Goal: Task Accomplishment & Management: Use online tool/utility

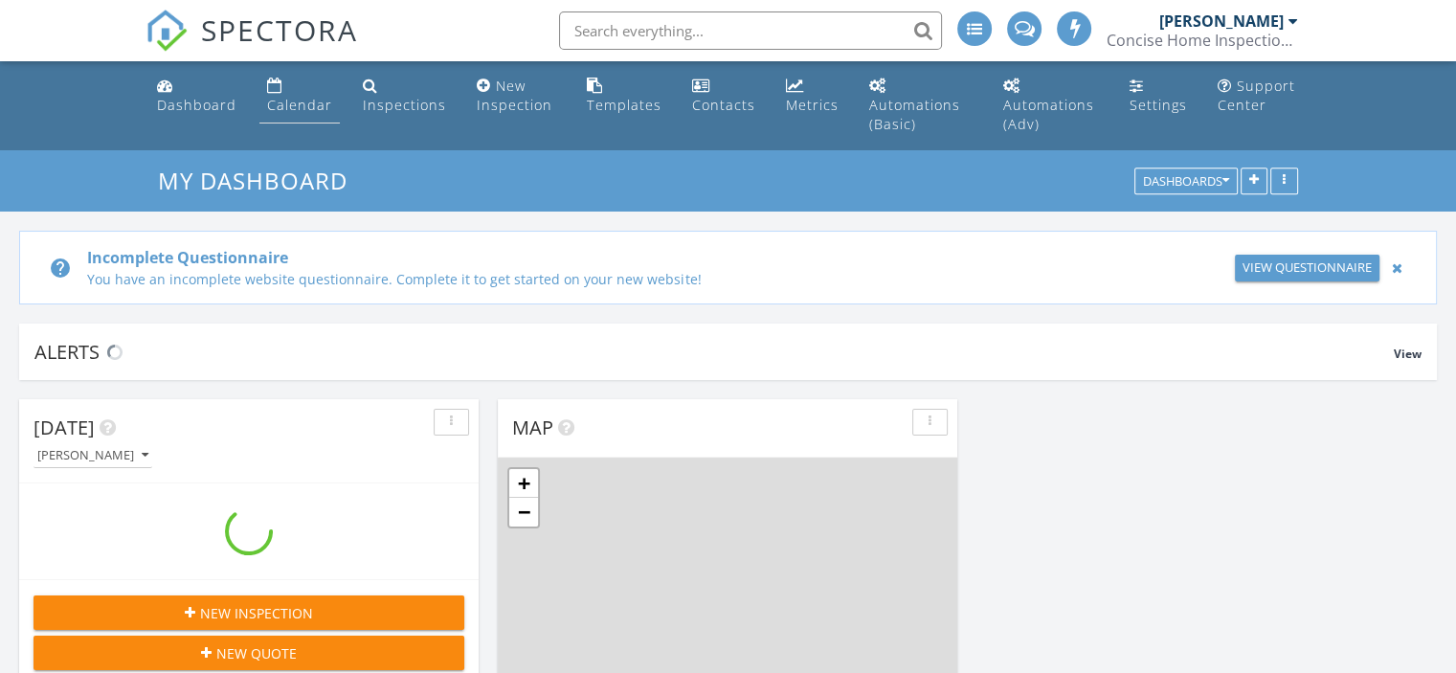
scroll to position [1772, 1485]
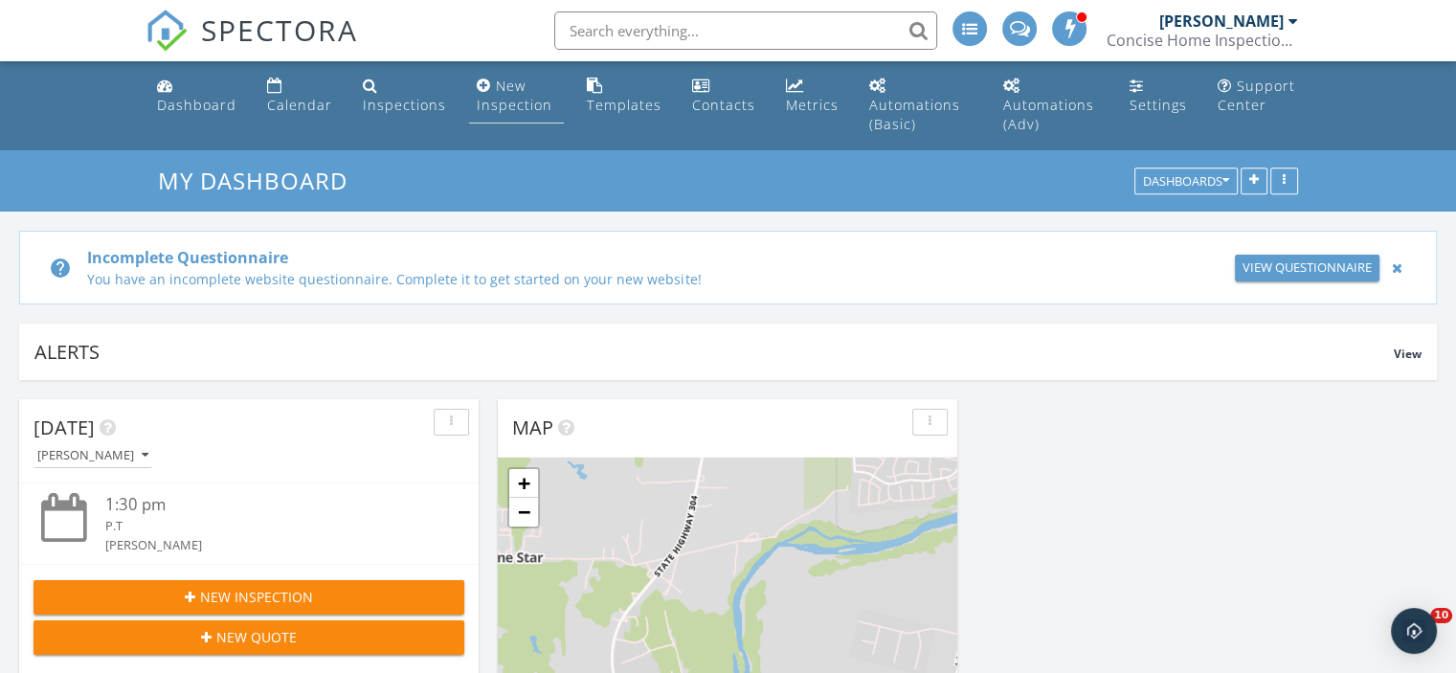
click at [490, 97] on div "New Inspection" at bounding box center [515, 95] width 76 height 37
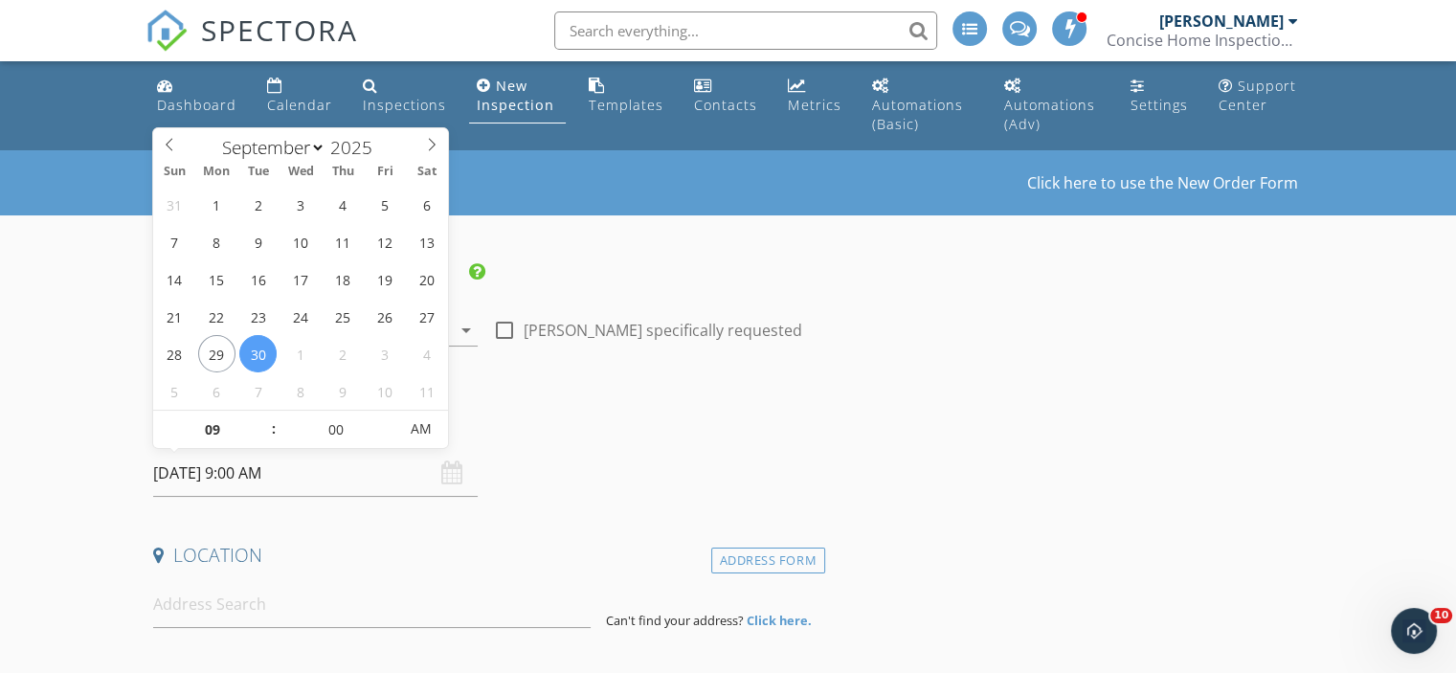
click at [209, 466] on input "09/30/2025 9:00 AM" at bounding box center [315, 473] width 324 height 47
select select "9"
type input "[DATE] 9:00 AM"
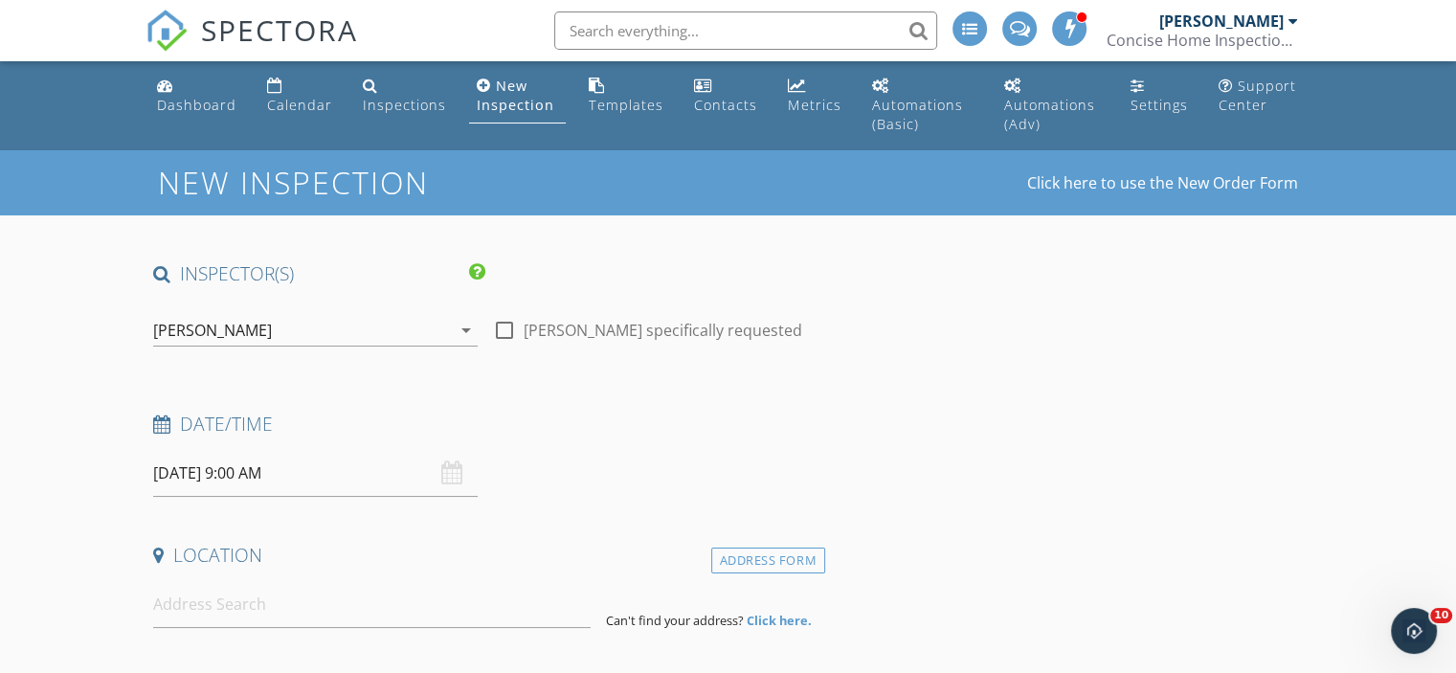
click at [556, 493] on div "Date/Time 10/02/2025 9:00 AM" at bounding box center [485, 454] width 680 height 85
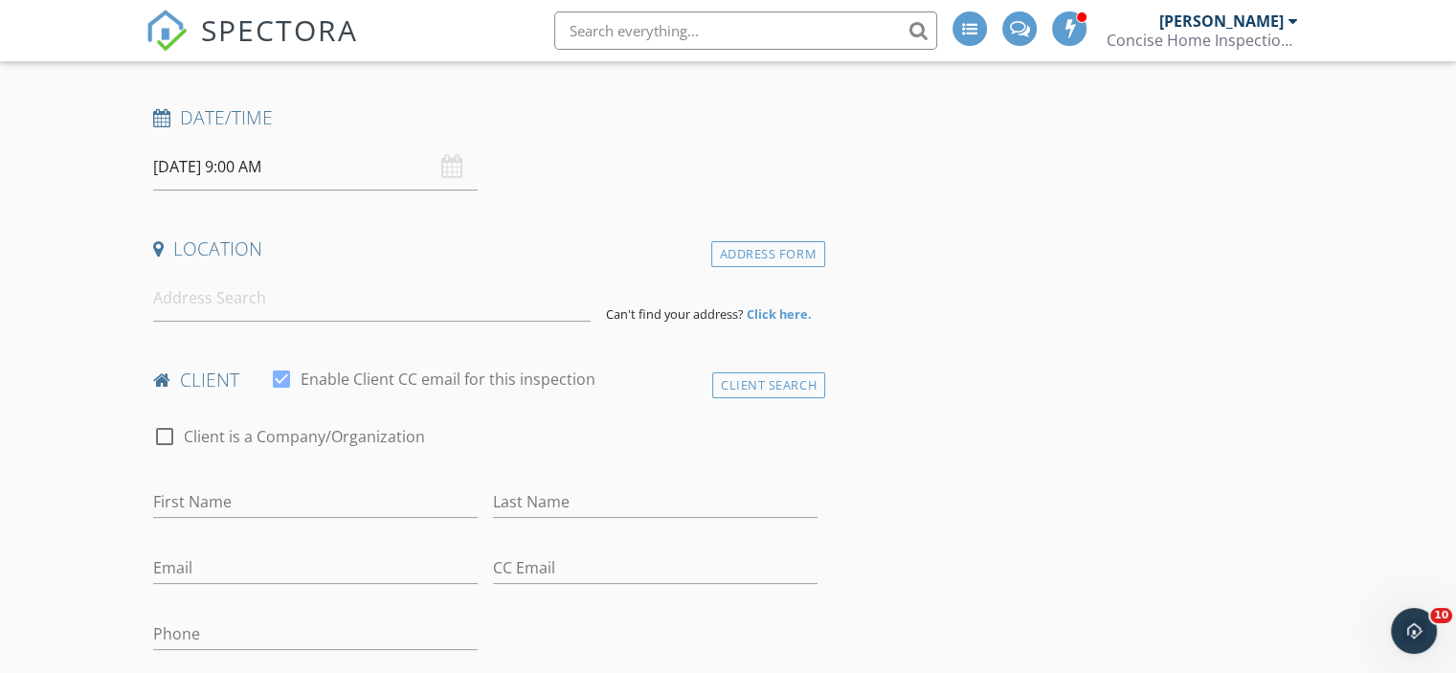
scroll to position [315, 0]
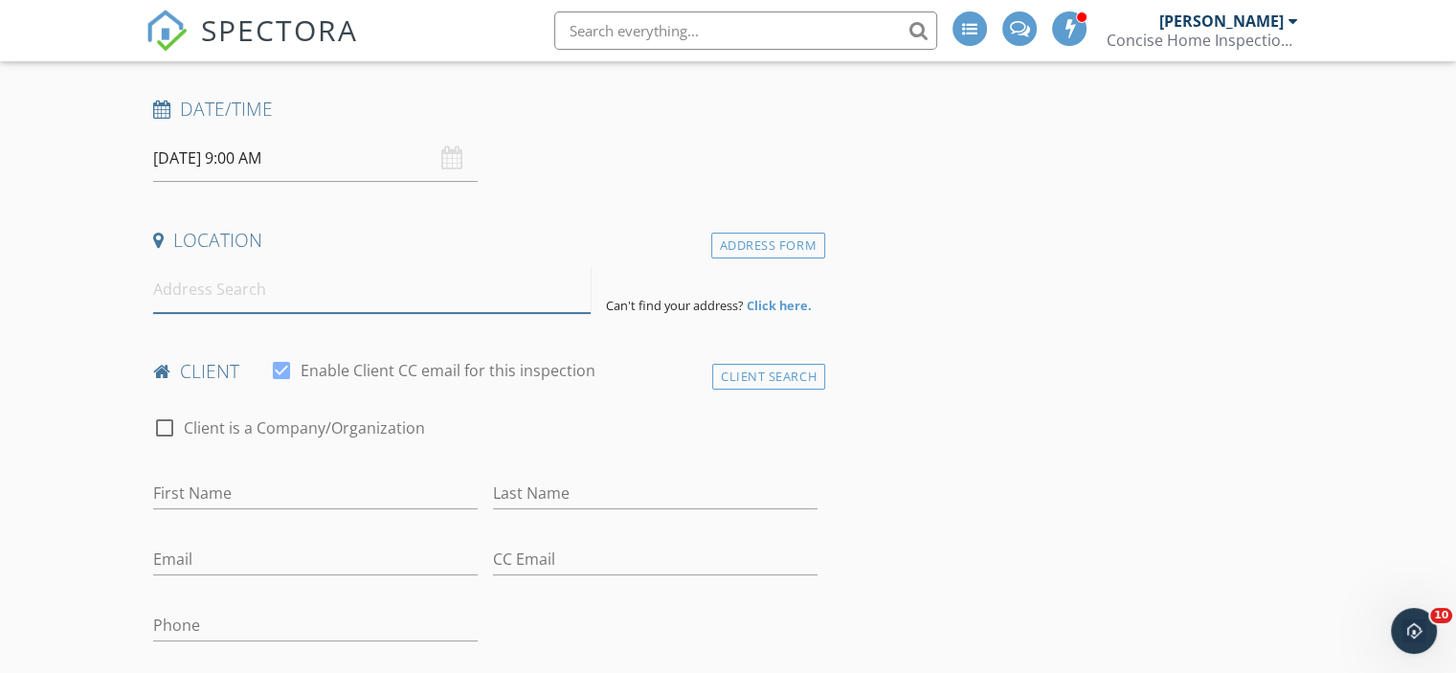
click at [166, 286] on input at bounding box center [371, 289] width 437 height 47
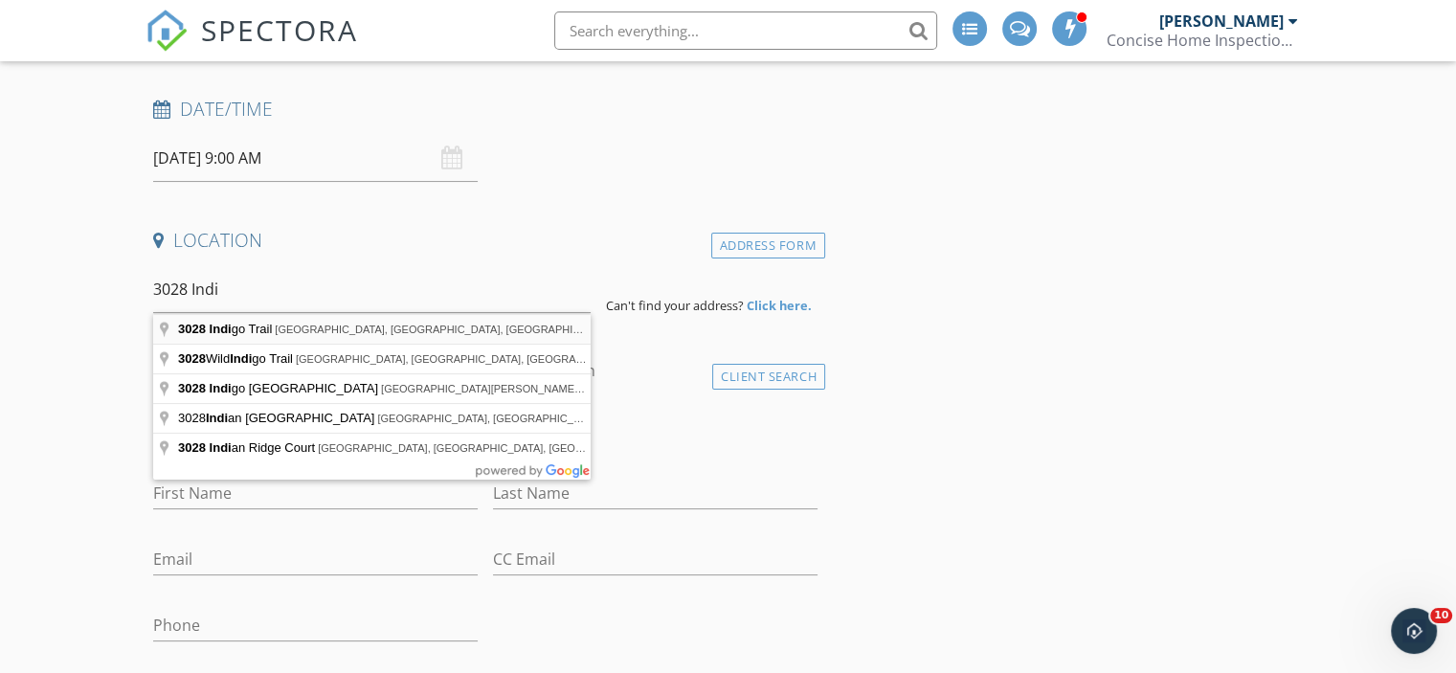
type input "3028 Indigo Trail, Round Rock, TX, USA"
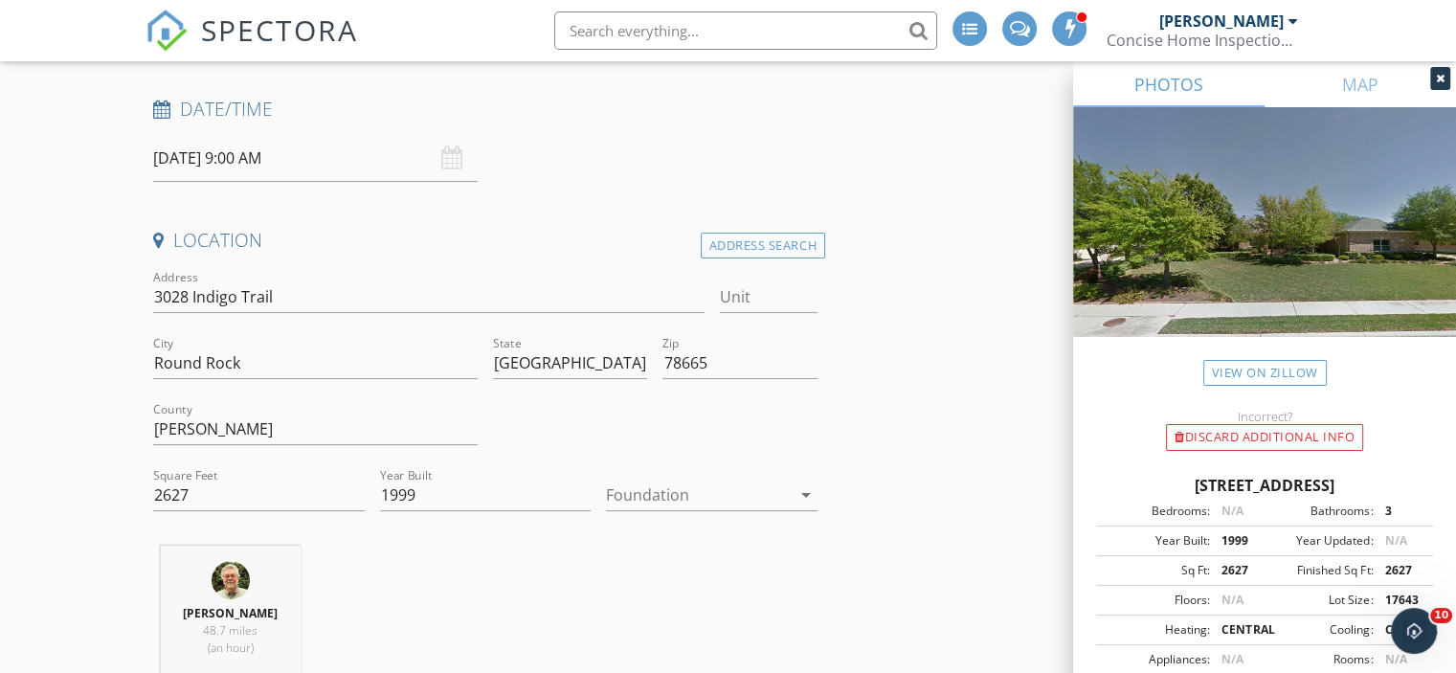
click at [808, 493] on icon "arrow_drop_down" at bounding box center [805, 494] width 23 height 23
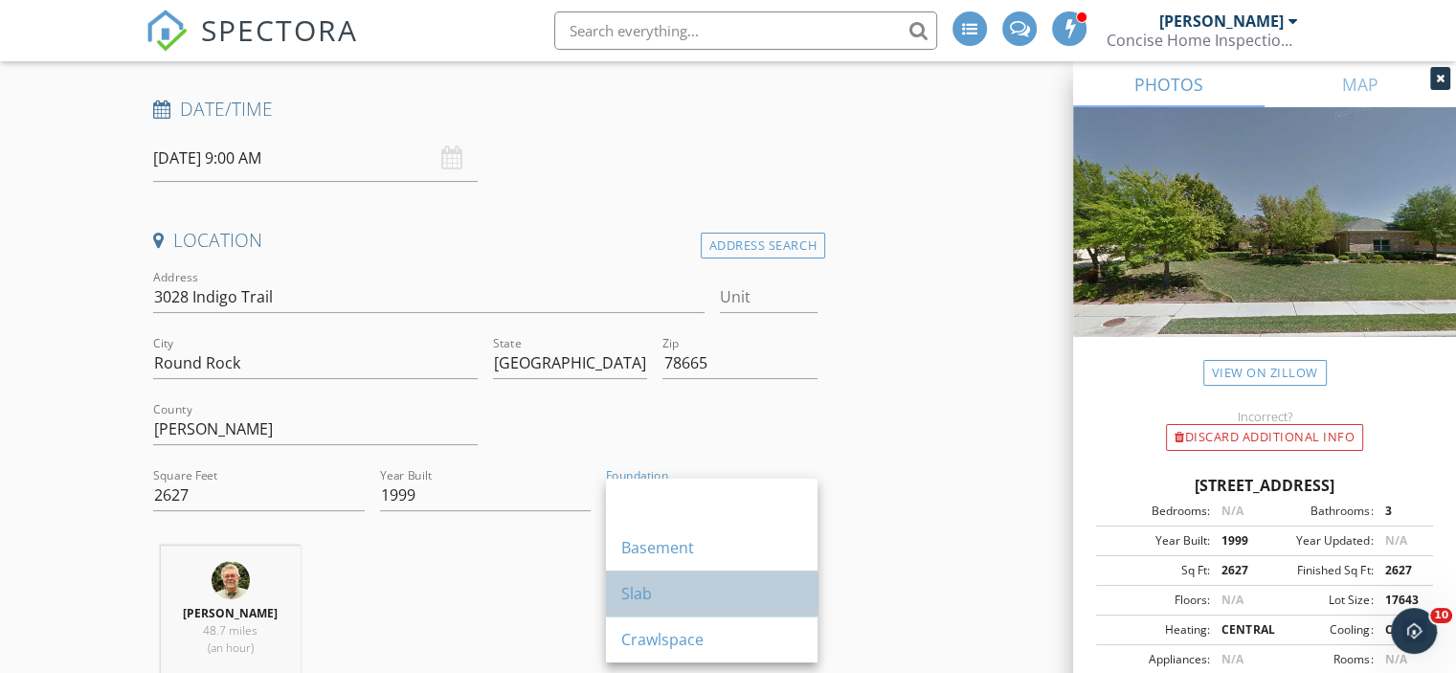
click at [639, 585] on div "Slab" at bounding box center [711, 593] width 181 height 23
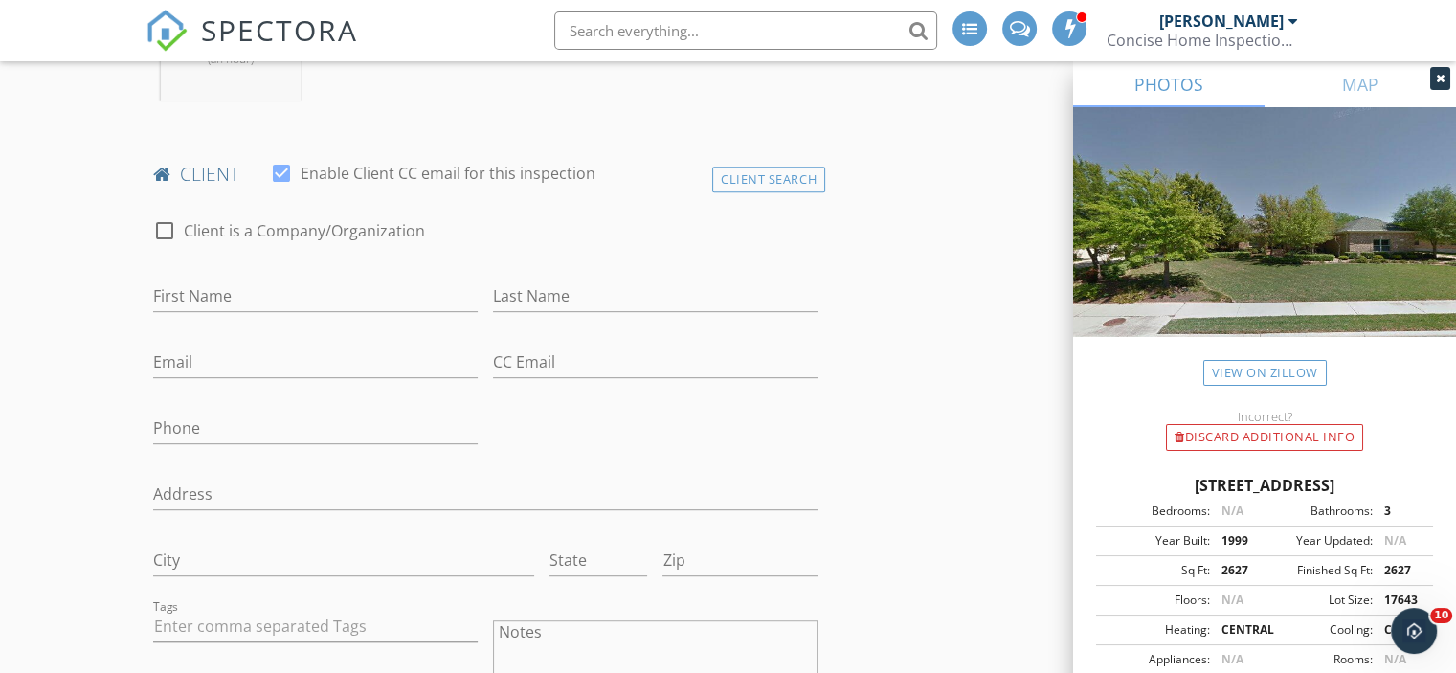
scroll to position [925, 0]
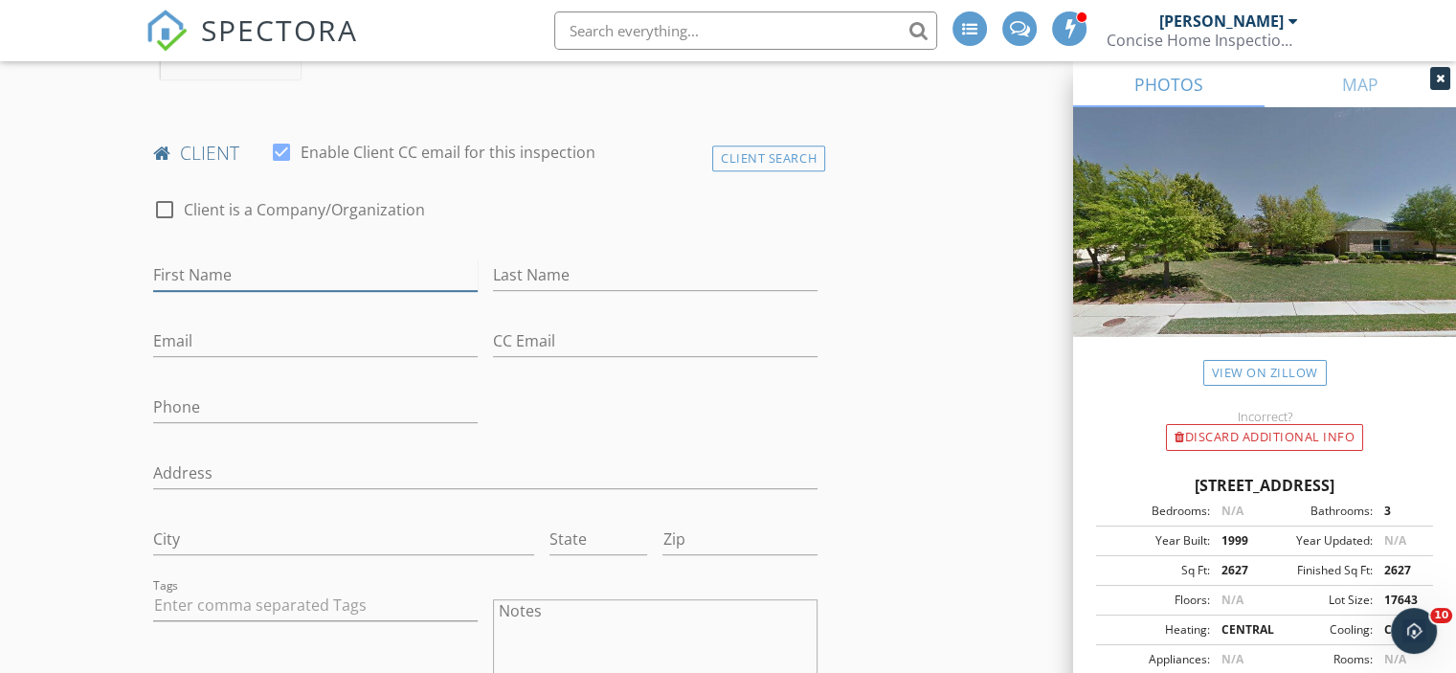
click at [192, 273] on input "First Name" at bounding box center [315, 275] width 324 height 32
type input "Maria"
click at [532, 275] on input "Last Name" at bounding box center [655, 275] width 324 height 32
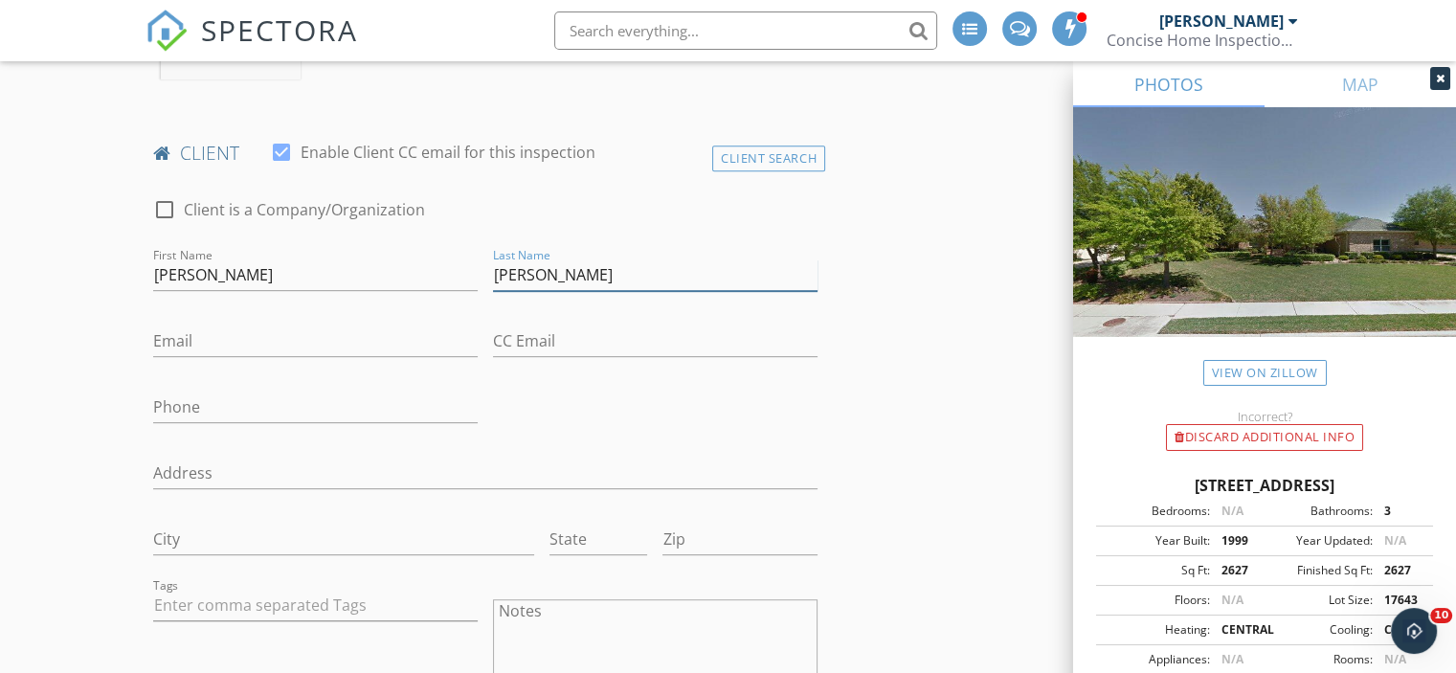
type input "Vinson"
click at [161, 322] on div "Email" at bounding box center [315, 345] width 324 height 62
click at [179, 328] on input "Email" at bounding box center [315, 341] width 324 height 32
click at [653, 410] on div "check_box_outline_blank Client is a Company/Organization First Name Maria Last …" at bounding box center [485, 526] width 680 height 694
click at [197, 409] on input "Phone" at bounding box center [315, 412] width 324 height 32
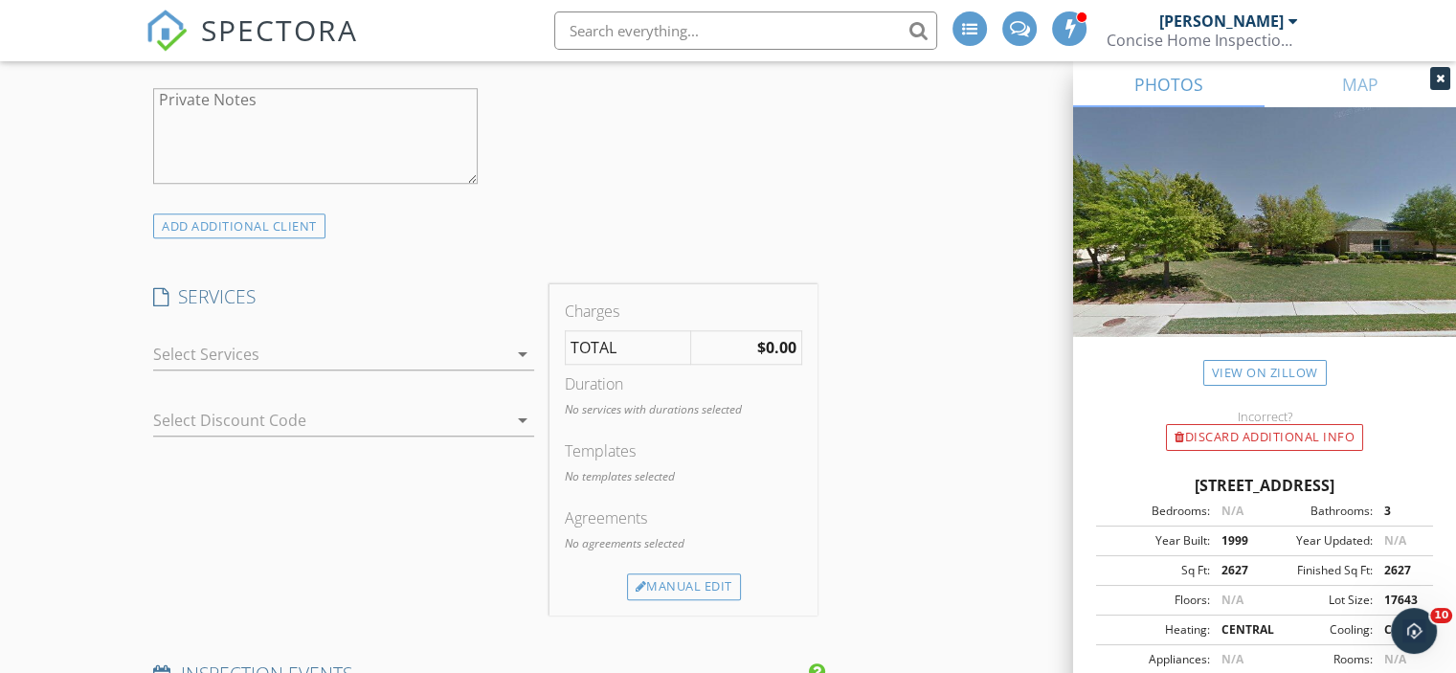
scroll to position [1600, 0]
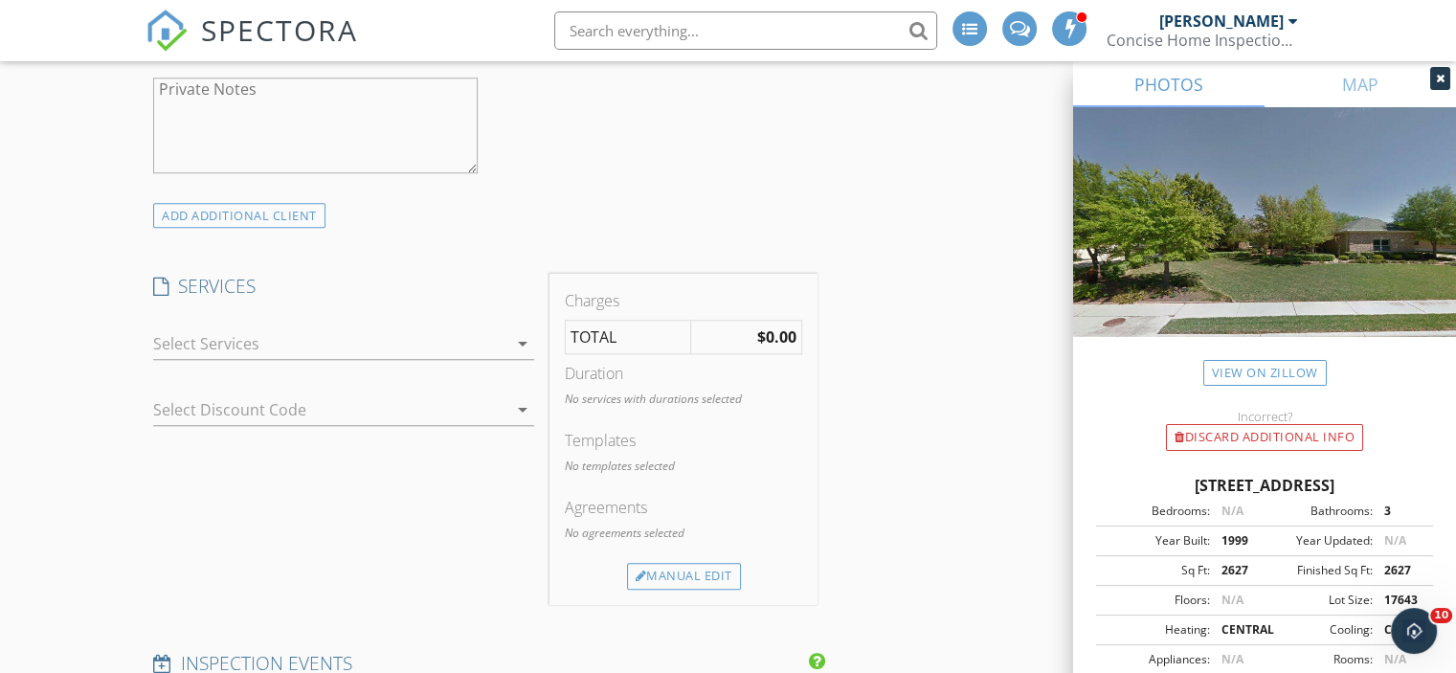
type input "[PHONE_NUMBER]"
click at [517, 336] on icon "arrow_drop_down" at bounding box center [522, 343] width 23 height 23
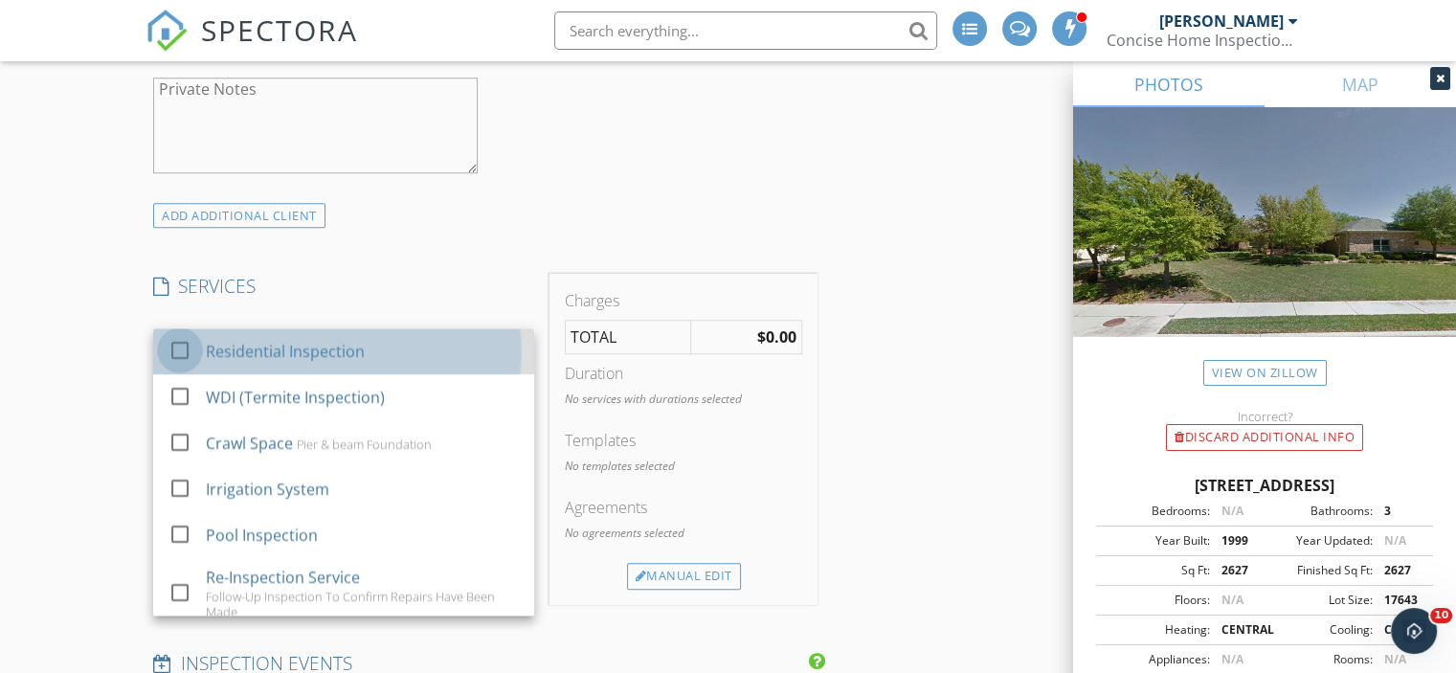
click at [177, 340] on div at bounding box center [180, 349] width 33 height 33
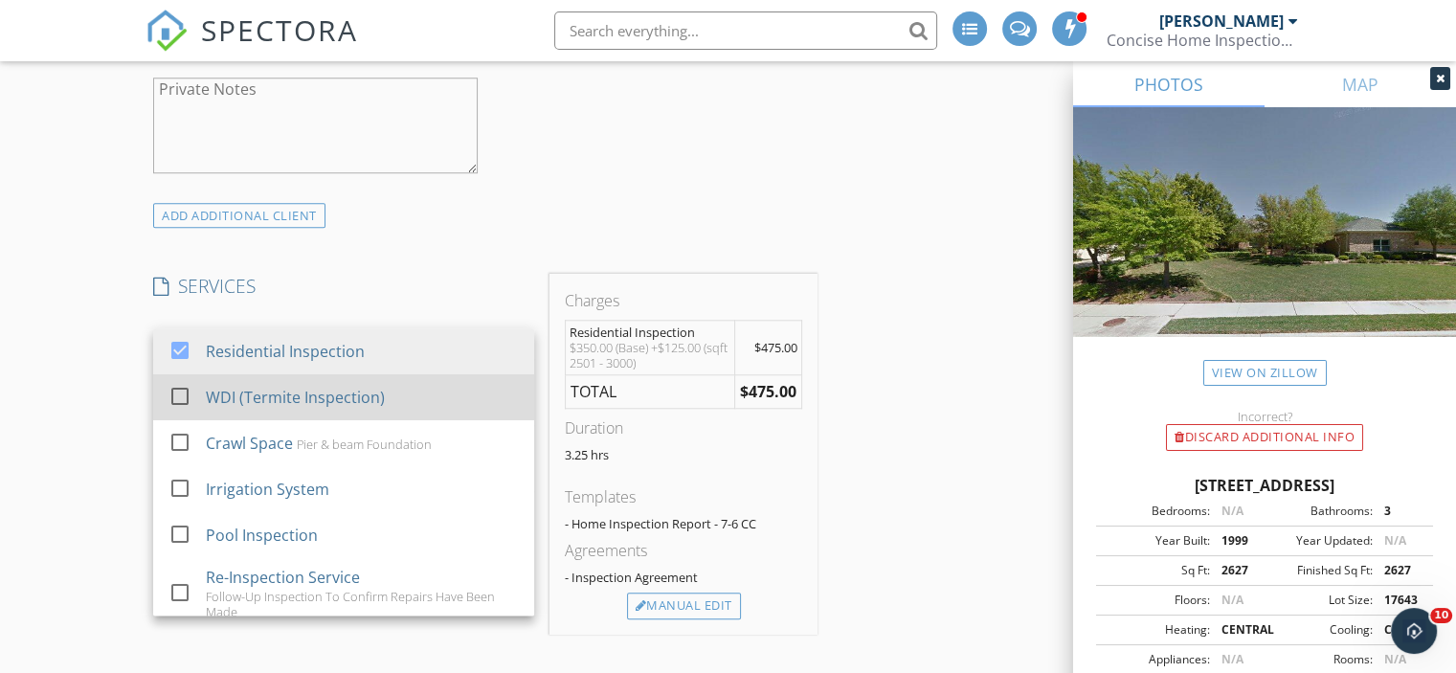
click at [175, 382] on div at bounding box center [180, 395] width 33 height 33
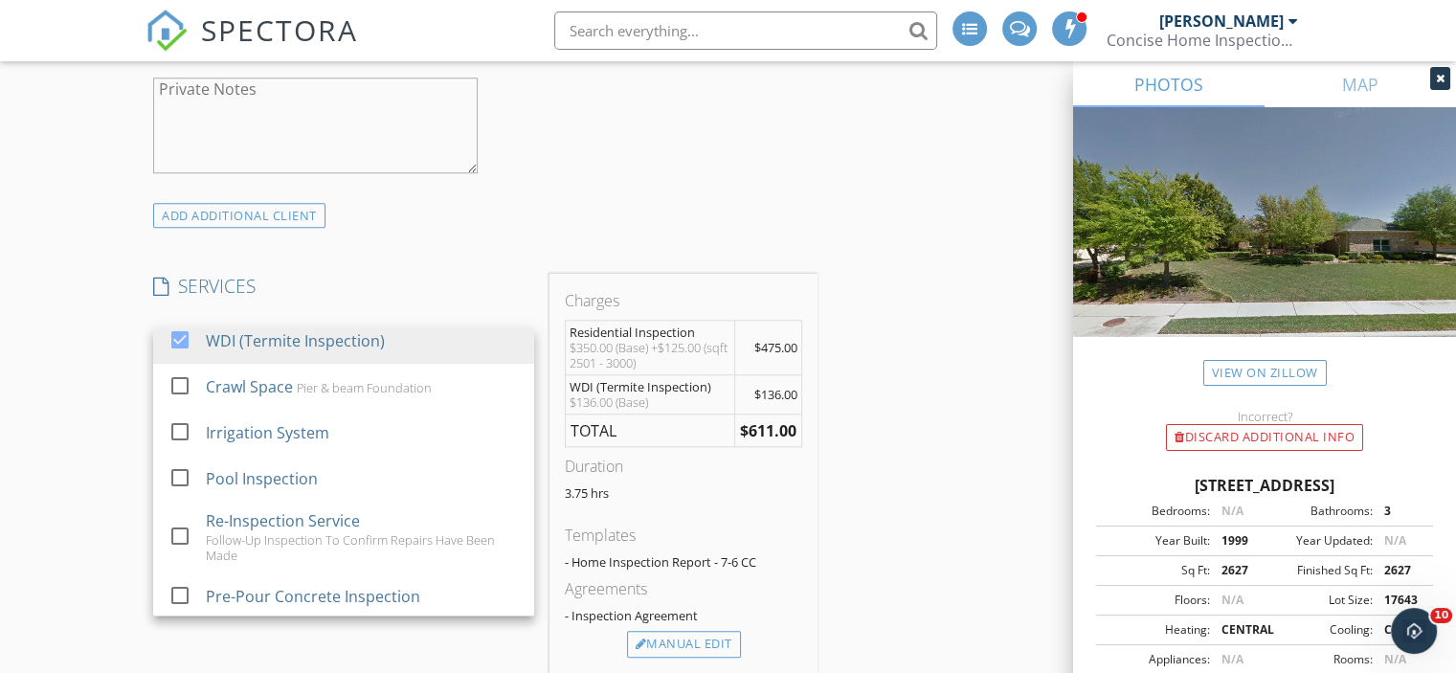
scroll to position [74, 0]
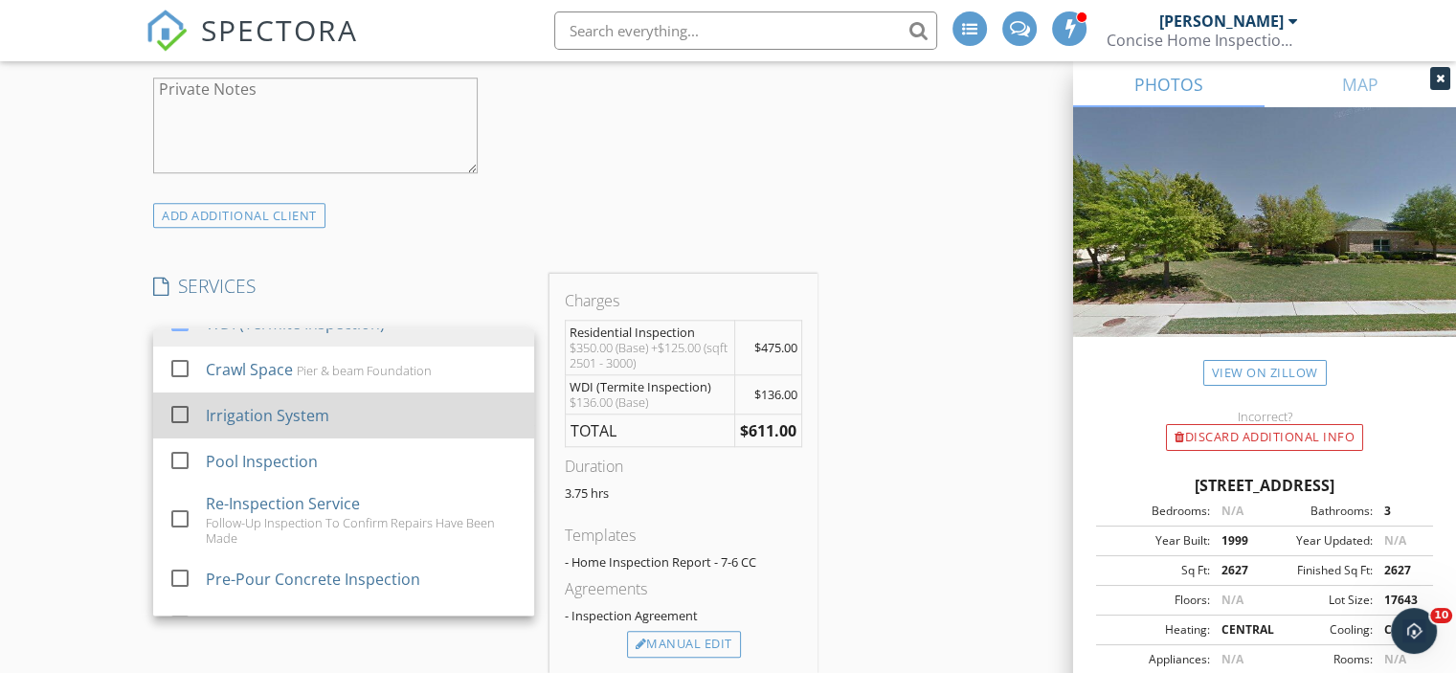
click at [182, 401] on div at bounding box center [180, 413] width 33 height 33
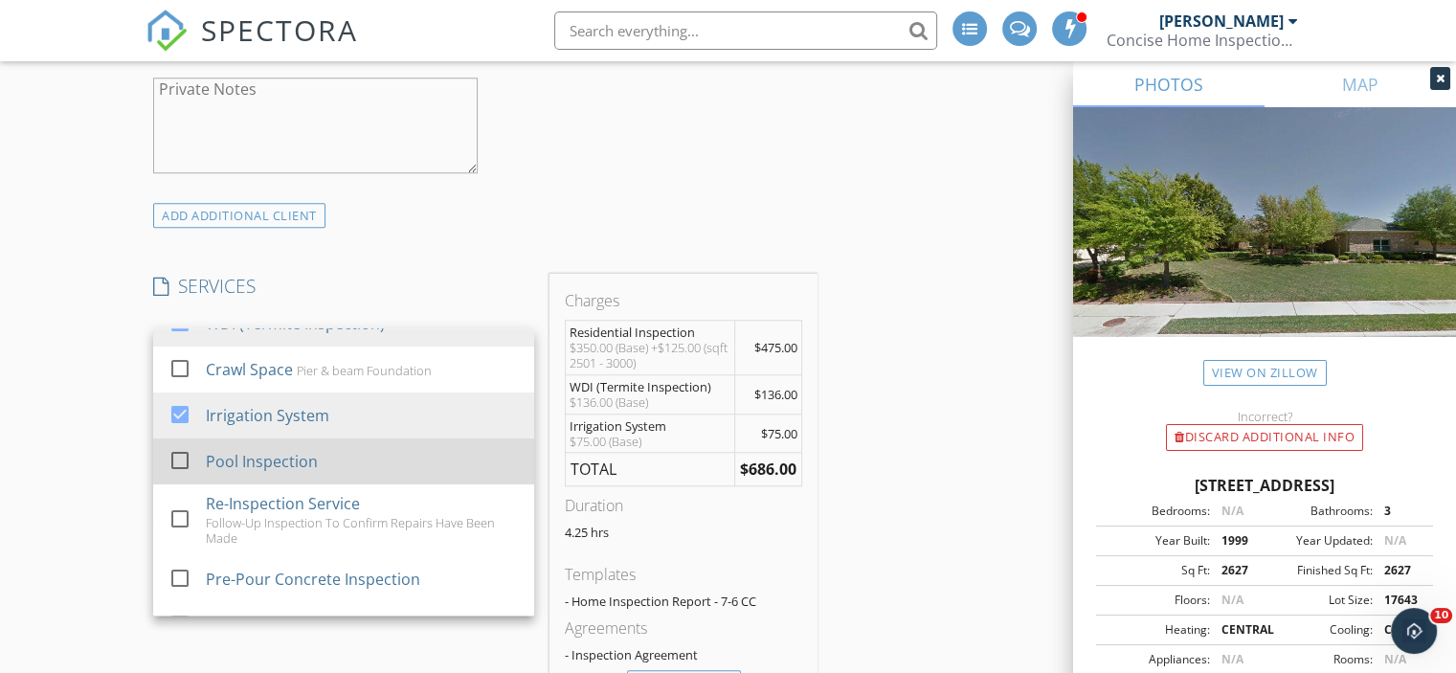
click at [185, 449] on div at bounding box center [180, 459] width 33 height 33
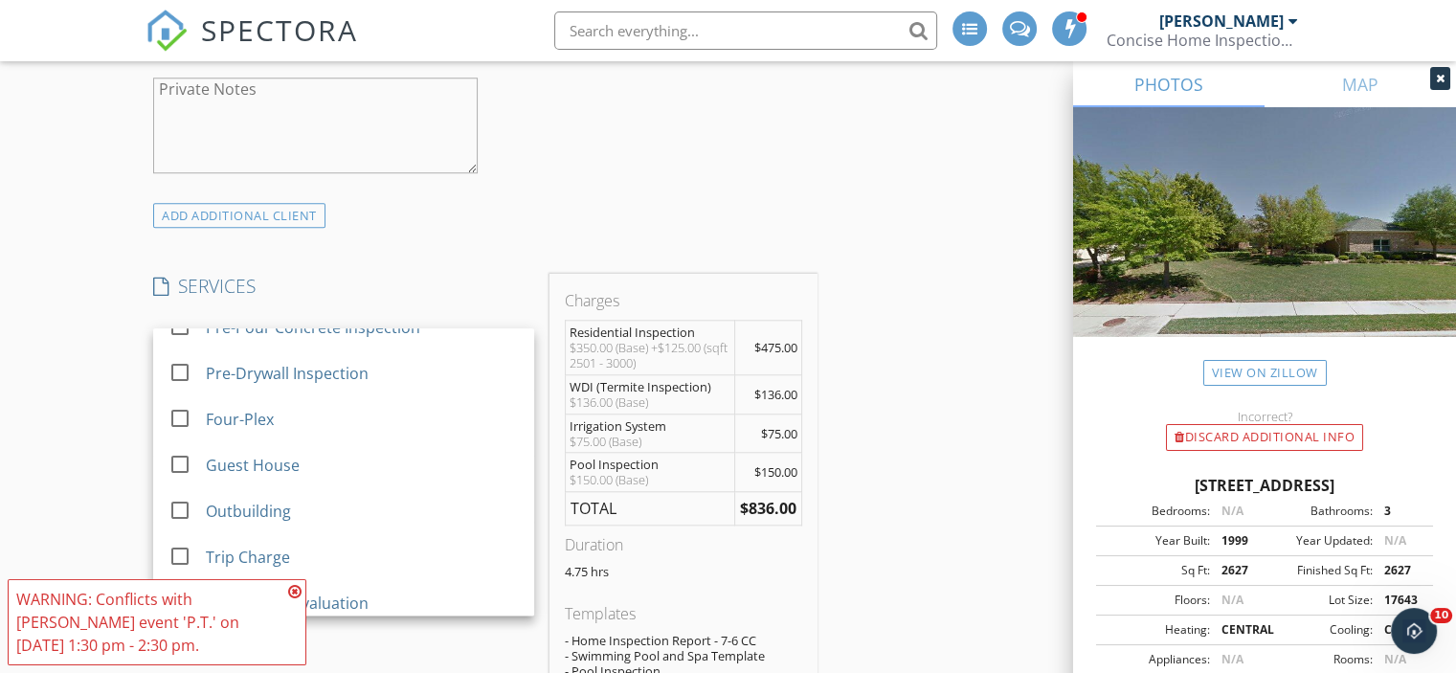
scroll to position [345, 0]
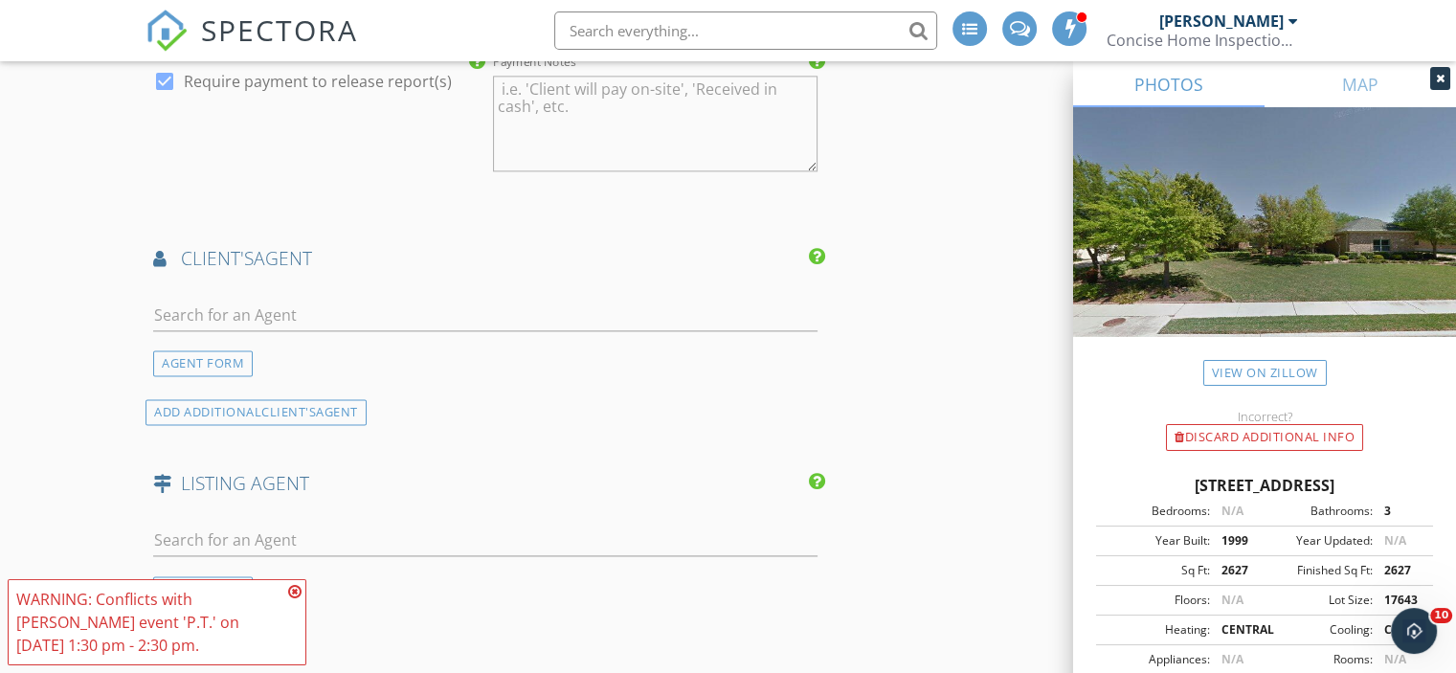
scroll to position [2553, 0]
click at [207, 304] on input "text" at bounding box center [485, 311] width 664 height 32
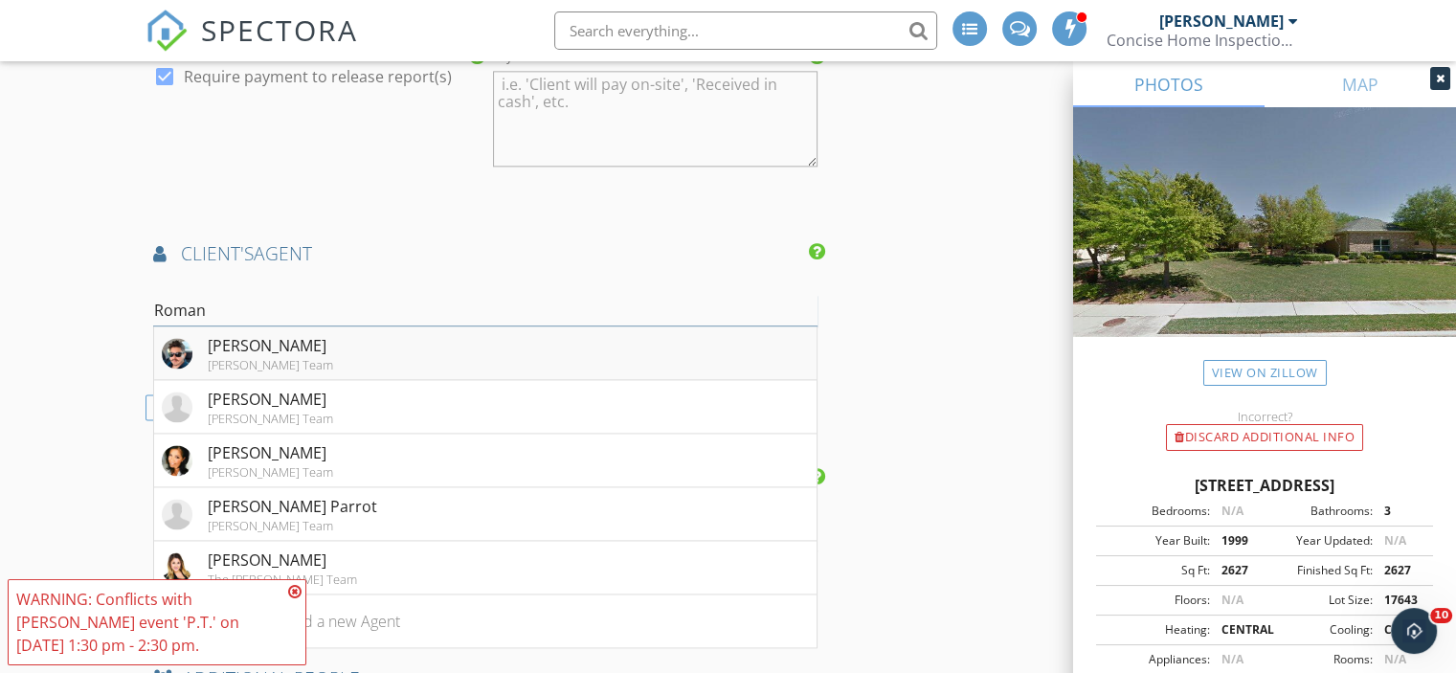
type input "Roman"
click at [224, 334] on div "Roman Lopez" at bounding box center [270, 345] width 125 height 23
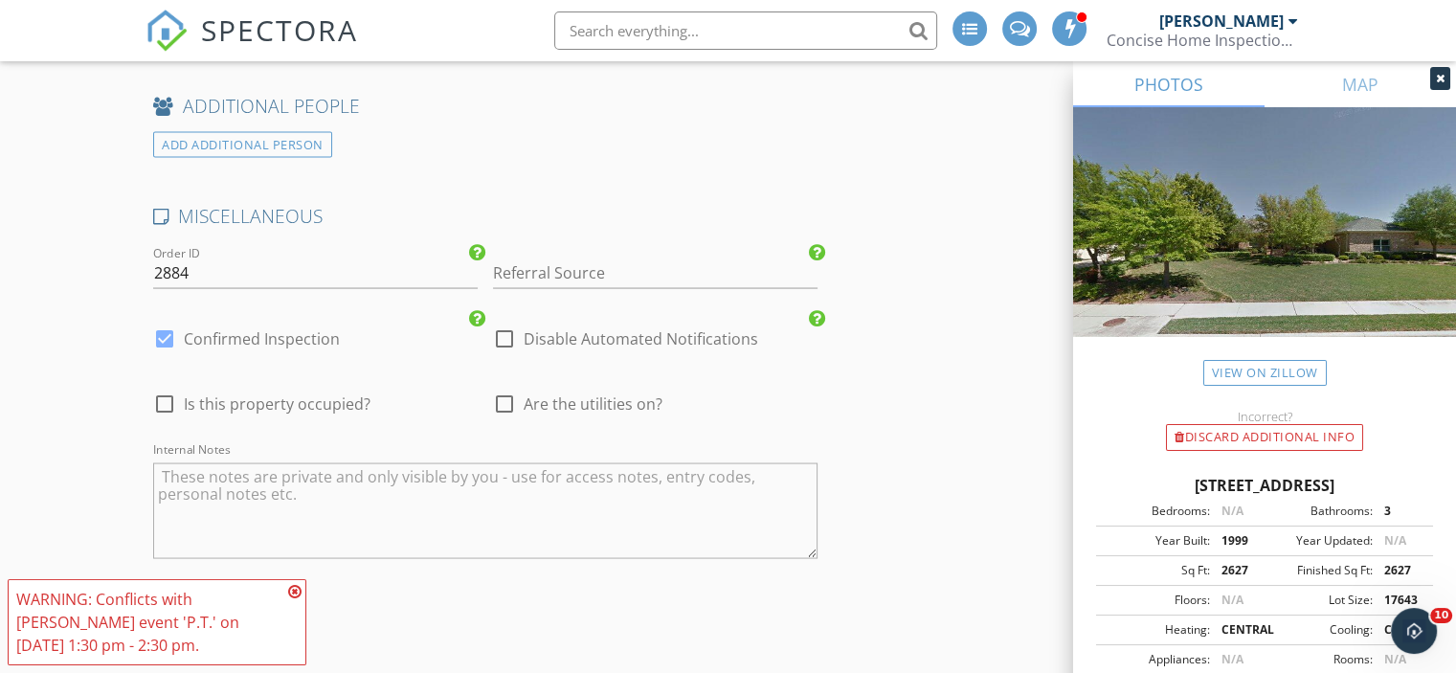
scroll to position [3628, 0]
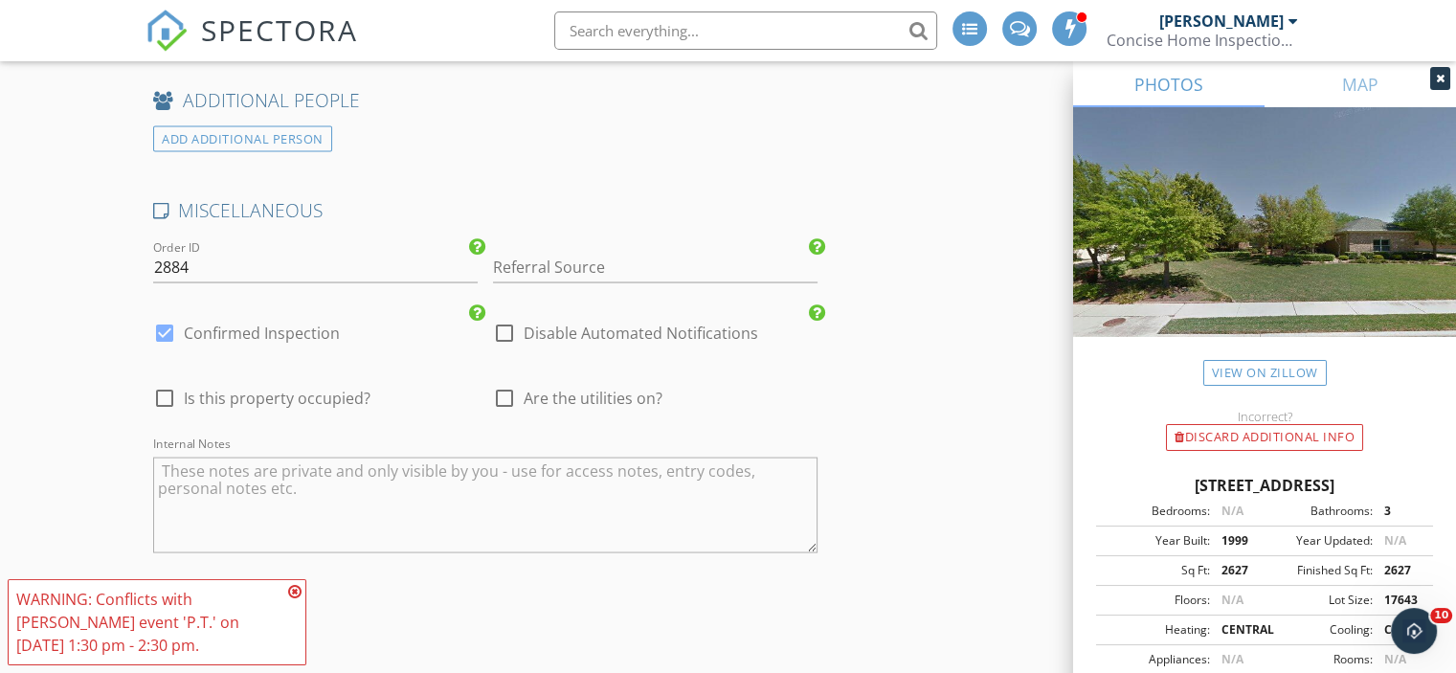
click at [501, 382] on div at bounding box center [504, 397] width 33 height 33
checkbox input "true"
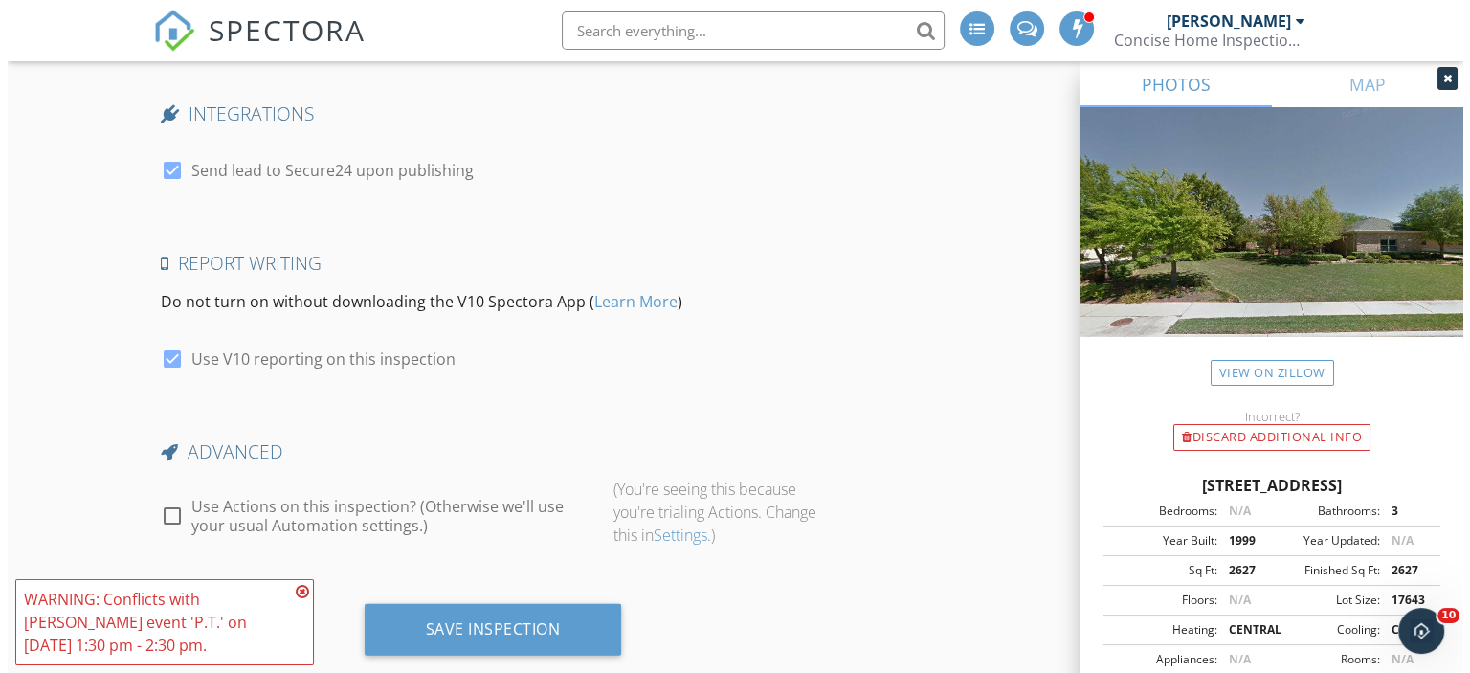
scroll to position [4185, 0]
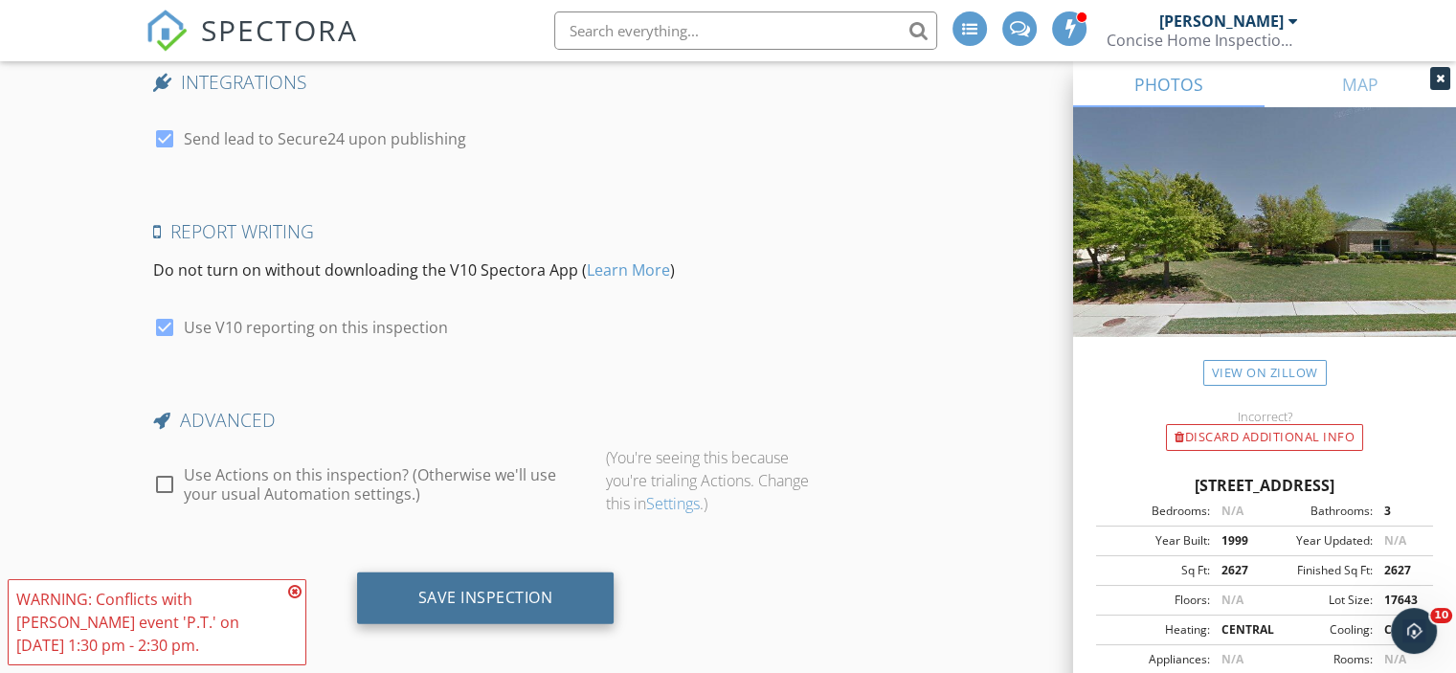
click at [491, 588] on div "Save Inspection" at bounding box center [485, 597] width 135 height 19
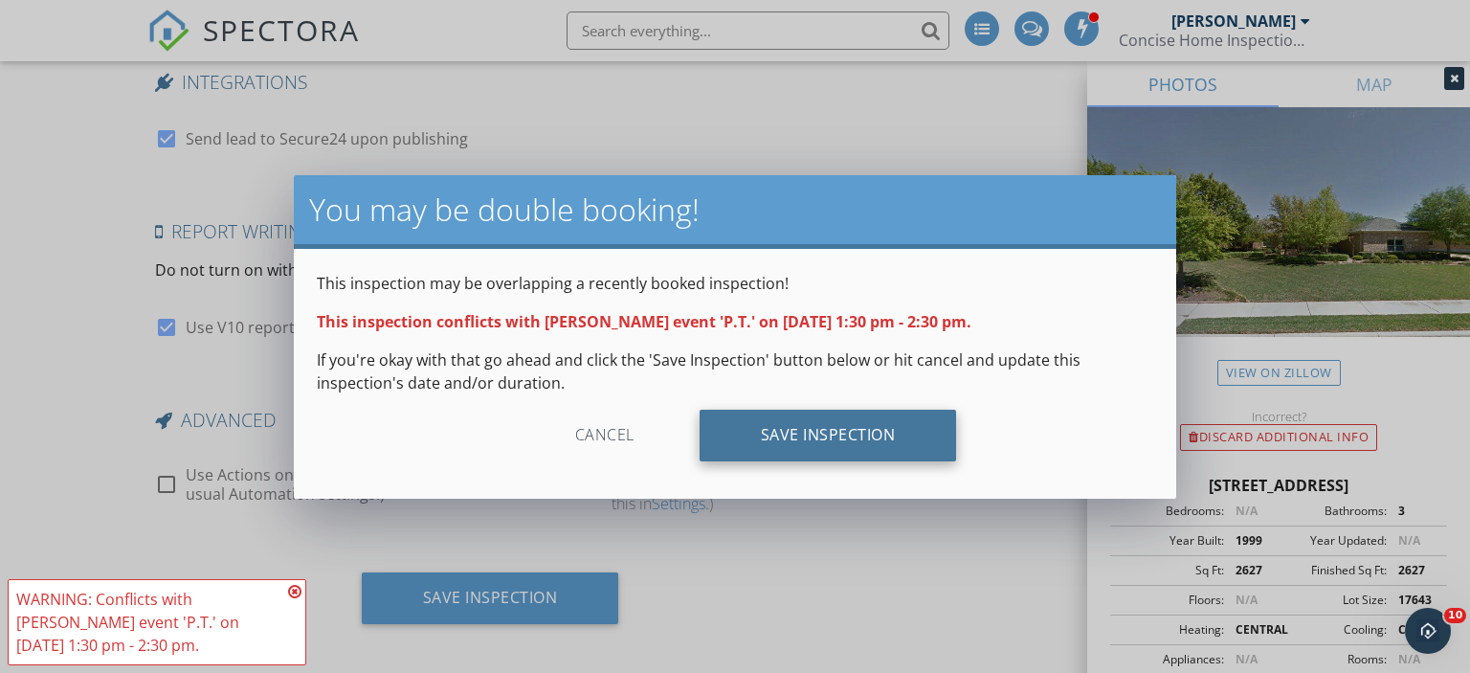
click at [863, 432] on div "Save Inspection" at bounding box center [828, 436] width 257 height 52
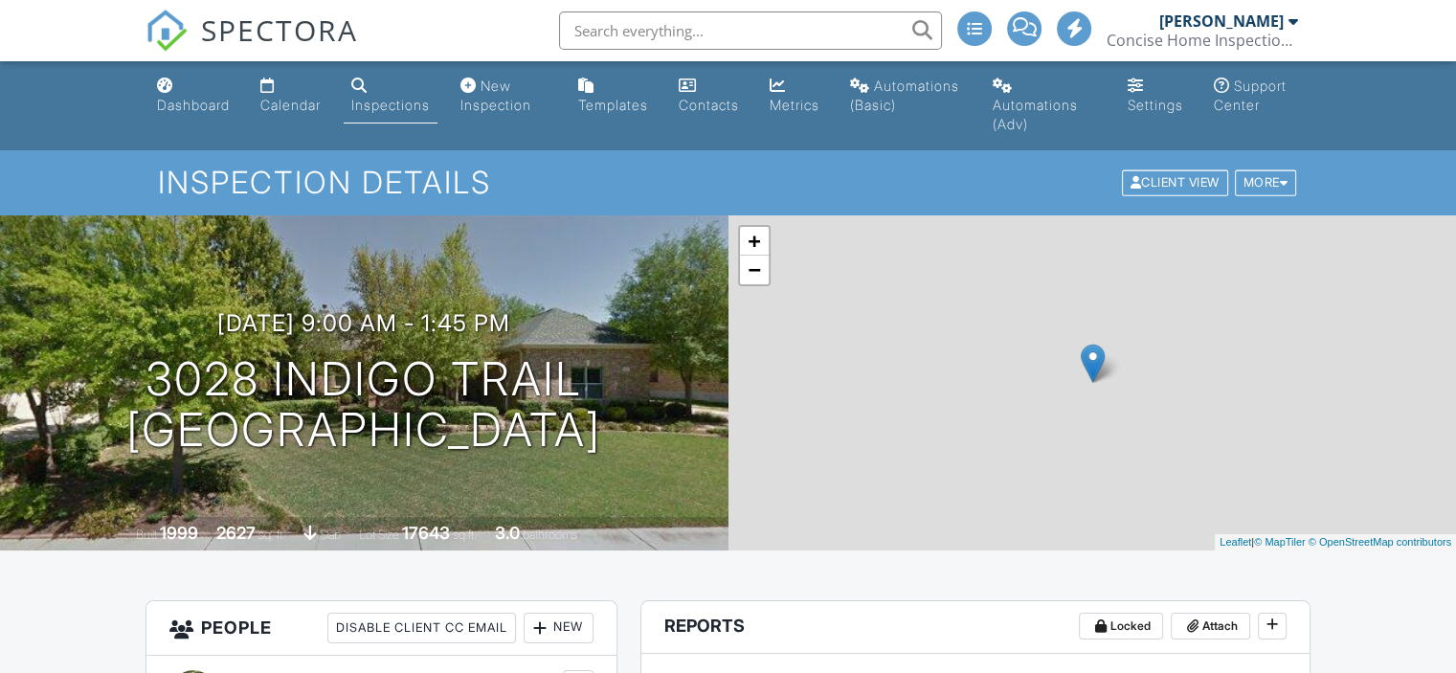
click at [297, 102] on div "Calendar" at bounding box center [290, 105] width 60 height 16
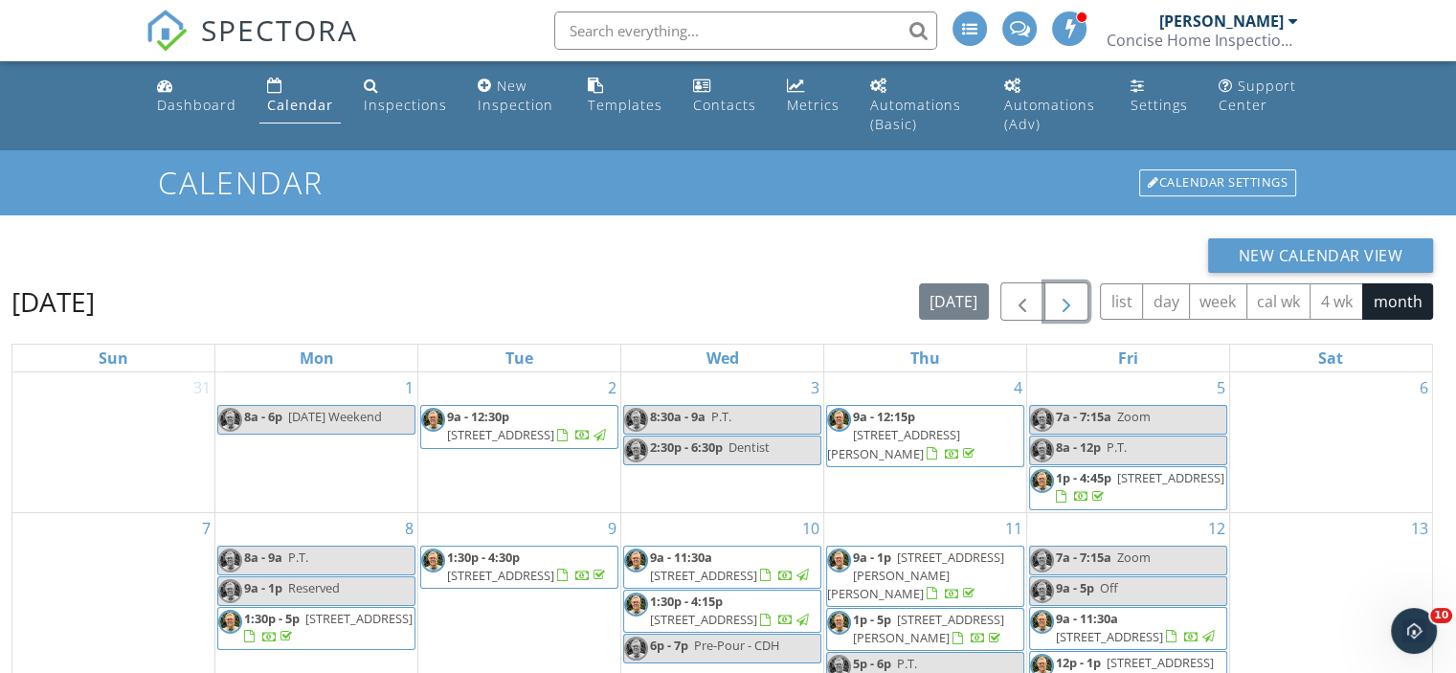
click at [1059, 300] on span "button" at bounding box center [1066, 302] width 23 height 23
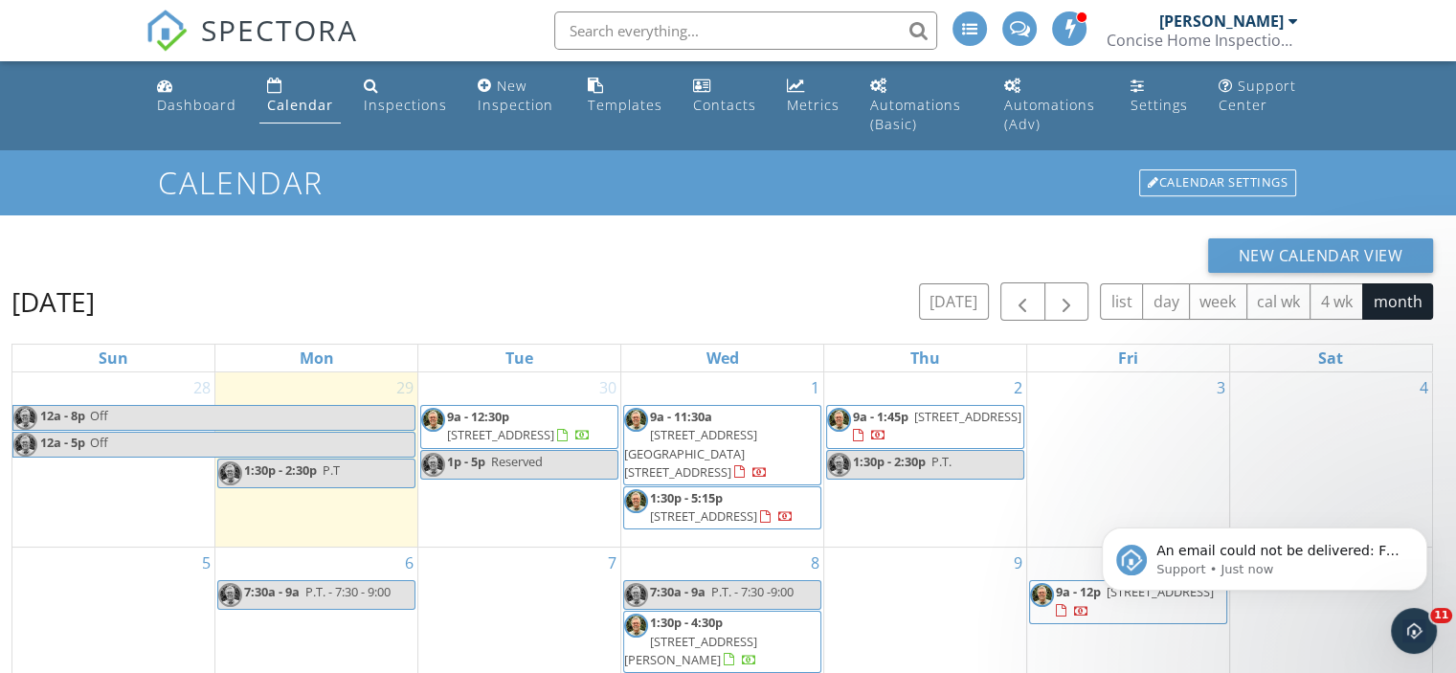
click at [793, 183] on h1 "Calendar" at bounding box center [728, 182] width 1140 height 33
click at [1291, 544] on span "An email could not be delivered: For more information, view Why emails don't ge…" at bounding box center [1277, 570] width 243 height 54
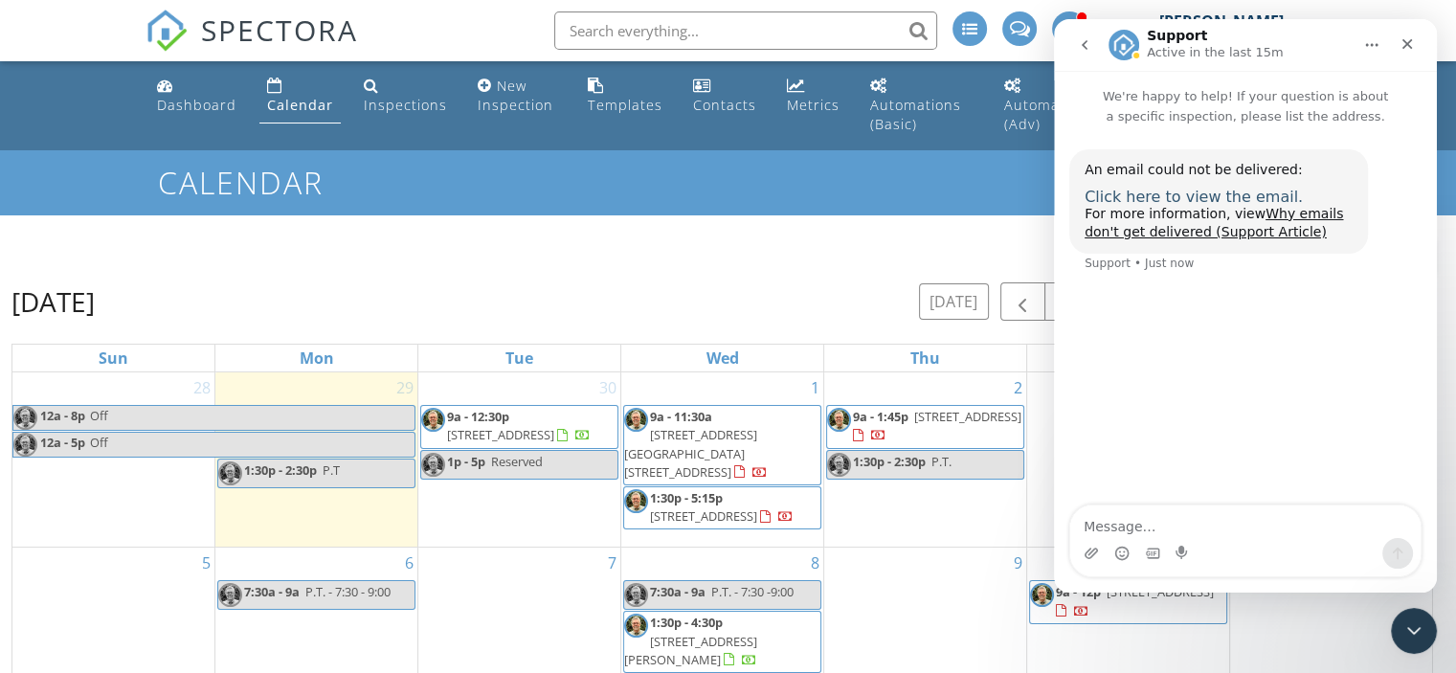
click at [1170, 202] on span "Click here to view the email." at bounding box center [1193, 197] width 218 height 18
click at [1177, 195] on span "Click here to view the email." at bounding box center [1193, 197] width 218 height 18
drag, startPoint x: 1410, startPoint y: 625, endPoint x: 2790, endPoint y: 1210, distance: 1498.9
click at [1410, 625] on icon "Close Intercom Messenger" at bounding box center [1410, 627] width 23 height 23
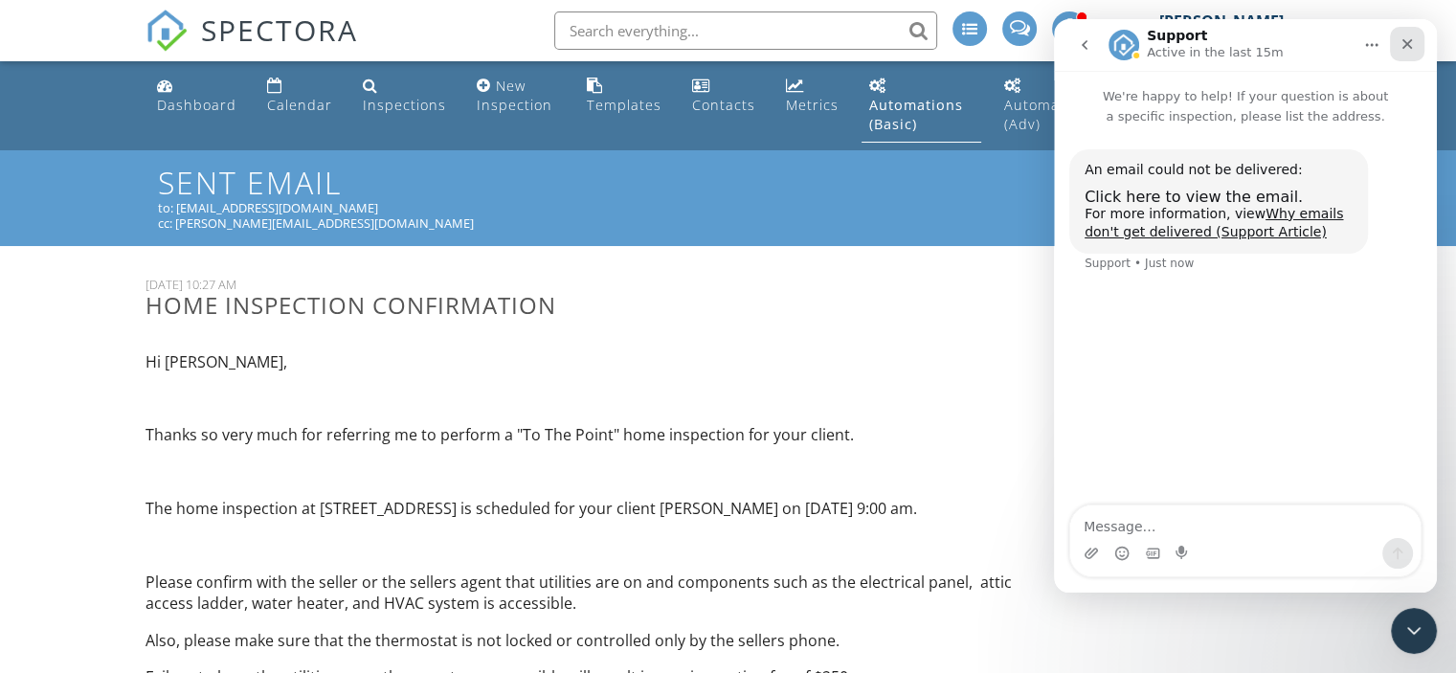
click at [1413, 45] on icon "Close" at bounding box center [1406, 43] width 15 height 15
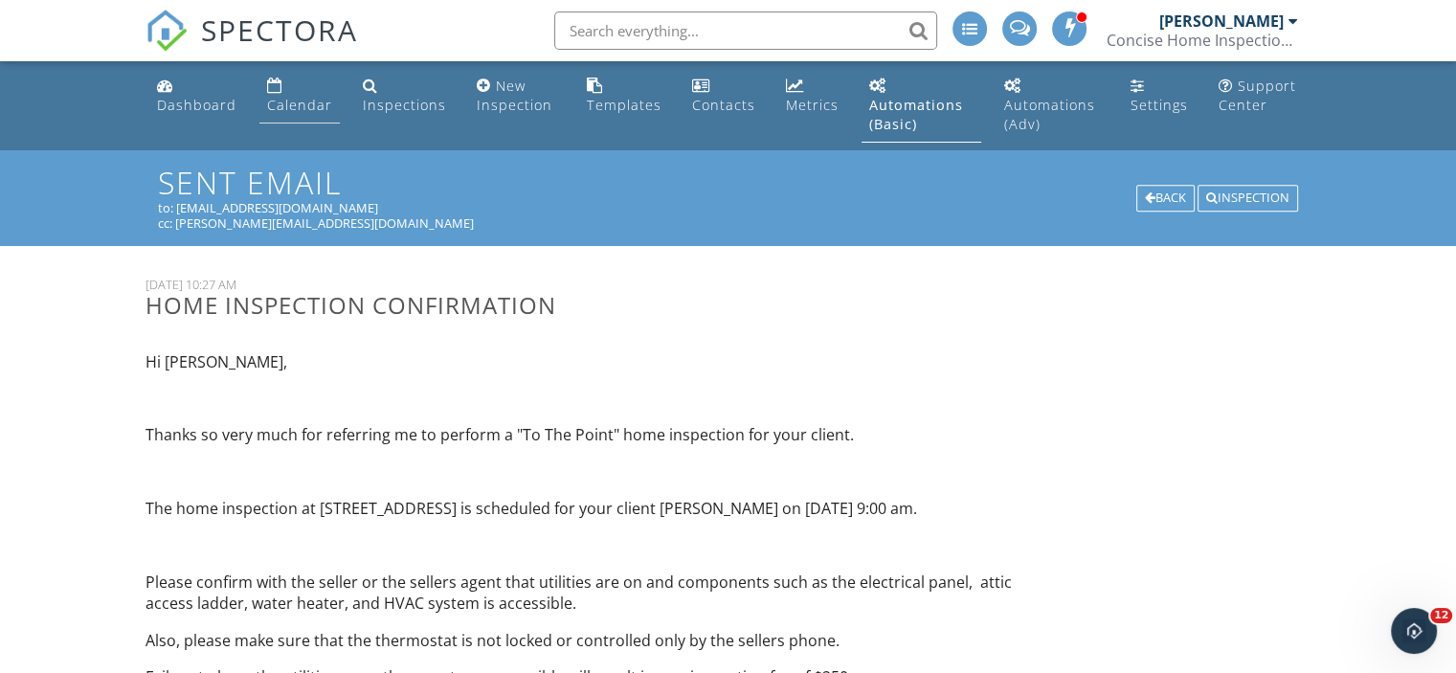
click at [296, 102] on div "Calendar" at bounding box center [299, 105] width 65 height 18
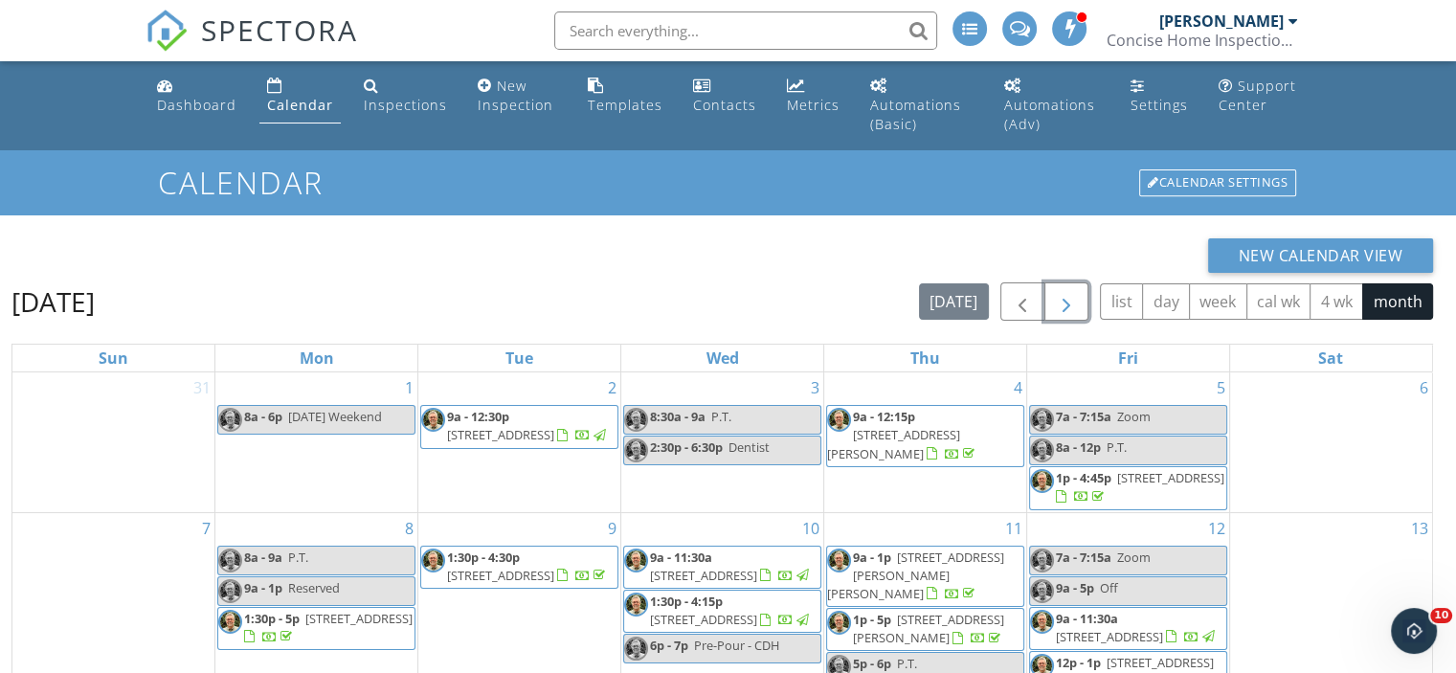
click at [1073, 299] on span "button" at bounding box center [1066, 302] width 23 height 23
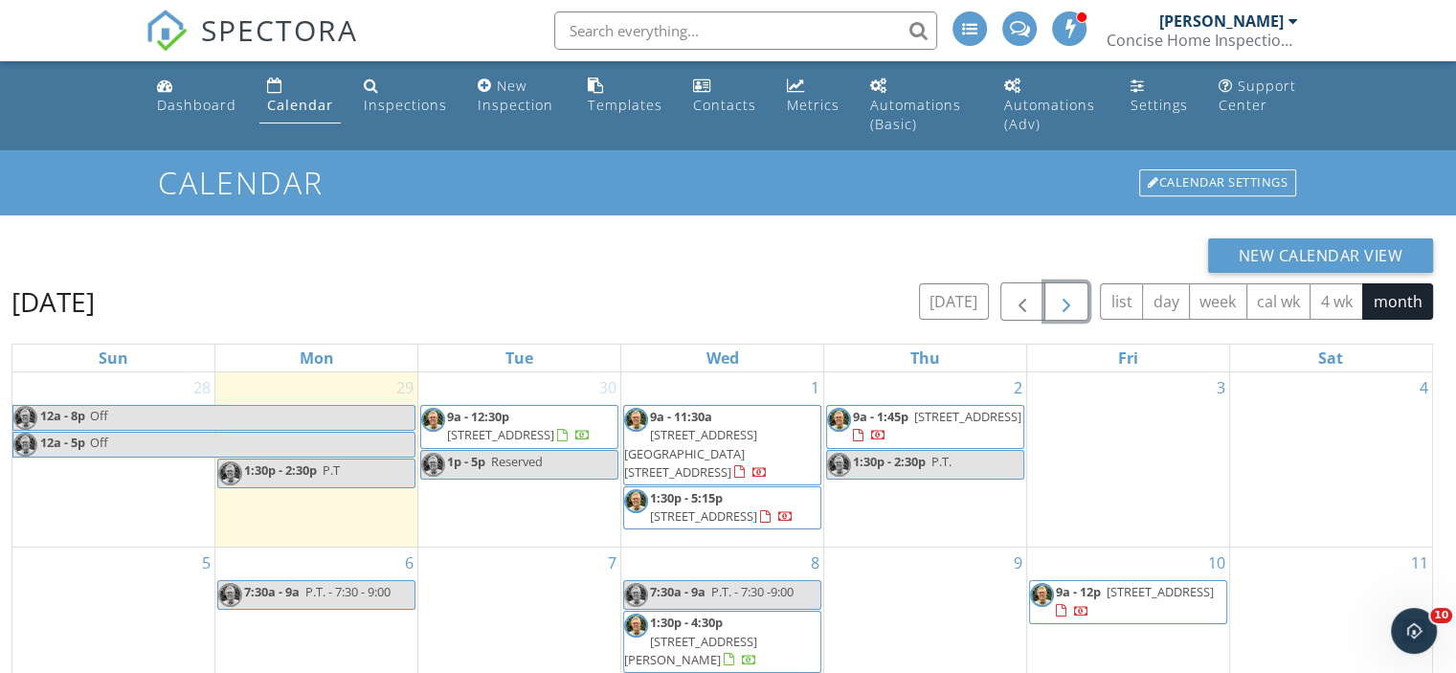
click at [902, 420] on span "9a - 1:45p" at bounding box center [881, 416] width 56 height 17
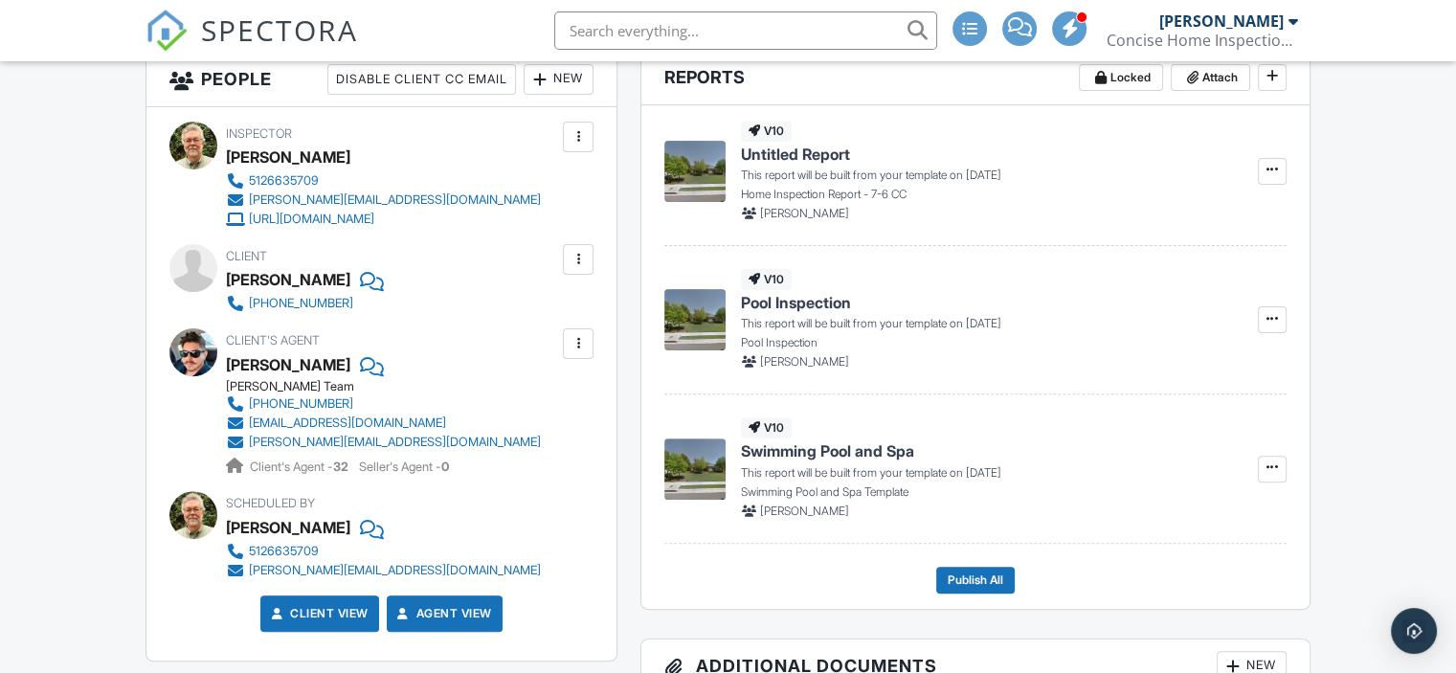
click at [575, 336] on div at bounding box center [577, 343] width 19 height 19
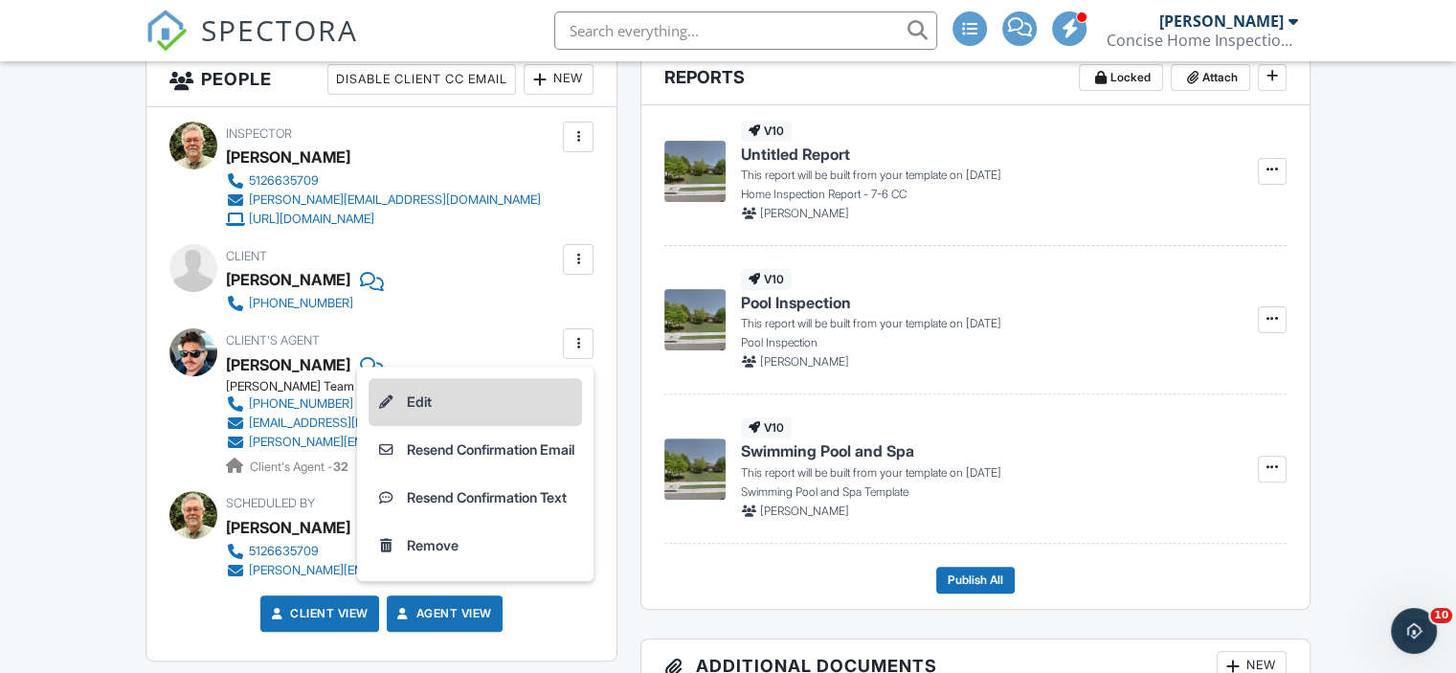
click at [410, 392] on li "Edit" at bounding box center [474, 402] width 213 height 48
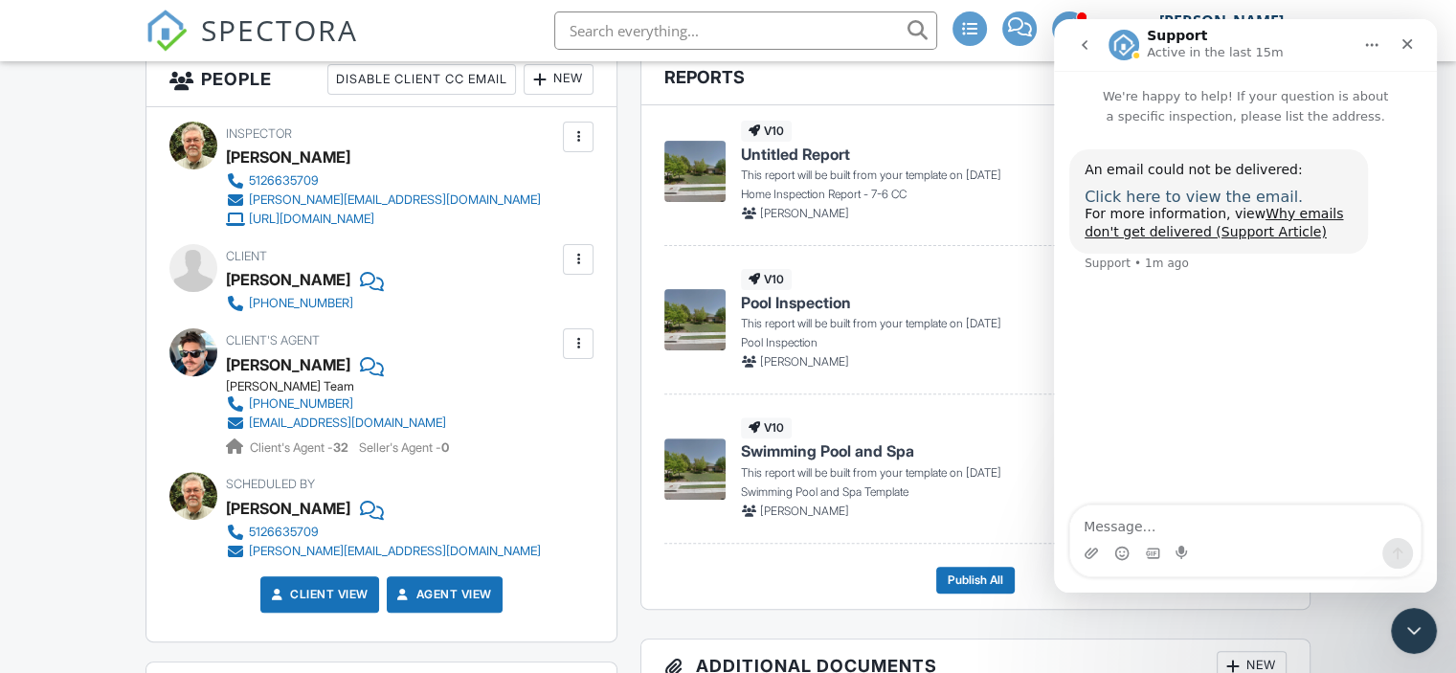
click at [1171, 199] on span "Click here to view the email." at bounding box center [1193, 197] width 218 height 18
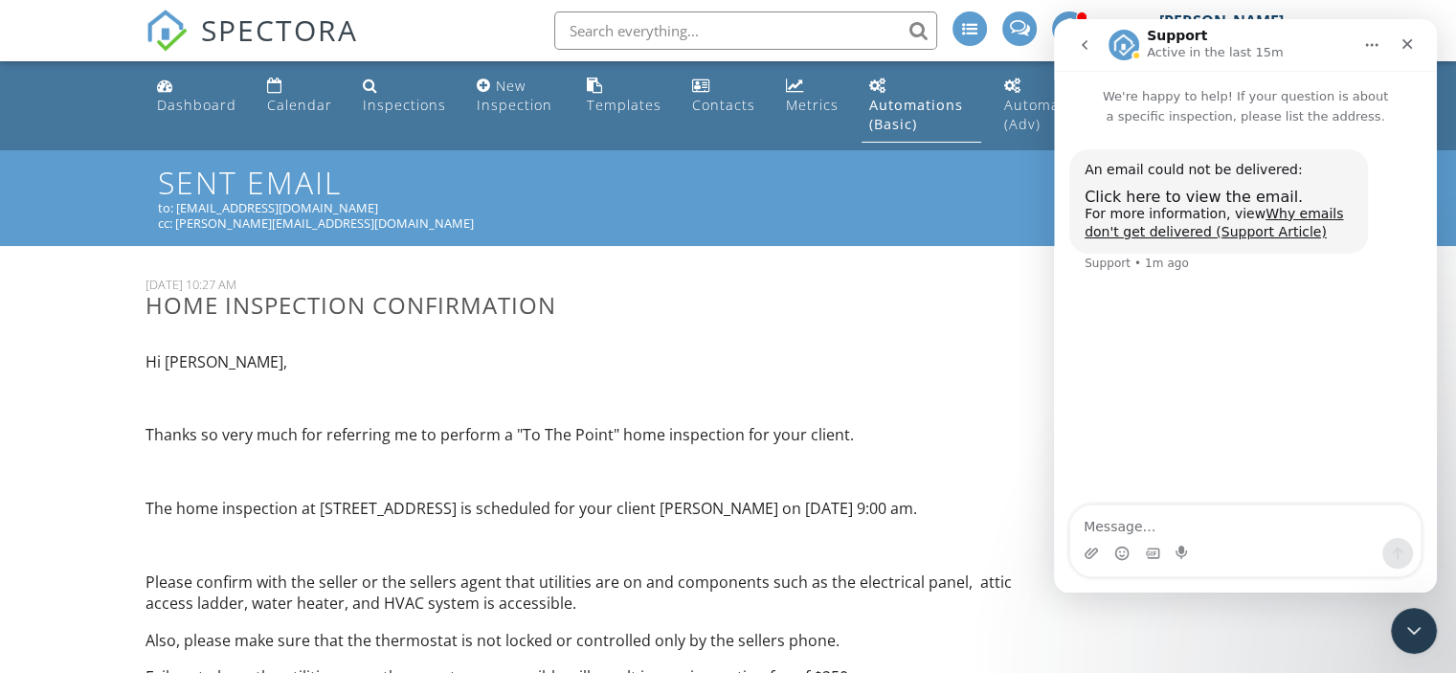
click at [1410, 40] on icon "Close" at bounding box center [1407, 44] width 11 height 11
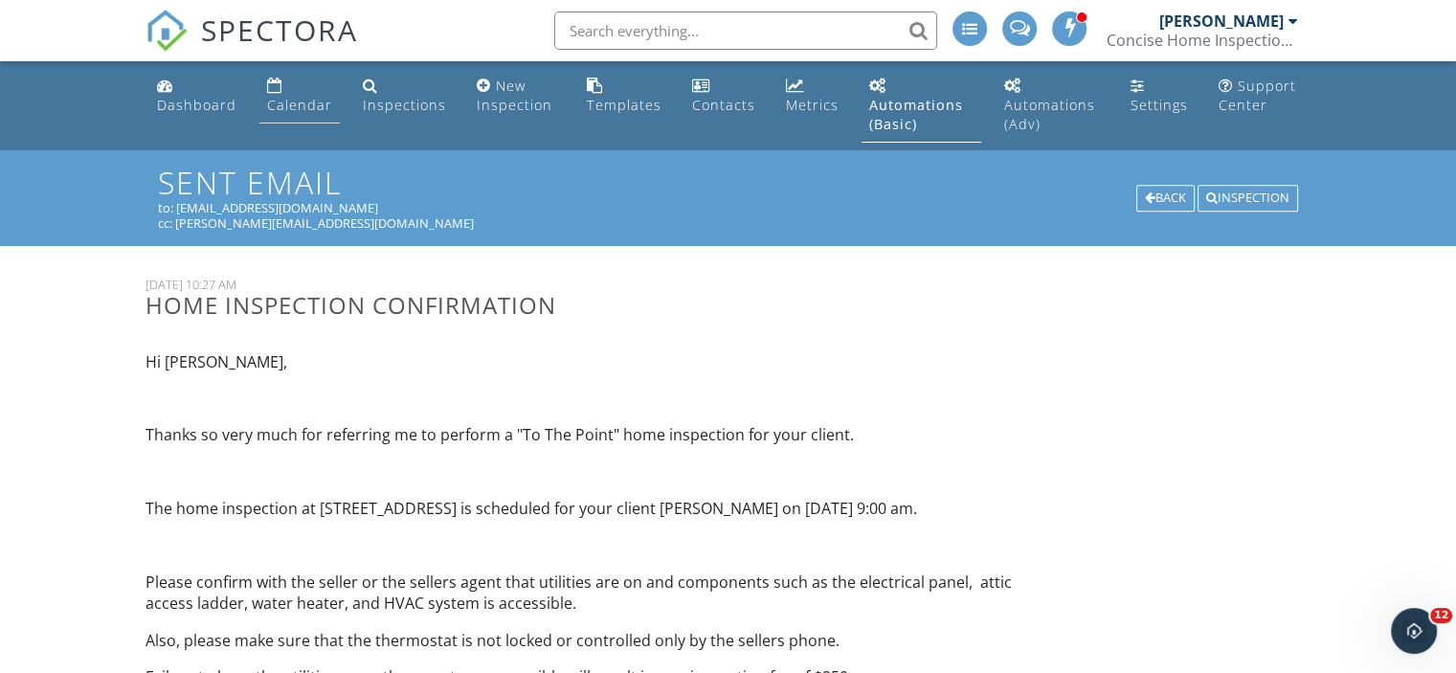
click at [301, 110] on div "Calendar" at bounding box center [299, 105] width 65 height 18
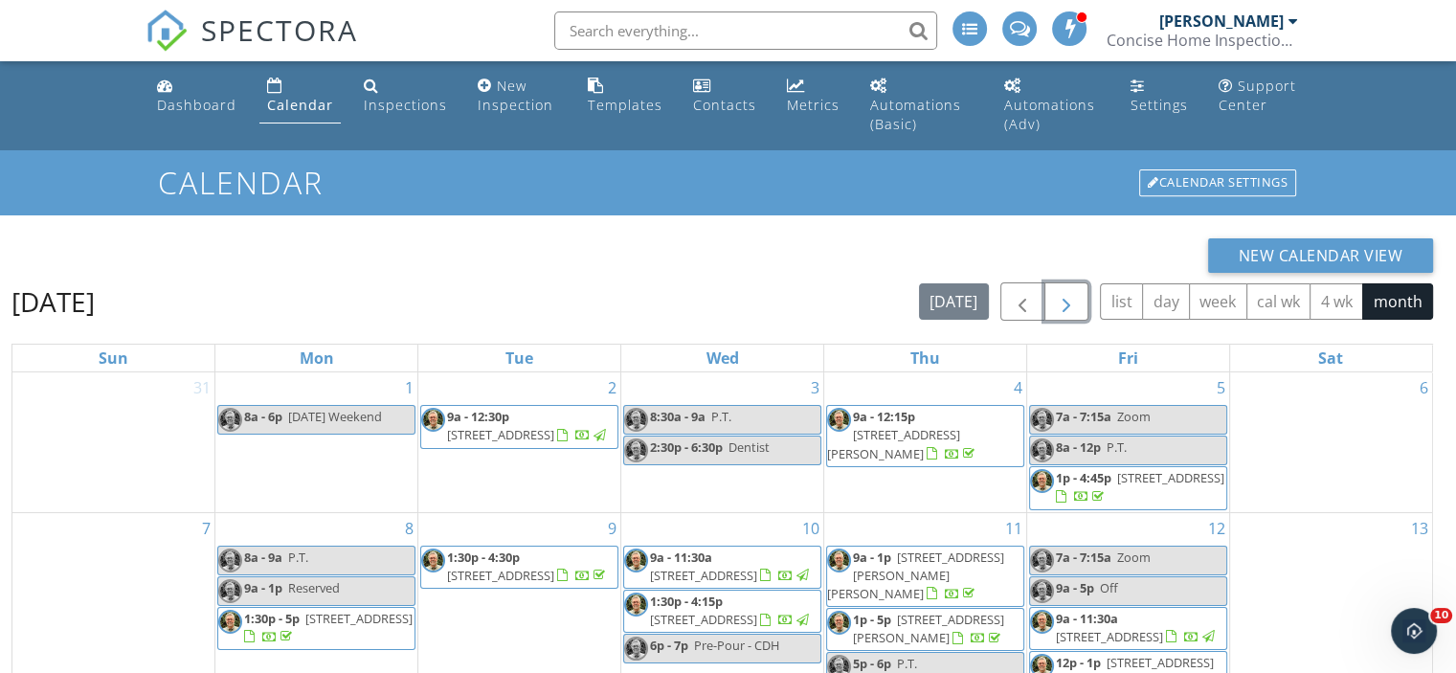
click at [1071, 292] on span "button" at bounding box center [1066, 302] width 23 height 23
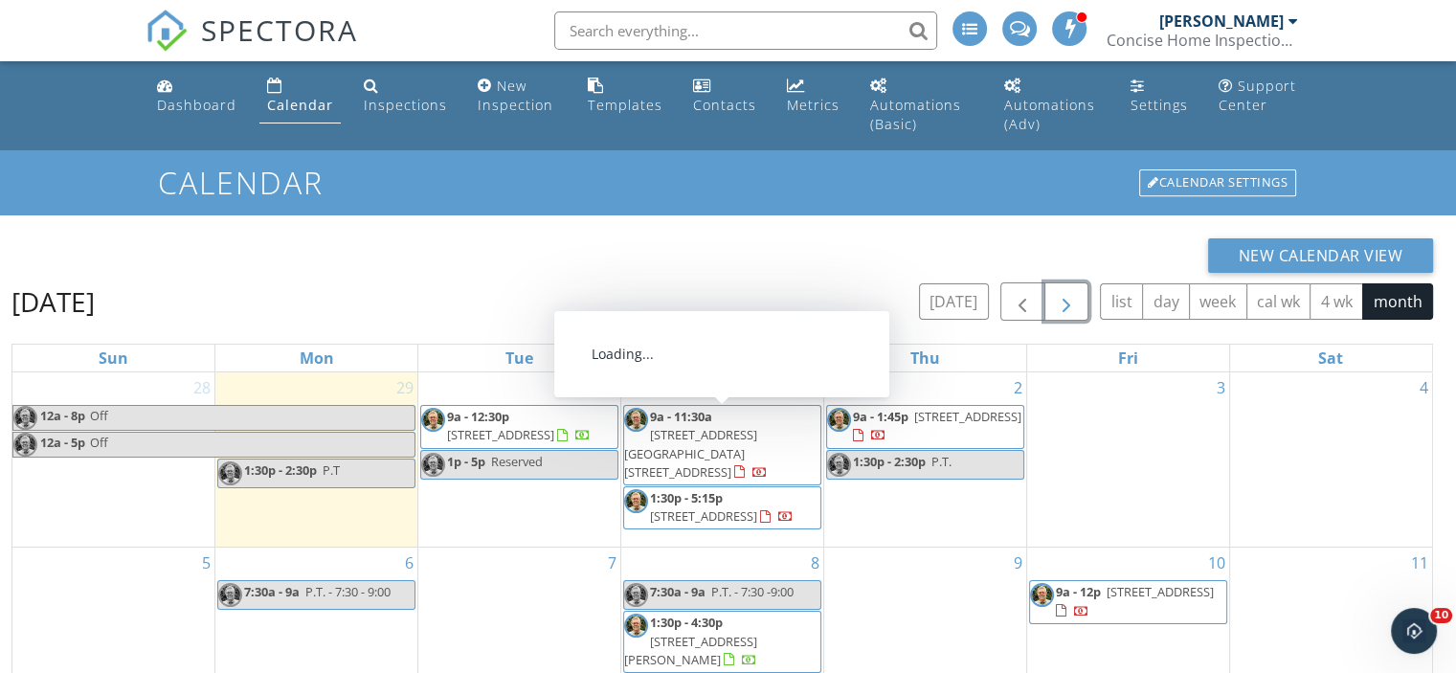
click at [685, 420] on span "9a - 11:30a" at bounding box center [681, 416] width 62 height 17
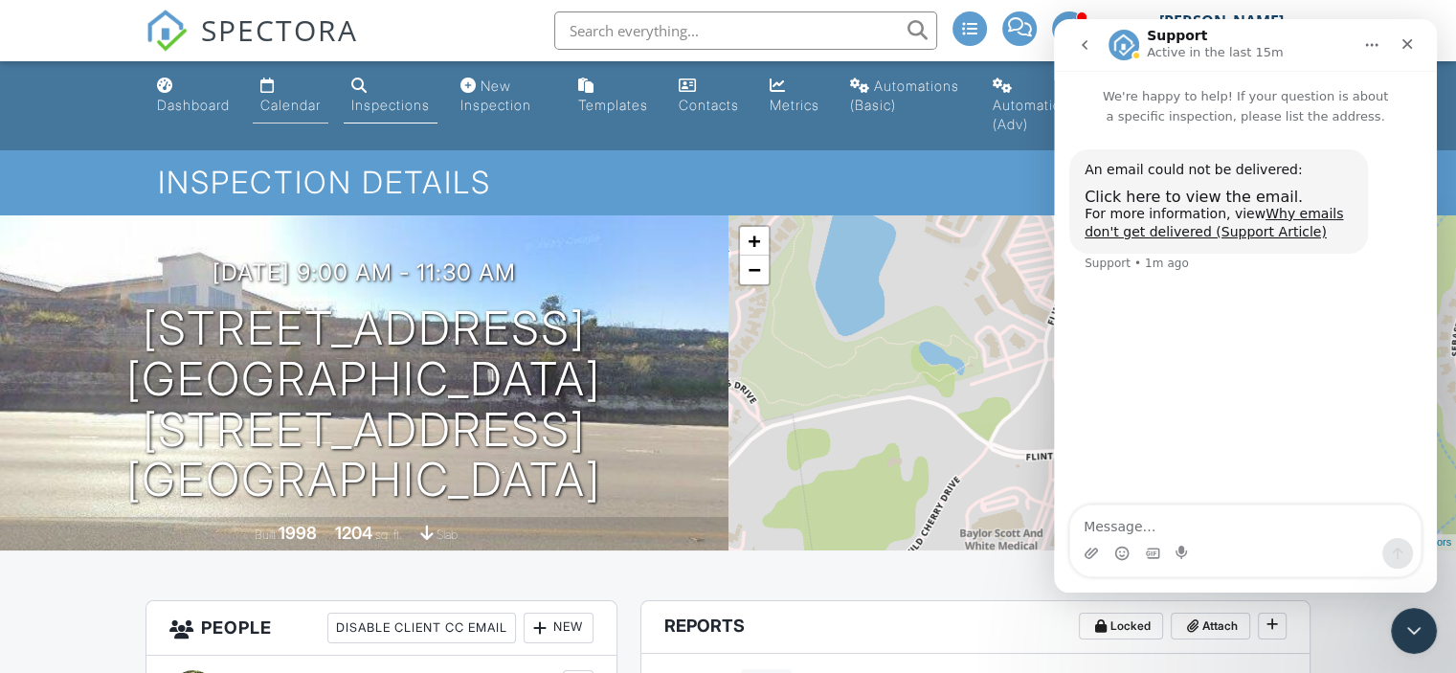
click at [287, 98] on div "Calendar" at bounding box center [290, 105] width 60 height 16
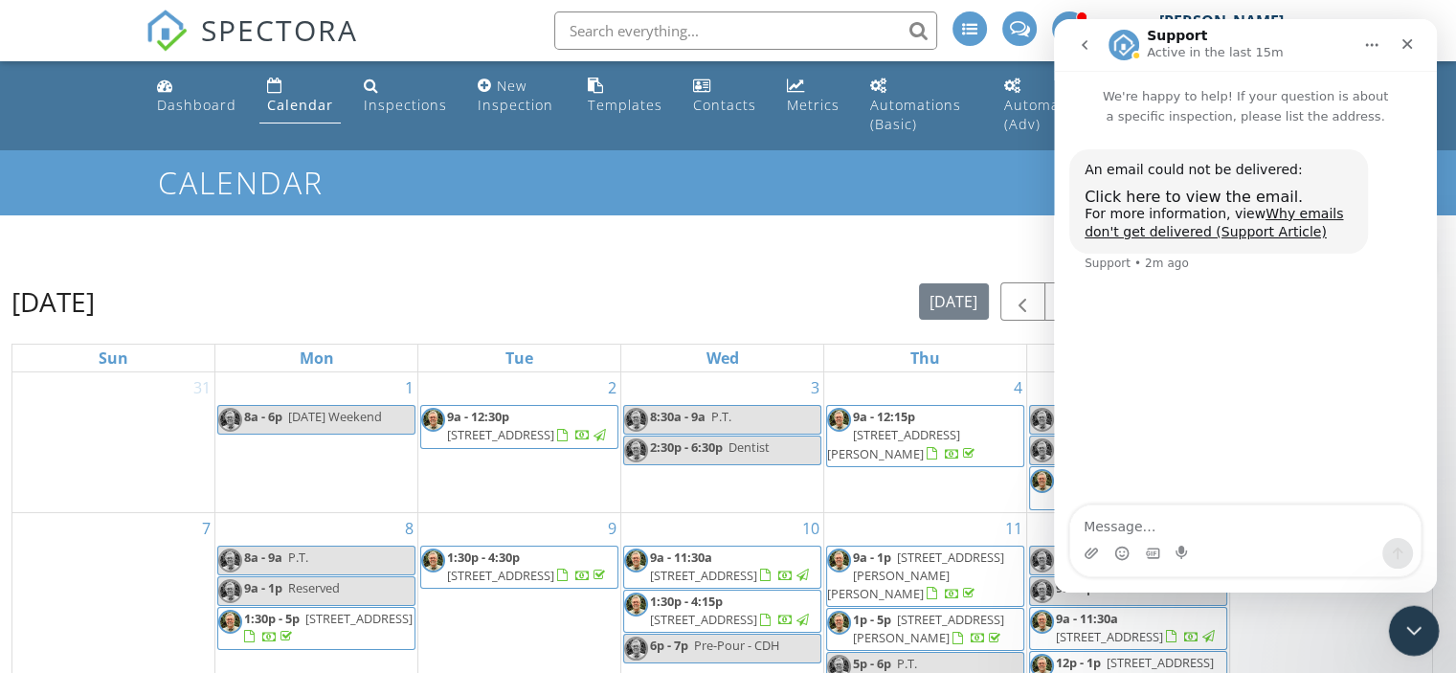
click at [1411, 616] on icon "Close Intercom Messenger" at bounding box center [1410, 627] width 23 height 23
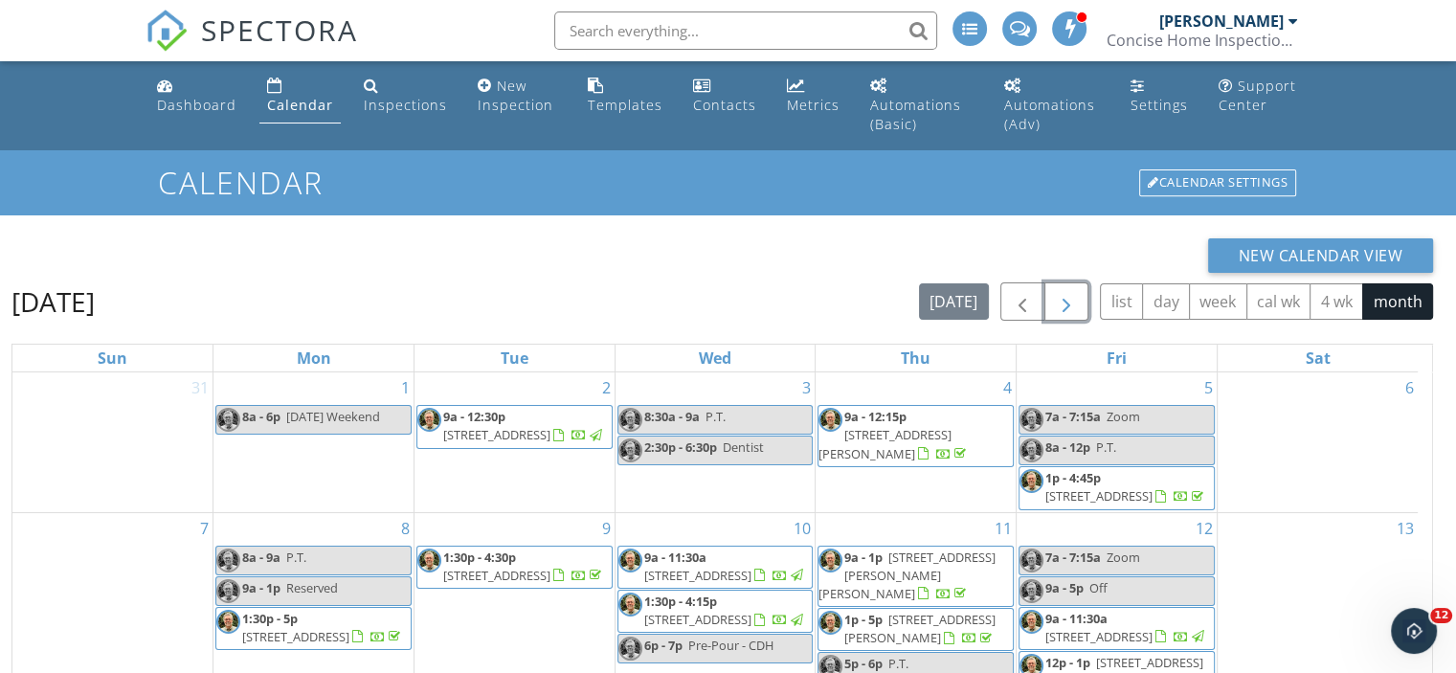
click at [1069, 303] on span "button" at bounding box center [1066, 302] width 23 height 23
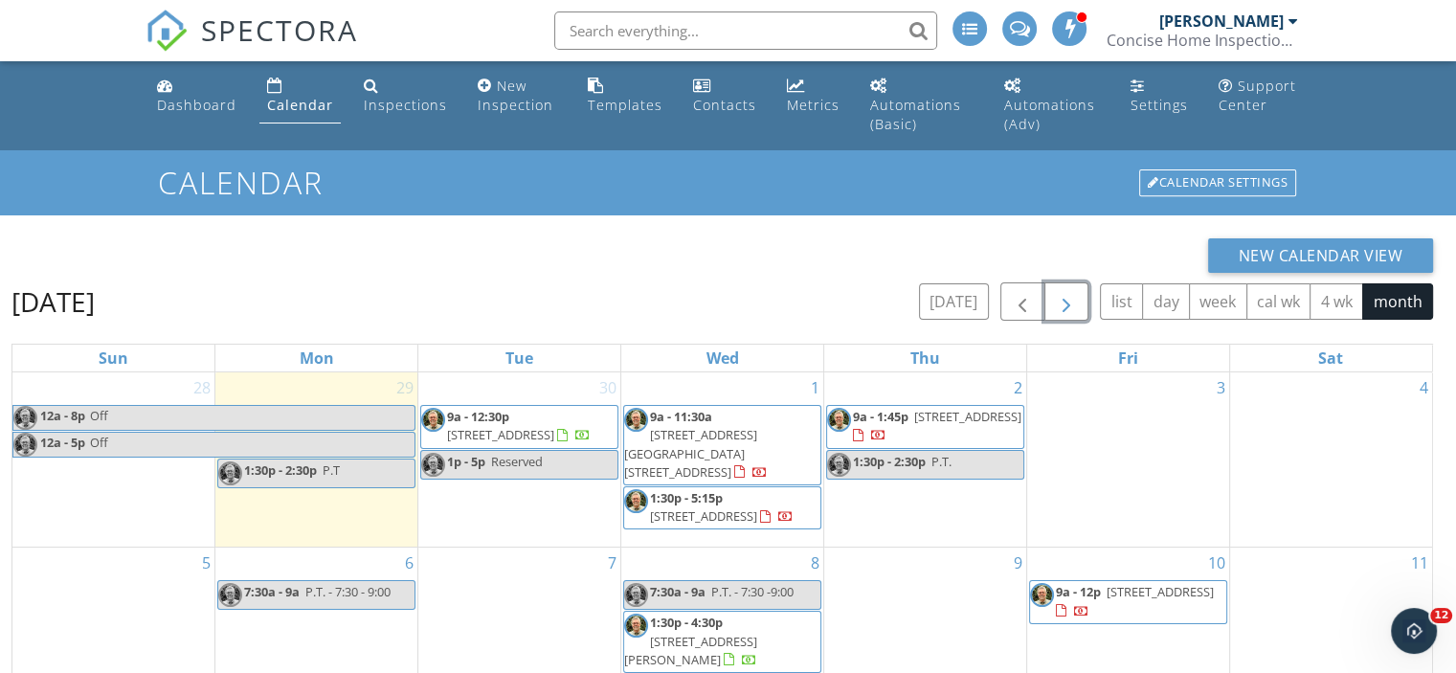
click at [926, 420] on span "3028 Indigo Trail, Round Rock 78665" at bounding box center [967, 416] width 107 height 17
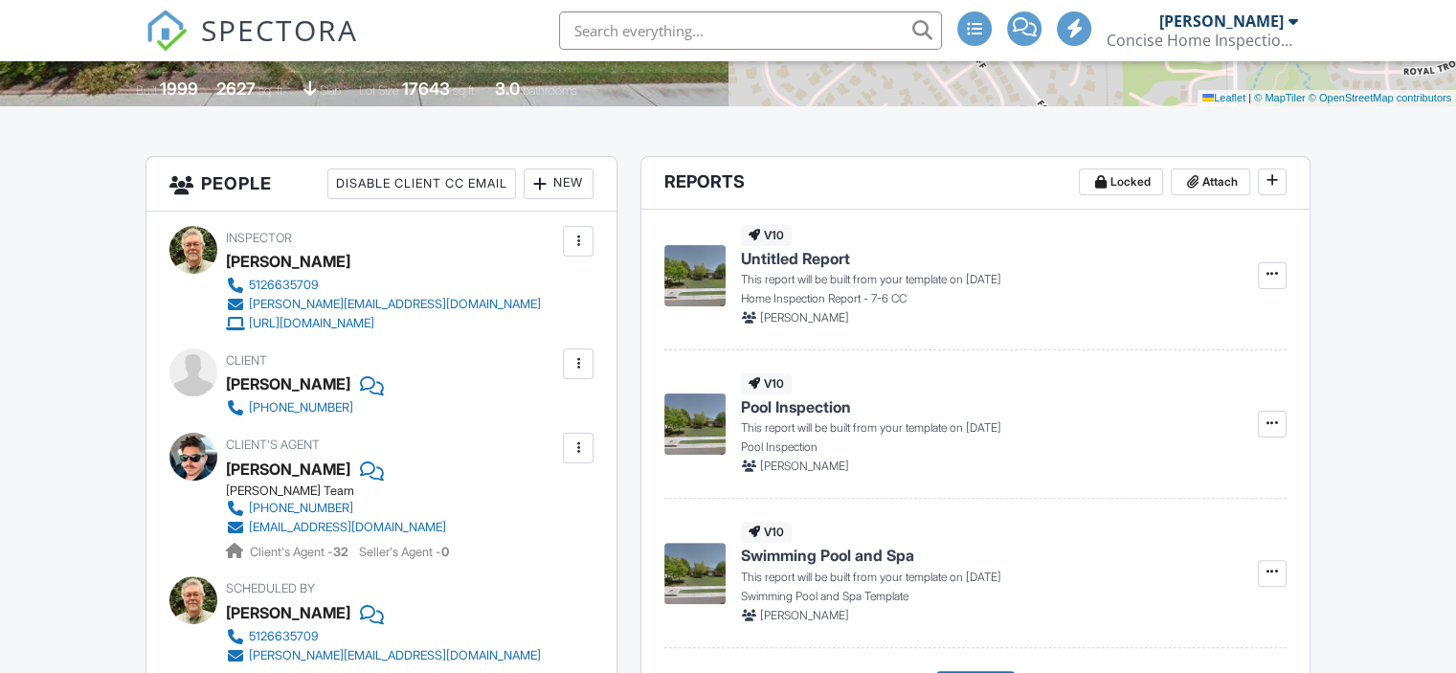
click at [576, 358] on div at bounding box center [577, 363] width 19 height 19
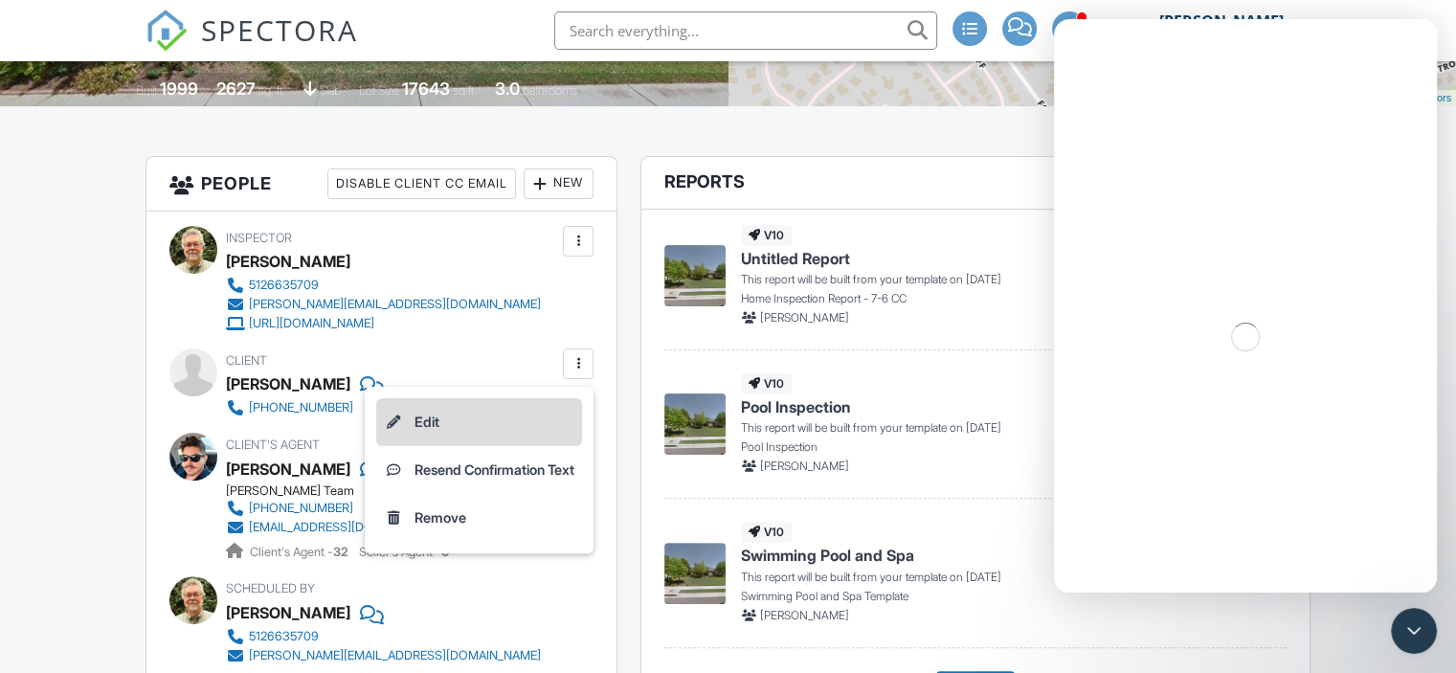
click at [412, 412] on li "Edit" at bounding box center [479, 422] width 206 height 48
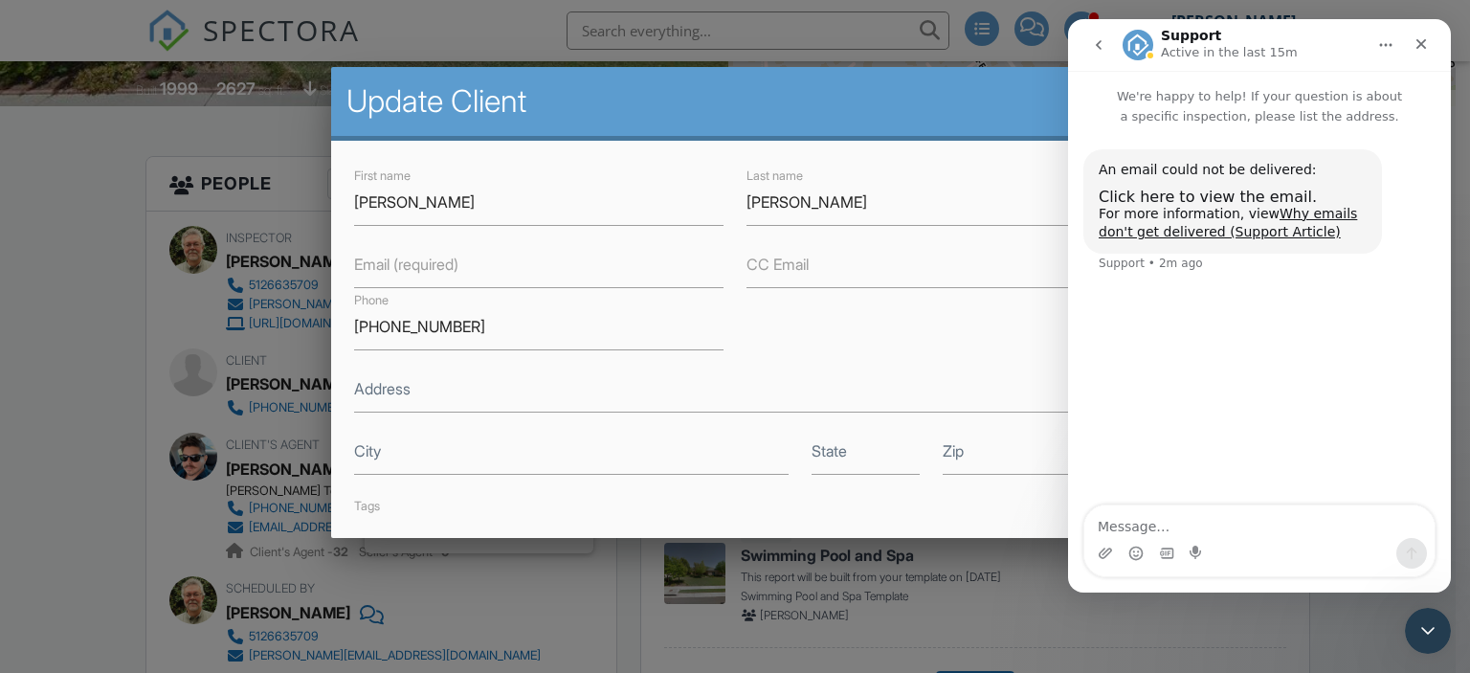
click at [413, 264] on label "Email (required)" at bounding box center [406, 264] width 104 height 21
click at [413, 264] on input "Email (required)" at bounding box center [538, 264] width 369 height 47
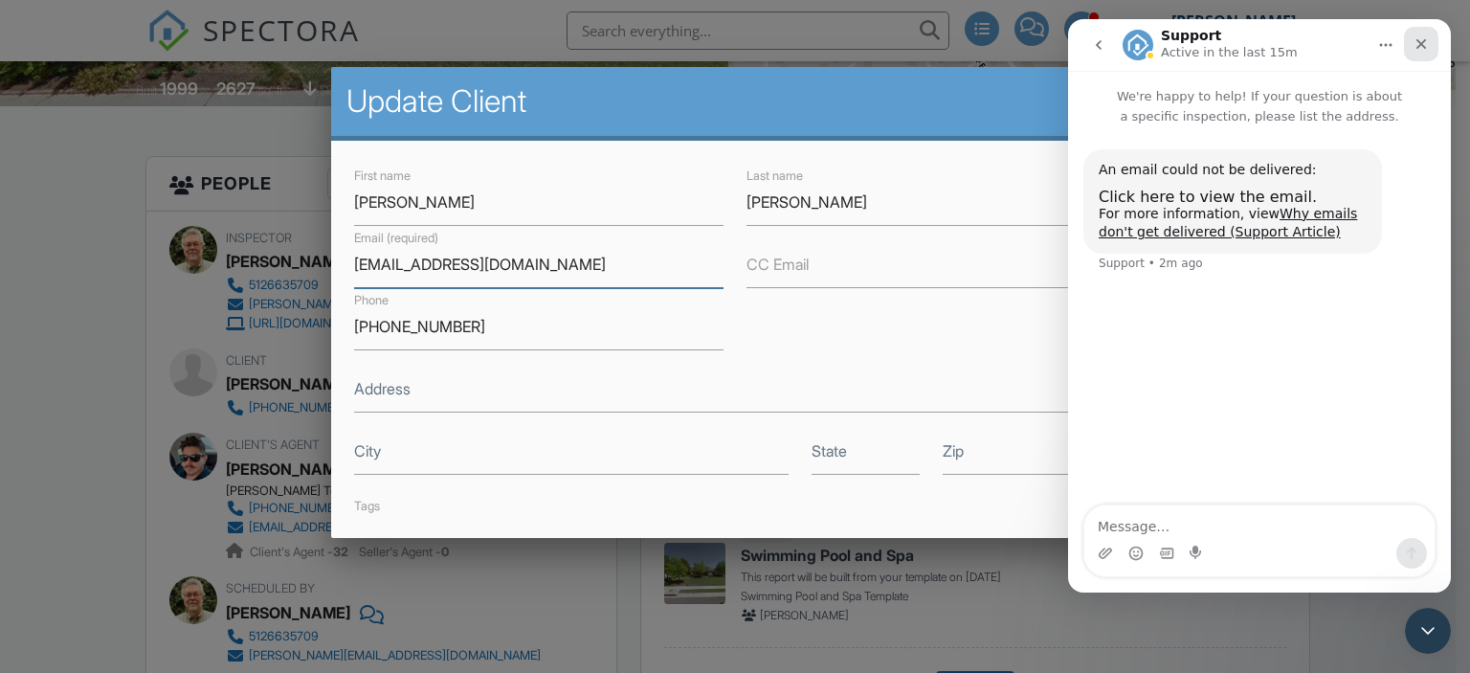
type input "[EMAIL_ADDRESS][DOMAIN_NAME]"
click at [1416, 39] on icon "Close" at bounding box center [1421, 43] width 15 height 15
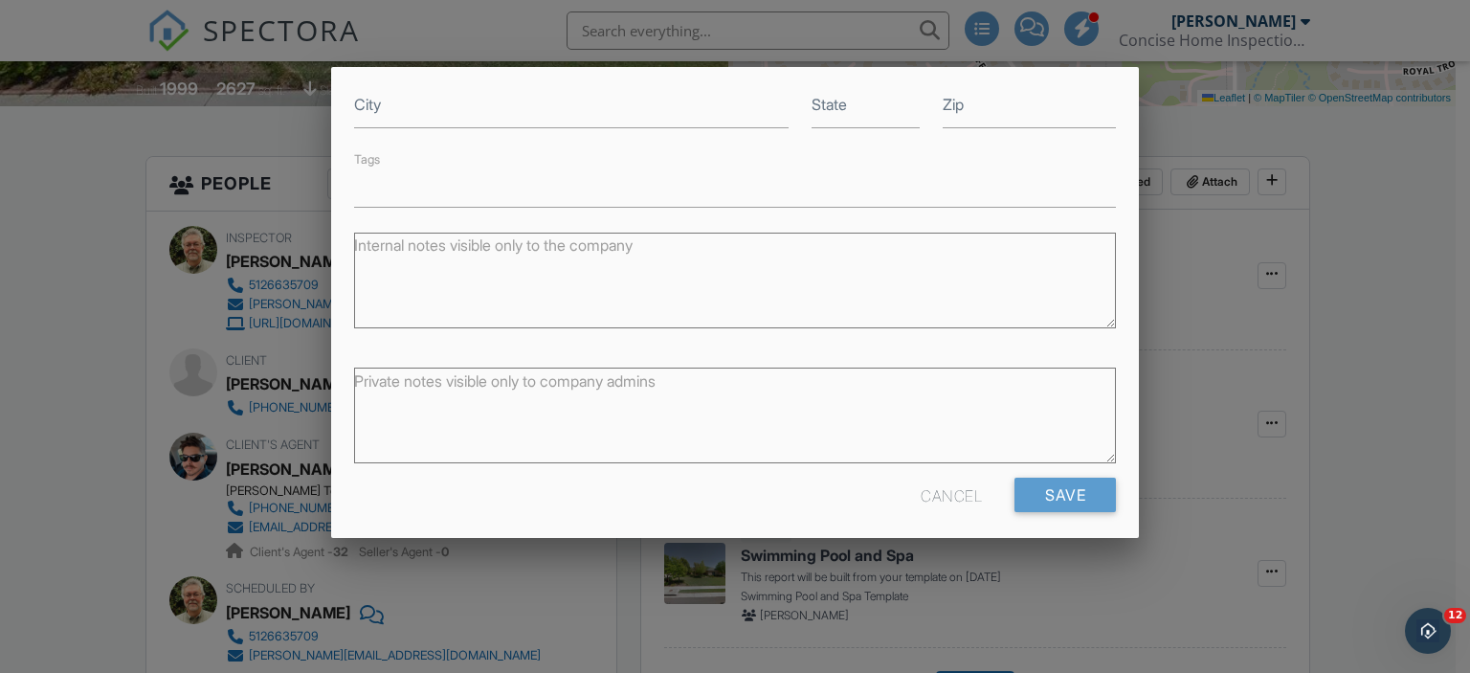
scroll to position [356, 0]
click at [1046, 479] on input "Save" at bounding box center [1064, 485] width 101 height 34
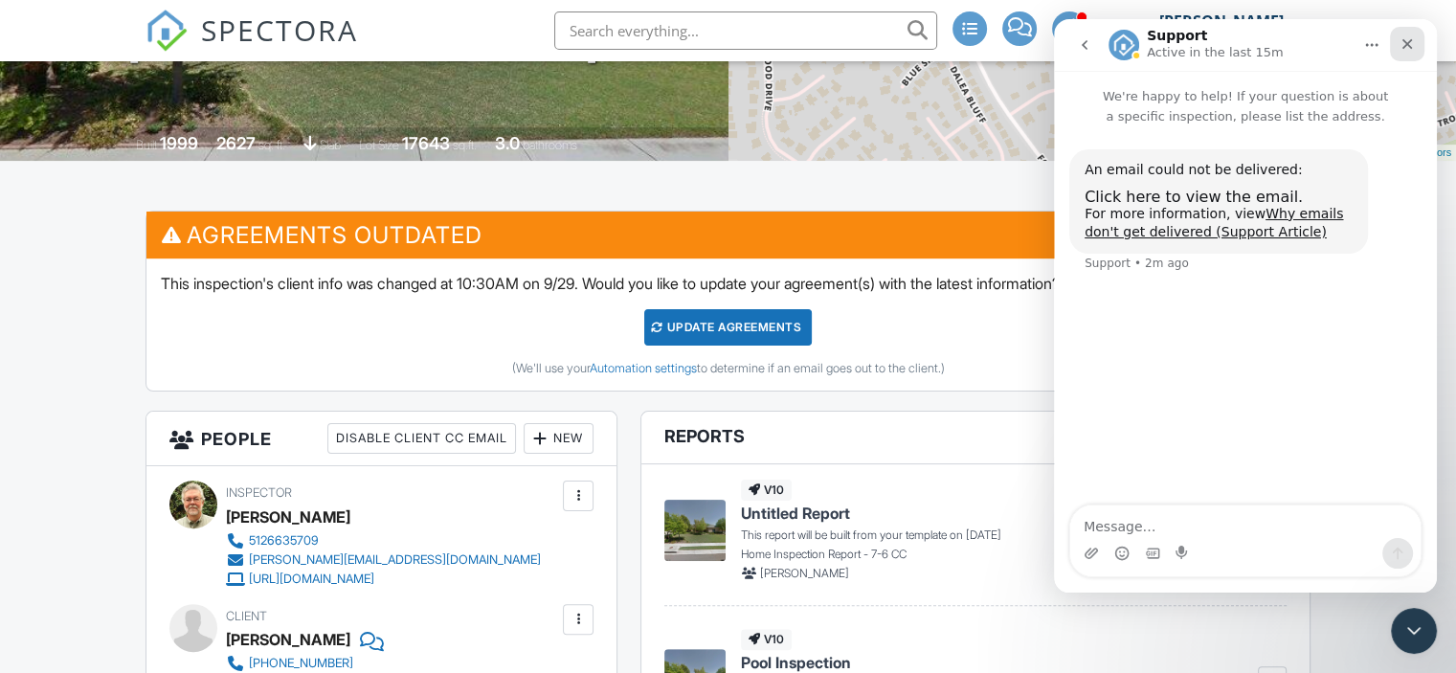
click at [1410, 40] on icon "Close" at bounding box center [1407, 44] width 11 height 11
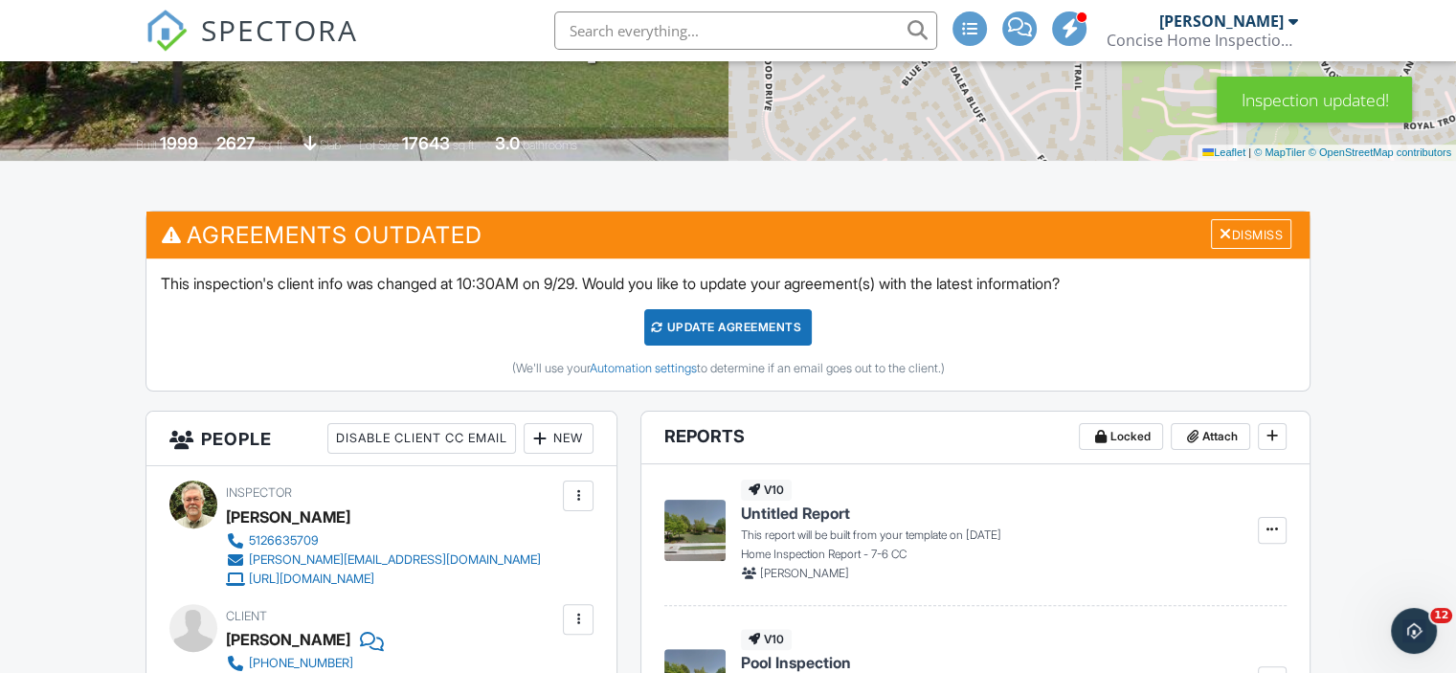
click at [733, 327] on div "Update Agreements" at bounding box center [727, 327] width 167 height 36
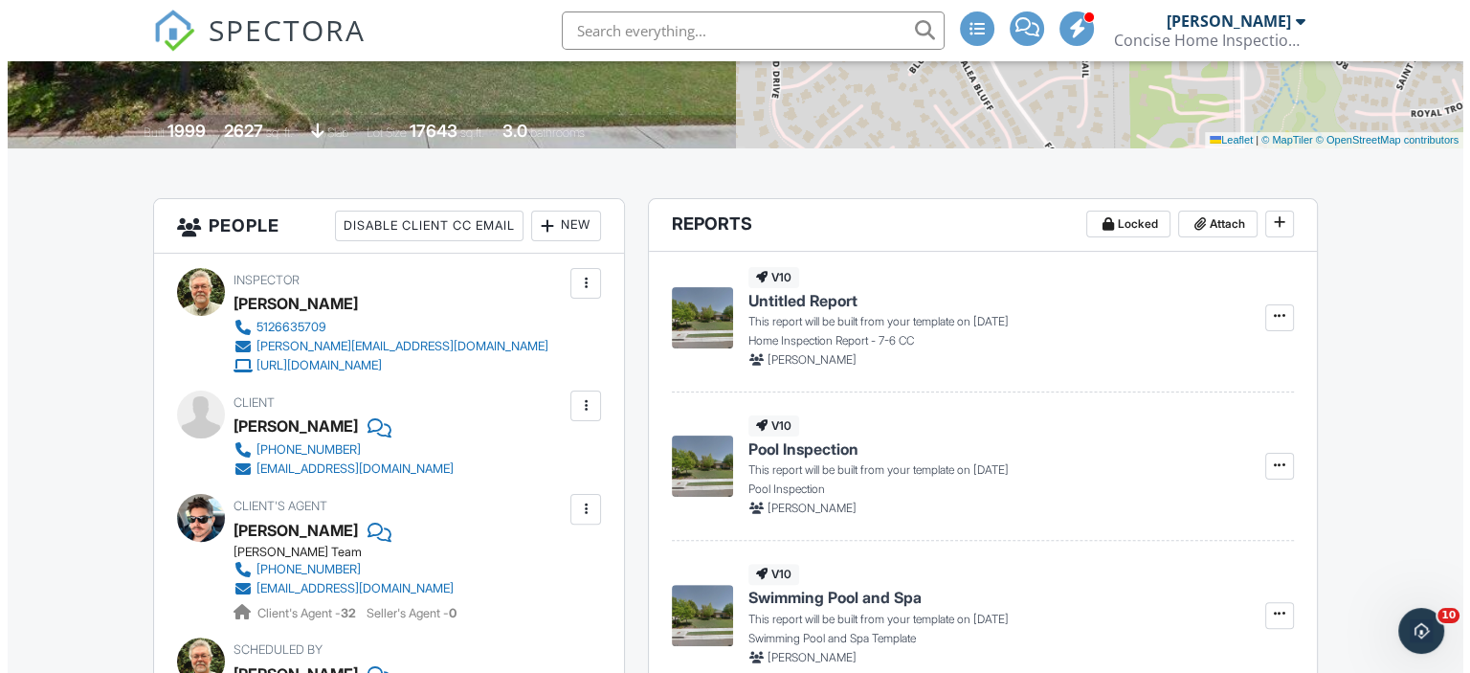
scroll to position [407, 0]
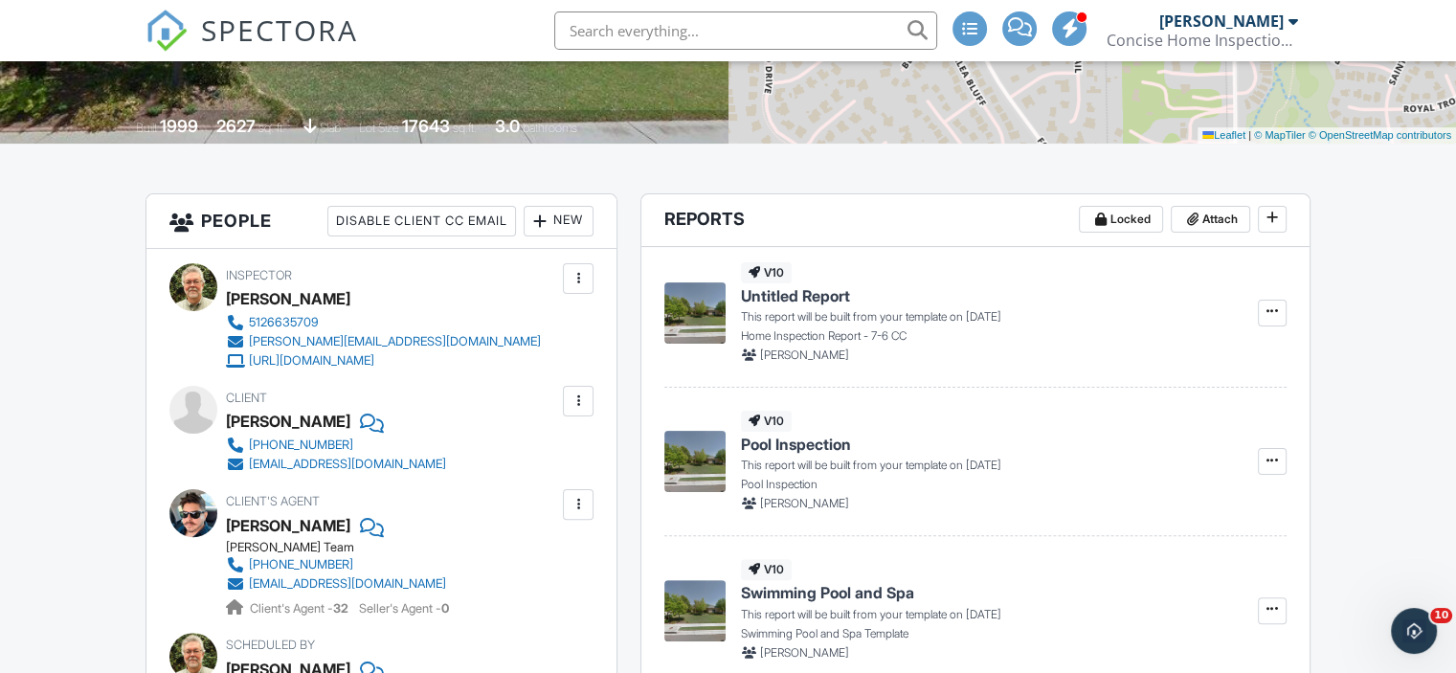
click at [574, 397] on div at bounding box center [577, 400] width 19 height 19
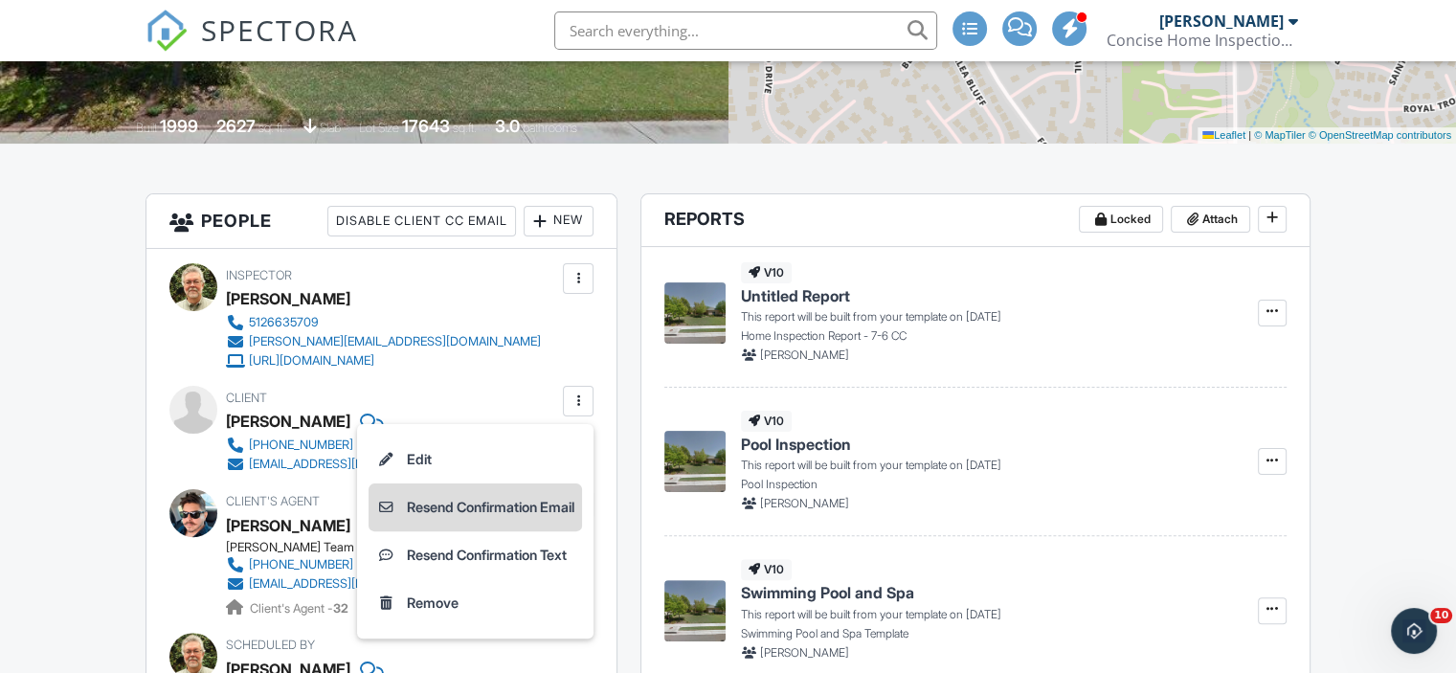
click at [479, 502] on li "Resend Confirmation Email" at bounding box center [474, 507] width 213 height 48
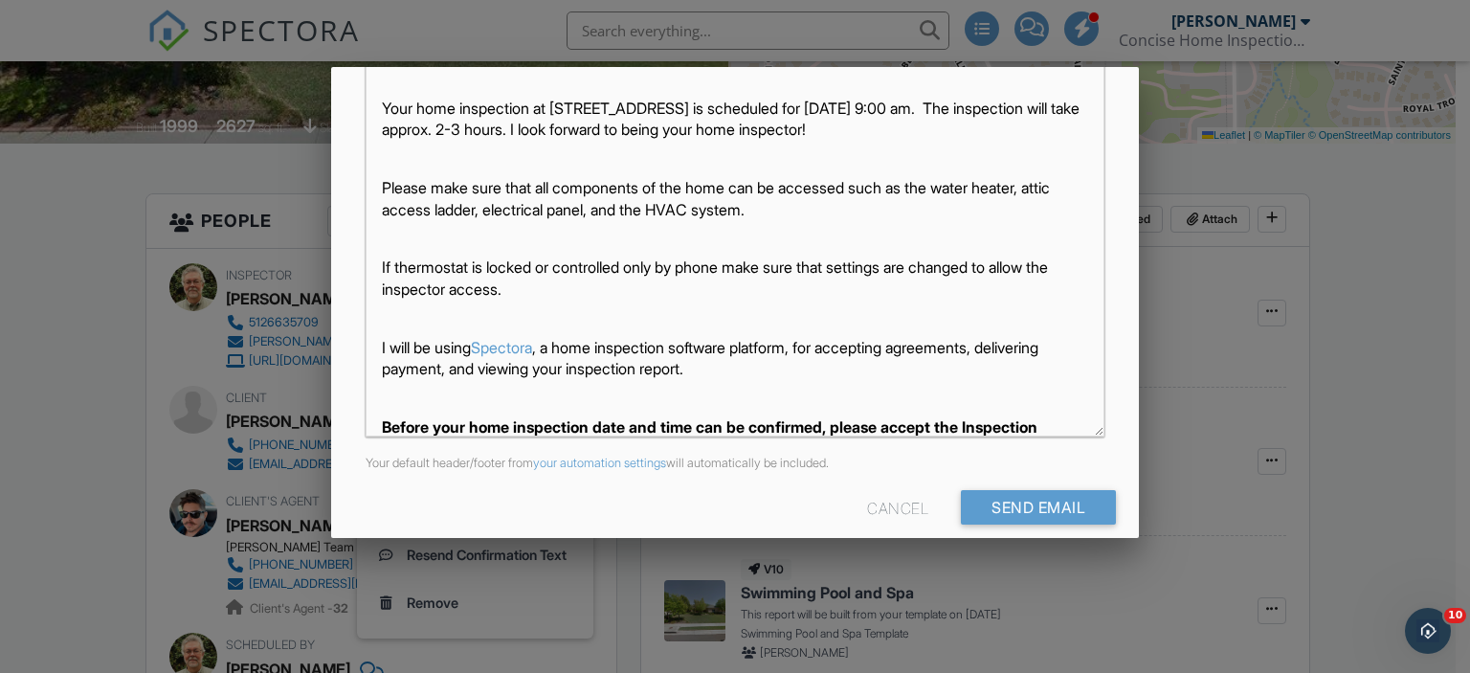
scroll to position [469, 0]
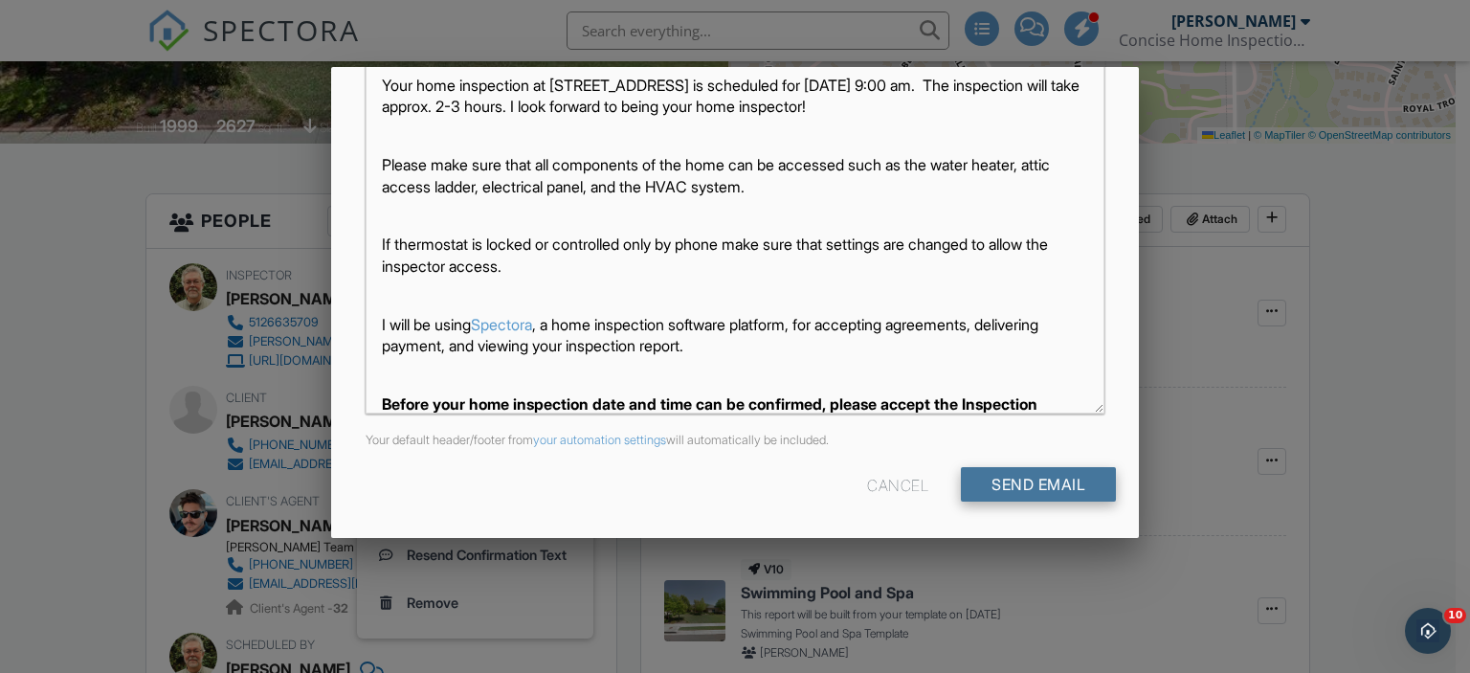
click at [1009, 481] on input "Send Email" at bounding box center [1038, 484] width 155 height 34
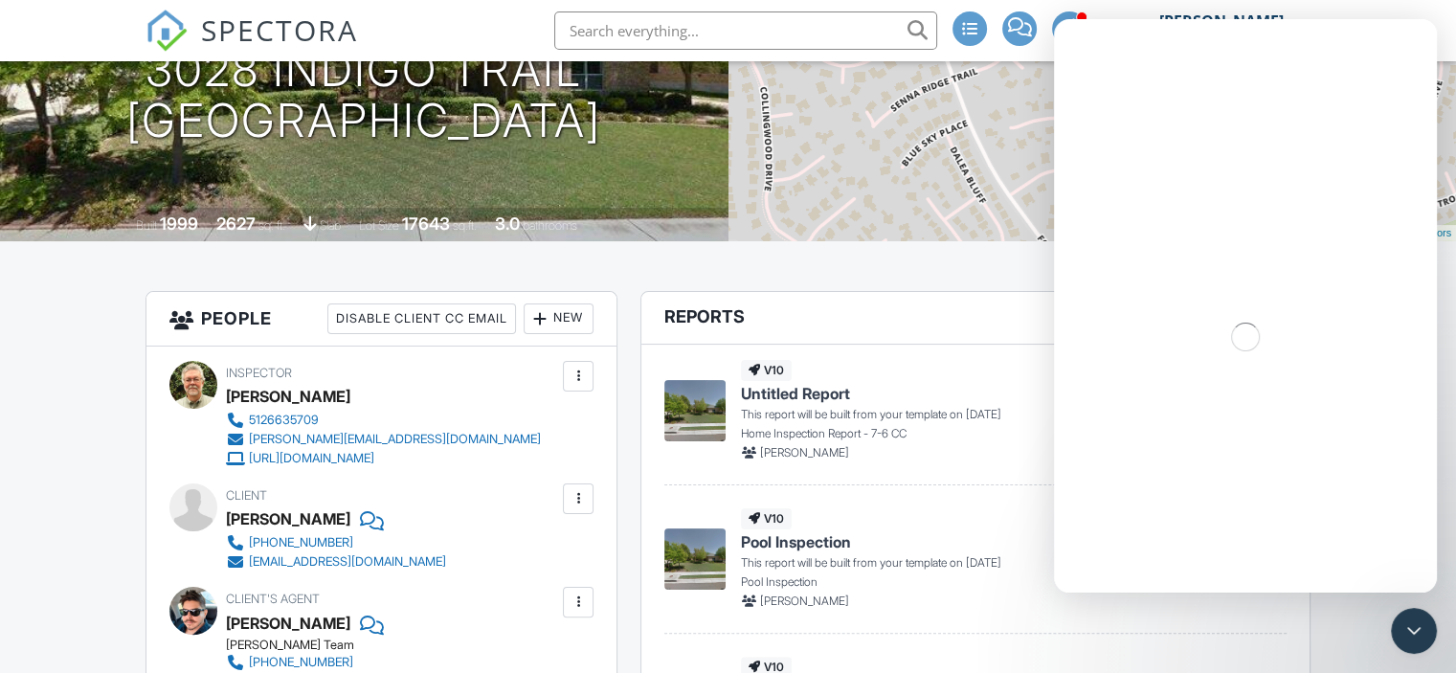
scroll to position [313, 0]
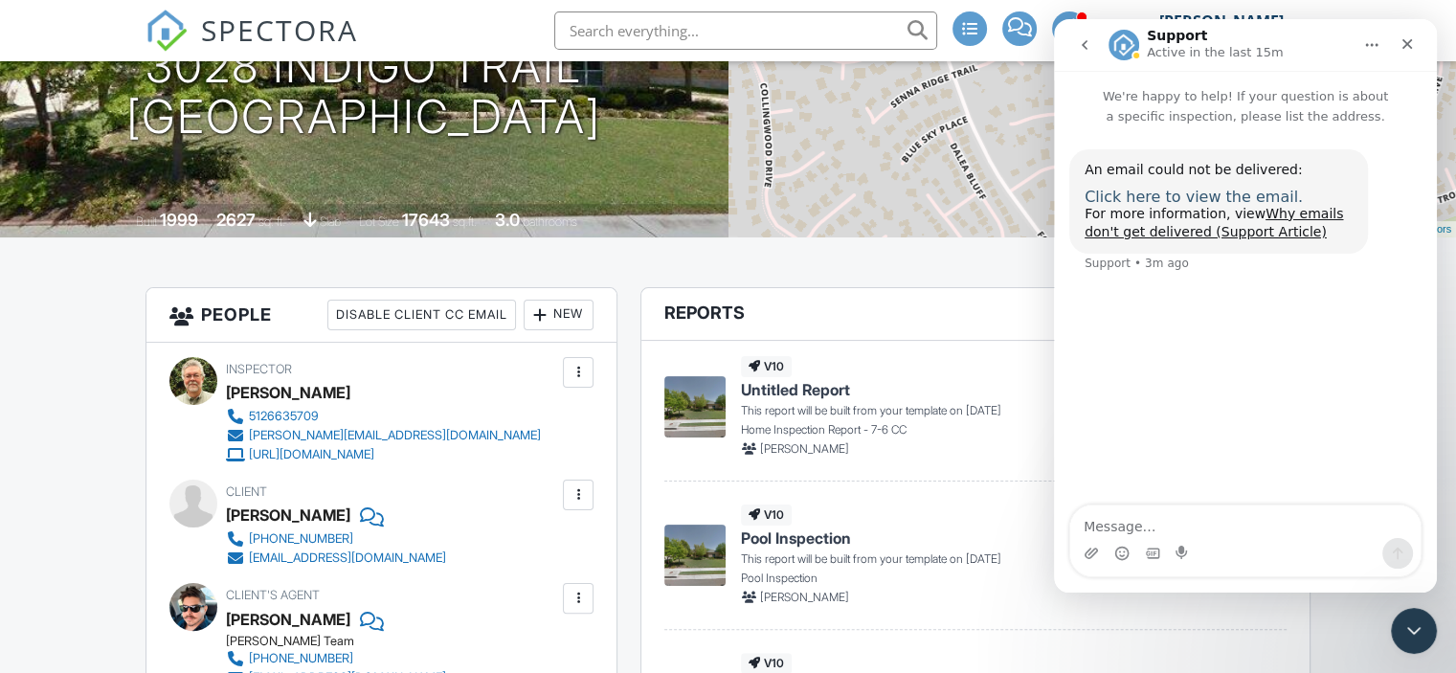
click at [1152, 194] on span "Click here to view the email." at bounding box center [1193, 197] width 218 height 18
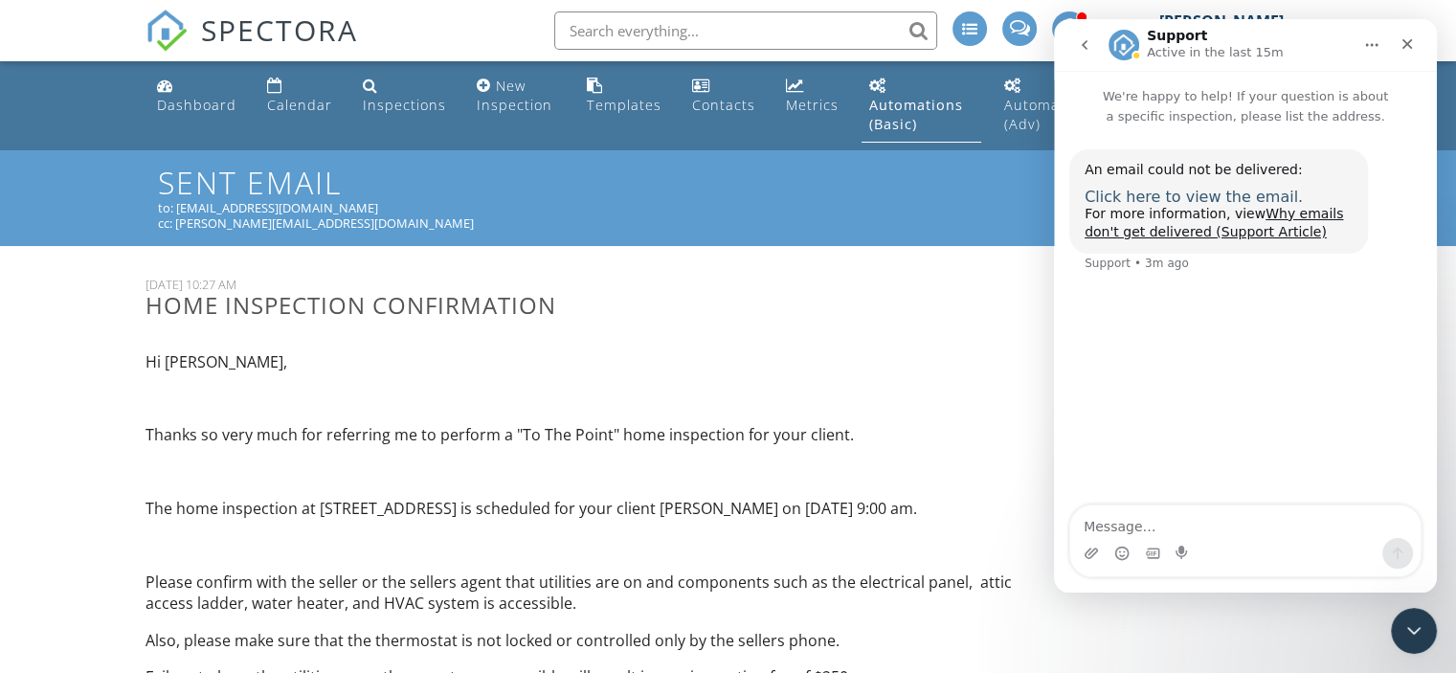
click at [1161, 200] on span "Click here to view the email." at bounding box center [1193, 197] width 218 height 18
click at [1153, 199] on span "Click here to view the email." at bounding box center [1193, 197] width 218 height 18
click at [1155, 189] on span "Click here to view the email." at bounding box center [1193, 197] width 218 height 18
click at [1164, 192] on span "Click here to view the email." at bounding box center [1193, 197] width 218 height 18
click at [1176, 194] on span "Click here to view the email." at bounding box center [1193, 197] width 218 height 18
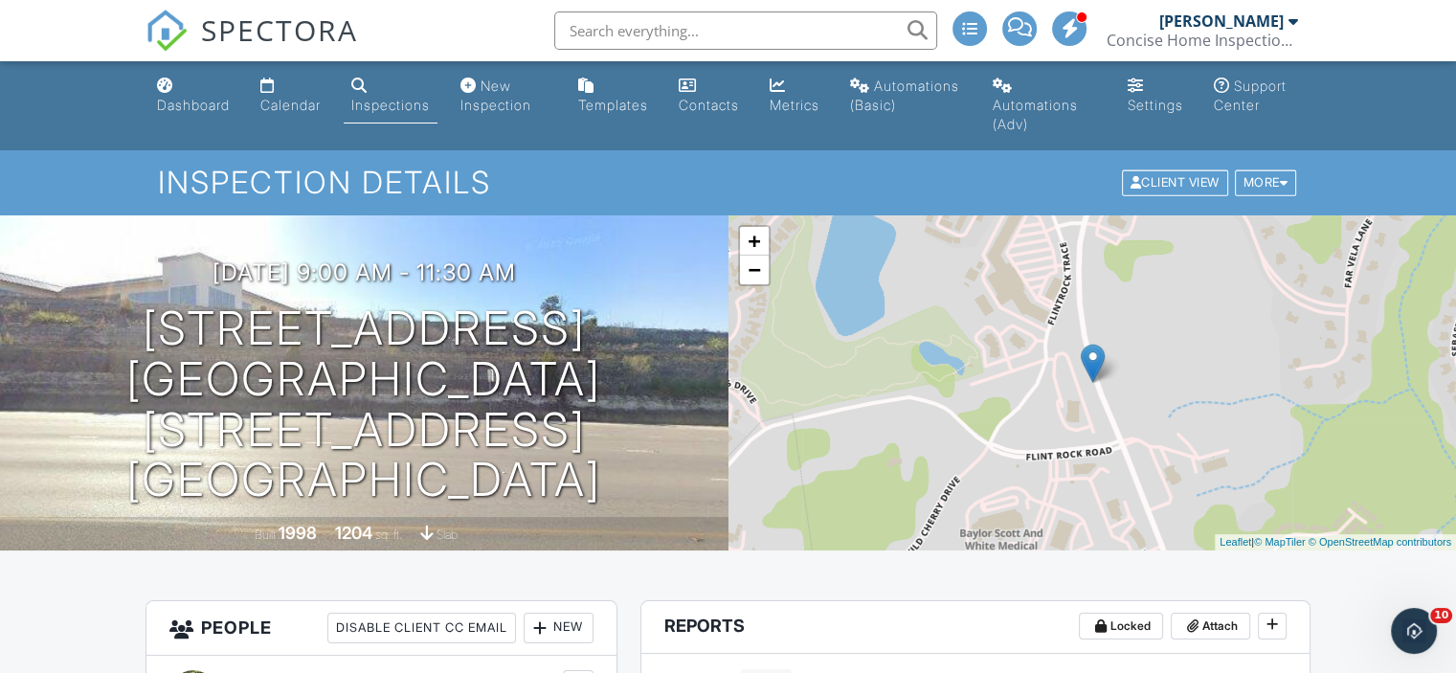
click at [409, 102] on div "Inspections" at bounding box center [390, 105] width 78 height 16
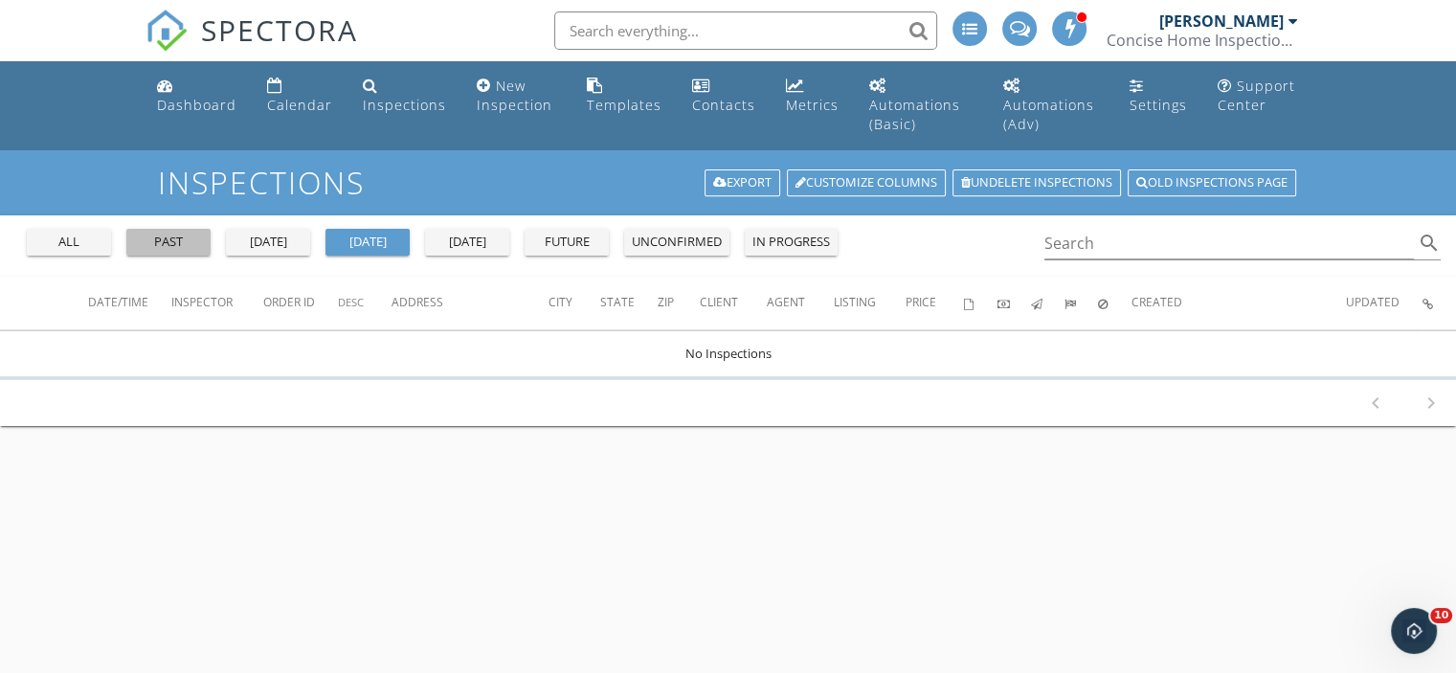
click at [170, 242] on div "past" at bounding box center [168, 242] width 69 height 19
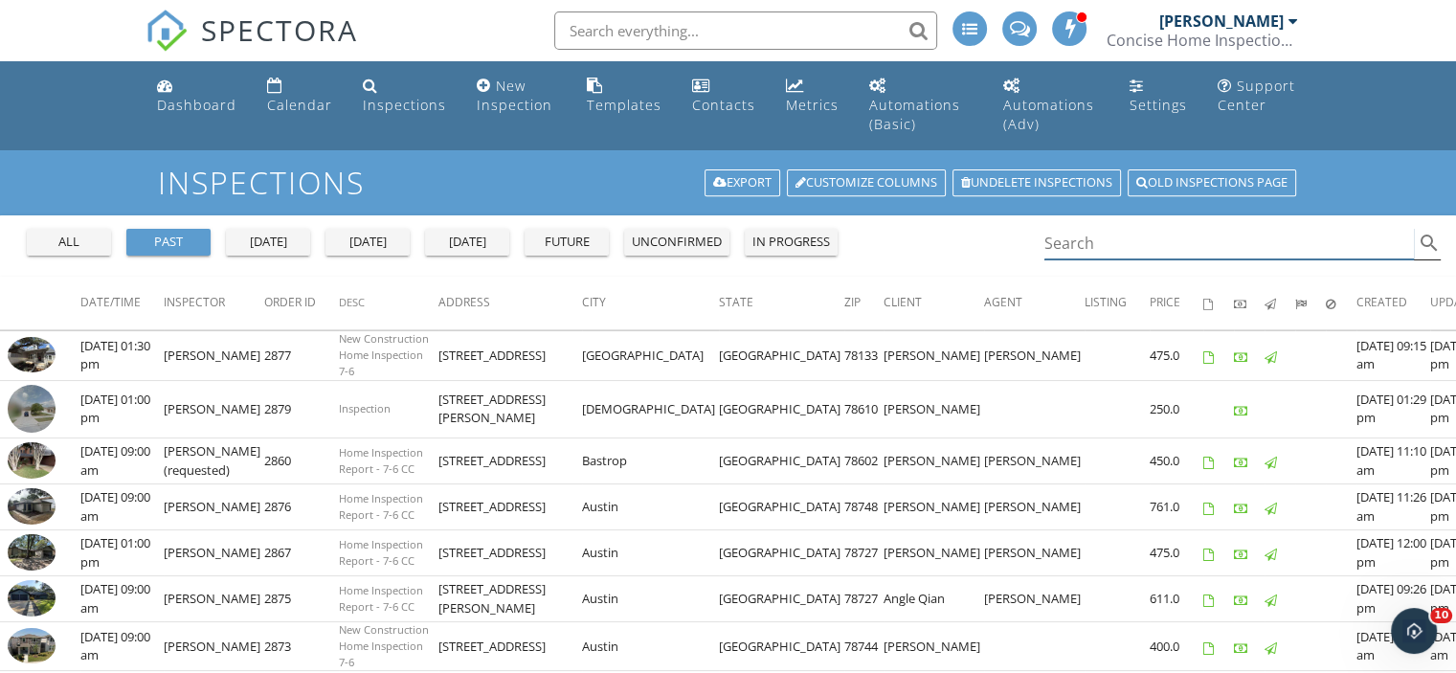
click at [1071, 234] on input "Search" at bounding box center [1229, 244] width 370 height 32
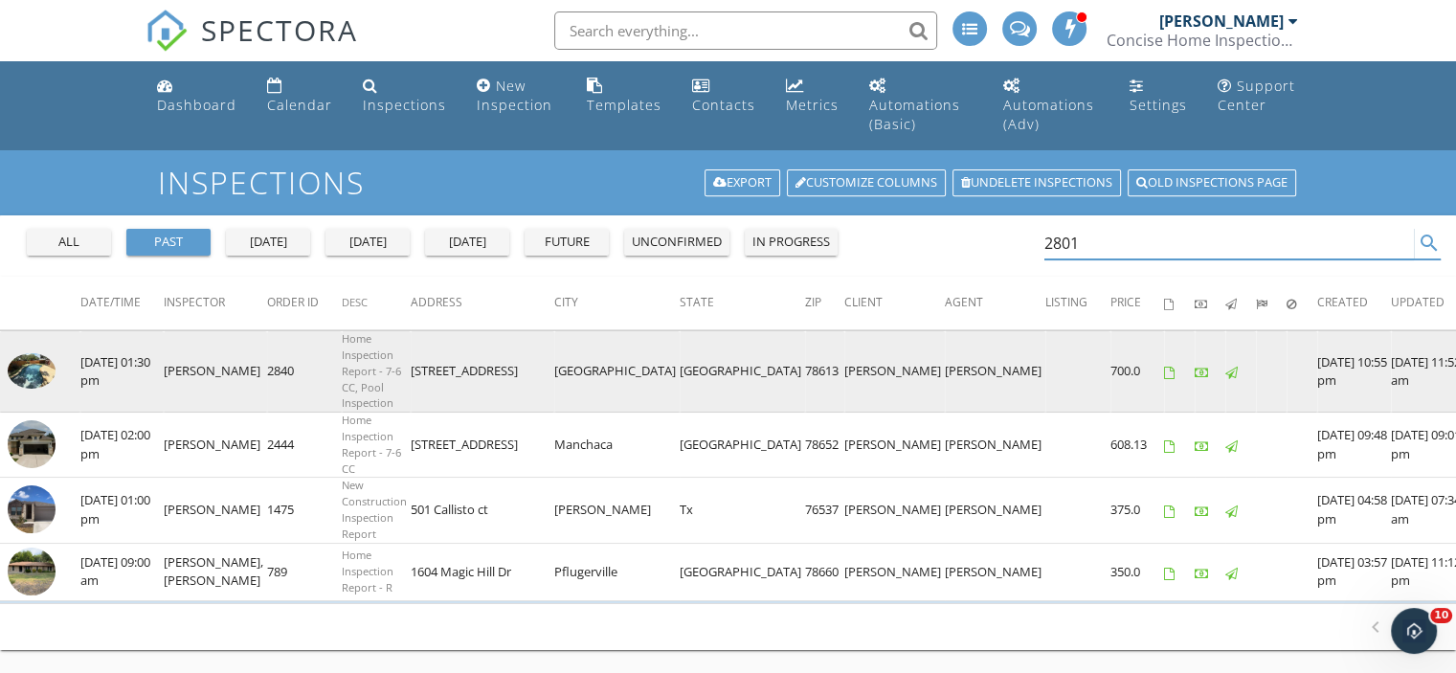
type input "2801"
click at [21, 359] on img at bounding box center [32, 371] width 48 height 36
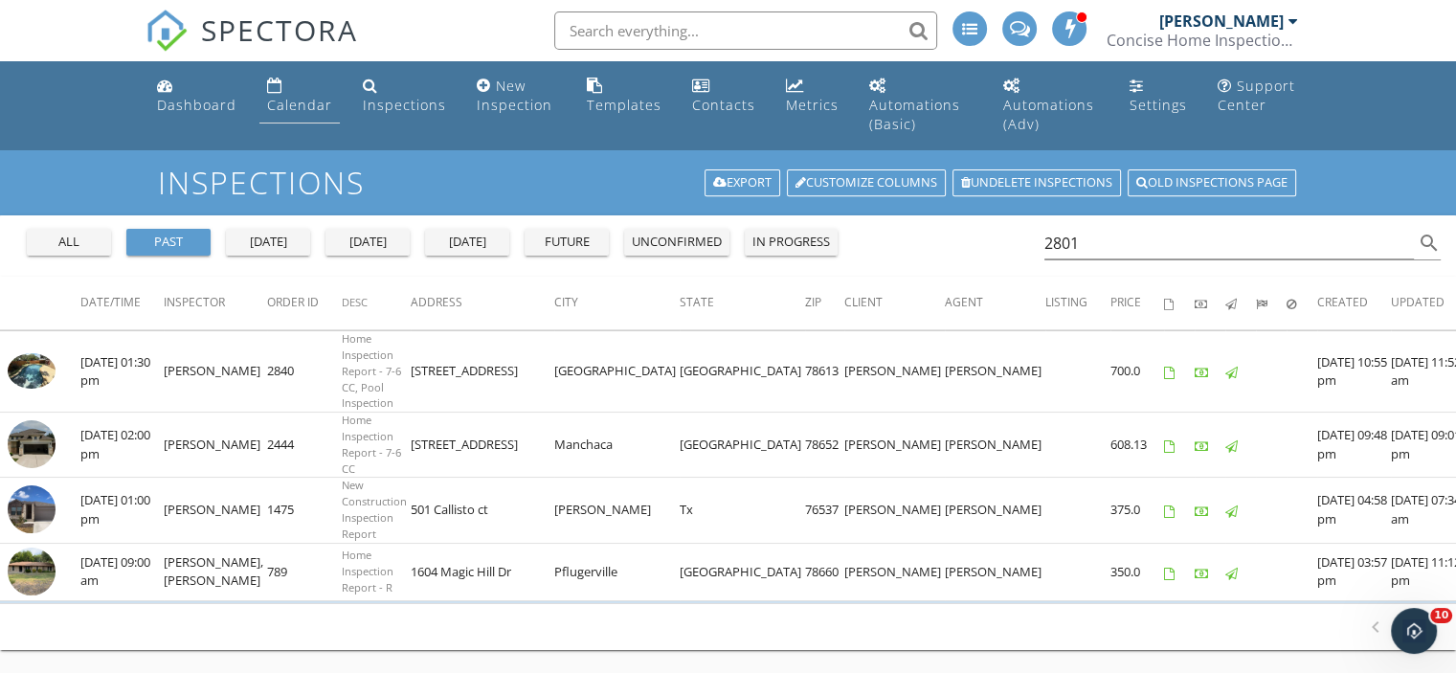
click at [299, 104] on div "Calendar" at bounding box center [299, 105] width 65 height 18
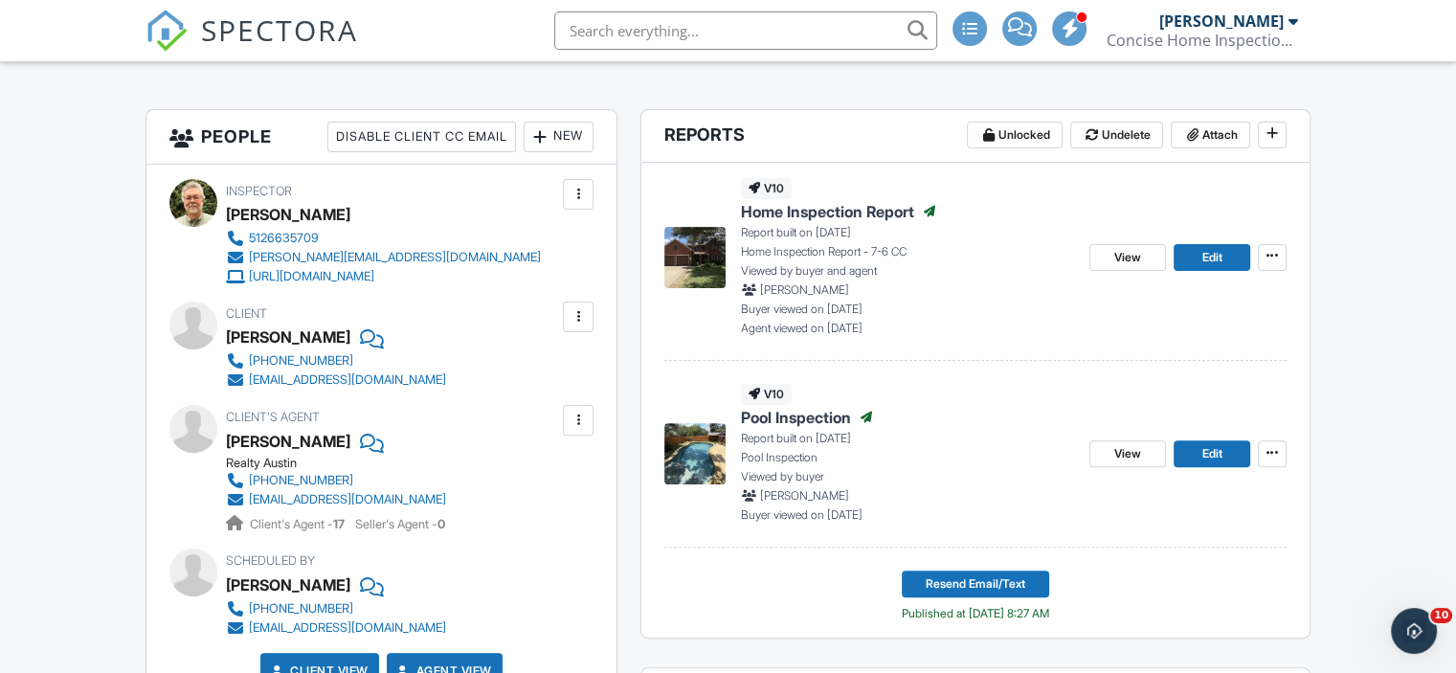
scroll to position [501, 0]
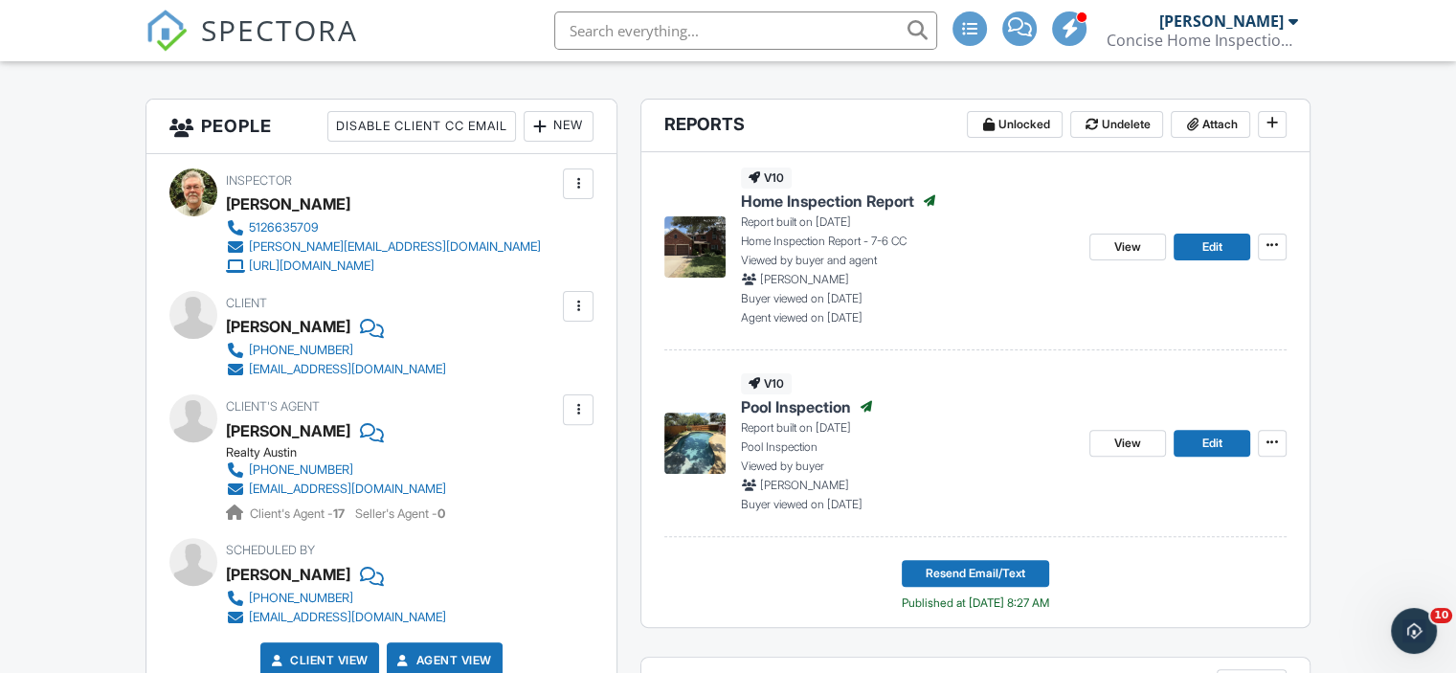
drag, startPoint x: 1460, startPoint y: 46, endPoint x: 1469, endPoint y: 122, distance: 76.2
click at [1126, 439] on span "View" at bounding box center [1127, 443] width 27 height 19
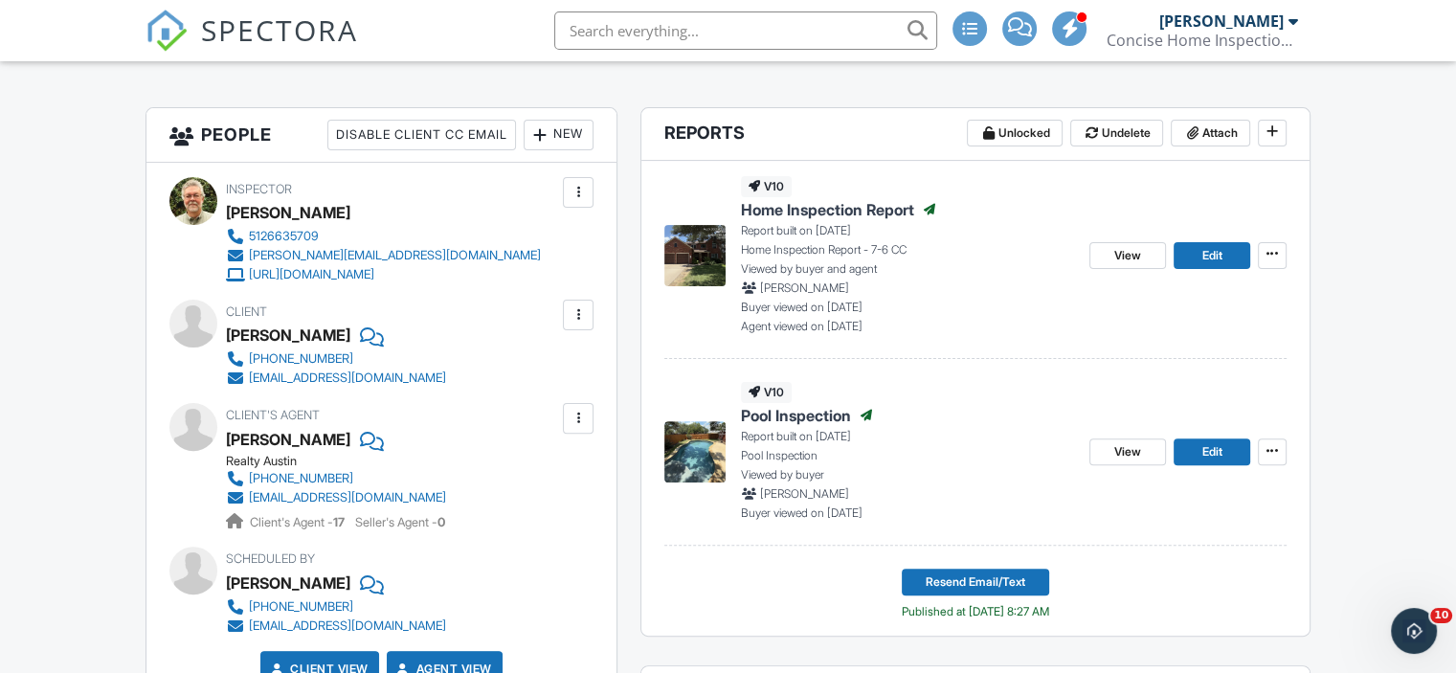
scroll to position [518, 0]
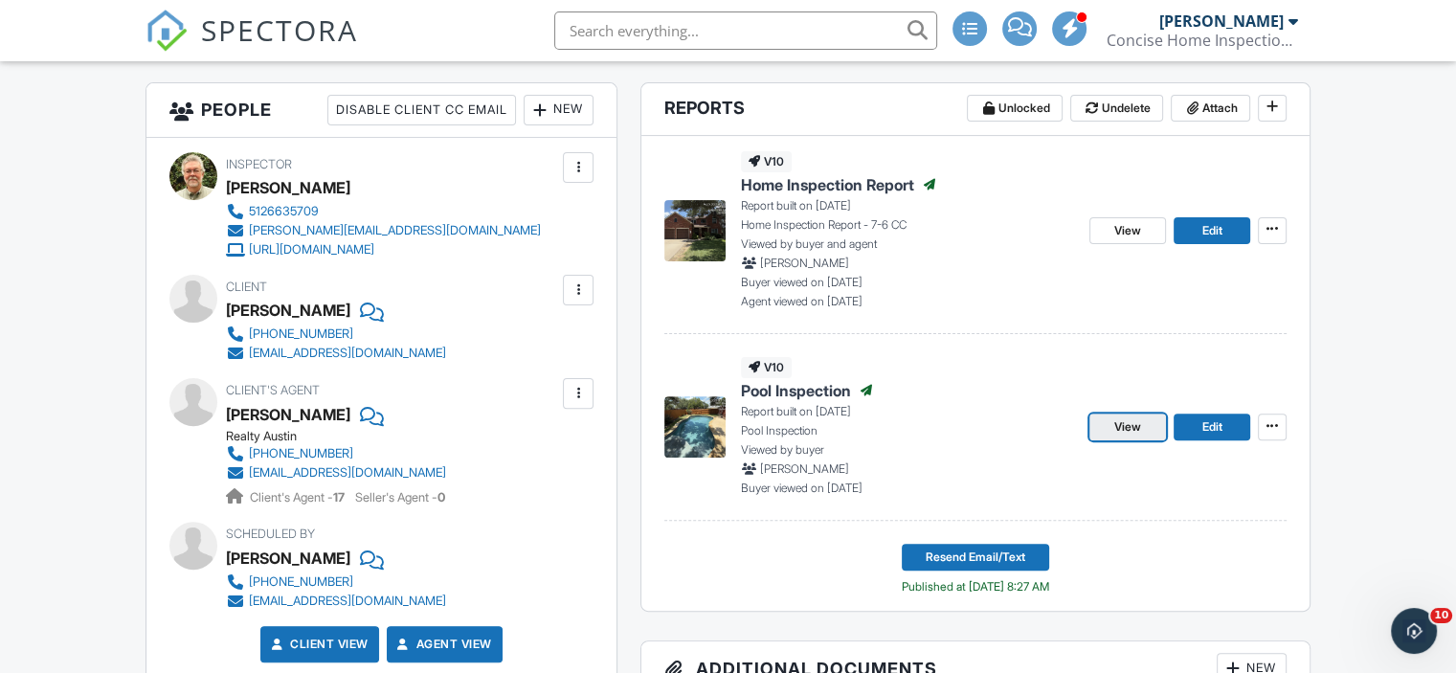
click at [1135, 424] on span "View" at bounding box center [1127, 426] width 27 height 19
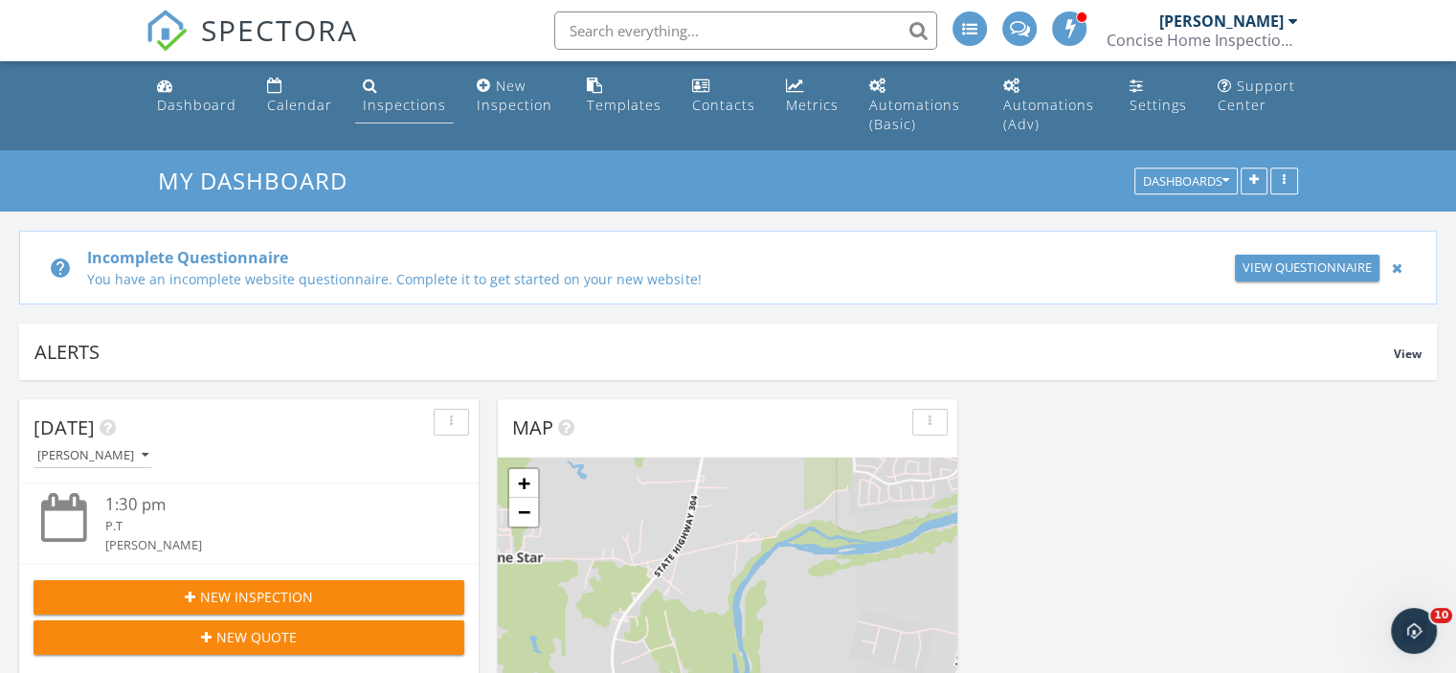
click at [390, 104] on div "Inspections" at bounding box center [404, 105] width 83 height 18
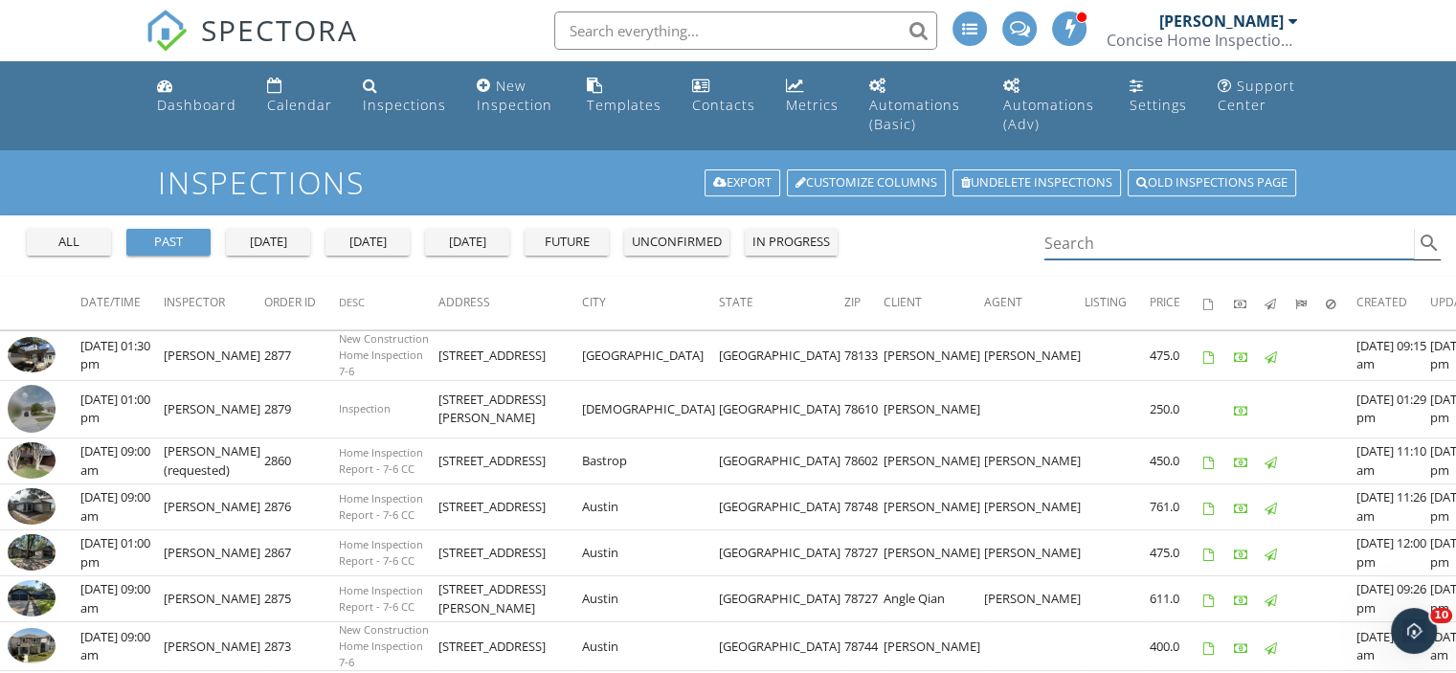
click at [1081, 247] on input "Search" at bounding box center [1229, 244] width 370 height 32
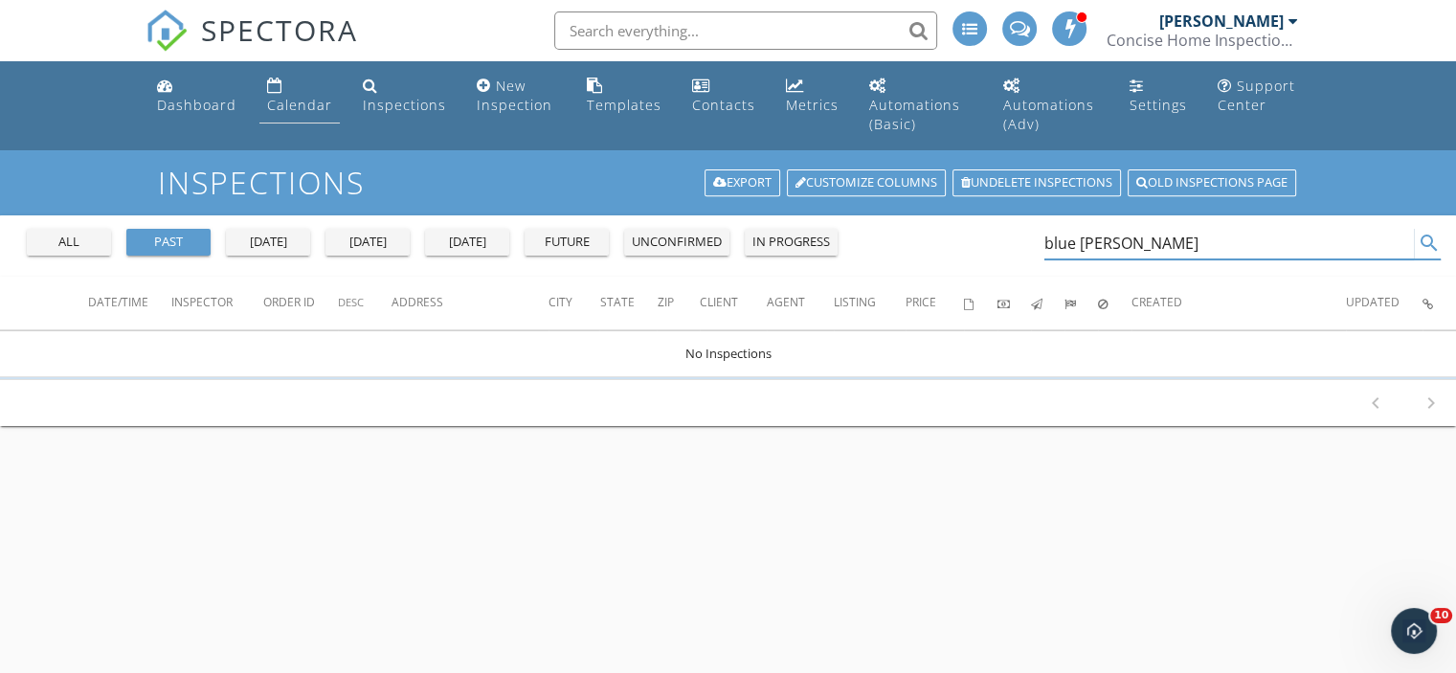
type input "blue [PERSON_NAME]"
click at [291, 109] on div "Calendar" at bounding box center [299, 105] width 65 height 18
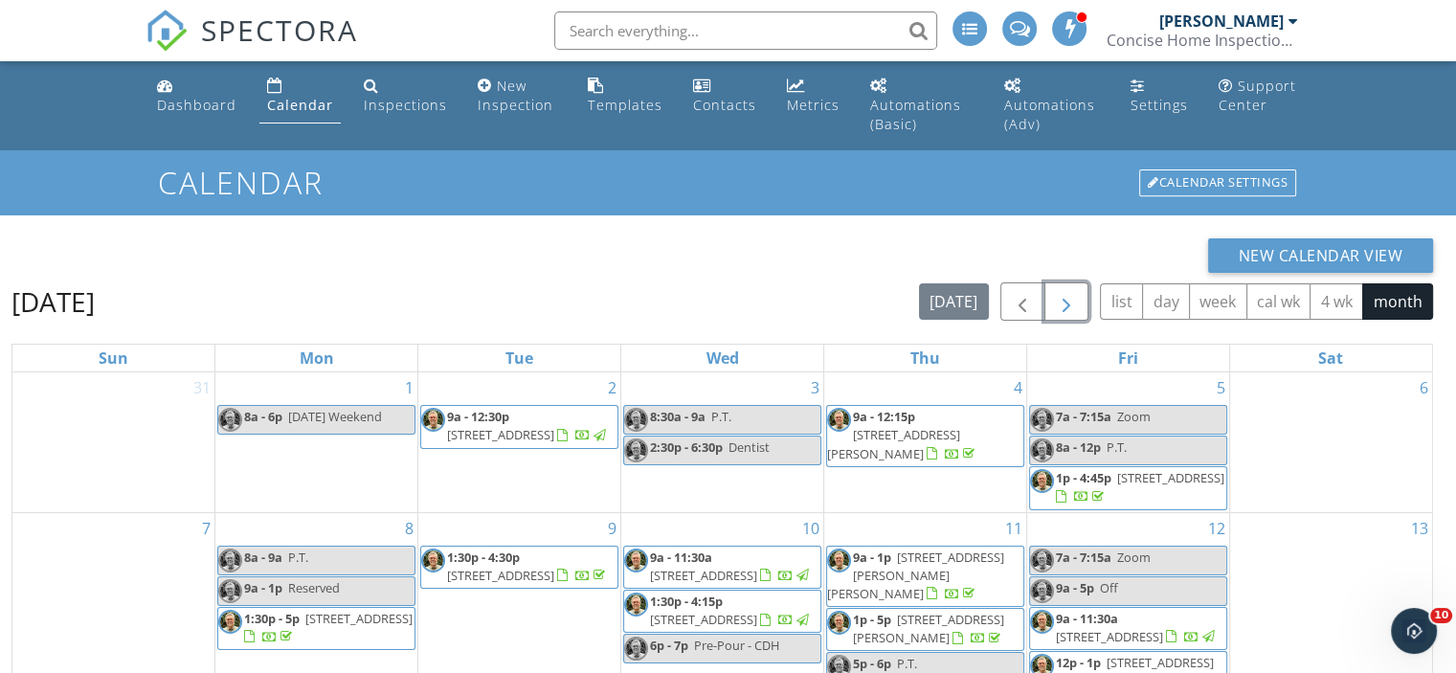
click at [1060, 301] on span "button" at bounding box center [1066, 302] width 23 height 23
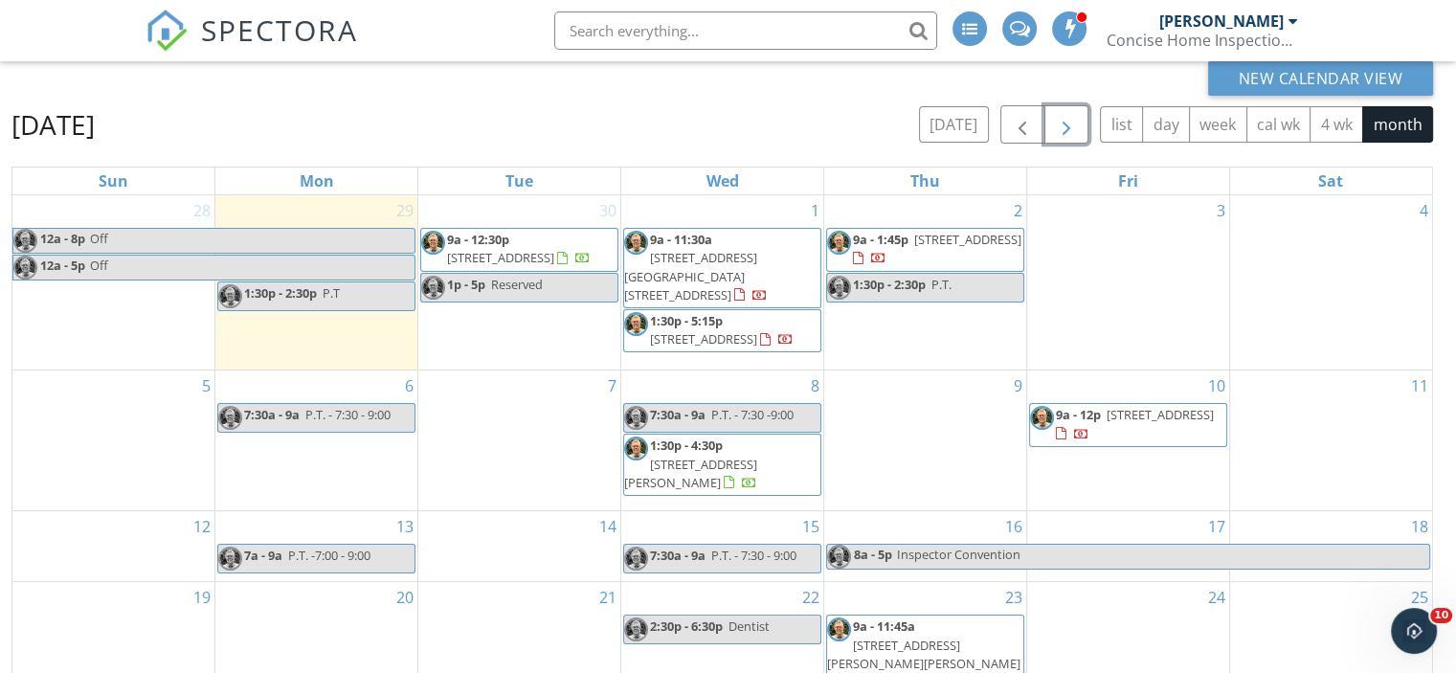
scroll to position [179, 0]
click at [709, 247] on span "2918 Ranch Road 620 Rd N #U-254, Austin 78734" at bounding box center [690, 274] width 133 height 54
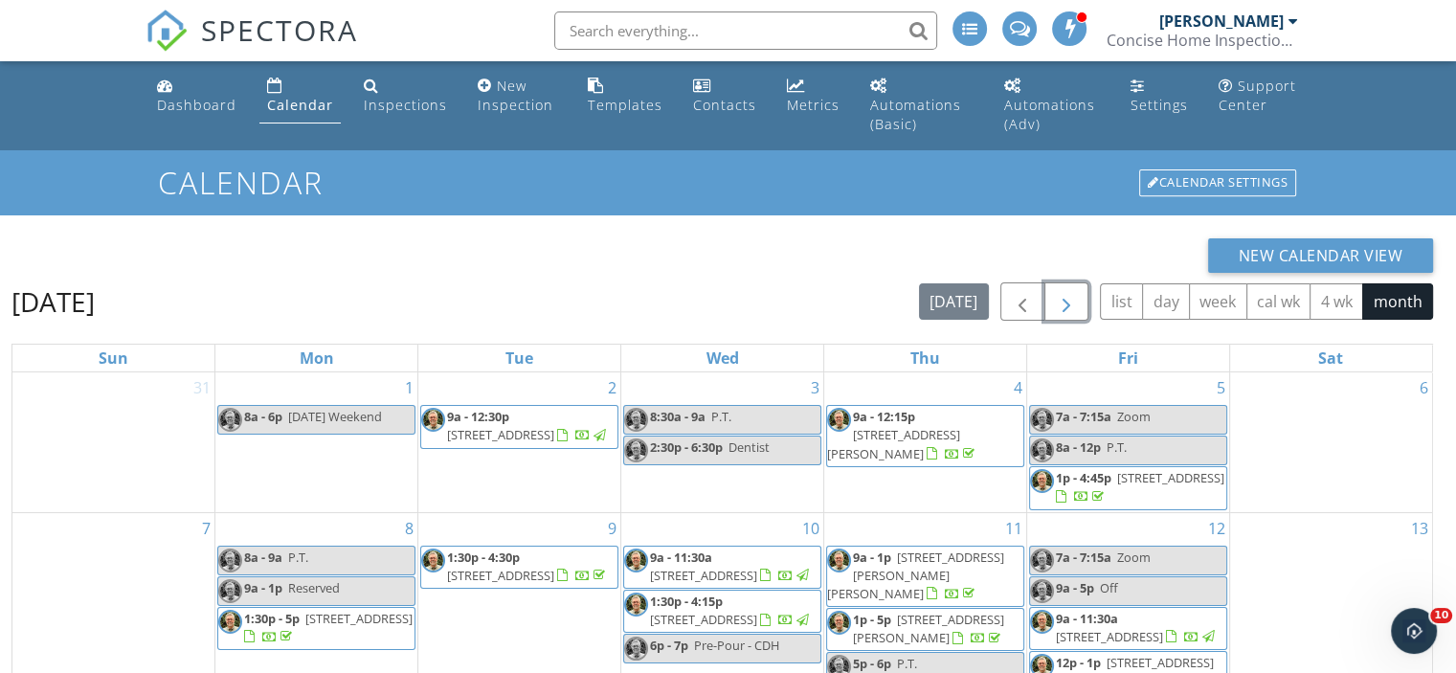
click at [1061, 301] on span "button" at bounding box center [1066, 302] width 23 height 23
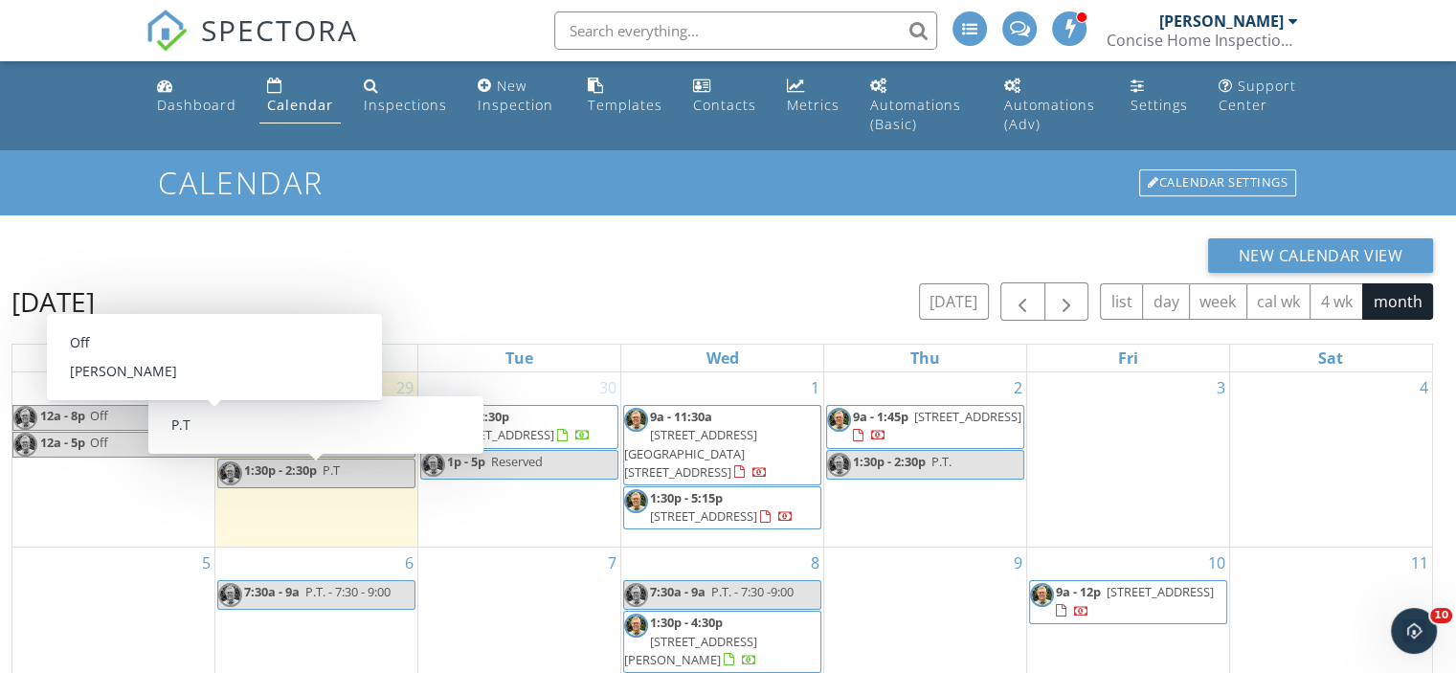
click at [733, 251] on div "New Calendar View" at bounding box center [721, 255] width 1421 height 34
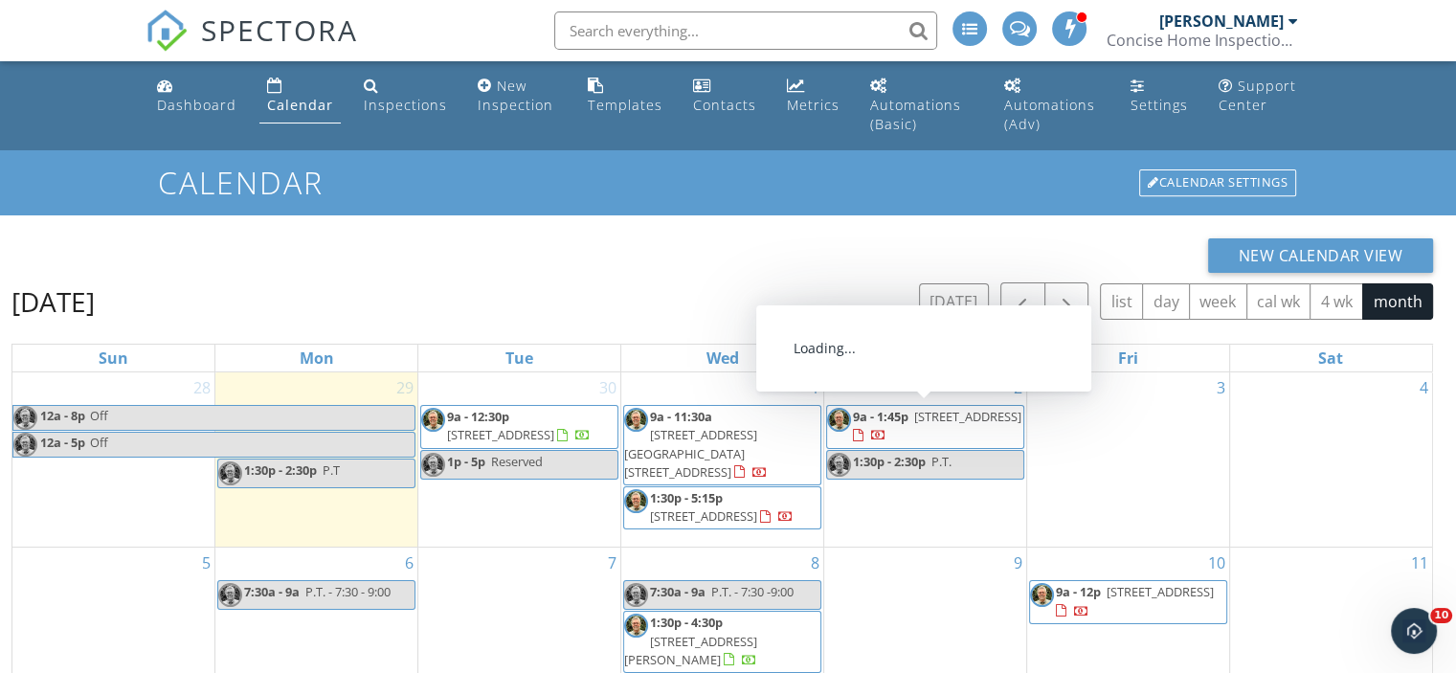
click at [913, 419] on link "9a - 1:45p 3028 Indigo Trail, Round Rock 78665" at bounding box center [937, 425] width 168 height 35
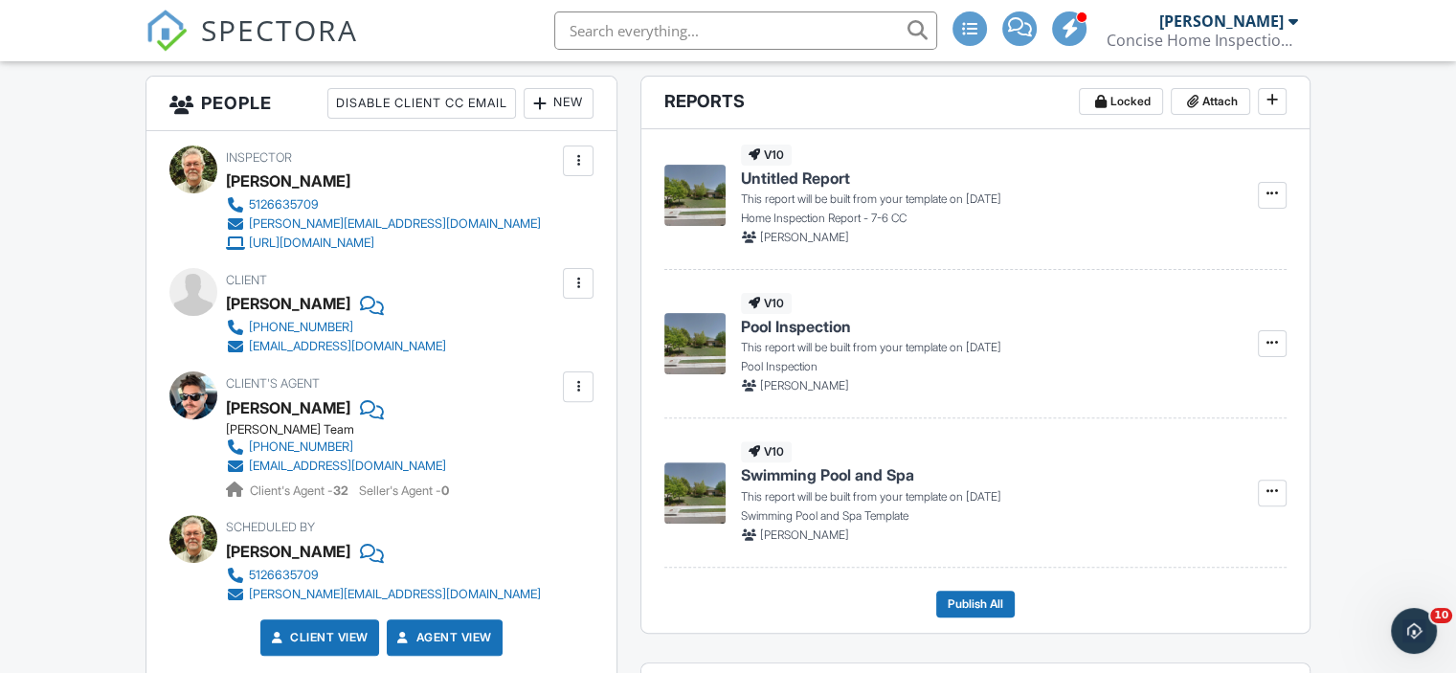
scroll to position [528, 0]
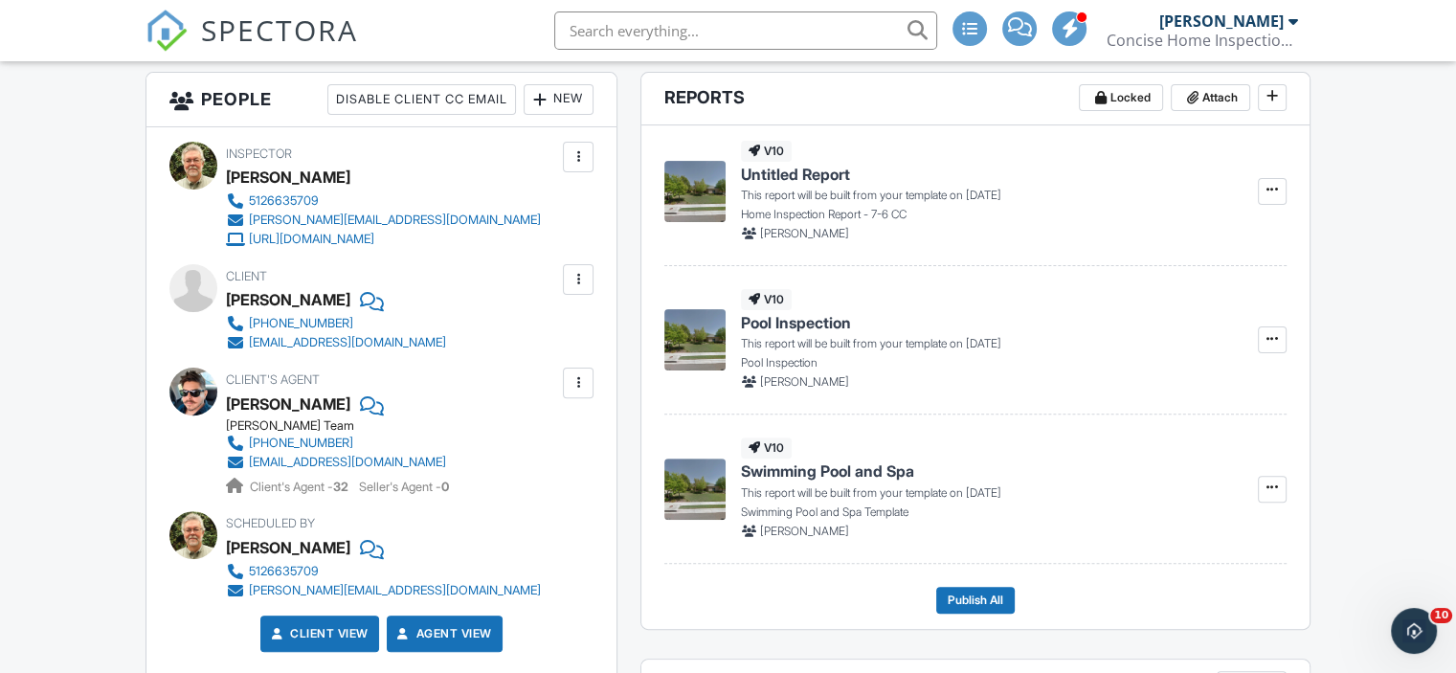
drag, startPoint x: 1463, startPoint y: 57, endPoint x: 1469, endPoint y: 158, distance: 100.7
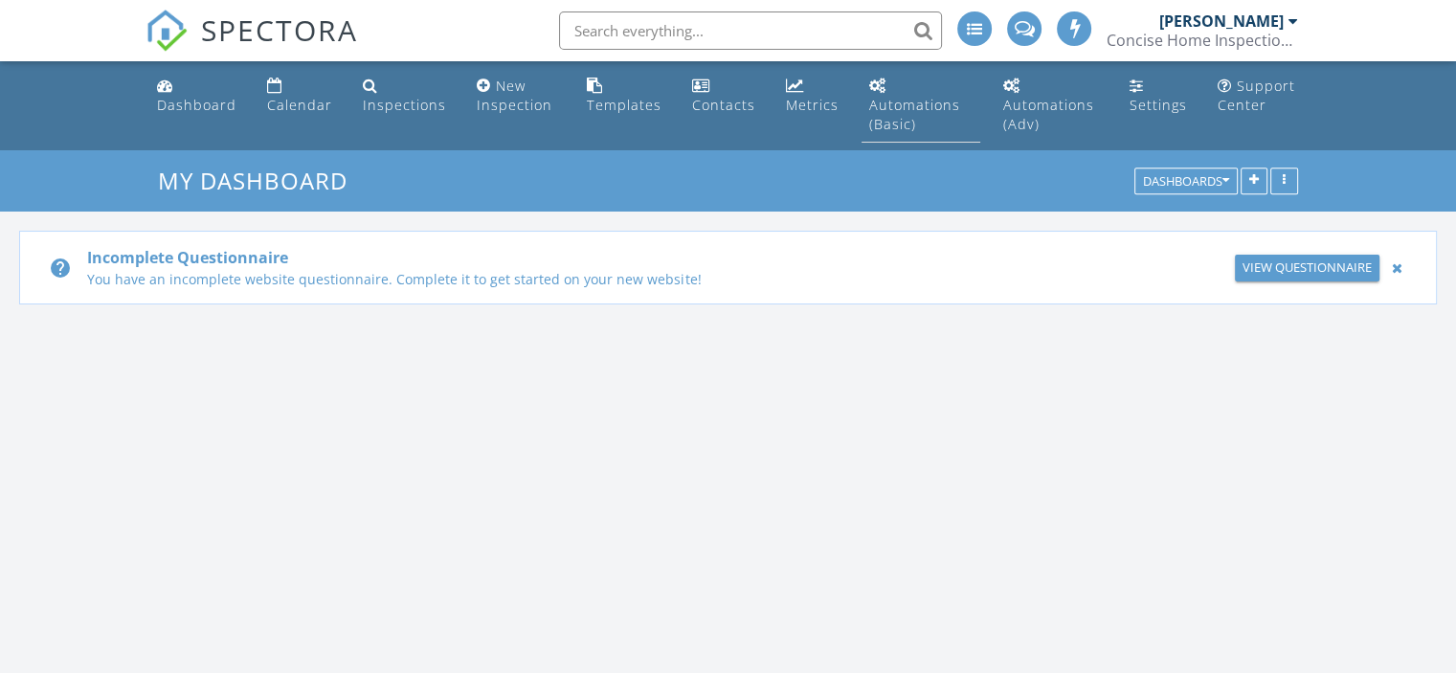
scroll to position [1772, 1485]
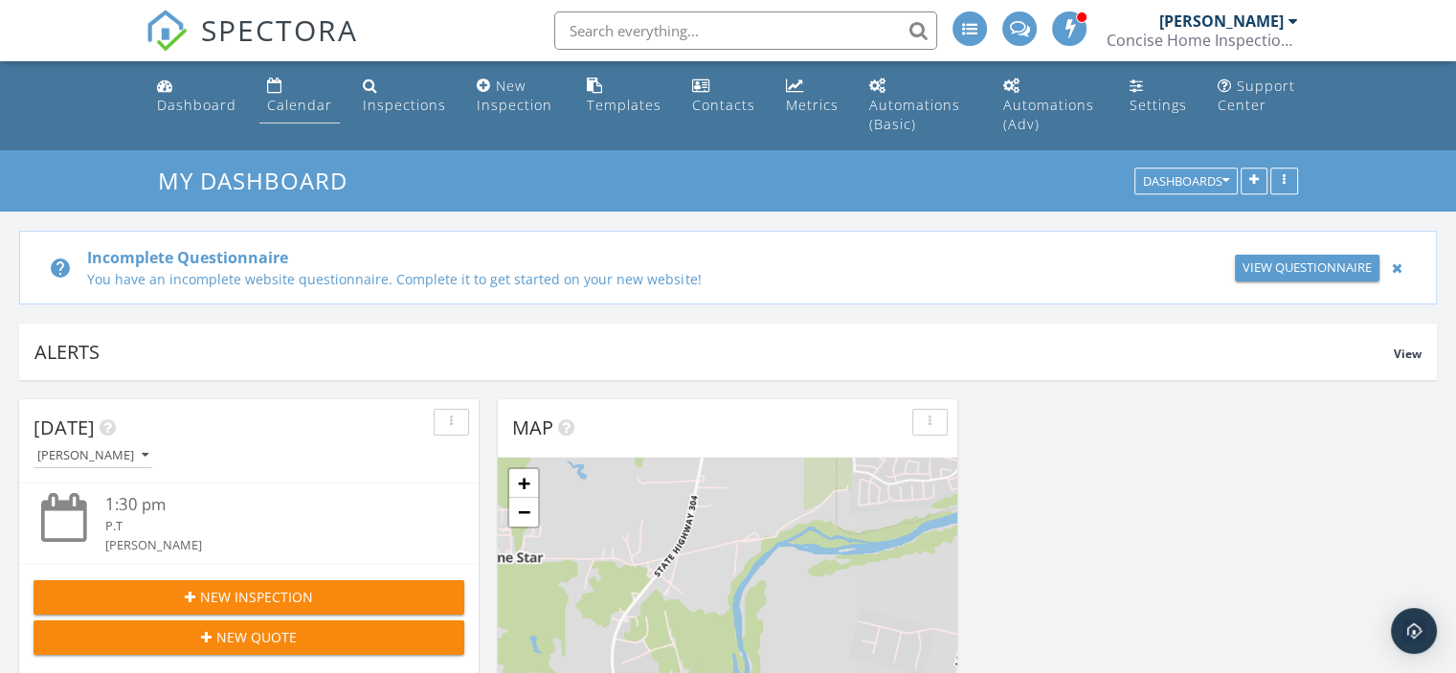
click at [295, 105] on div "Calendar" at bounding box center [299, 105] width 65 height 18
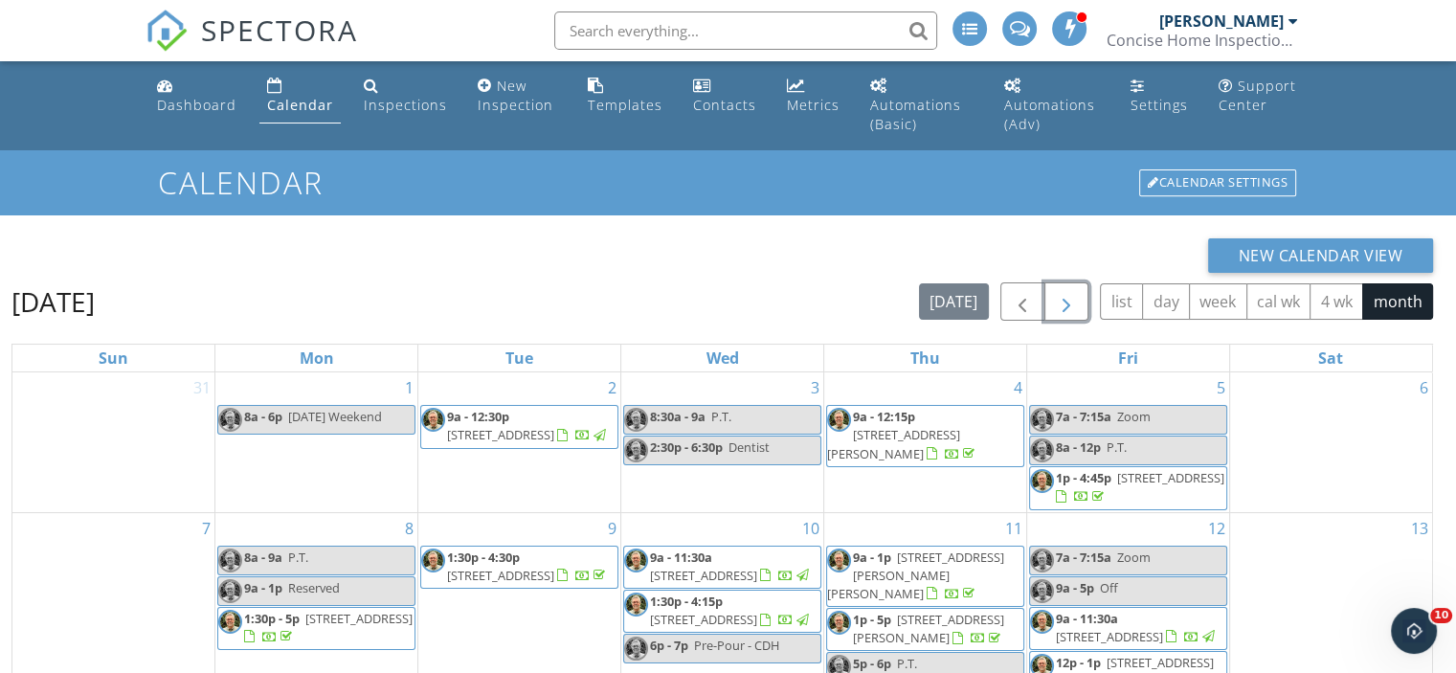
click at [1074, 291] on span "button" at bounding box center [1066, 302] width 23 height 23
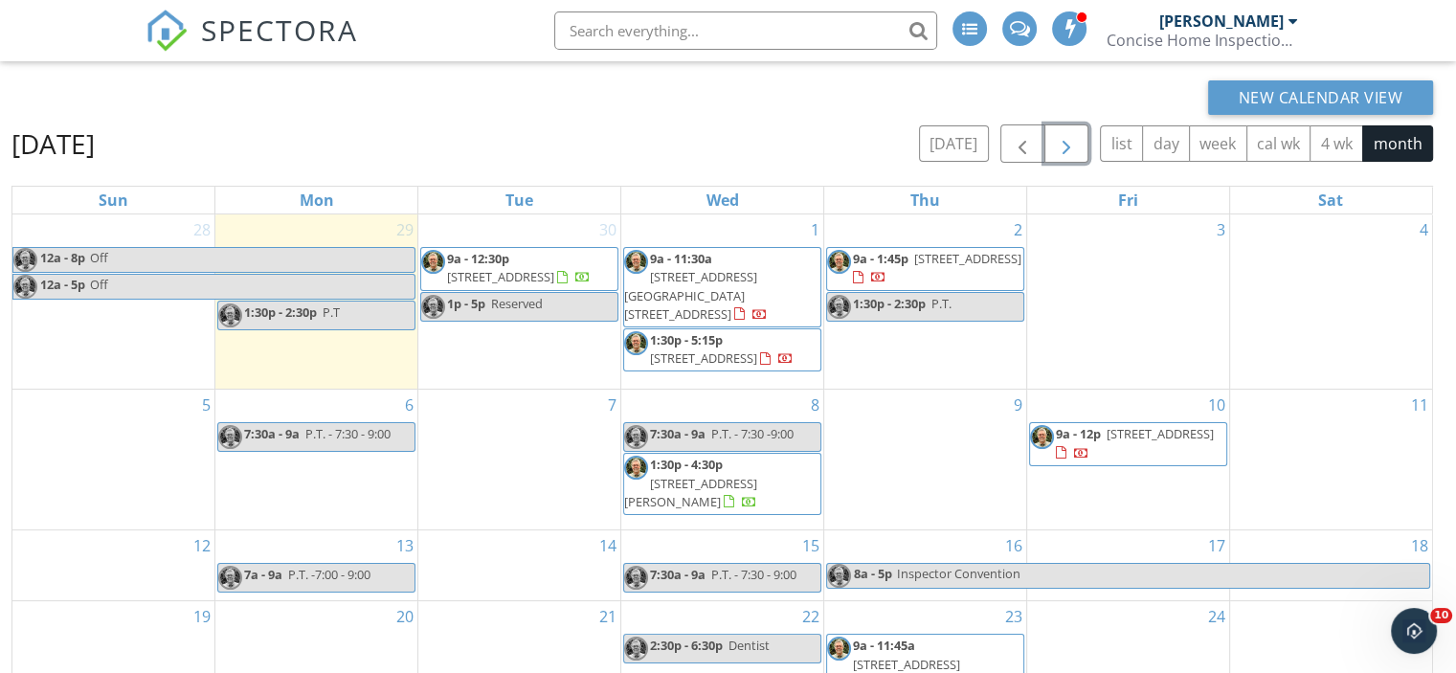
scroll to position [147, 0]
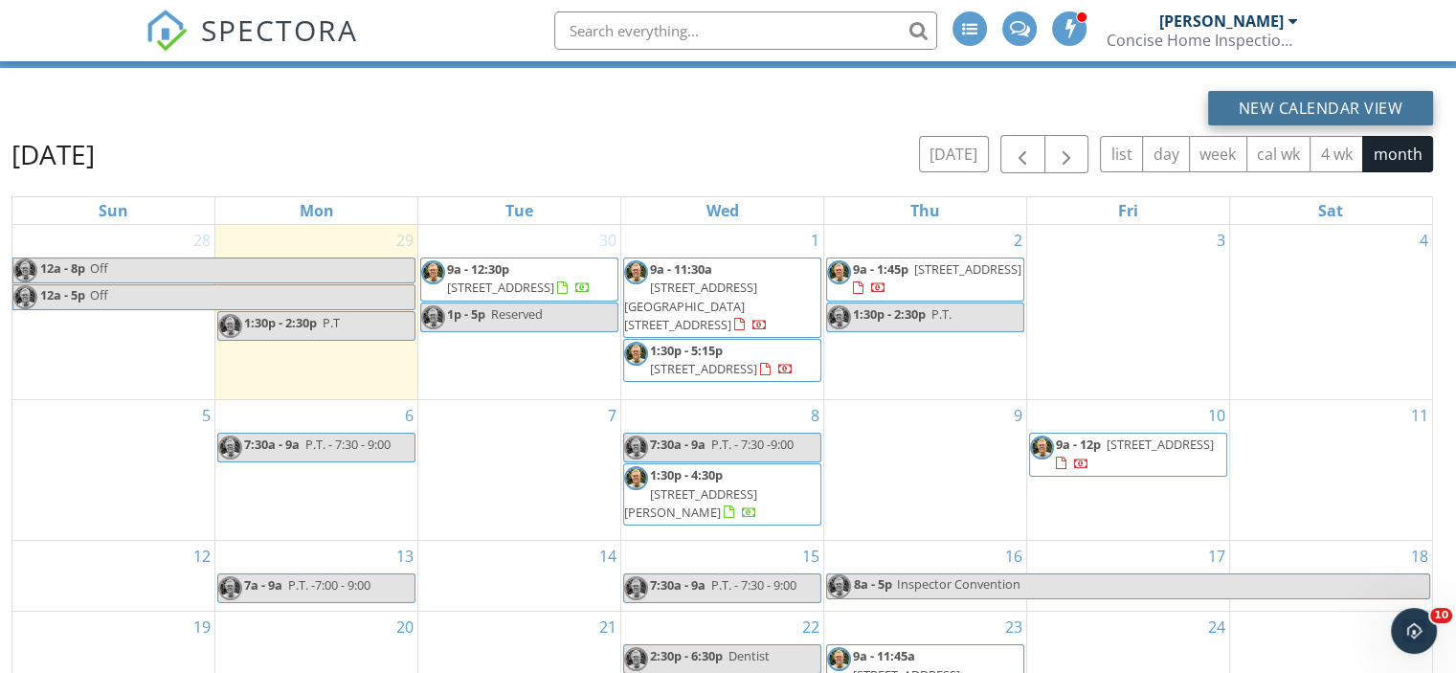
click at [1344, 102] on button "New Calendar View" at bounding box center [1321, 108] width 226 height 34
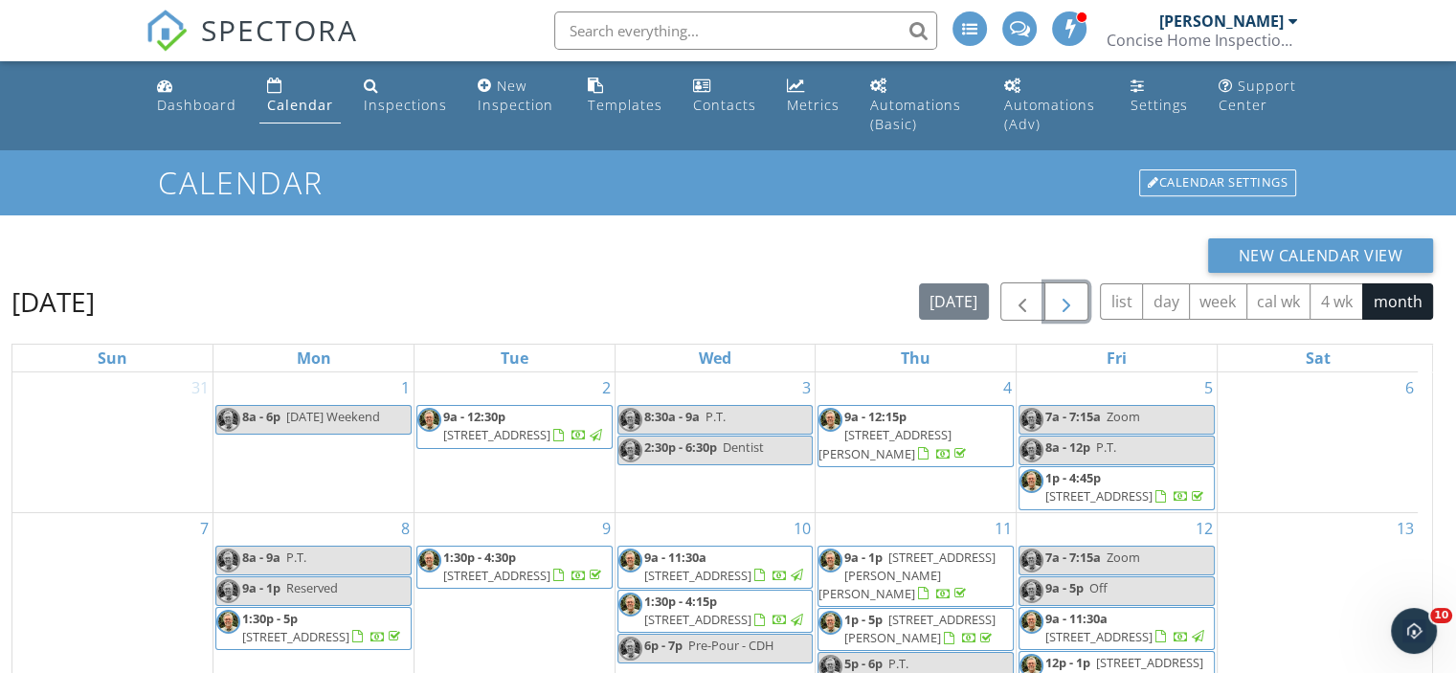
click at [1076, 298] on span "button" at bounding box center [1066, 302] width 23 height 23
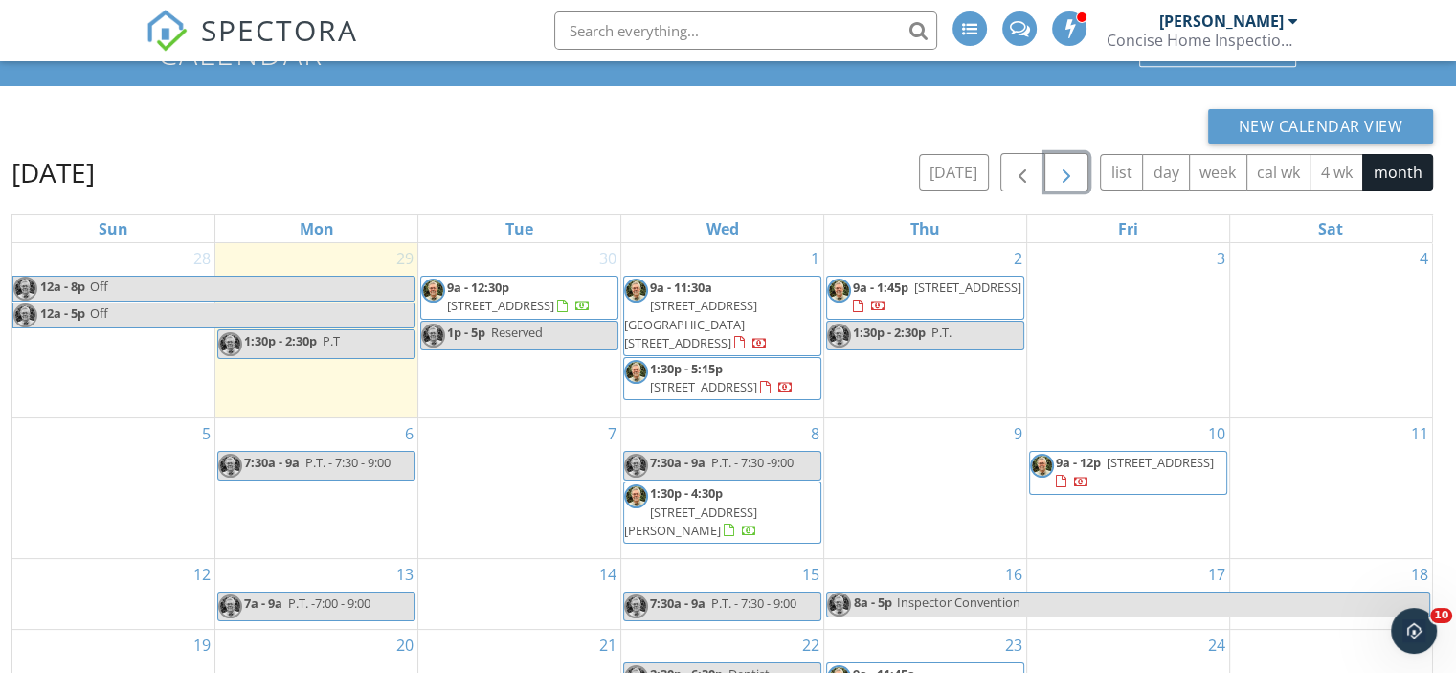
scroll to position [121, 0]
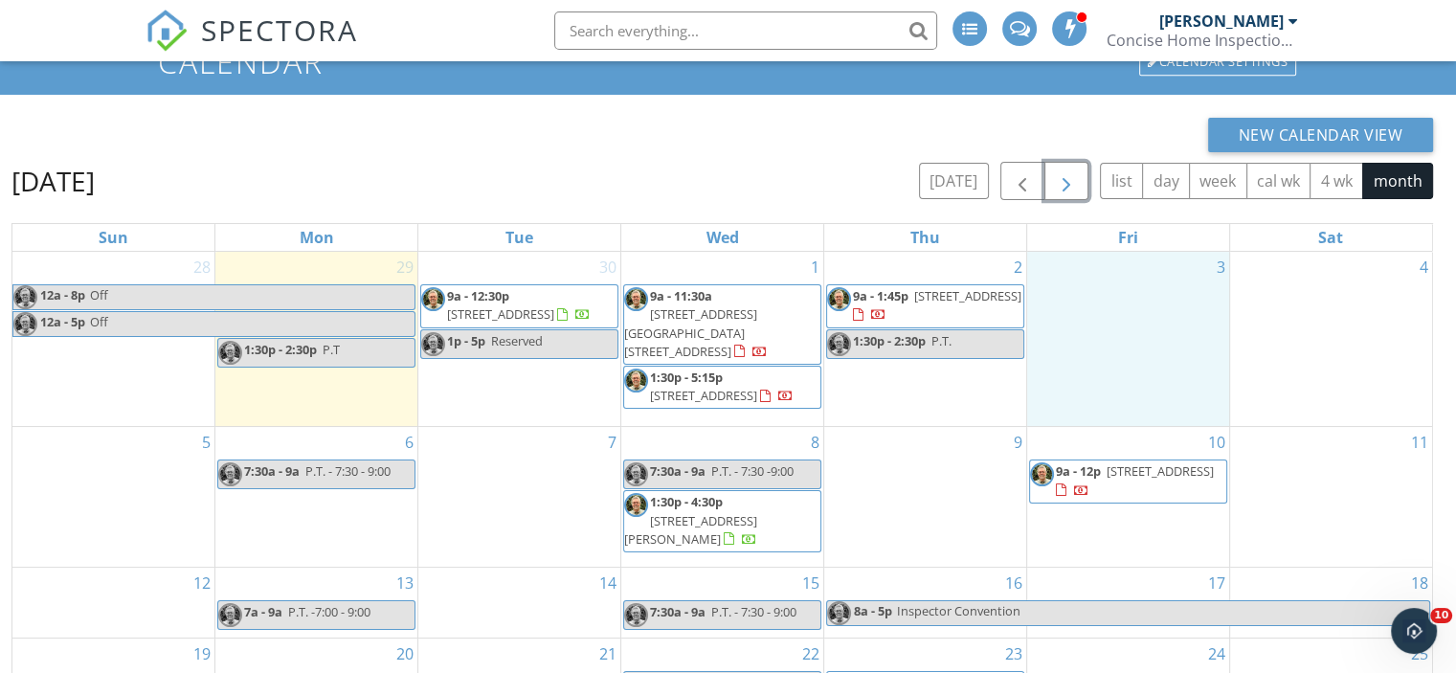
click at [1142, 338] on div "3" at bounding box center [1128, 339] width 202 height 174
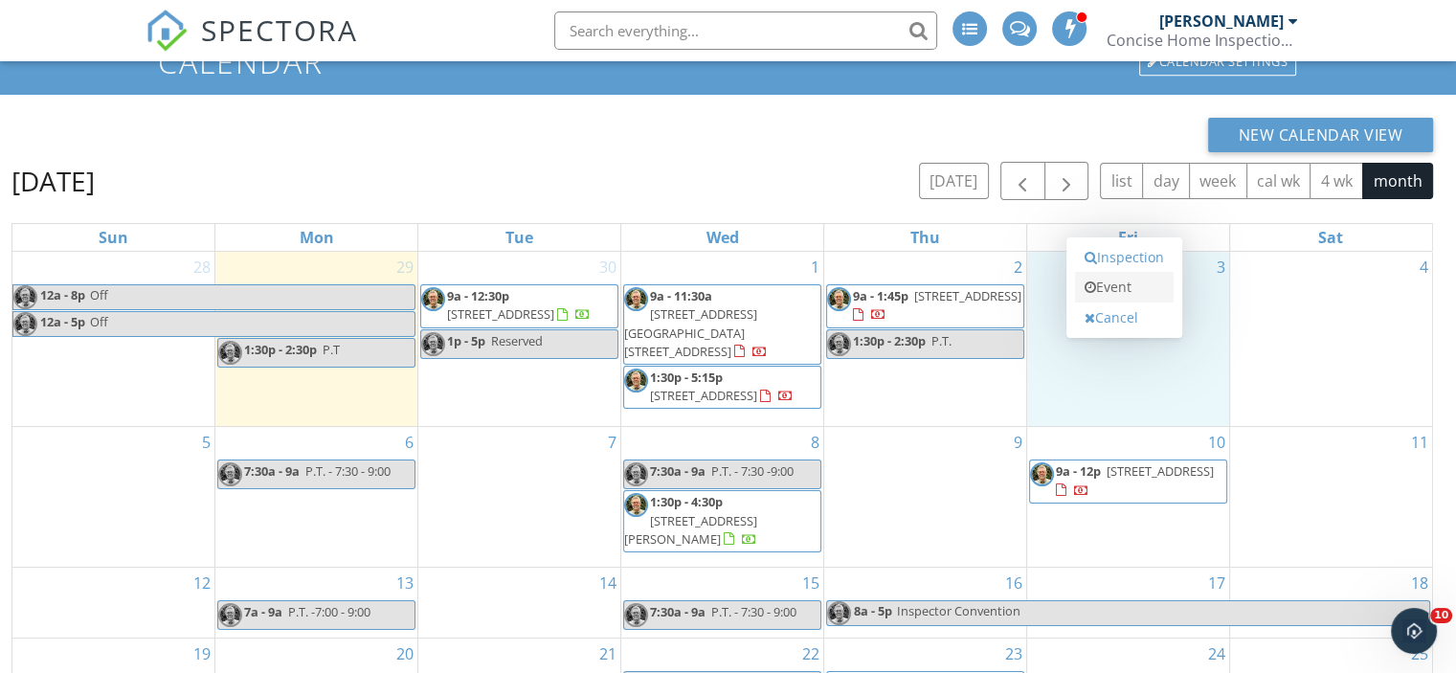
click at [1126, 289] on link "Event" at bounding box center [1124, 287] width 99 height 31
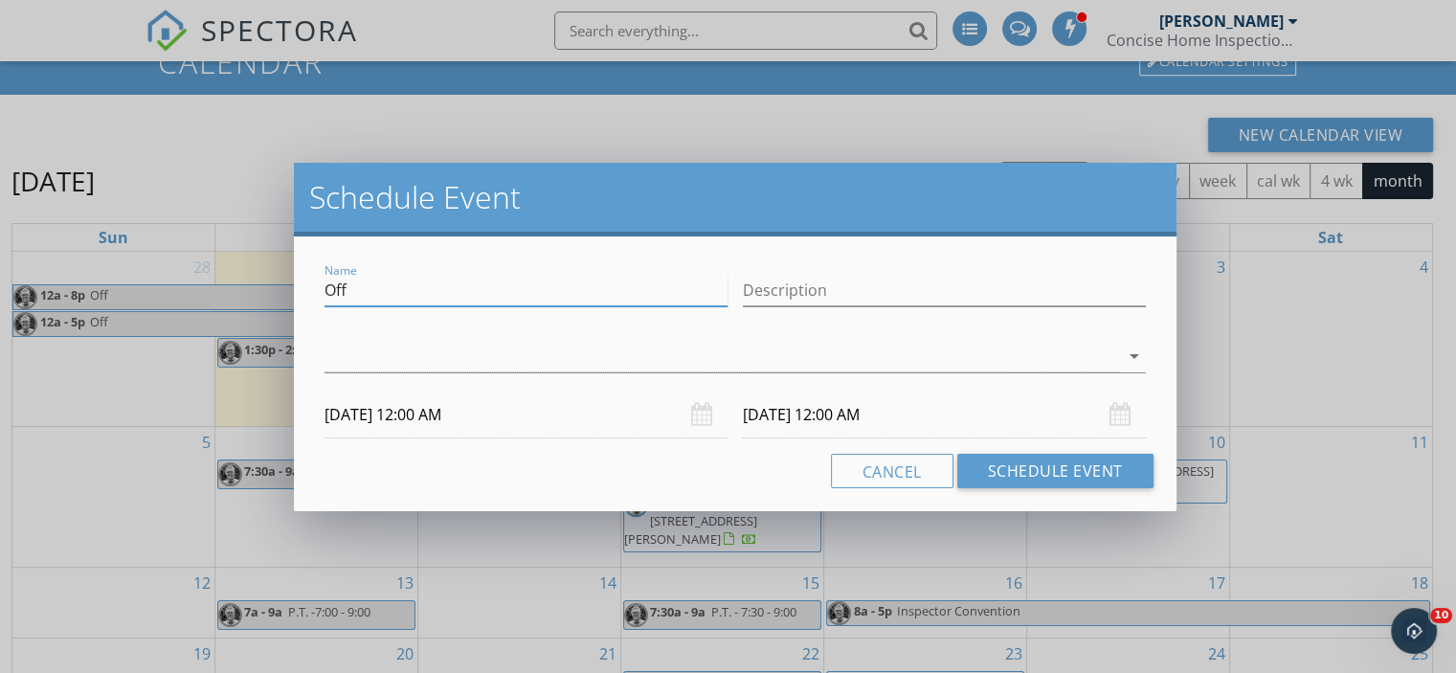
click at [377, 283] on input "Off" at bounding box center [525, 291] width 403 height 32
type input "O"
type input "Hearing @ Brown Hearing"
click at [1130, 352] on icon "arrow_drop_down" at bounding box center [1134, 356] width 23 height 23
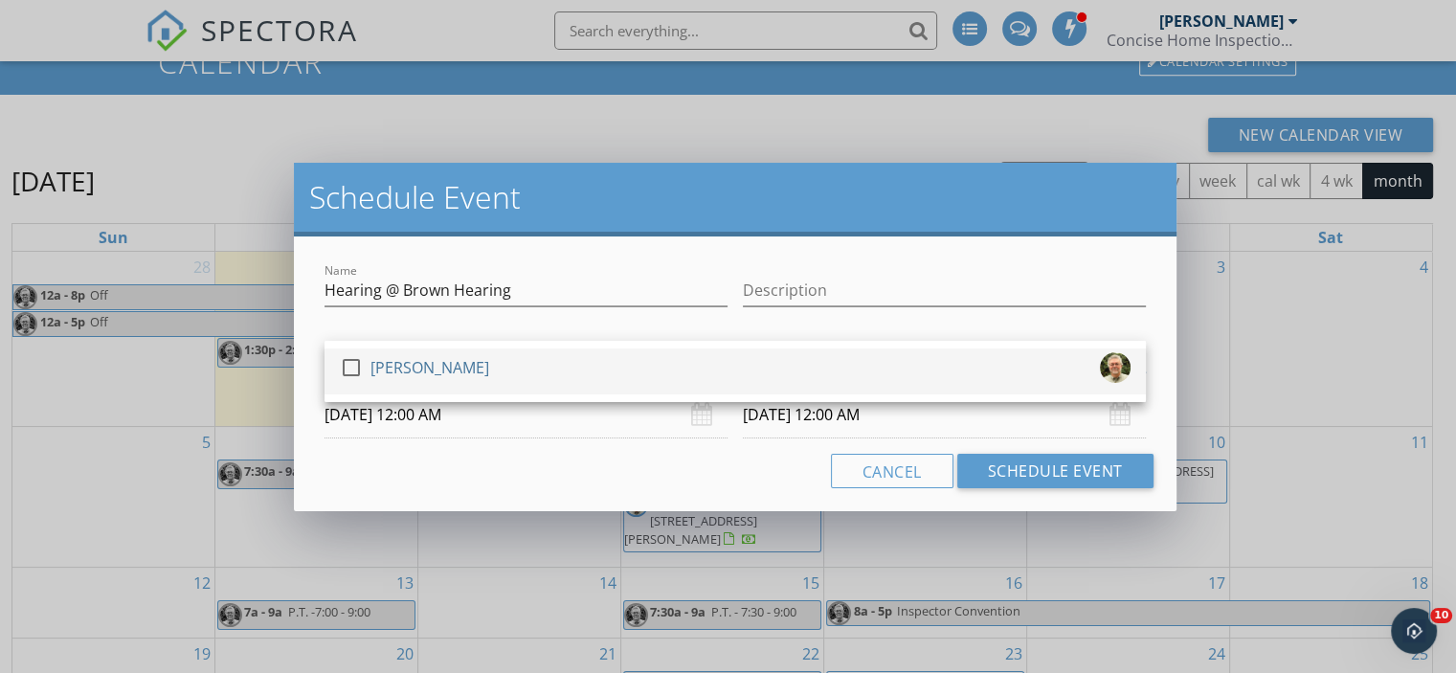
click at [345, 359] on div at bounding box center [351, 367] width 33 height 33
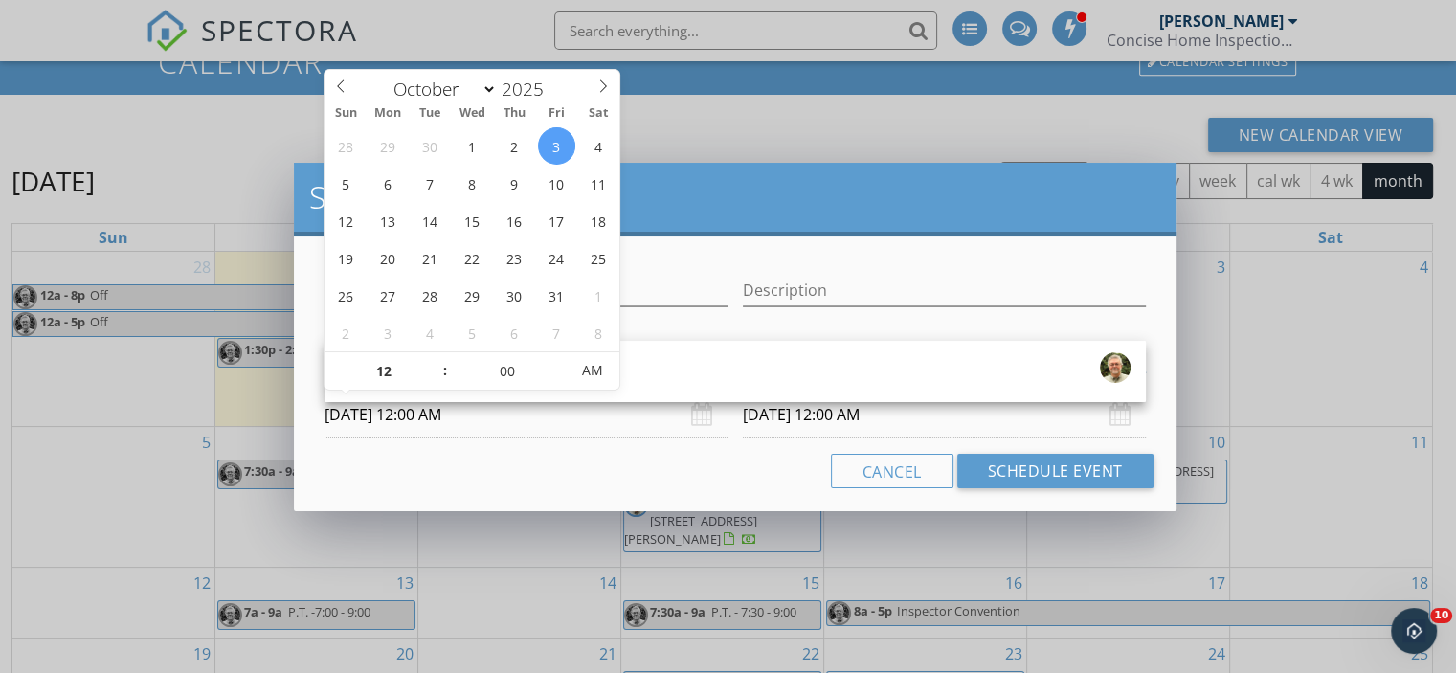
click at [412, 413] on input "10/03/2025 12:00 AM" at bounding box center [525, 414] width 403 height 47
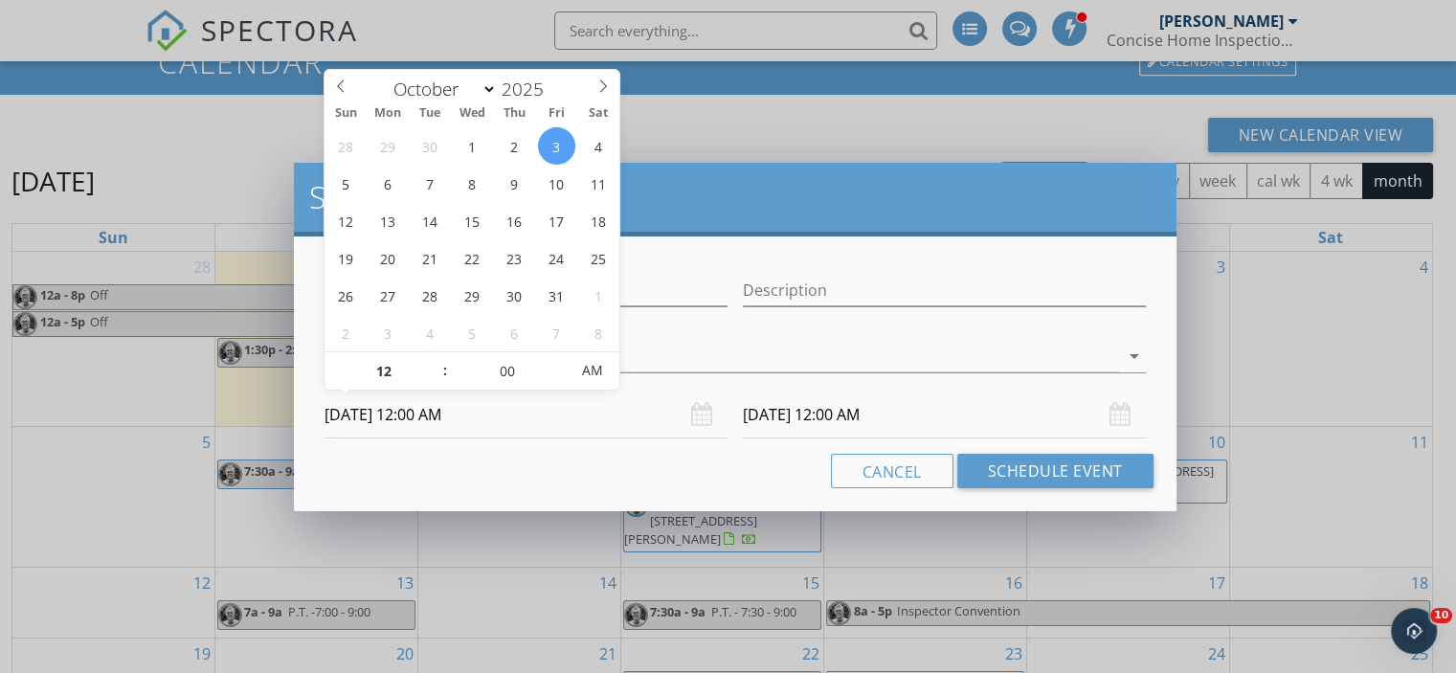
click at [434, 350] on div "28 29 30 1 2 3 4 5 6 7 8 9 10 11 12 13 14 15 16 17 18 19 20 21 22 23 24 25 26 2…" at bounding box center [471, 239] width 295 height 224
type input "01"
type input "10/03/2025 1:00 AM"
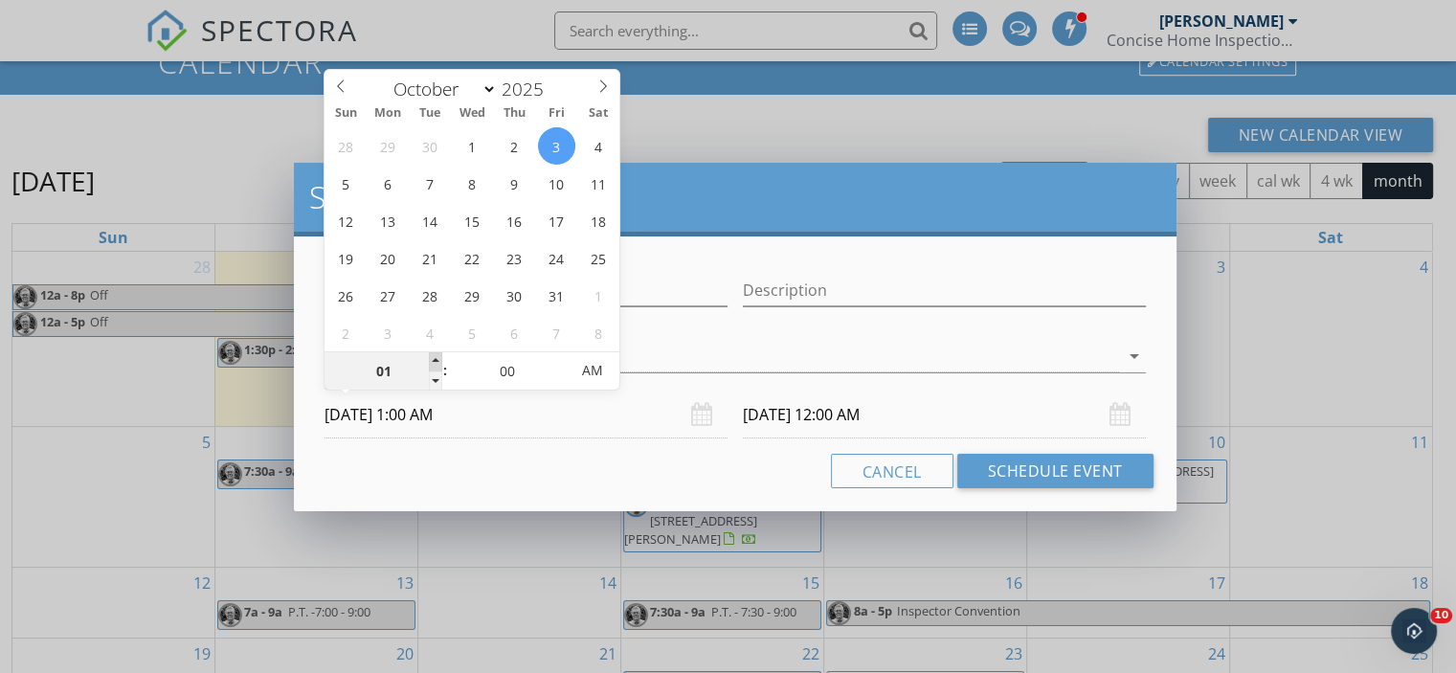
click at [433, 356] on span at bounding box center [435, 361] width 13 height 19
type input "02"
type input "10/03/2025 2:00 AM"
click at [433, 356] on span at bounding box center [435, 361] width 13 height 19
type input "03"
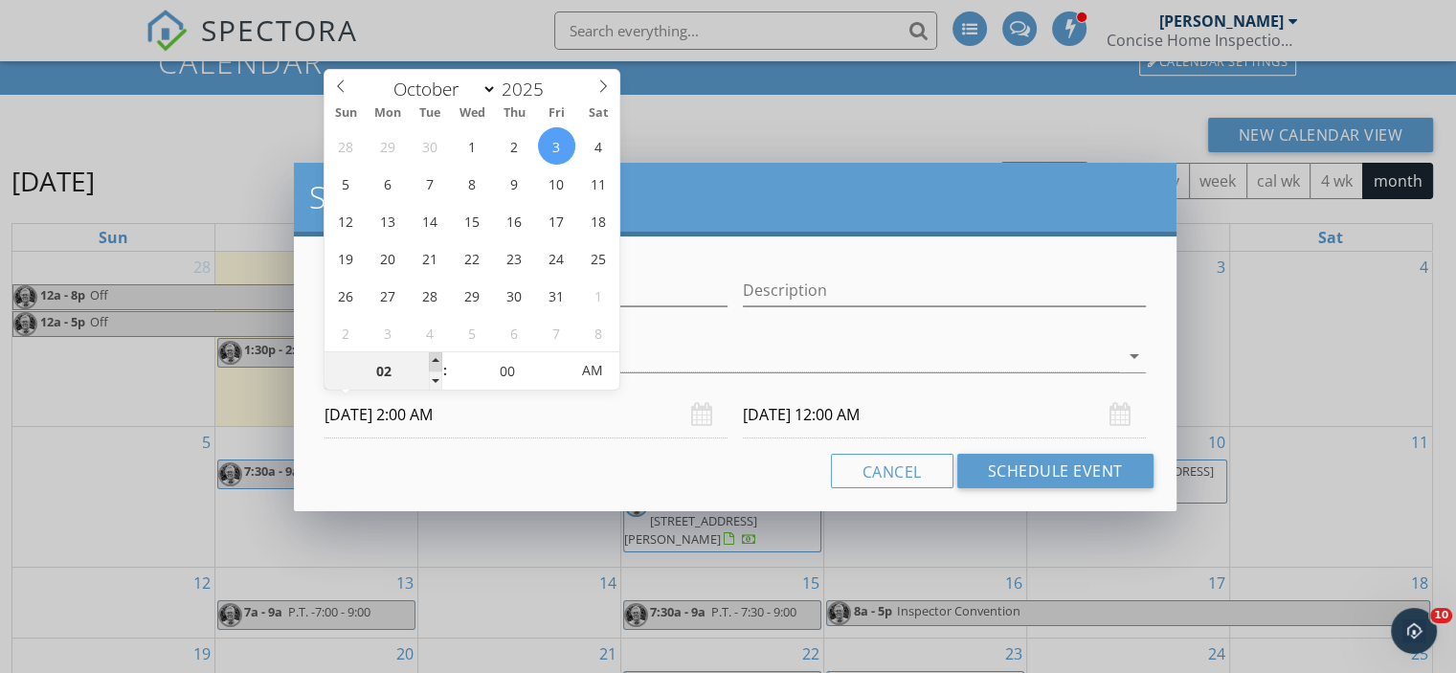
type input "10/03/2025 3:00 AM"
click at [433, 356] on span at bounding box center [435, 361] width 13 height 19
type input "04"
type input "10/03/2025 4:00 AM"
click at [433, 356] on span at bounding box center [435, 361] width 13 height 19
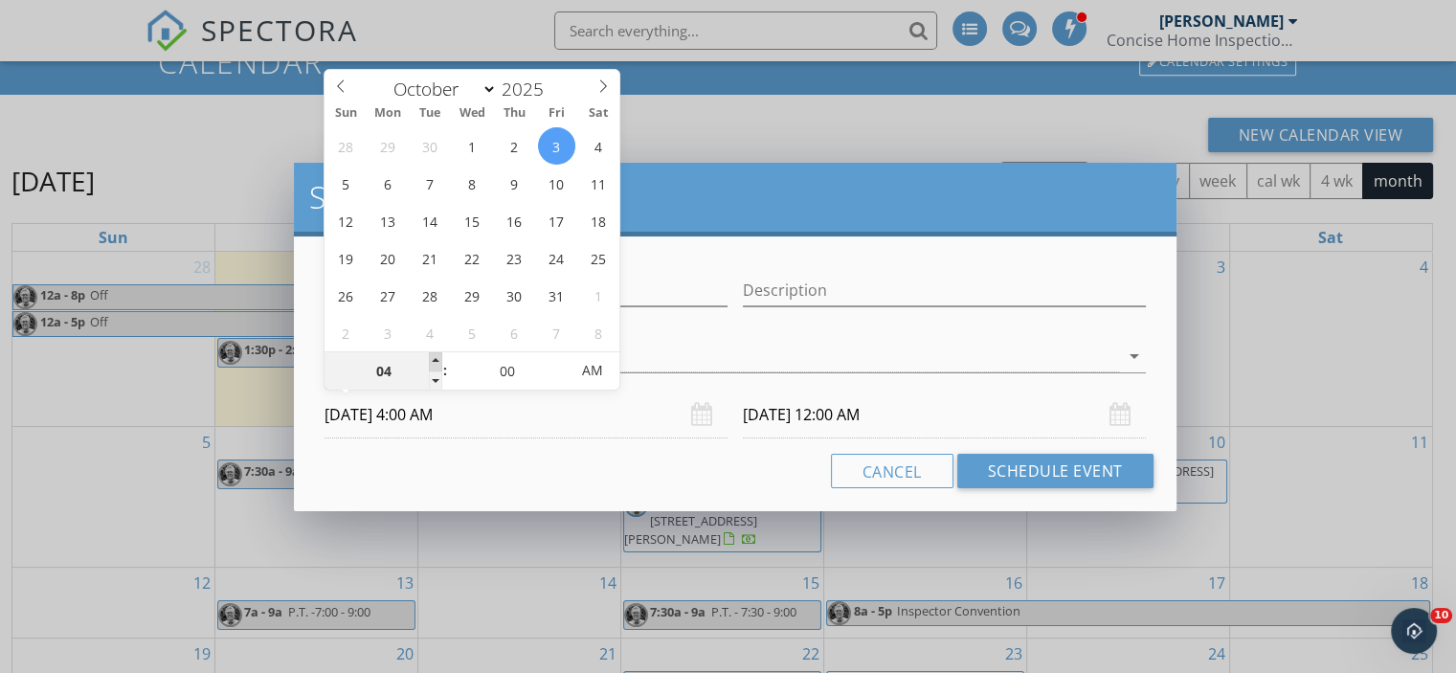
type input "05"
type input "10/03/2025 5:00 AM"
click at [433, 356] on span at bounding box center [435, 361] width 13 height 19
type input "06"
type input "10/03/2025 6:00 AM"
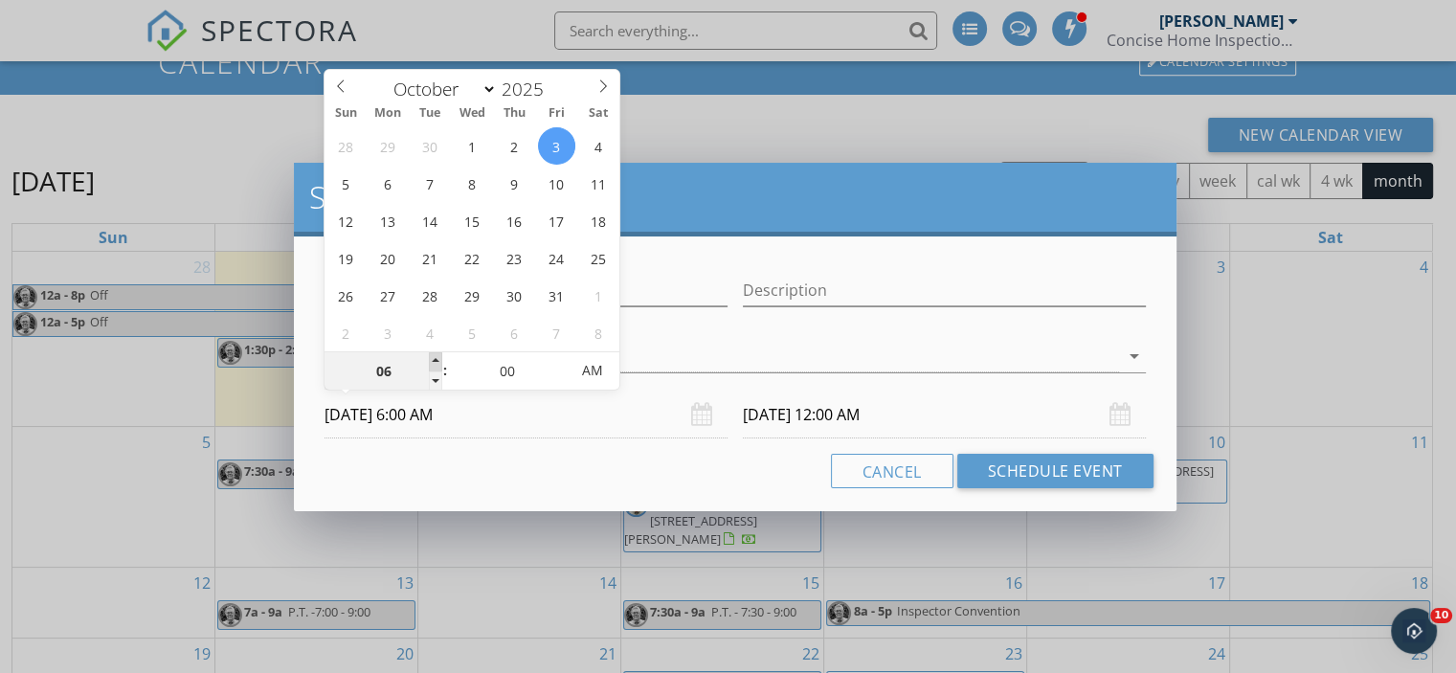
click at [433, 356] on span at bounding box center [435, 361] width 13 height 19
type input "07"
type input "10/03/2025 7:00 AM"
click at [433, 356] on span at bounding box center [435, 361] width 13 height 19
type input "08"
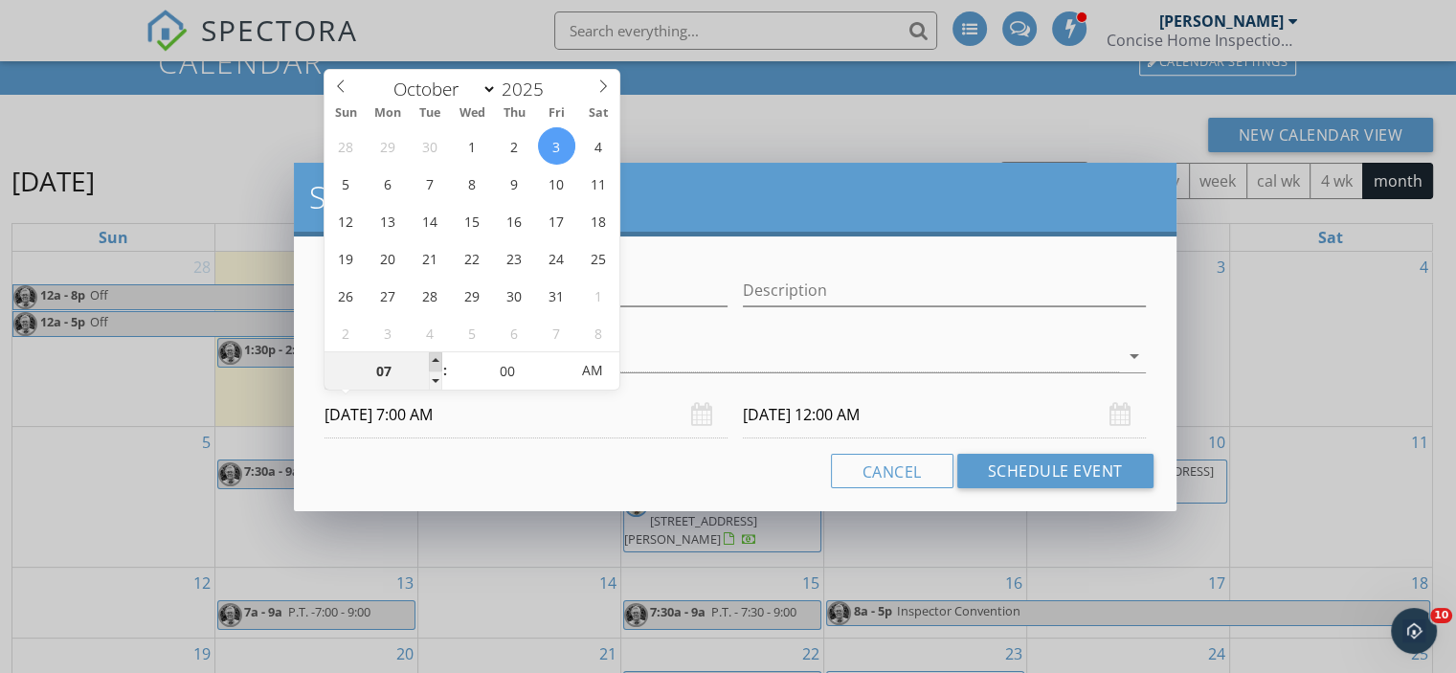
type input "10/03/2025 8:00 AM"
click at [433, 356] on span at bounding box center [435, 361] width 13 height 19
type input "10/04/2025 8:00 AM"
type input "09"
type input "10/03/2025 9:00 AM"
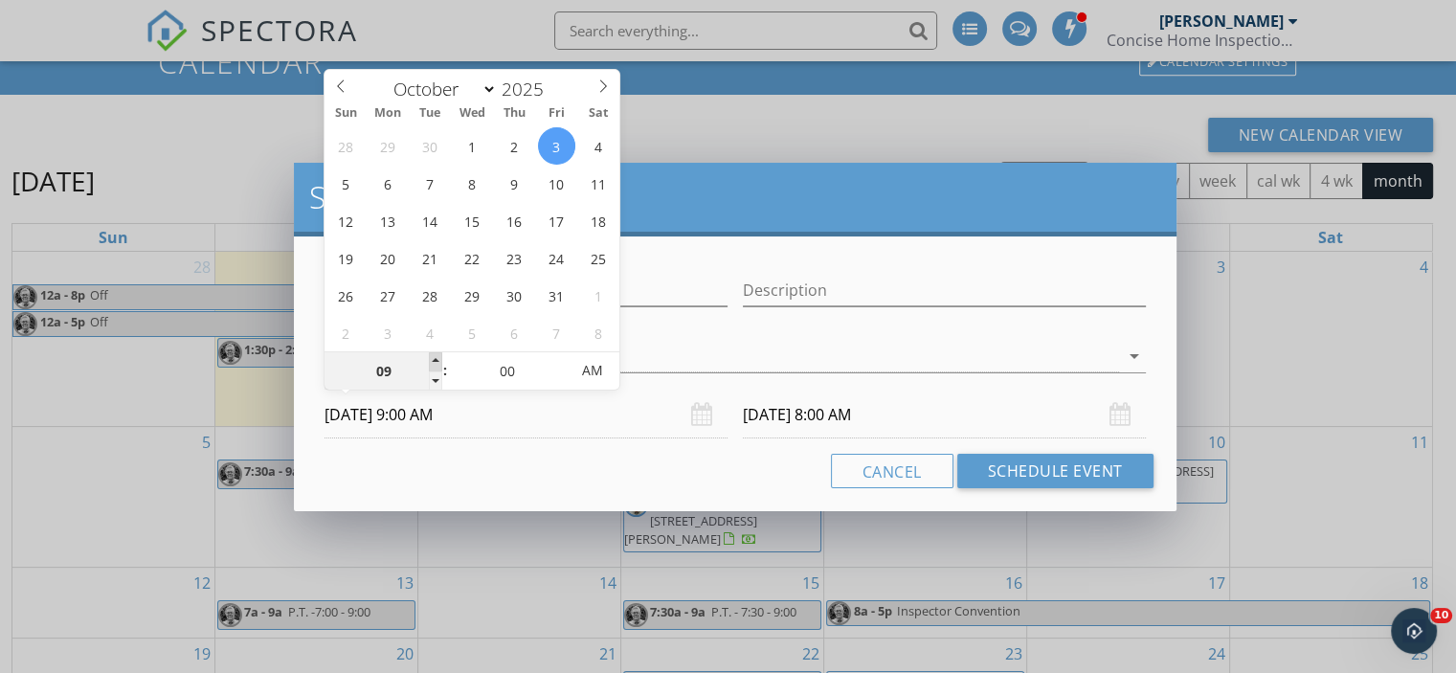
click at [433, 356] on span at bounding box center [435, 361] width 13 height 19
type input "10/04/2025 9:00 AM"
type input "10"
type input "10/03/2025 10:00 AM"
click at [433, 356] on span at bounding box center [435, 361] width 13 height 19
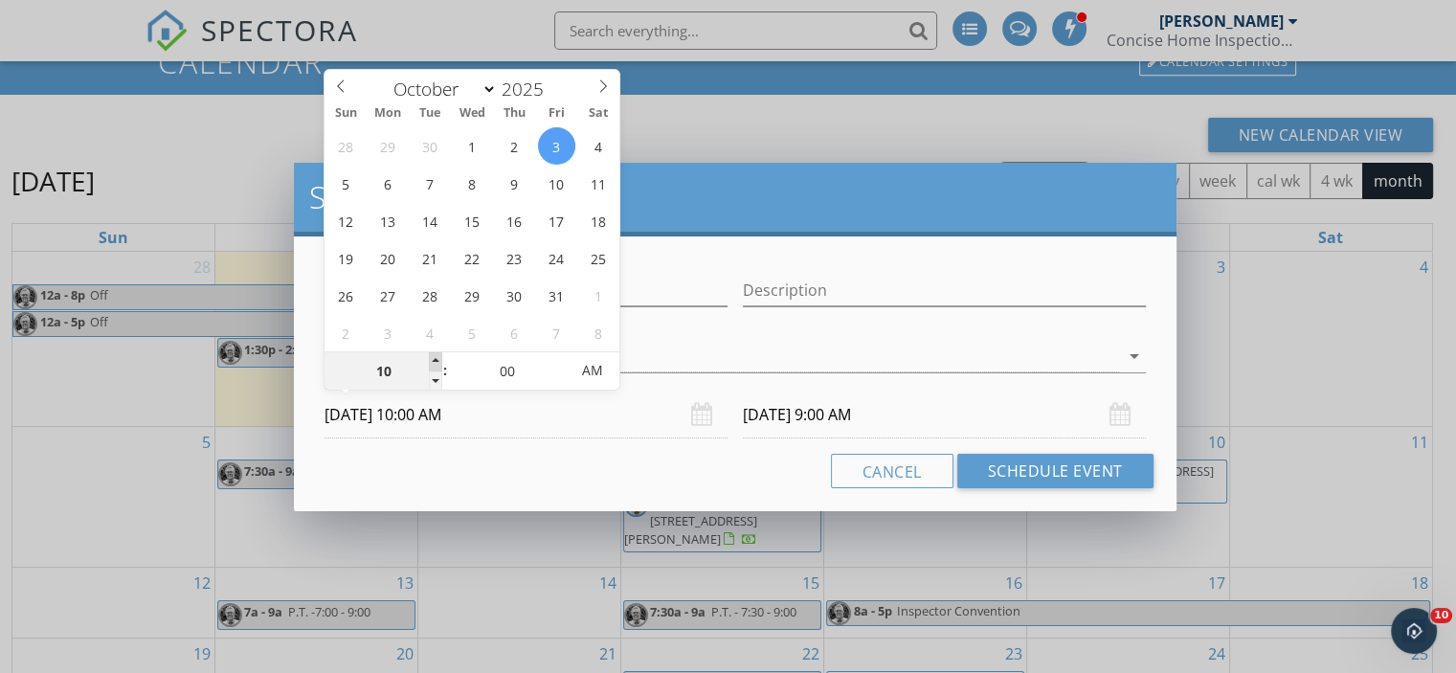
type input "10/04/2025 10:00 AM"
type input "11"
type input "10/03/2025 11:00 AM"
click at [433, 356] on span at bounding box center [435, 361] width 13 height 19
type input "10/04/2025 11:00 AM"
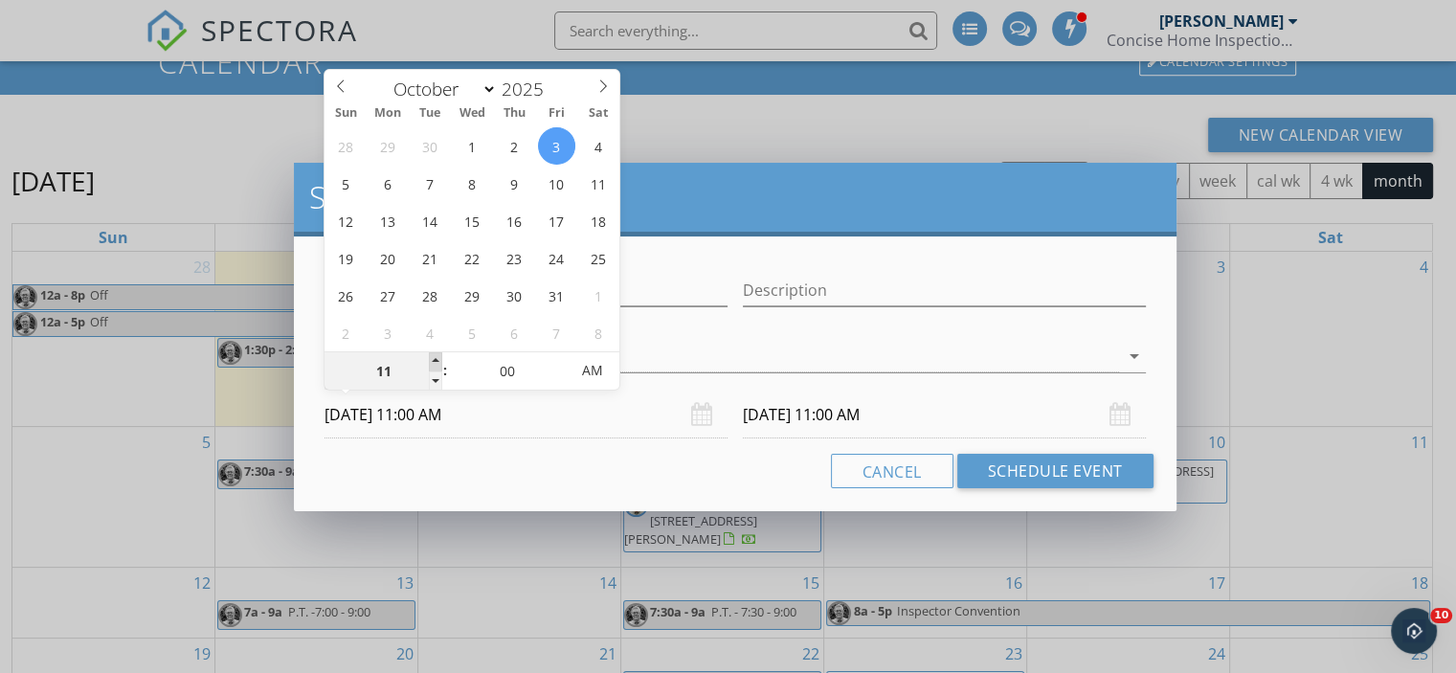
type input "12"
type input "10/03/2025 12:00 PM"
click at [433, 356] on span at bounding box center [435, 361] width 13 height 19
type input "10/04/2025 12:00 PM"
type input "01"
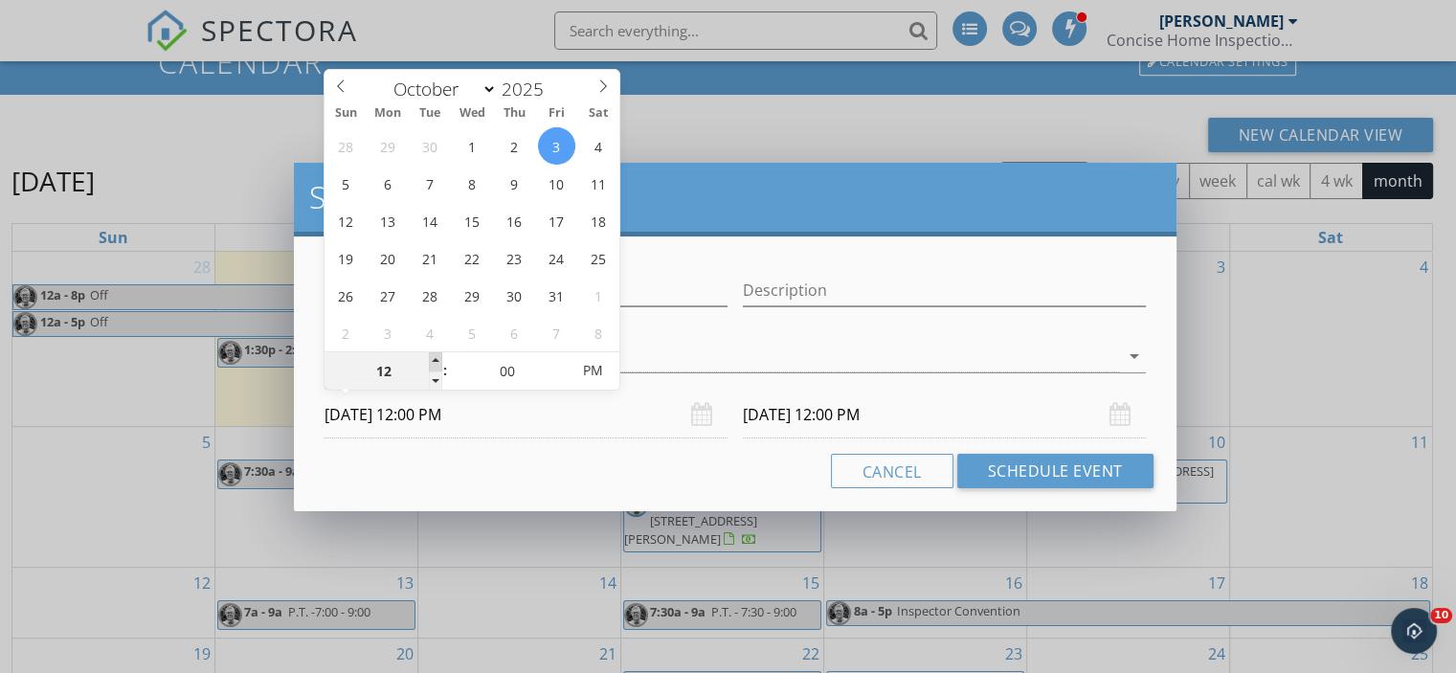
type input "10/03/2025 1:00 PM"
click at [433, 356] on span at bounding box center [435, 361] width 13 height 19
type input "10/04/2025 1:00 PM"
type input "02"
type input "10/03/2025 2:00 PM"
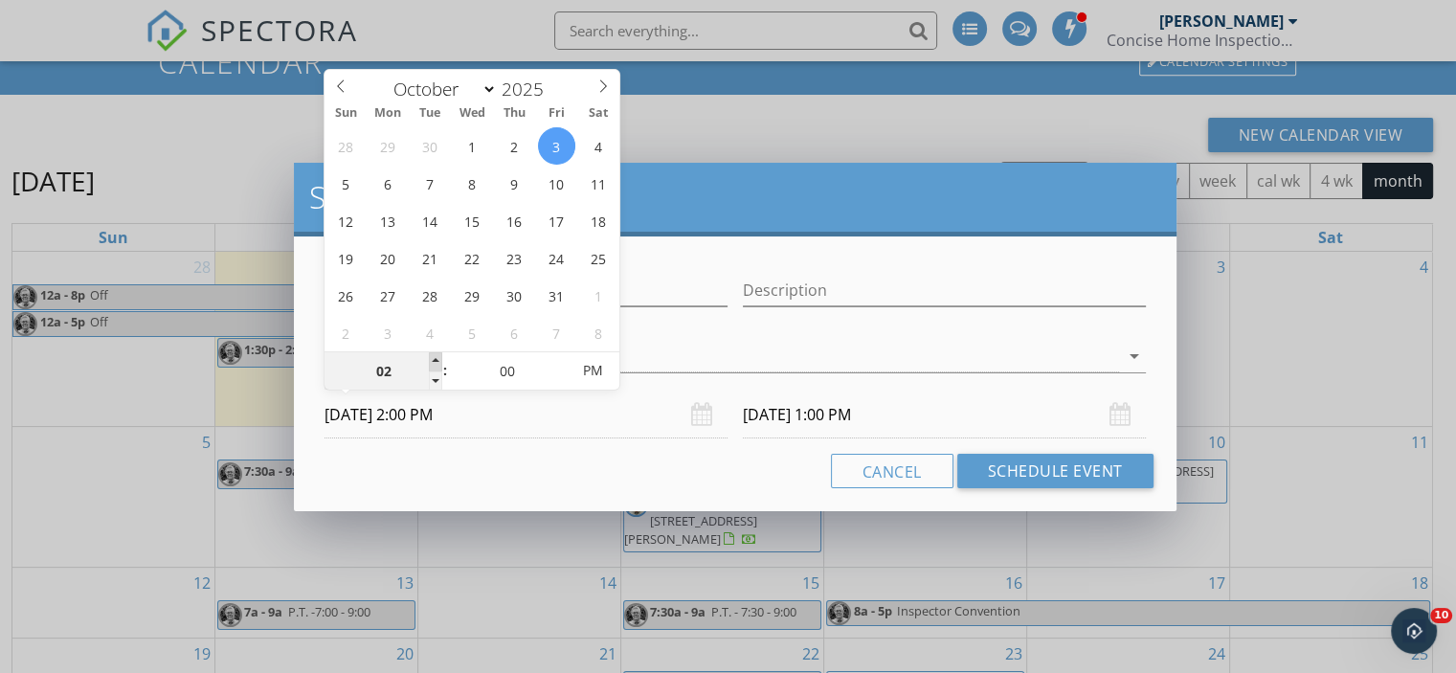
click at [433, 356] on span at bounding box center [435, 361] width 13 height 19
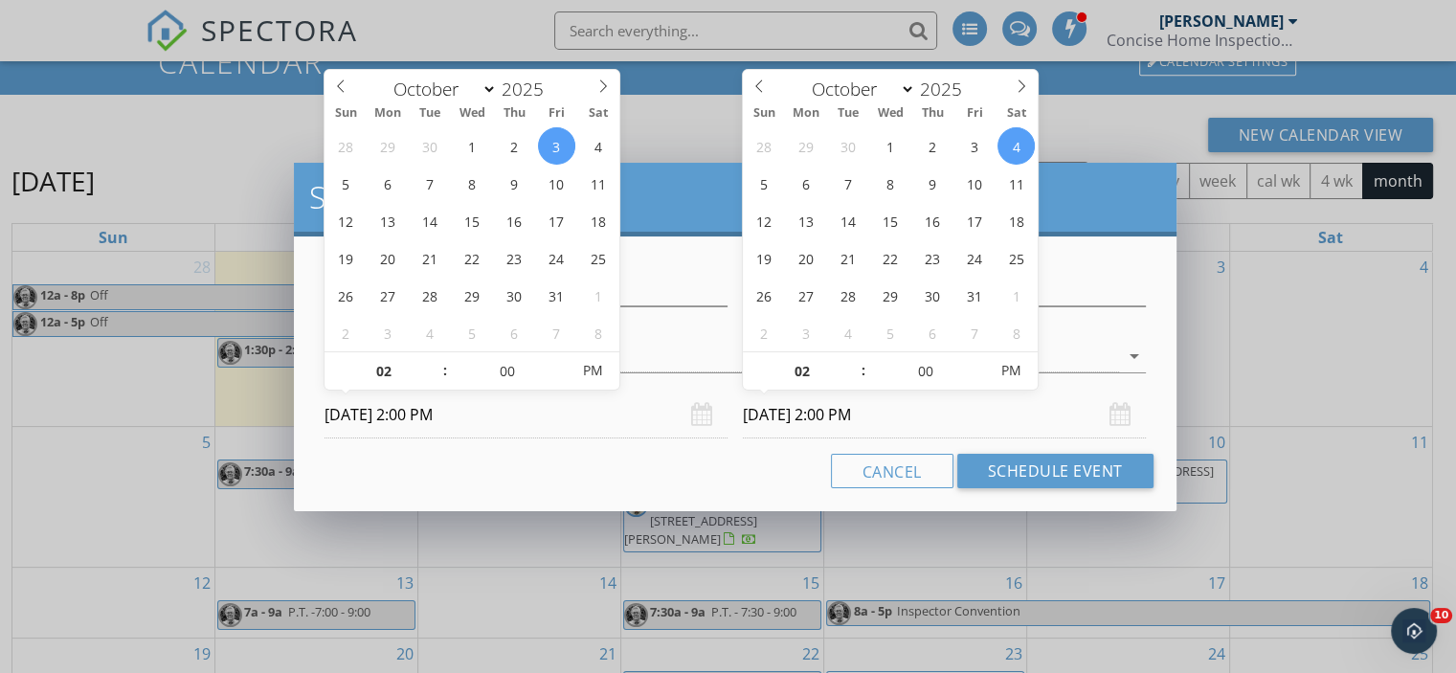
click at [792, 414] on input "10/04/2025 2:00 PM" at bounding box center [944, 414] width 403 height 47
type input "10/03/2025 2:00 PM"
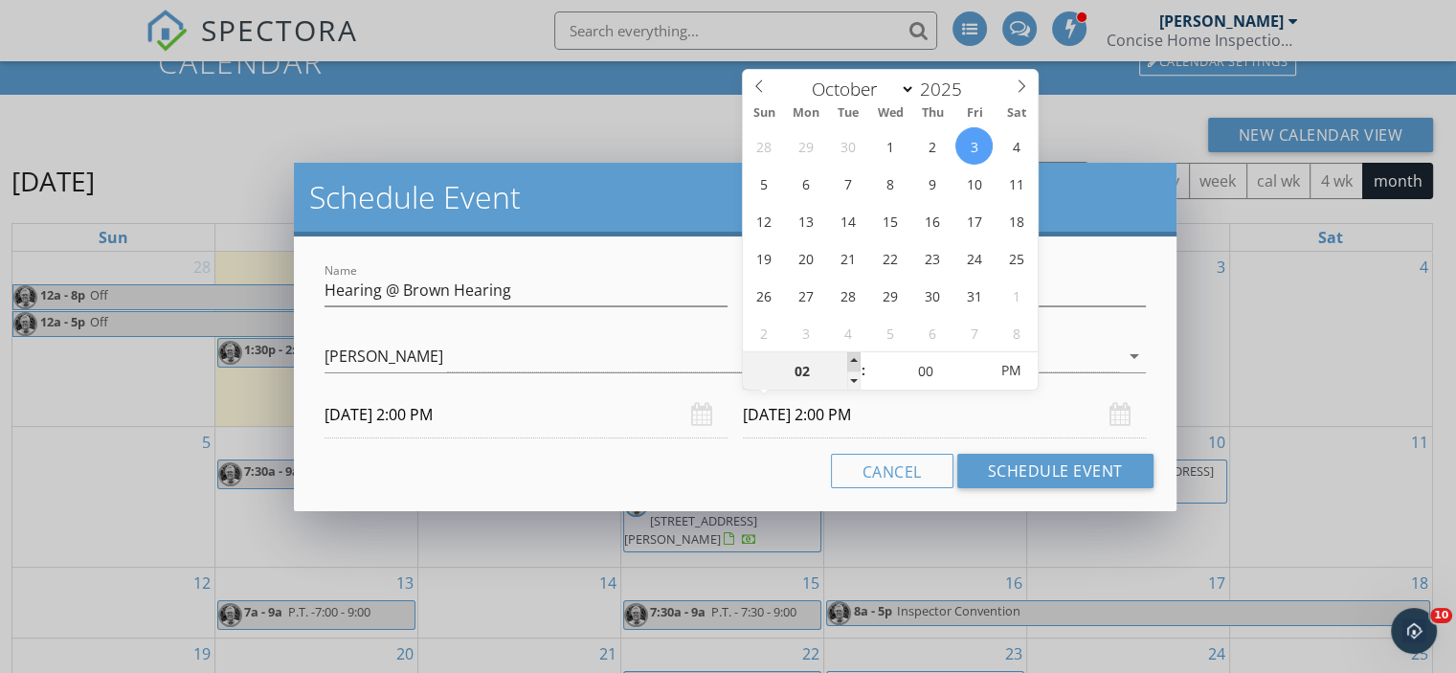
type input "03"
type input "10/03/2025 3:00 PM"
click at [854, 354] on span at bounding box center [853, 361] width 13 height 19
type input "04"
type input "10/03/2025 4:00 PM"
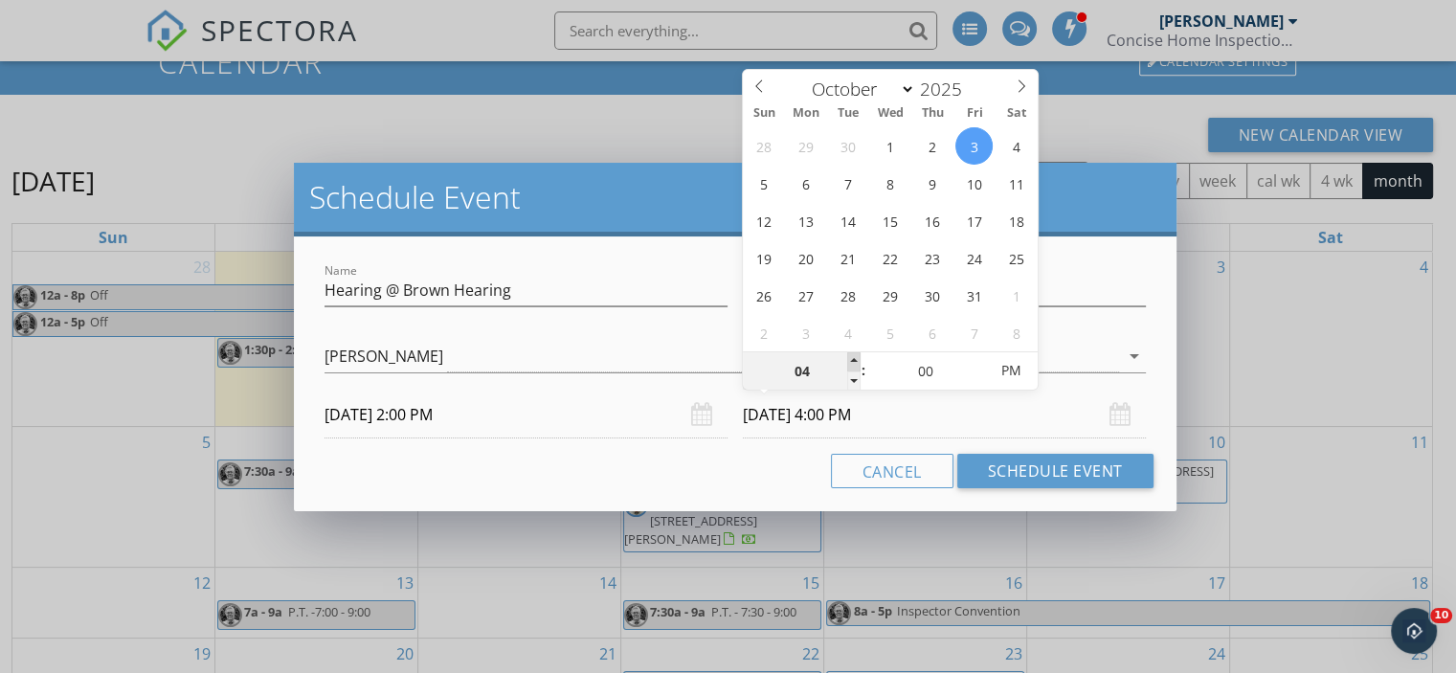
click at [854, 354] on span at bounding box center [853, 361] width 13 height 19
type input "05"
type input "10/03/2025 5:00 PM"
click at [854, 354] on span at bounding box center [853, 361] width 13 height 19
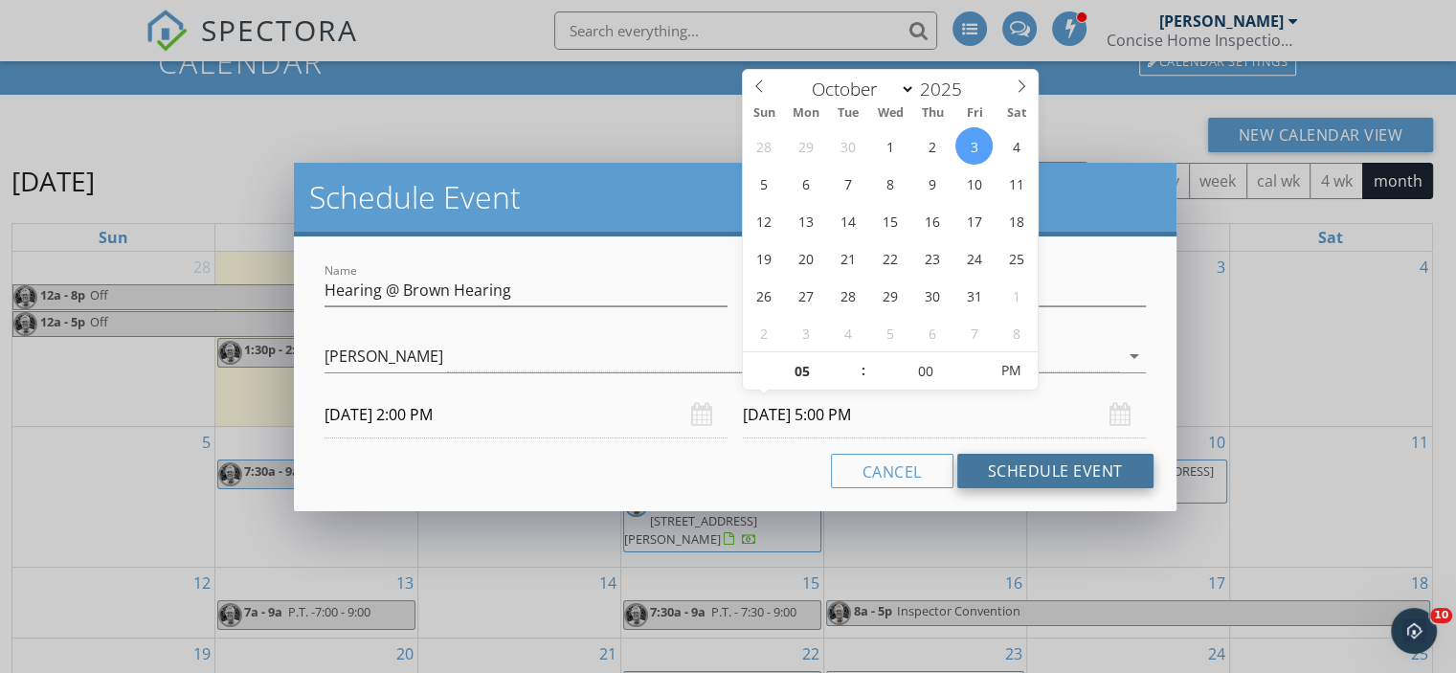
click at [1058, 465] on button "Schedule Event" at bounding box center [1055, 471] width 196 height 34
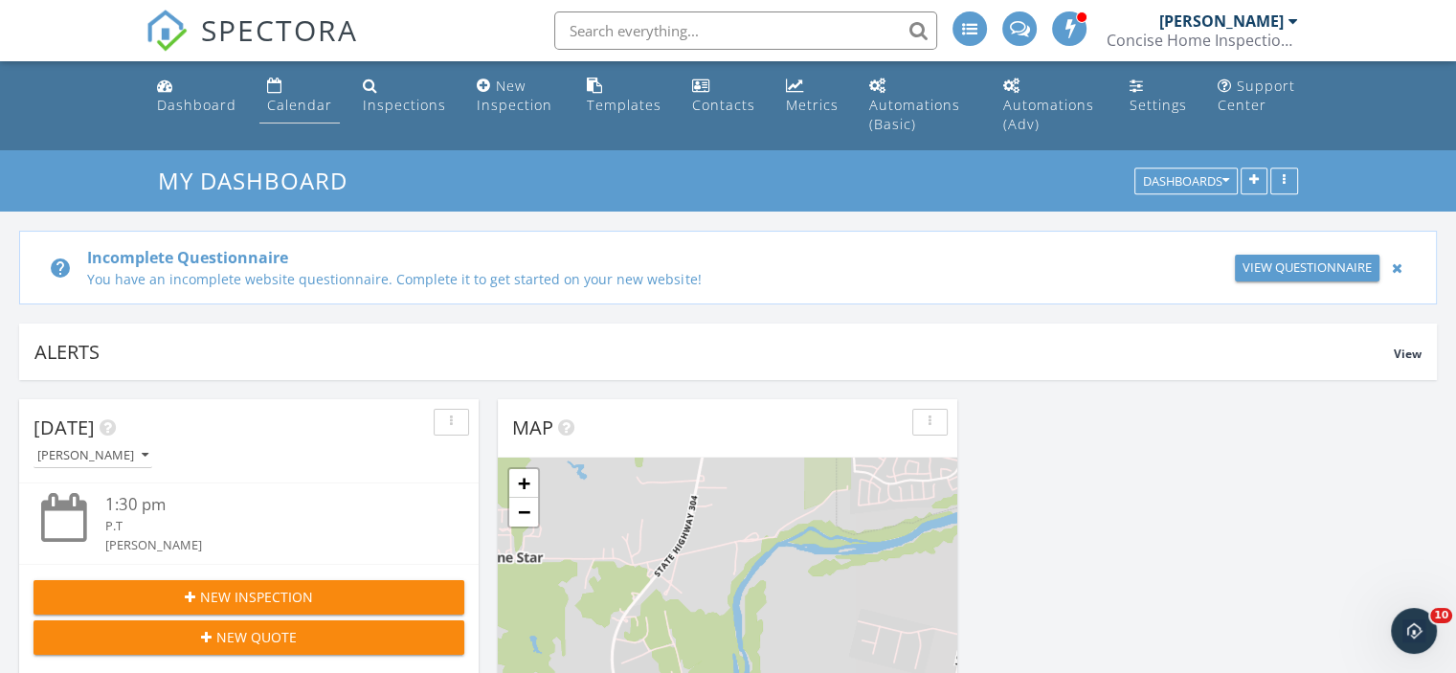
click at [291, 106] on div "Calendar" at bounding box center [299, 105] width 65 height 18
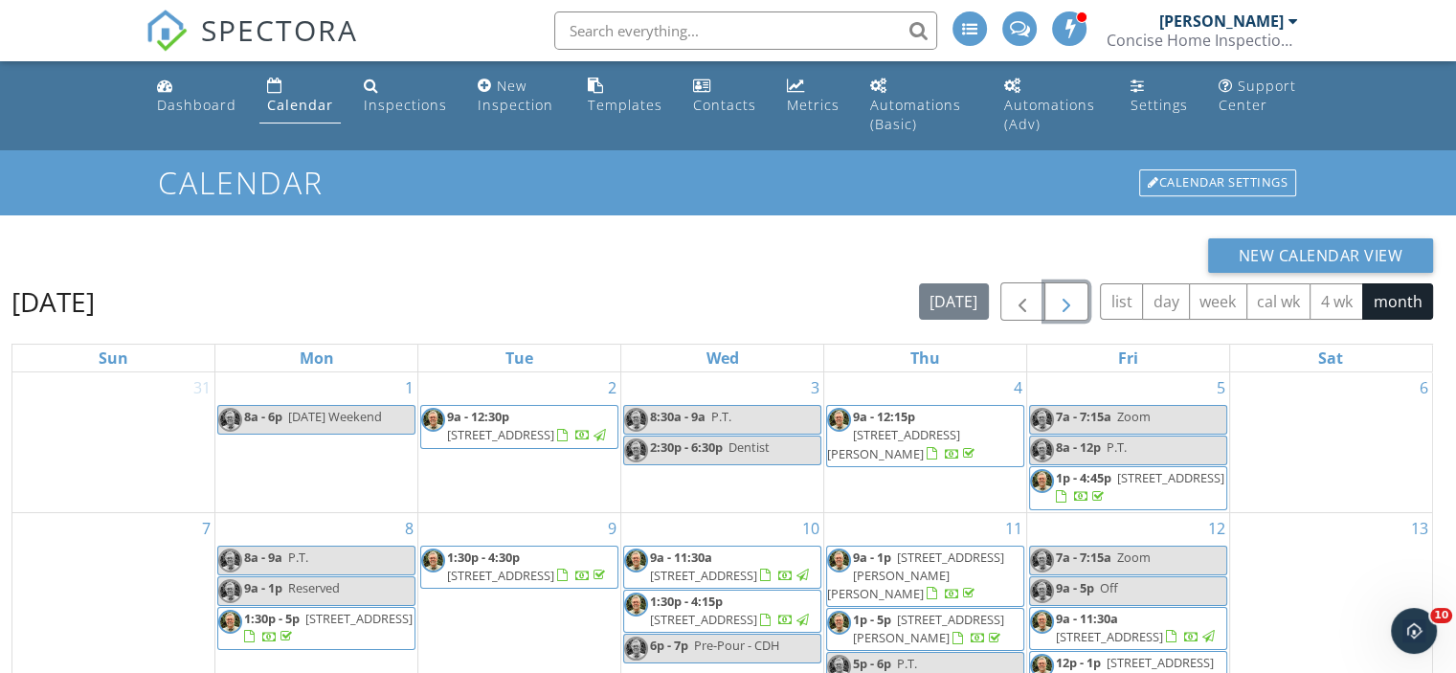
click at [1070, 302] on span "button" at bounding box center [1066, 302] width 23 height 23
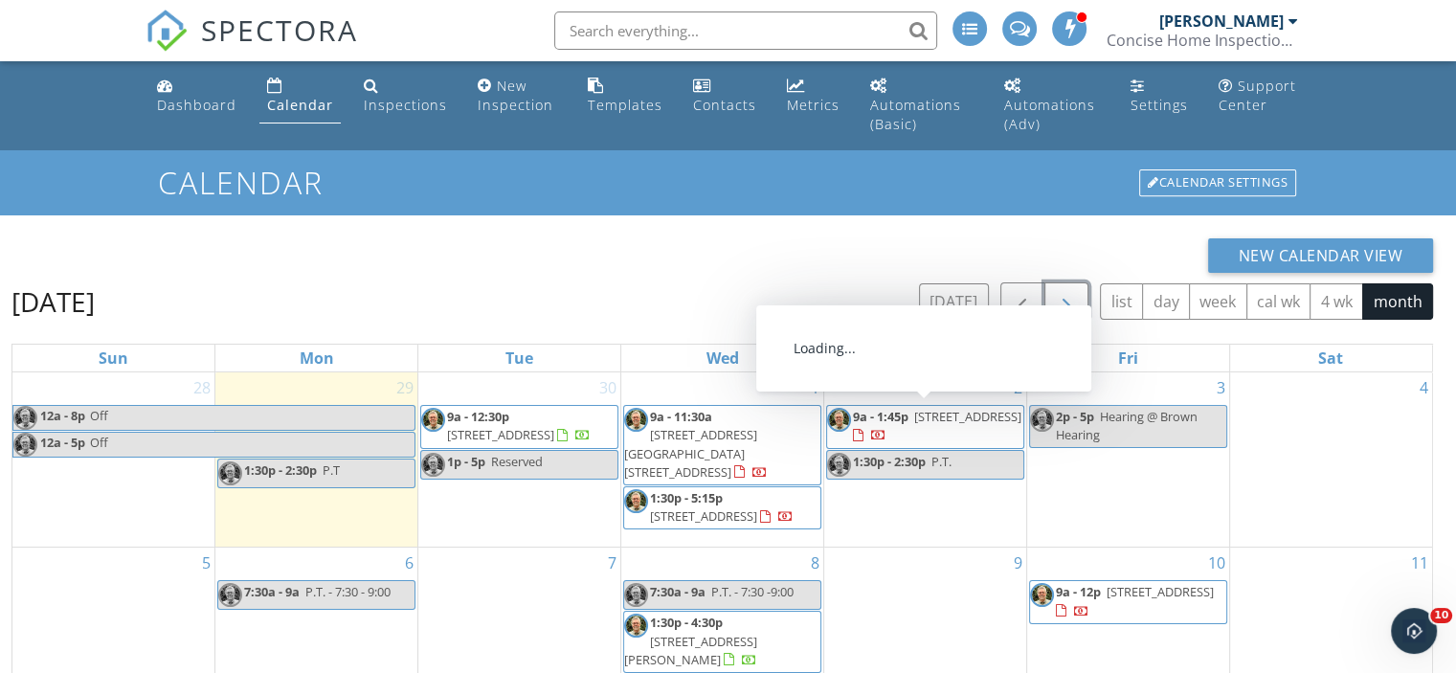
click at [934, 419] on span "[STREET_ADDRESS]" at bounding box center [967, 416] width 107 height 17
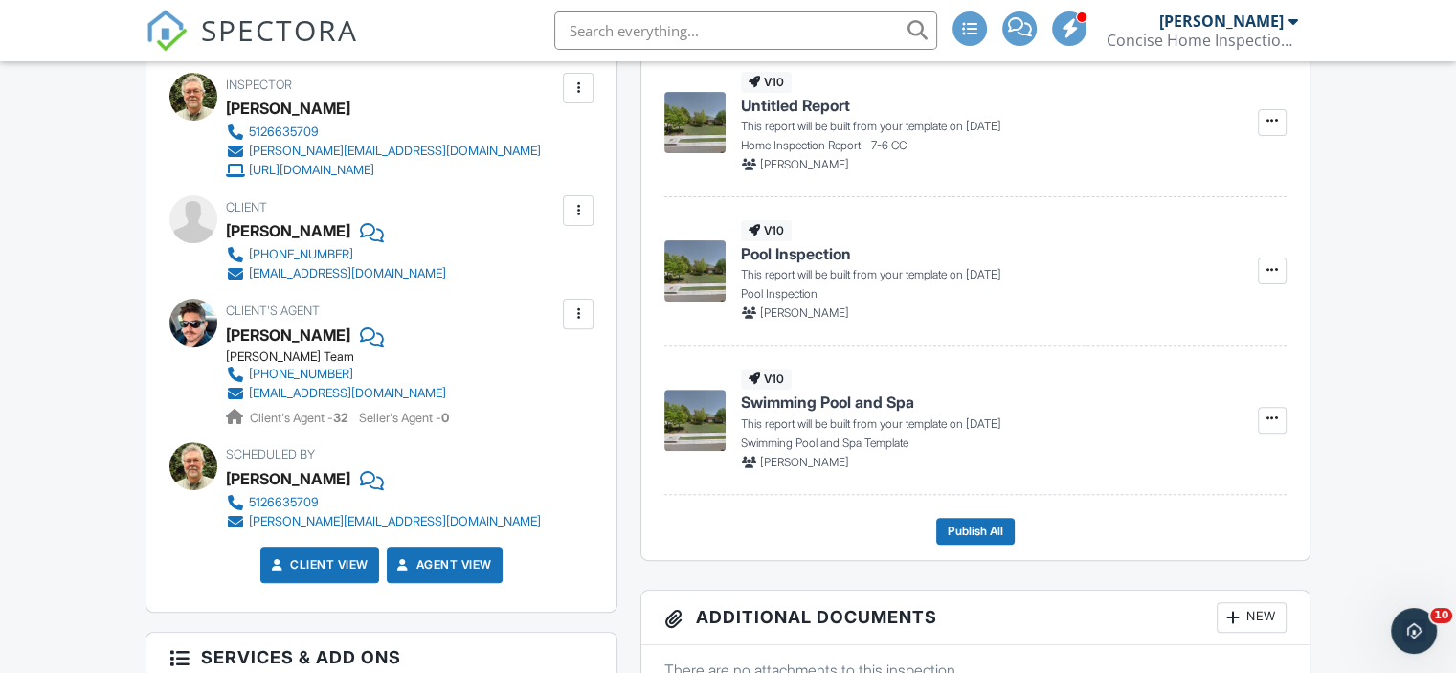
click at [580, 313] on div at bounding box center [577, 313] width 19 height 19
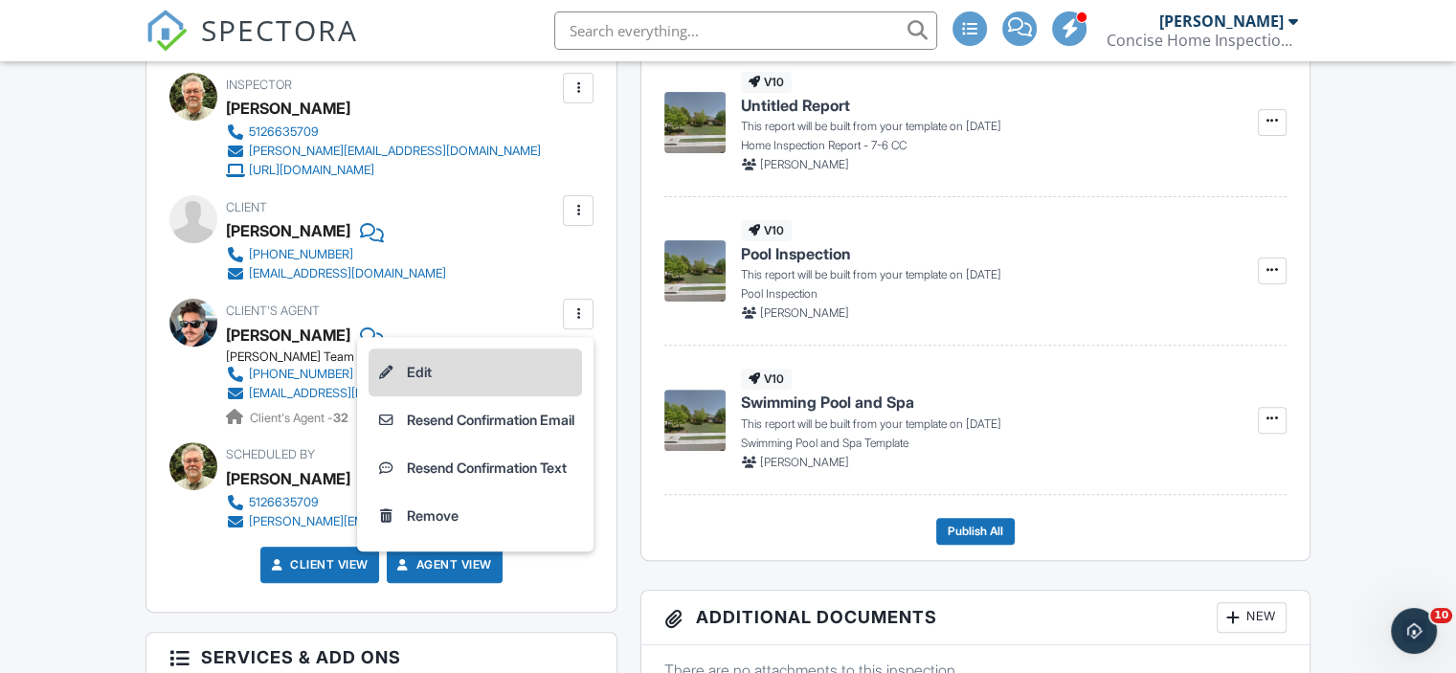
click at [406, 368] on li "Edit" at bounding box center [474, 372] width 213 height 48
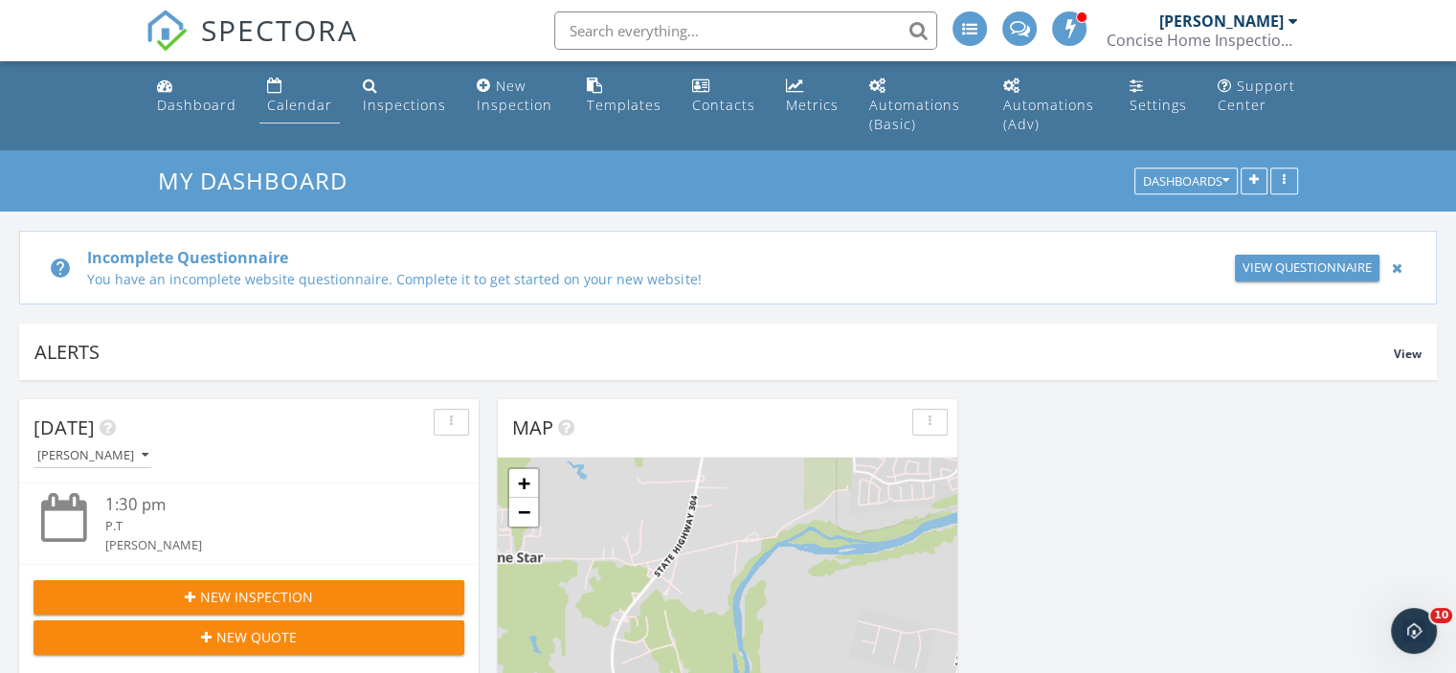
click at [302, 99] on div "Calendar" at bounding box center [299, 105] width 65 height 18
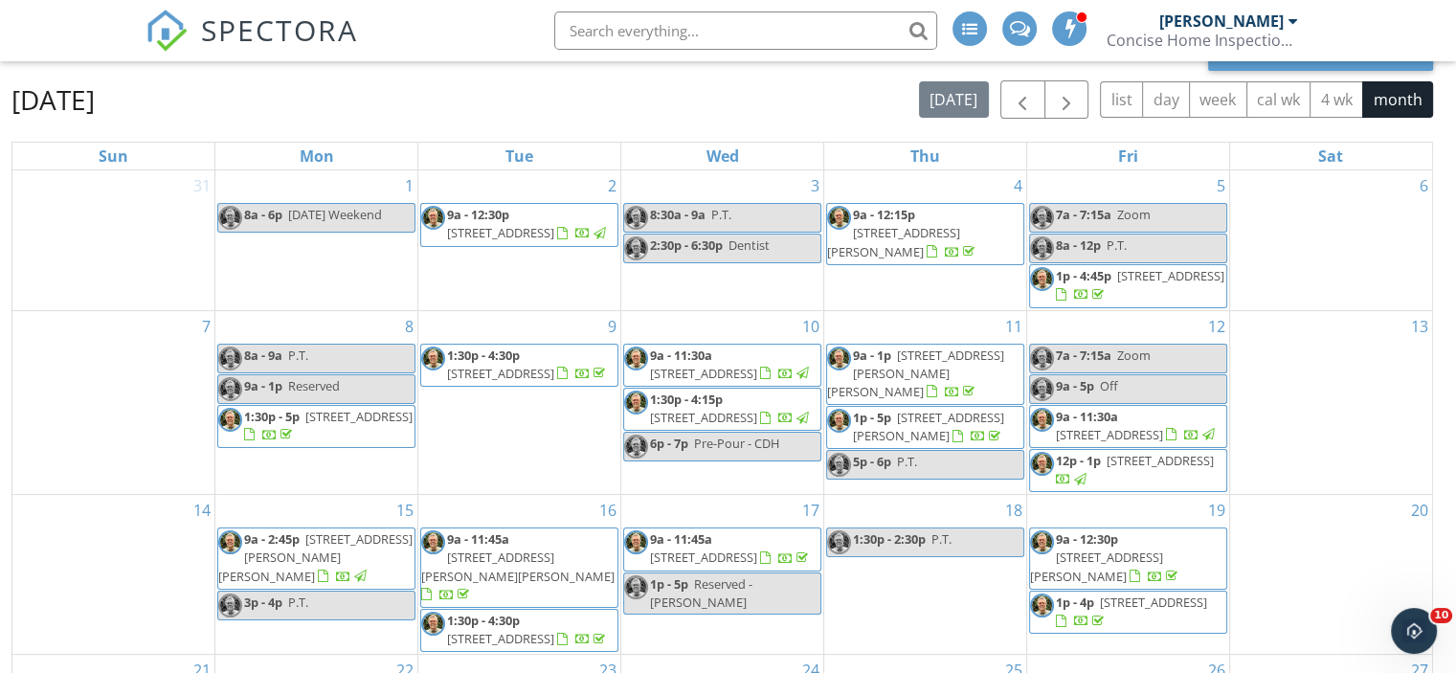
scroll to position [216, 0]
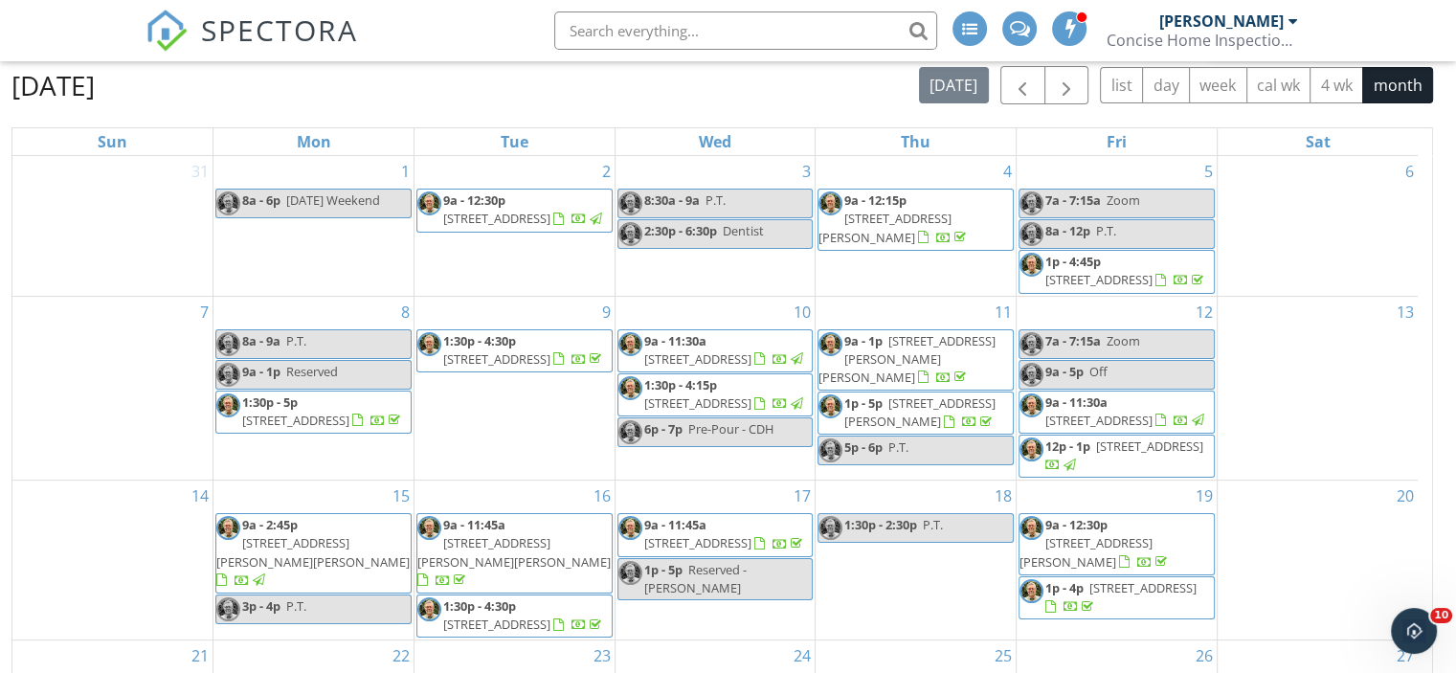
drag, startPoint x: 1435, startPoint y: 258, endPoint x: 1436, endPoint y: 244, distance: 14.4
click at [1436, 246] on div "New Calendar View [DATE] [DATE] list day week cal wk 4 wk month Sun Mon Tue Wed…" at bounding box center [727, 380] width 1433 height 717
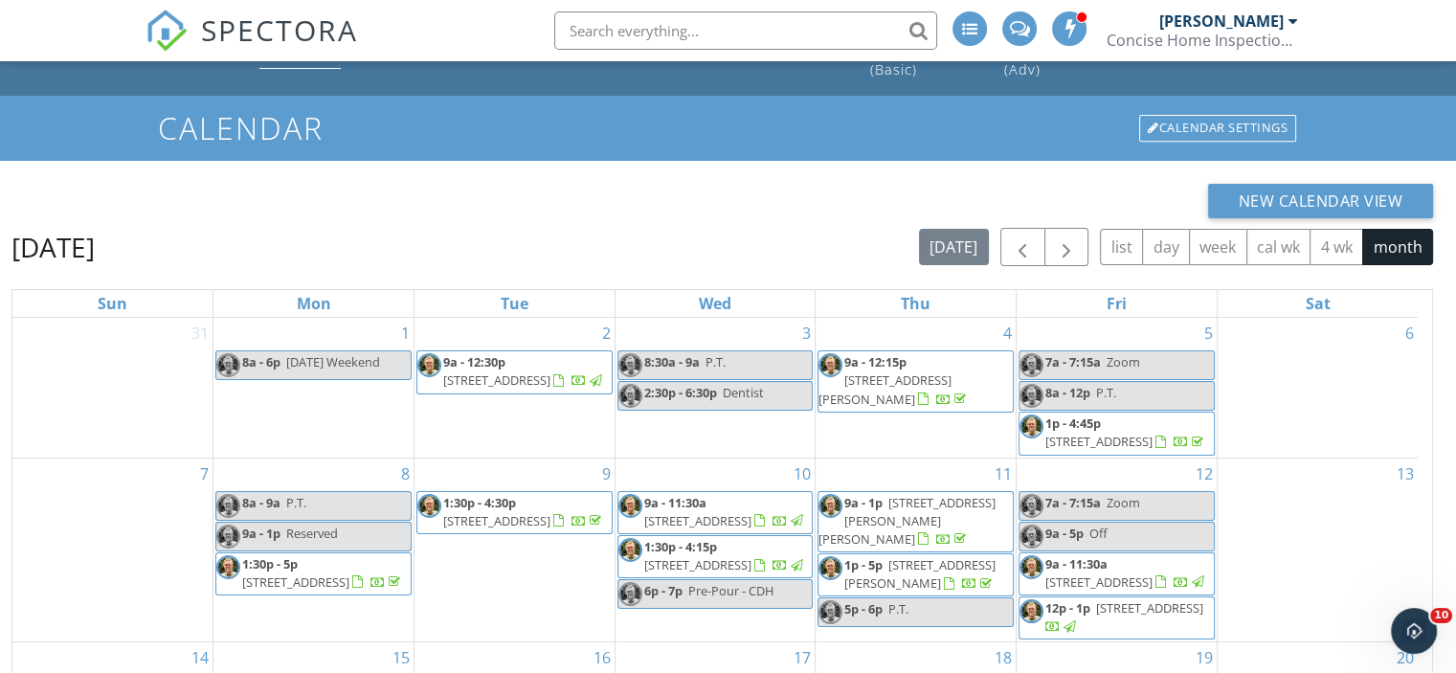
scroll to position [51, 0]
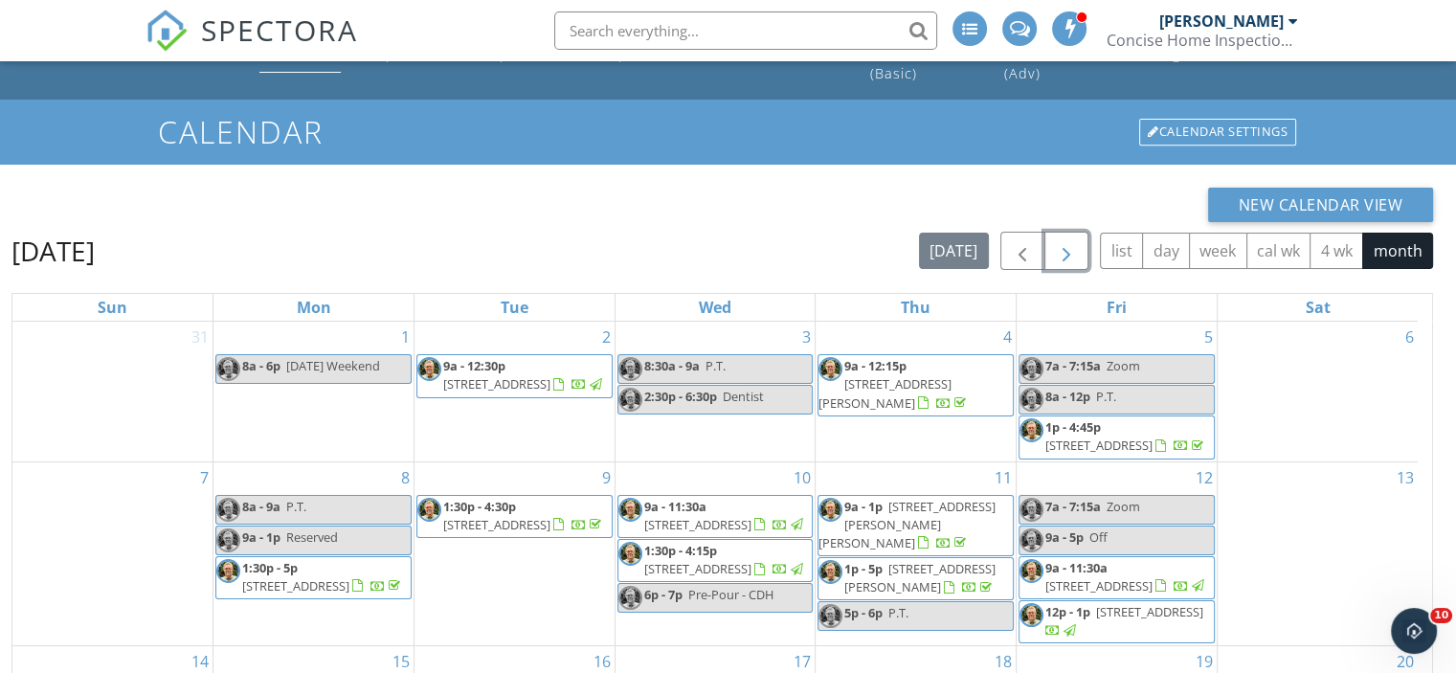
click at [1070, 250] on span "button" at bounding box center [1066, 251] width 23 height 23
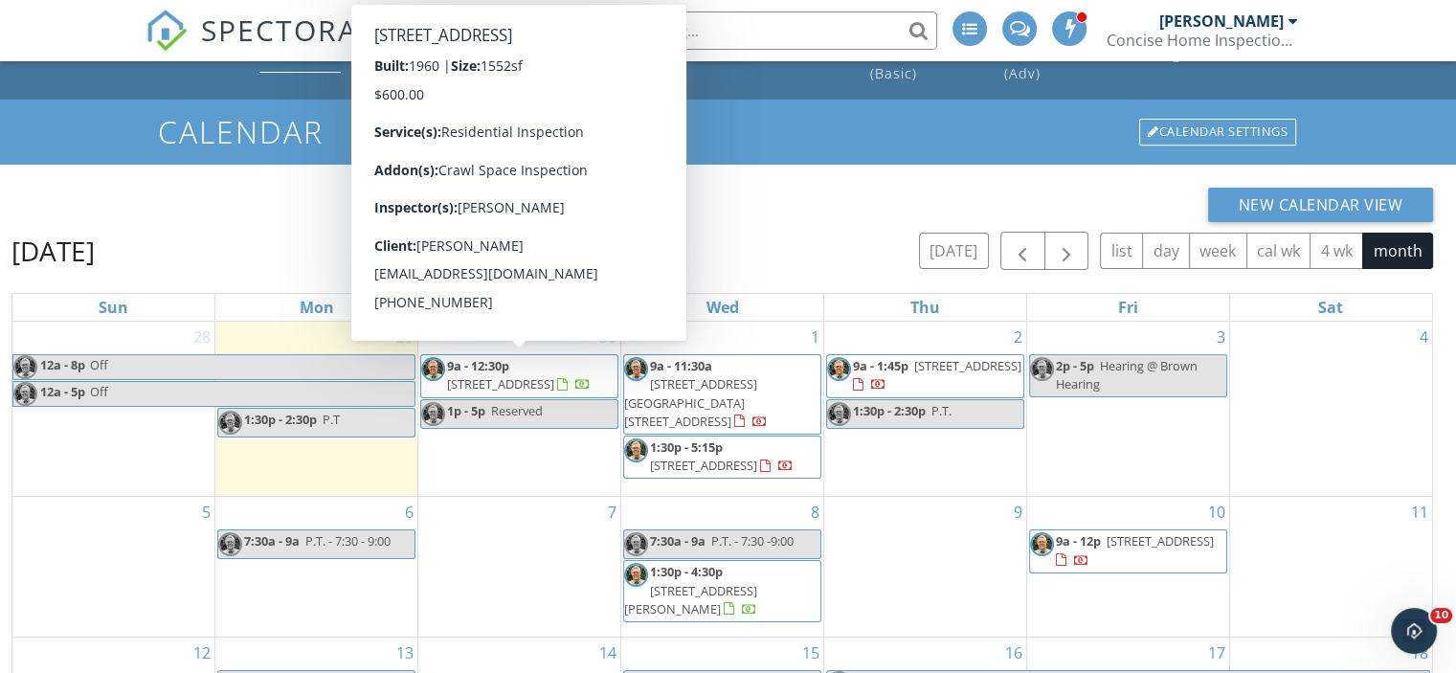
click at [862, 204] on div "New Calendar View" at bounding box center [721, 205] width 1421 height 34
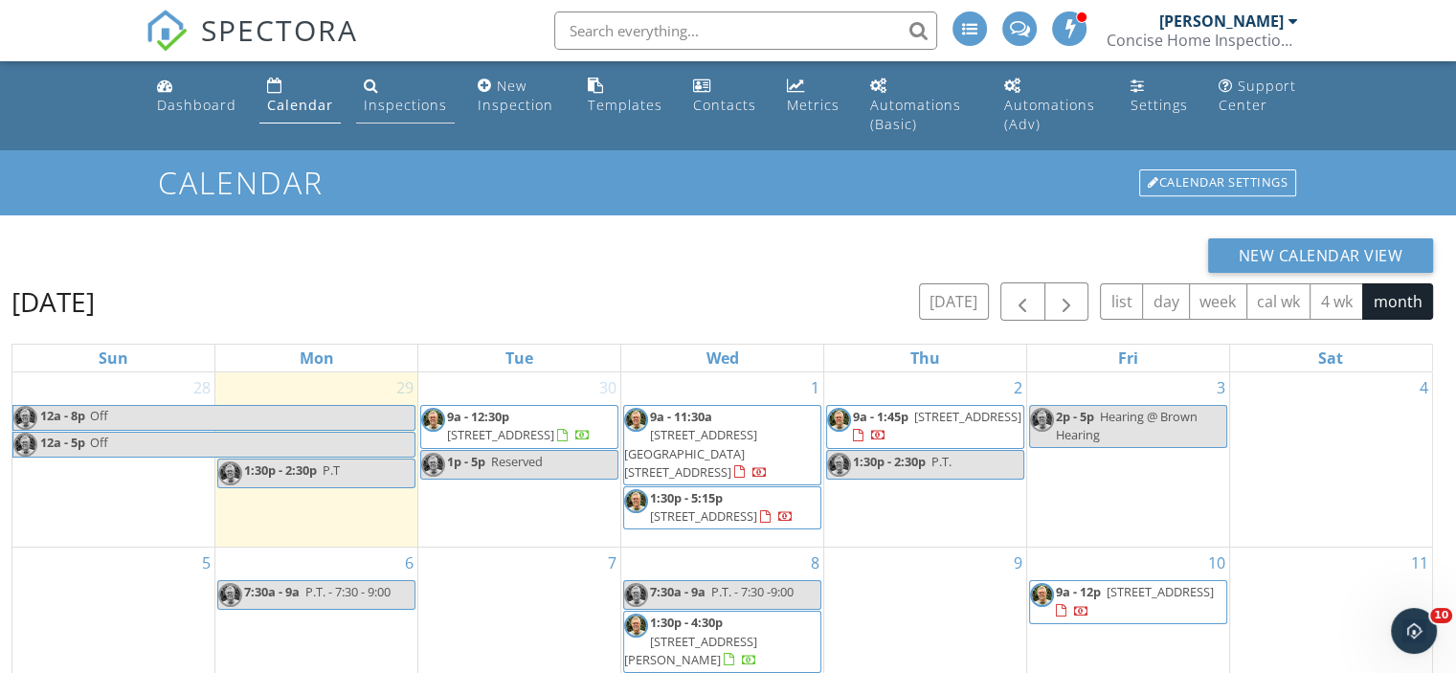
click at [387, 100] on div "Inspections" at bounding box center [405, 105] width 83 height 18
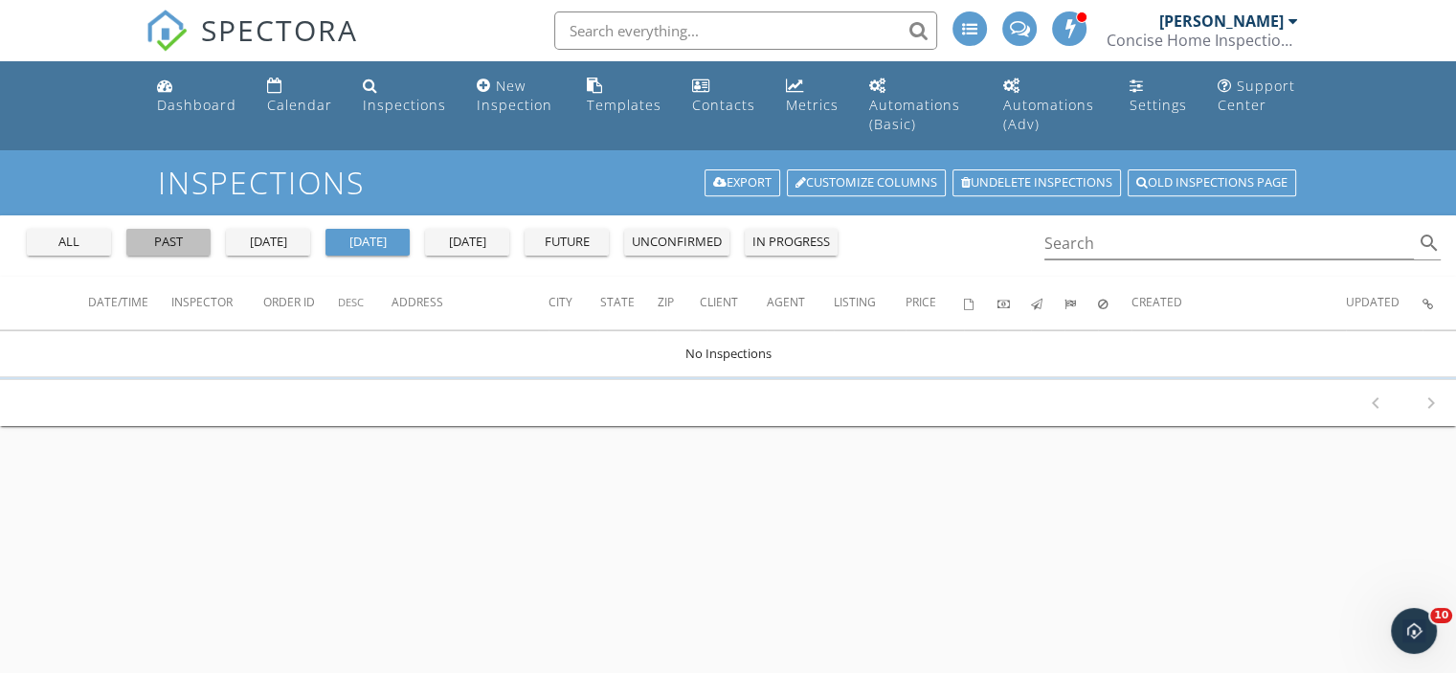
click at [173, 230] on button "past" at bounding box center [168, 242] width 84 height 27
click at [1091, 244] on input "Search" at bounding box center [1229, 244] width 370 height 32
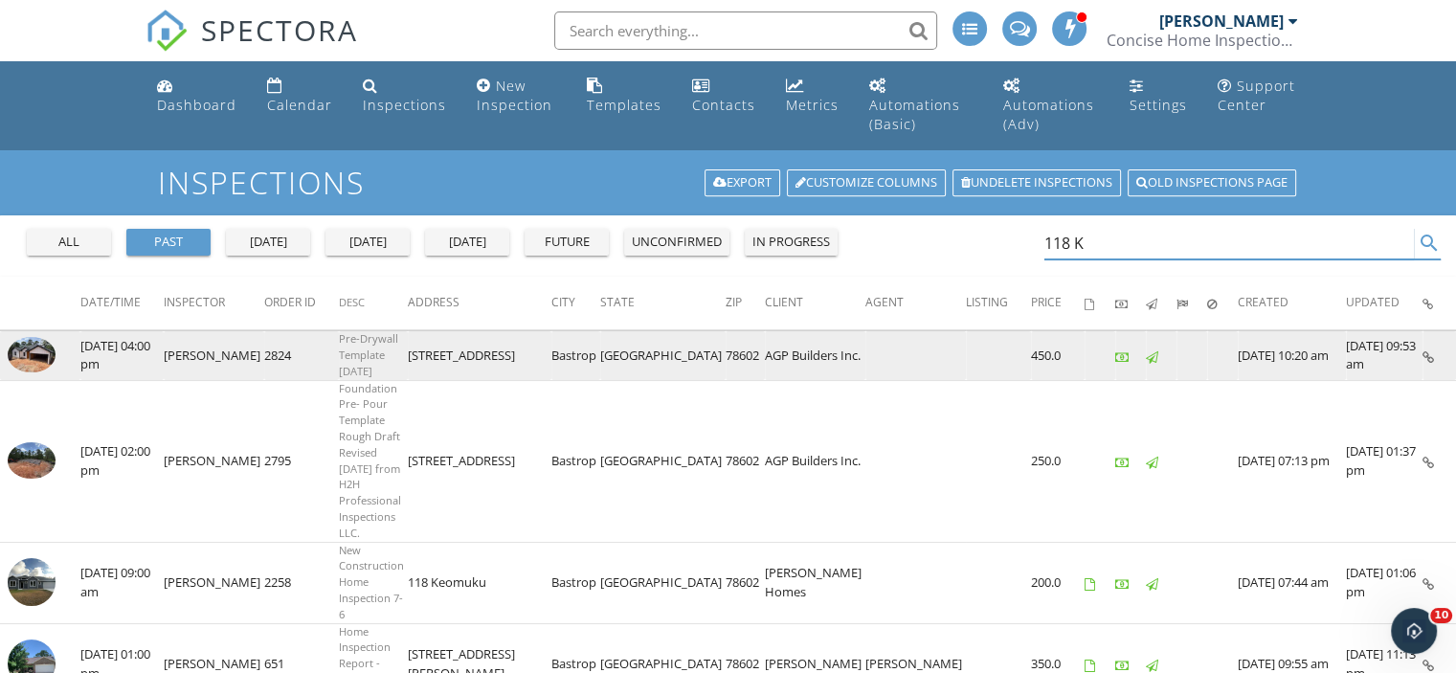
type input "118 K"
click at [18, 347] on img at bounding box center [32, 355] width 48 height 36
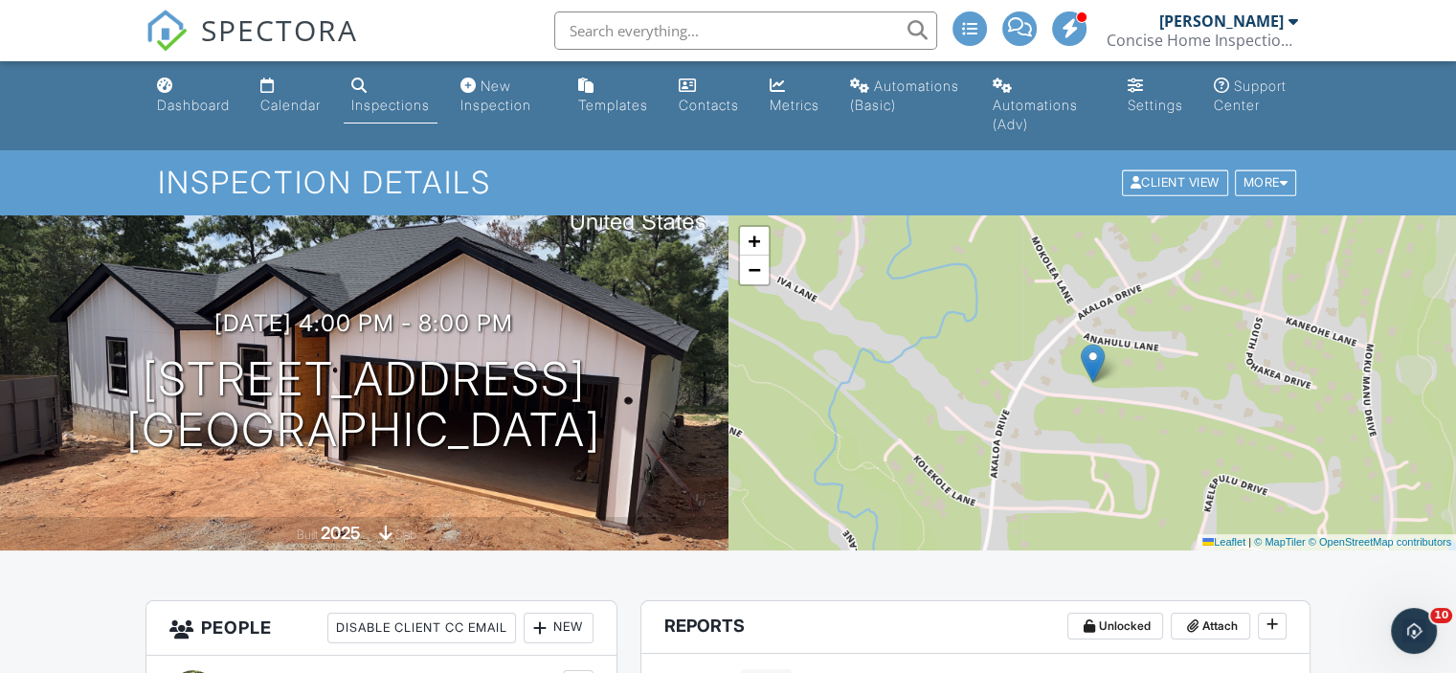
click at [514, 92] on div "New Inspection" at bounding box center [495, 95] width 71 height 35
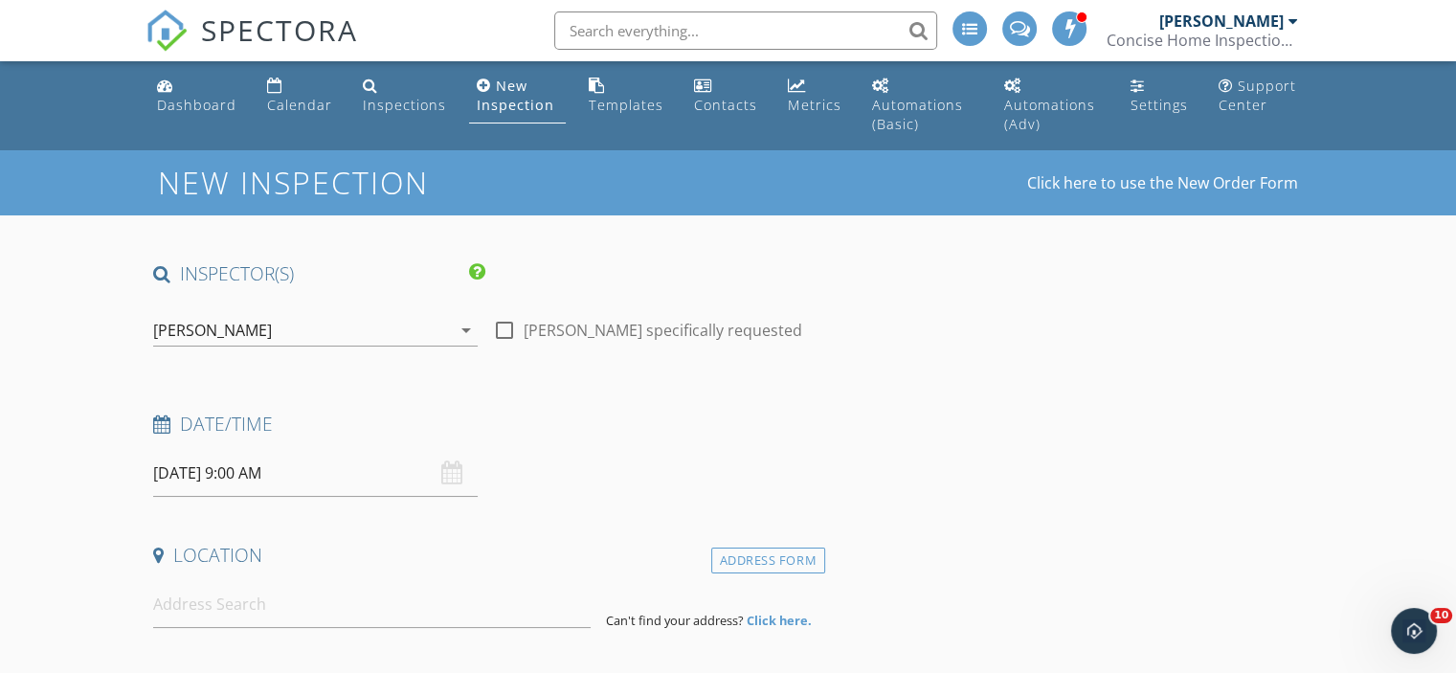
click at [212, 469] on input "09/30/2025 9:00 AM" at bounding box center [315, 473] width 324 height 47
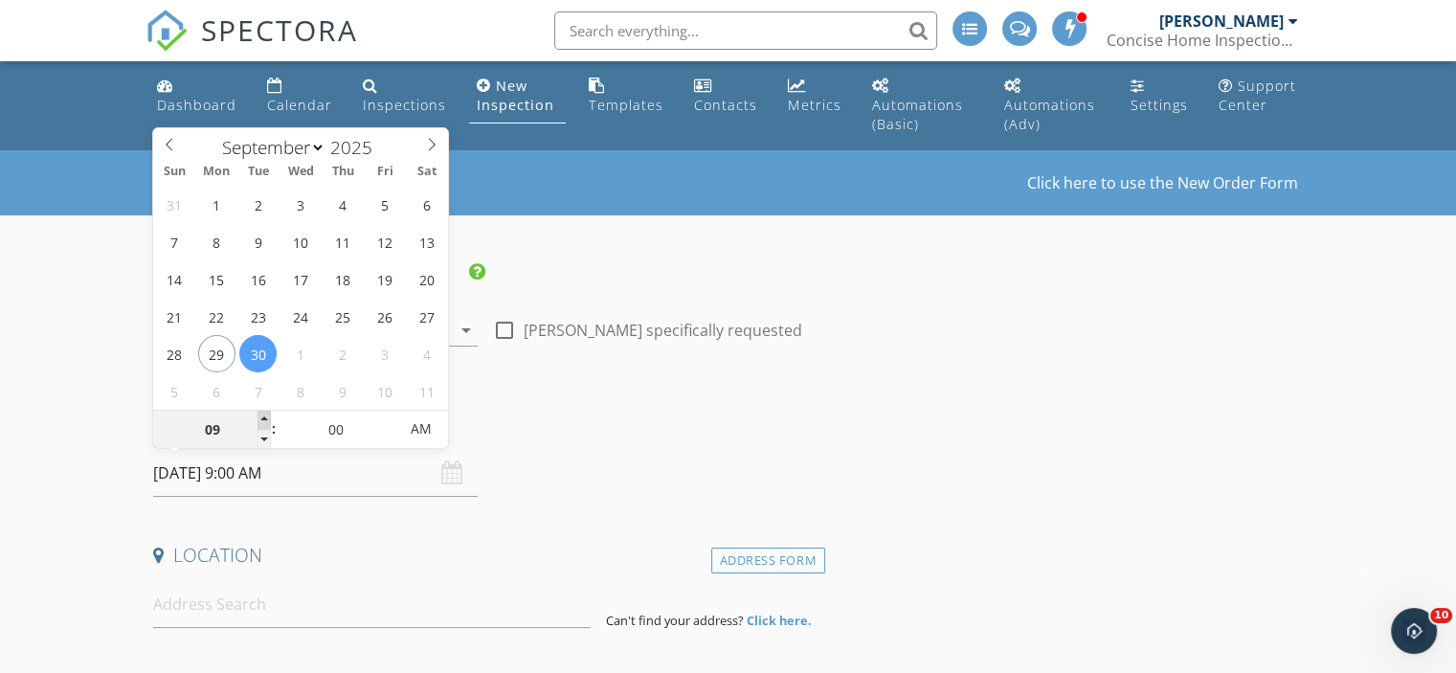
type input "10"
type input "09/30/2025 10:00 AM"
click at [260, 413] on span at bounding box center [263, 420] width 13 height 19
type input "11"
type input "09/30/2025 11:00 AM"
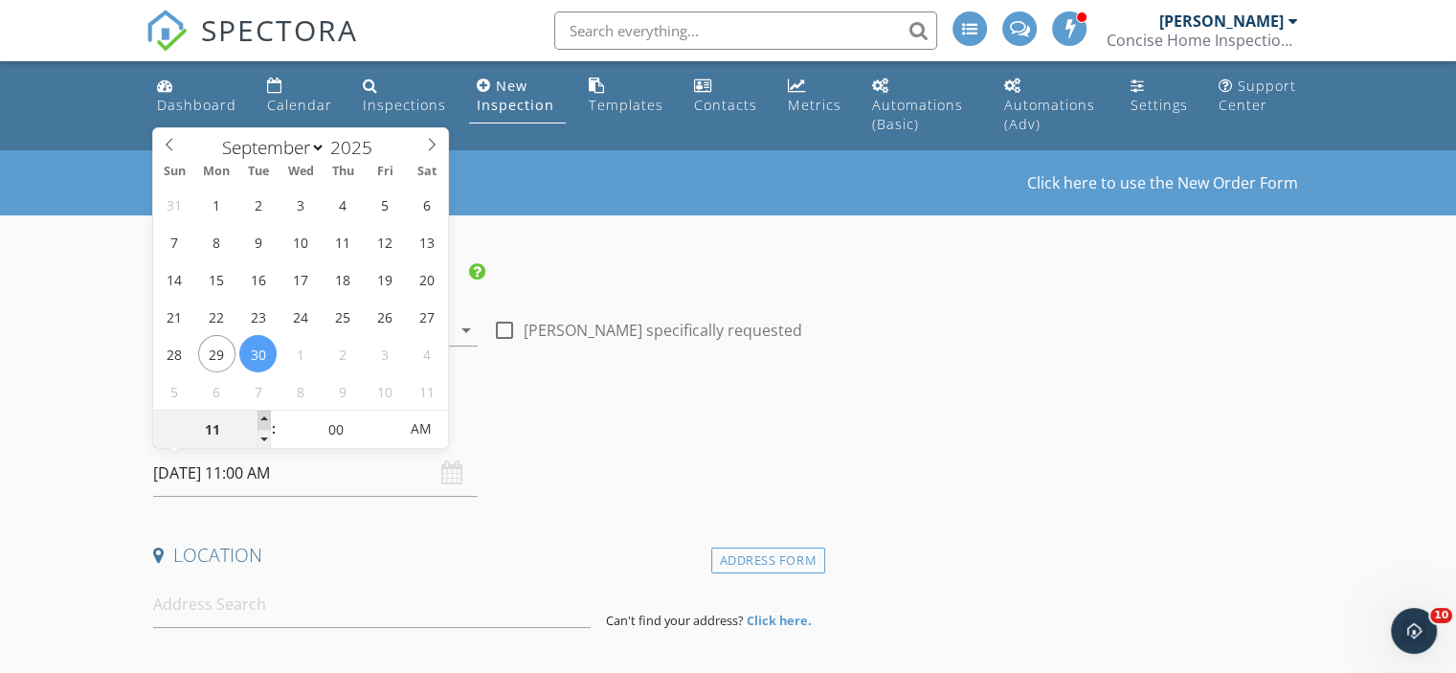
click at [261, 413] on span at bounding box center [263, 420] width 13 height 19
type input "12"
type input "09/30/2025 12:00 PM"
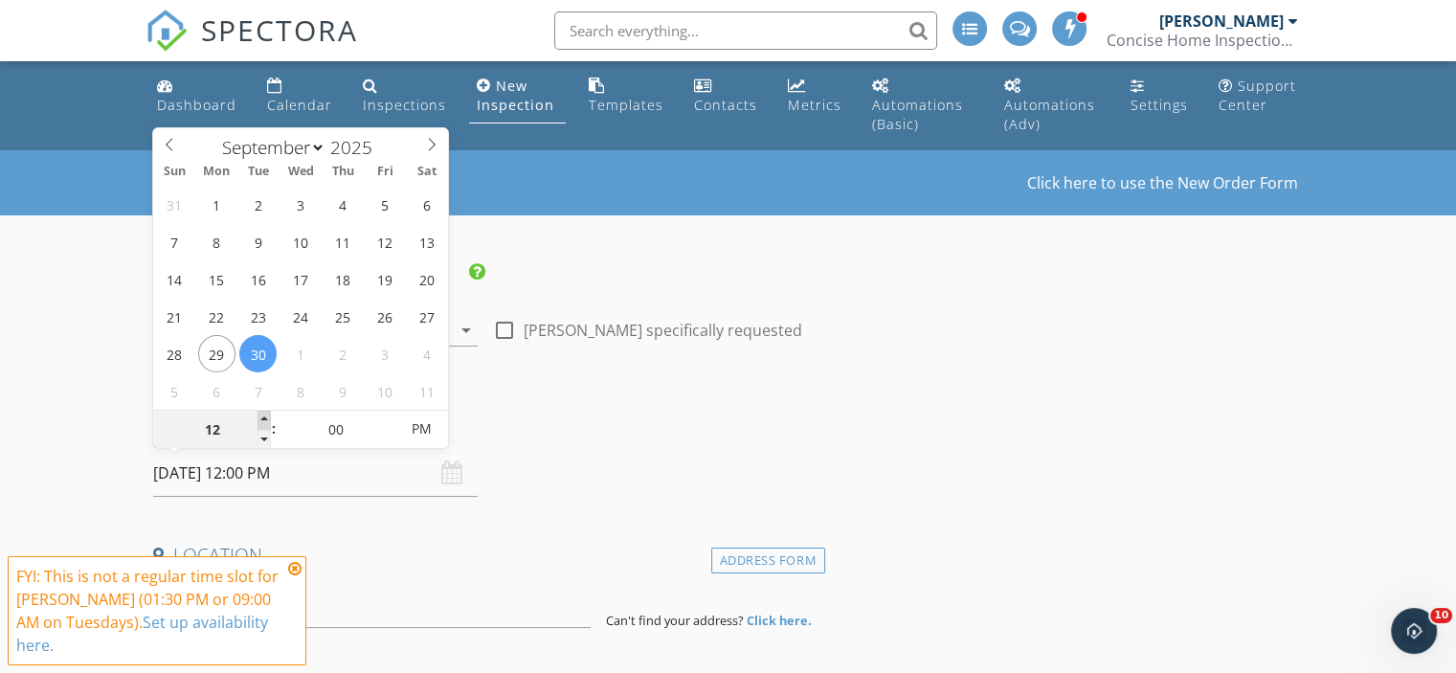
click at [261, 413] on span at bounding box center [263, 420] width 13 height 19
type input "01"
type input "[DATE] 1:00 PM"
click at [261, 413] on span at bounding box center [263, 420] width 13 height 19
type input "02"
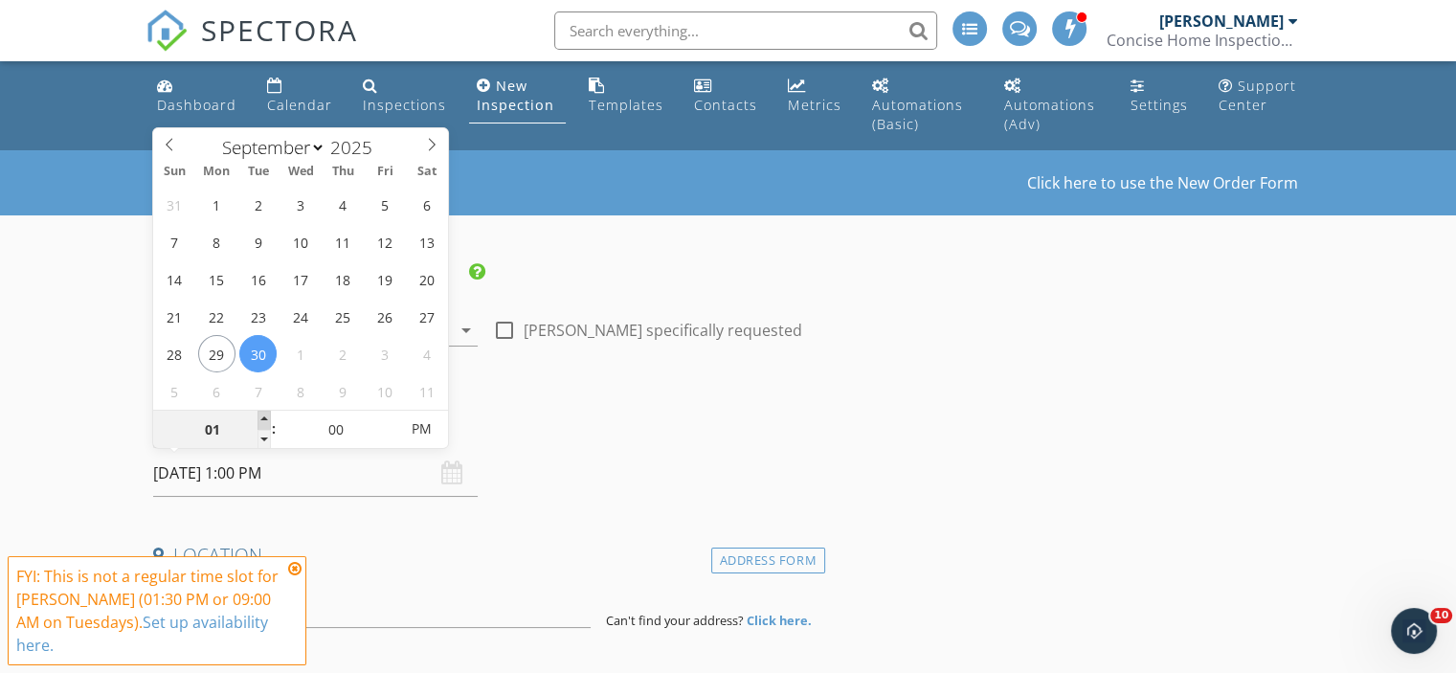
type input "[DATE] 2:00 PM"
click at [261, 413] on span at bounding box center [263, 420] width 13 height 19
type input "01"
type input "[DATE] 1:00 PM"
click at [258, 435] on span at bounding box center [263, 439] width 13 height 19
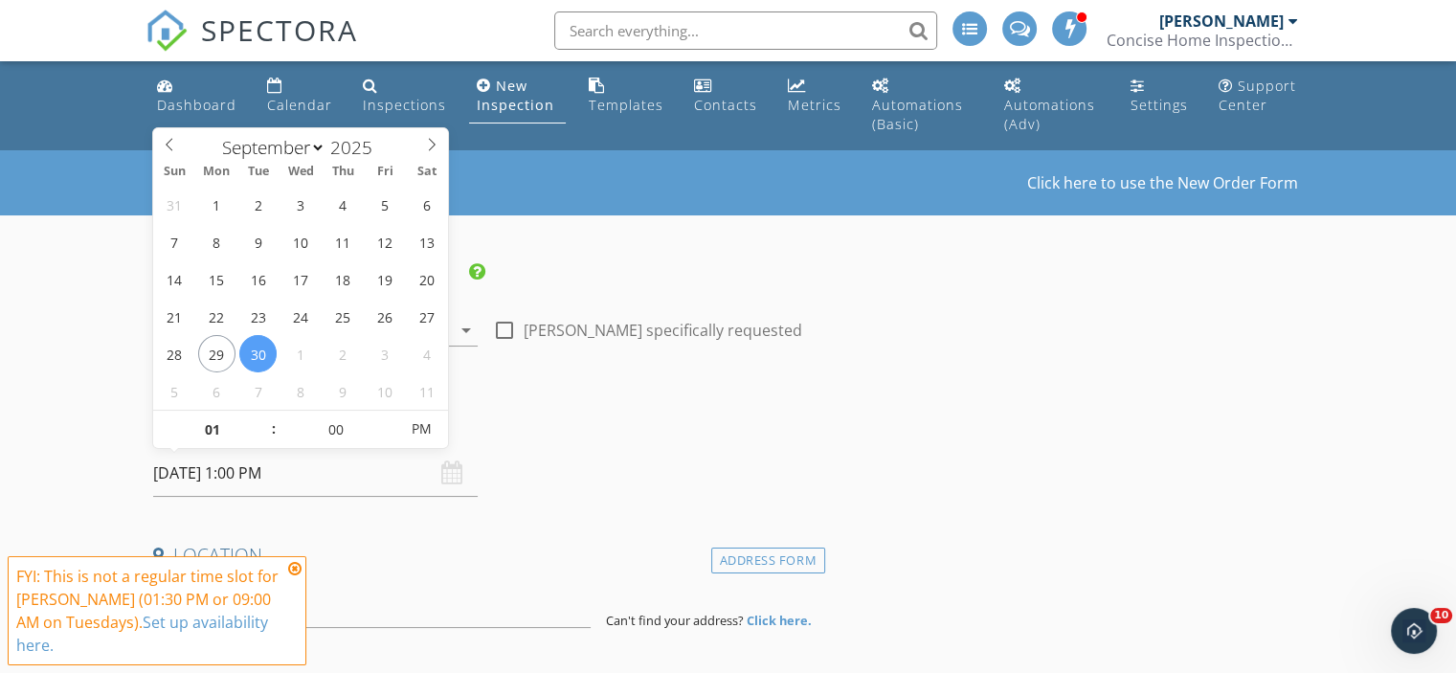
click at [292, 567] on icon at bounding box center [294, 568] width 13 height 15
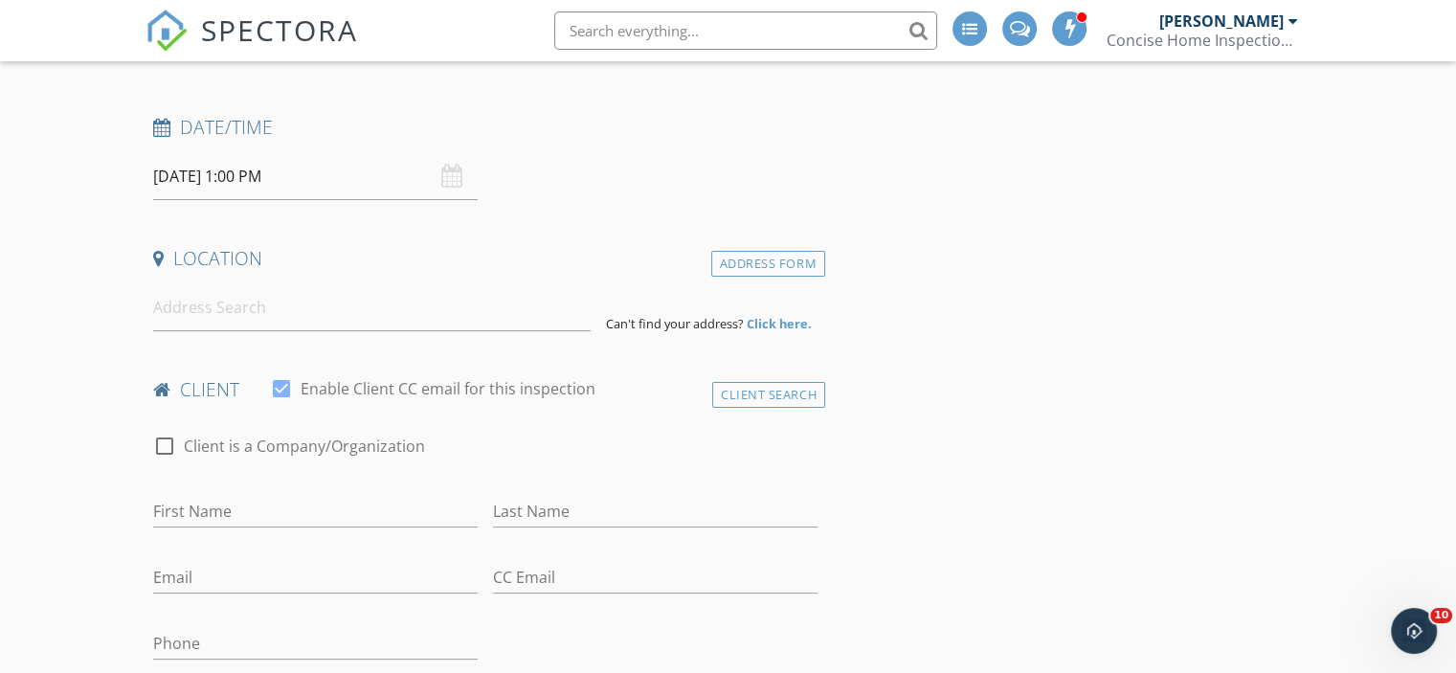
scroll to position [310, 0]
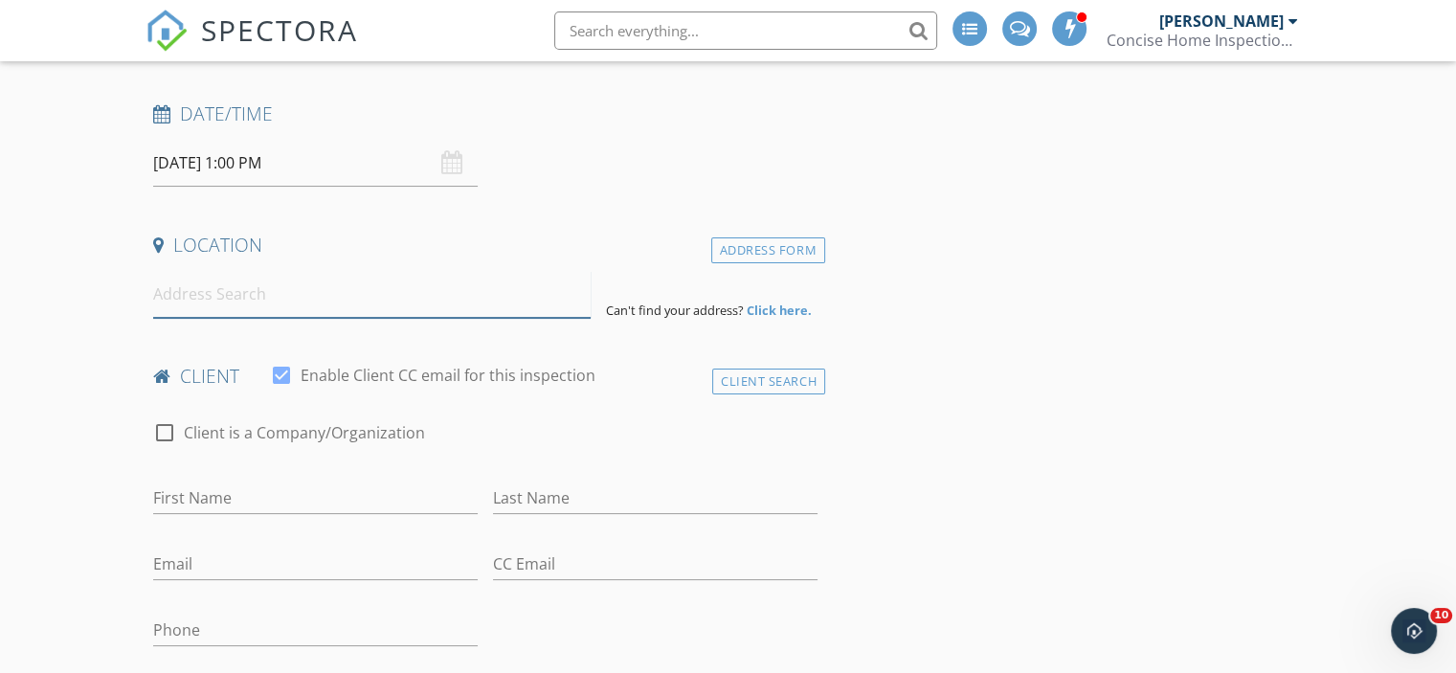
click at [191, 295] on input at bounding box center [371, 294] width 437 height 47
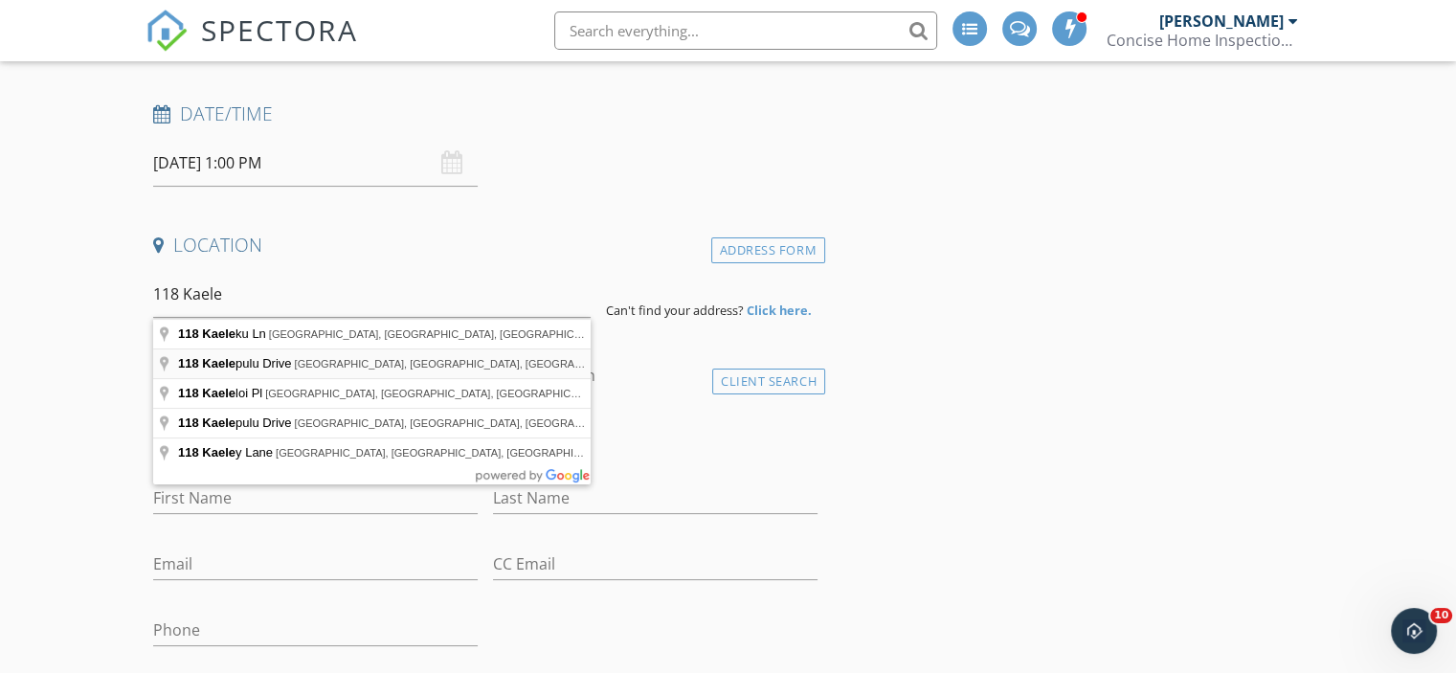
type input "118 Kaelepulu Drive, Bastrop, TX, USA"
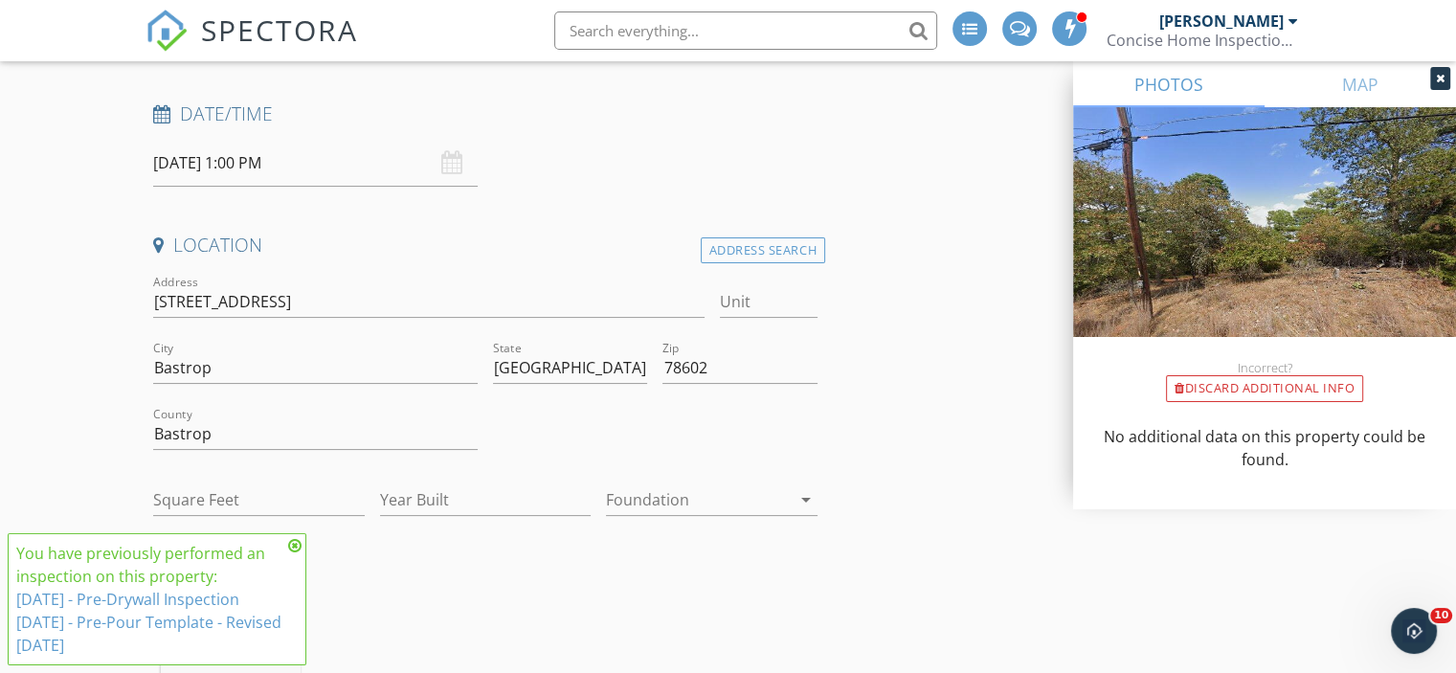
click at [295, 542] on icon at bounding box center [294, 545] width 13 height 15
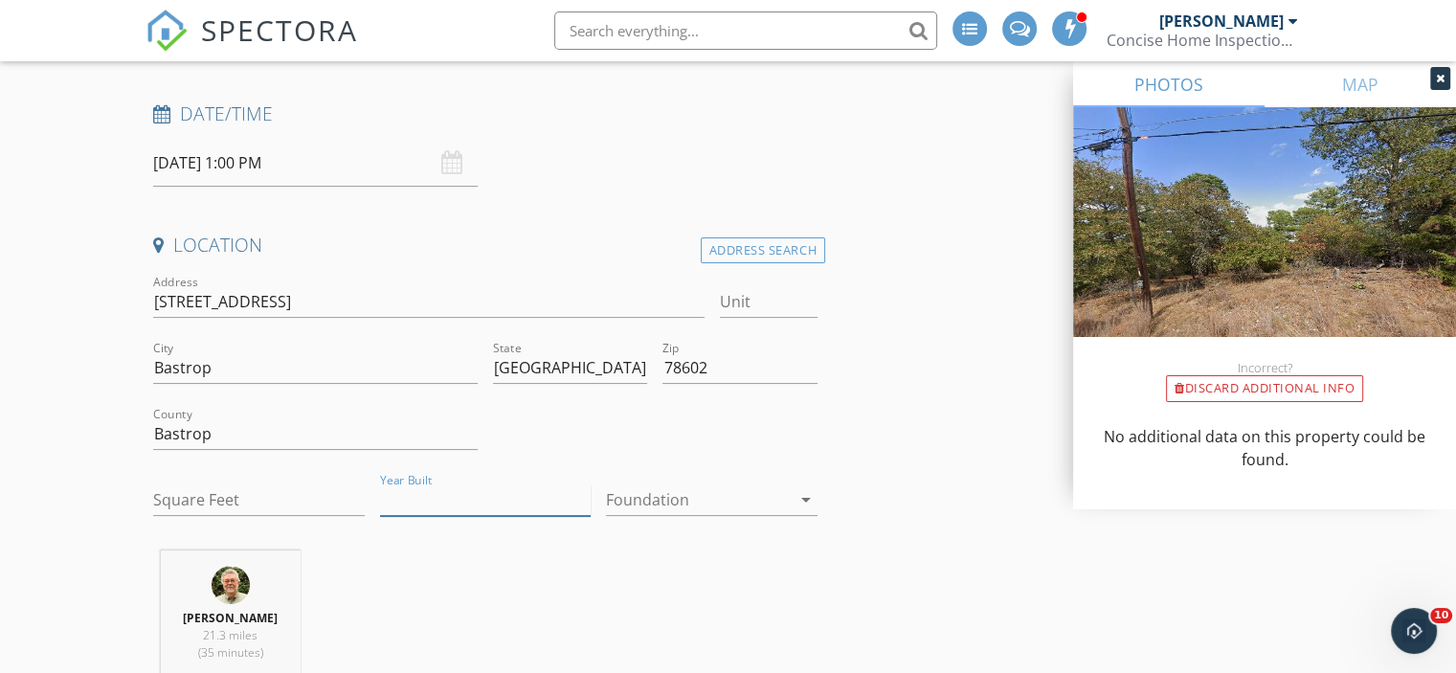
click at [431, 493] on input "Year Built" at bounding box center [486, 500] width 212 height 32
type input "2025"
click at [186, 494] on input "Square Feet" at bounding box center [259, 500] width 212 height 32
type input "1600"
click at [803, 497] on icon "arrow_drop_down" at bounding box center [805, 499] width 23 height 23
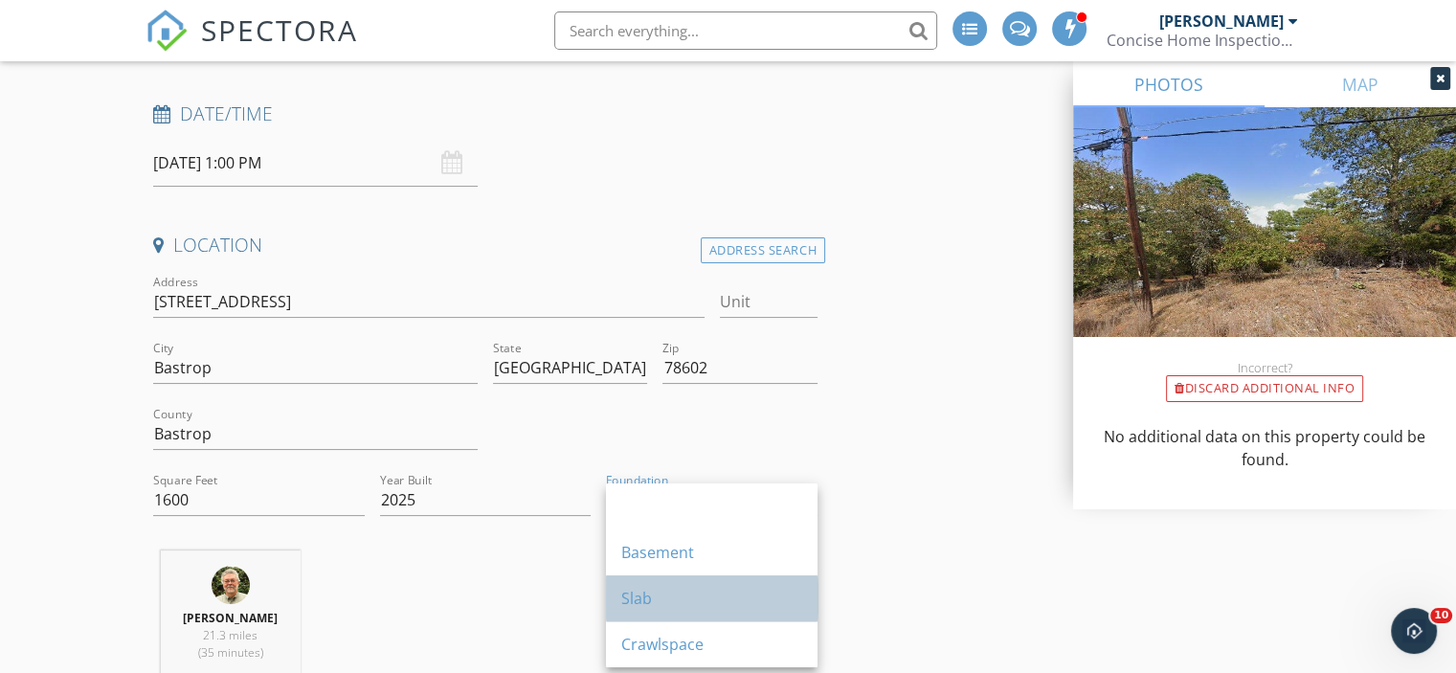
click at [632, 588] on div "Slab" at bounding box center [711, 598] width 181 height 23
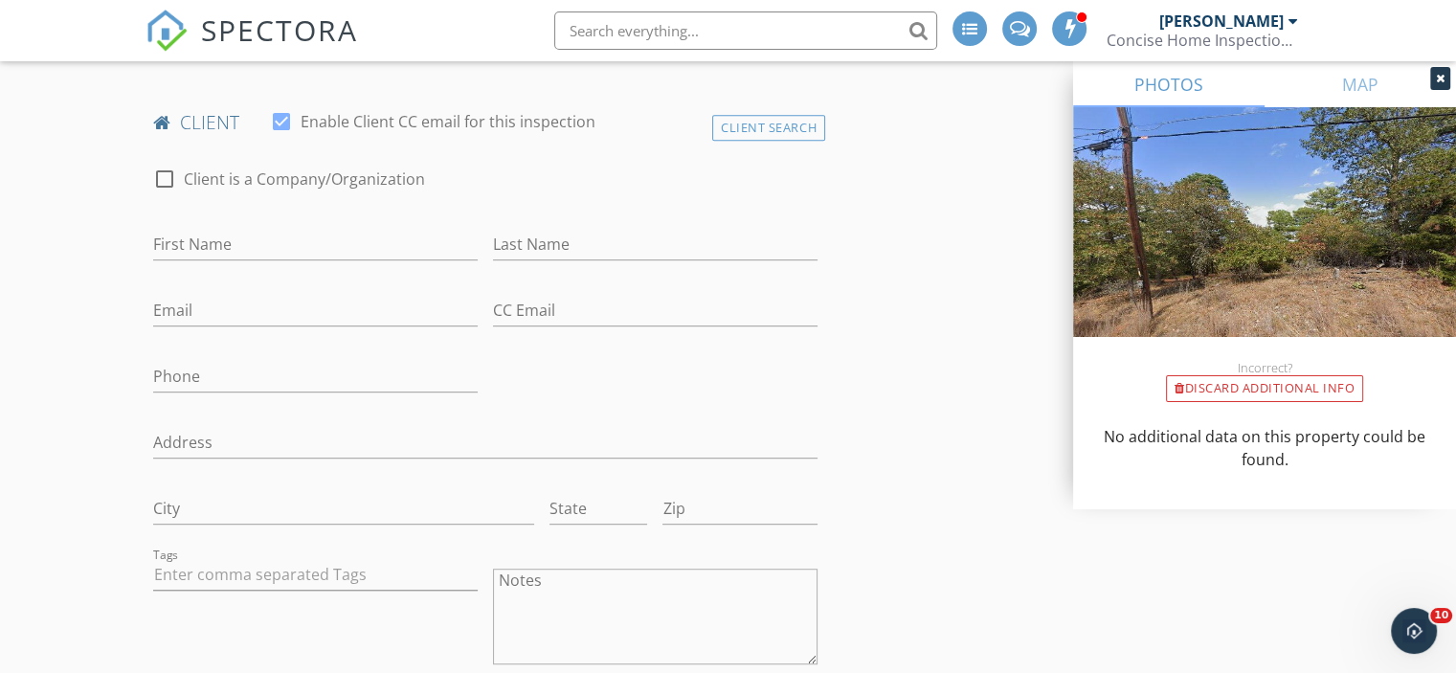
scroll to position [960, 0]
click at [189, 240] on input "First Name" at bounding box center [315, 240] width 324 height 32
click at [767, 123] on div "Client Search" at bounding box center [768, 123] width 113 height 26
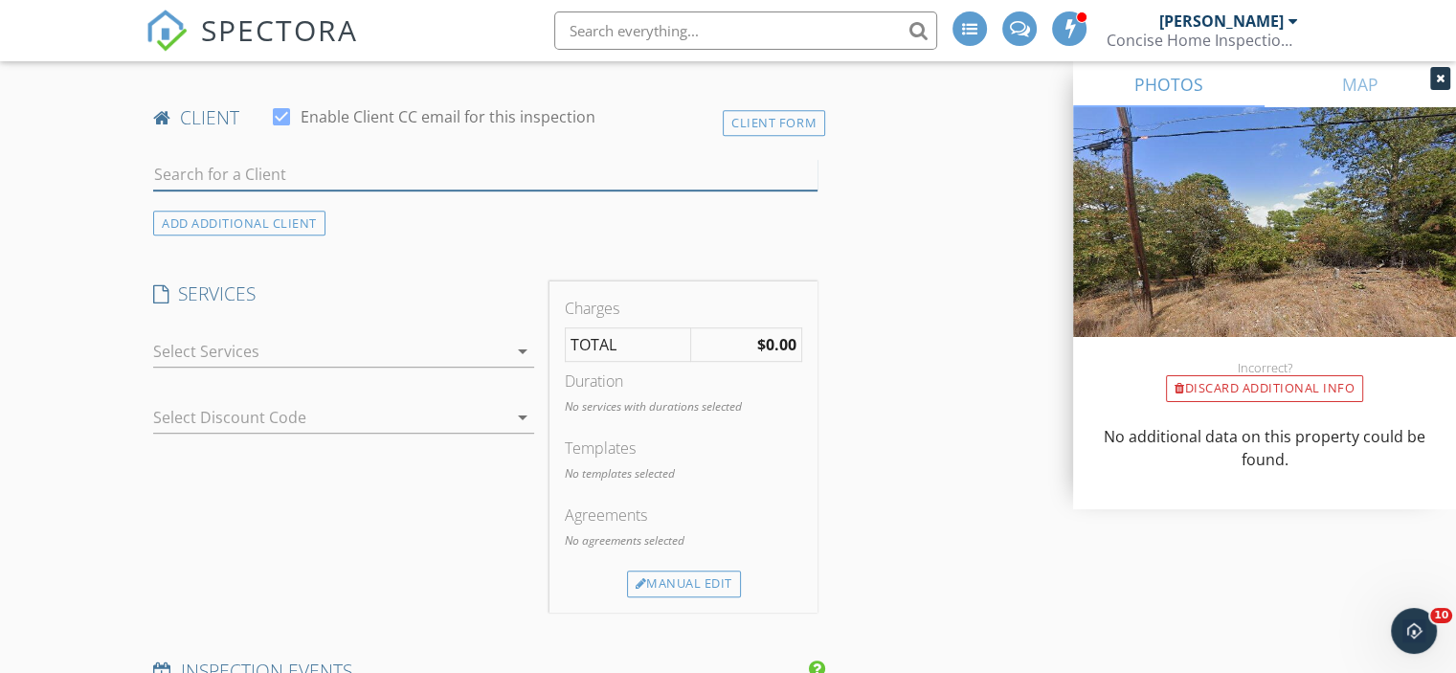
click at [185, 174] on input "text" at bounding box center [485, 175] width 664 height 32
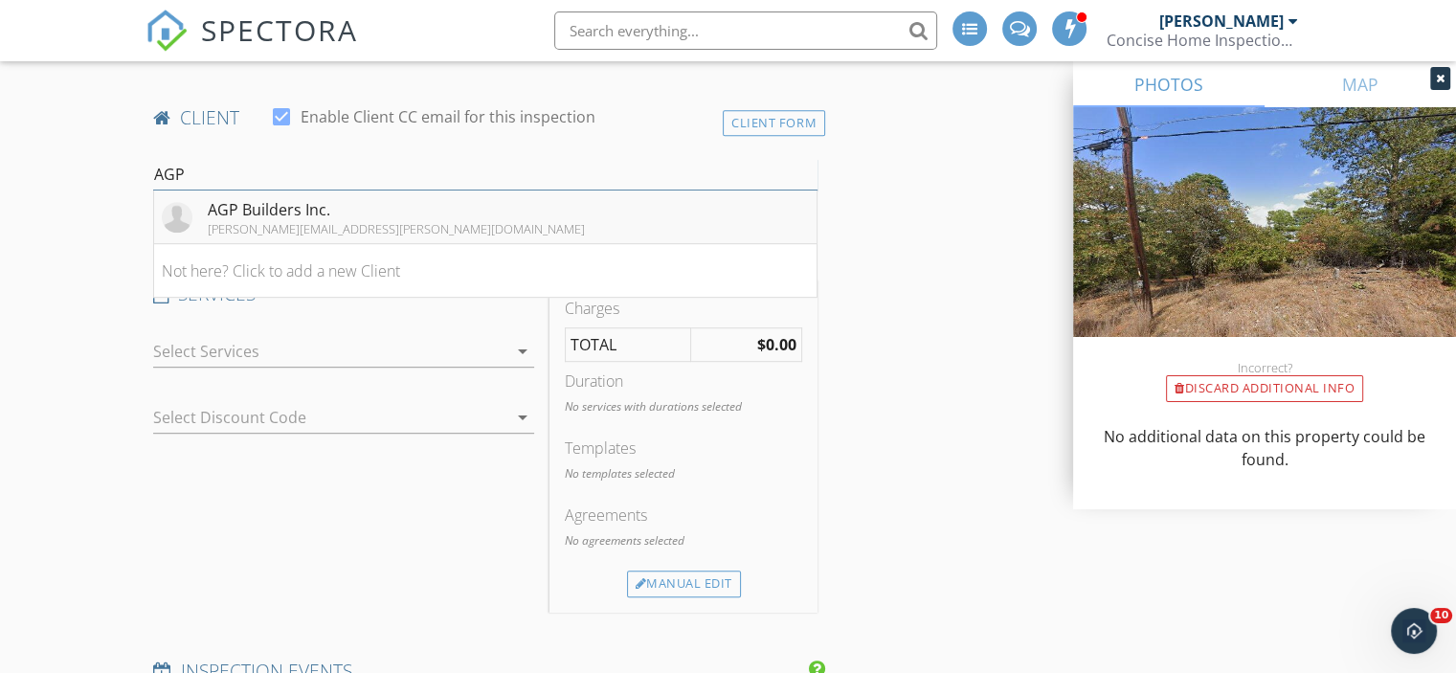
type input "AGP"
click at [221, 212] on div "AGP Builders Inc." at bounding box center [396, 209] width 377 height 23
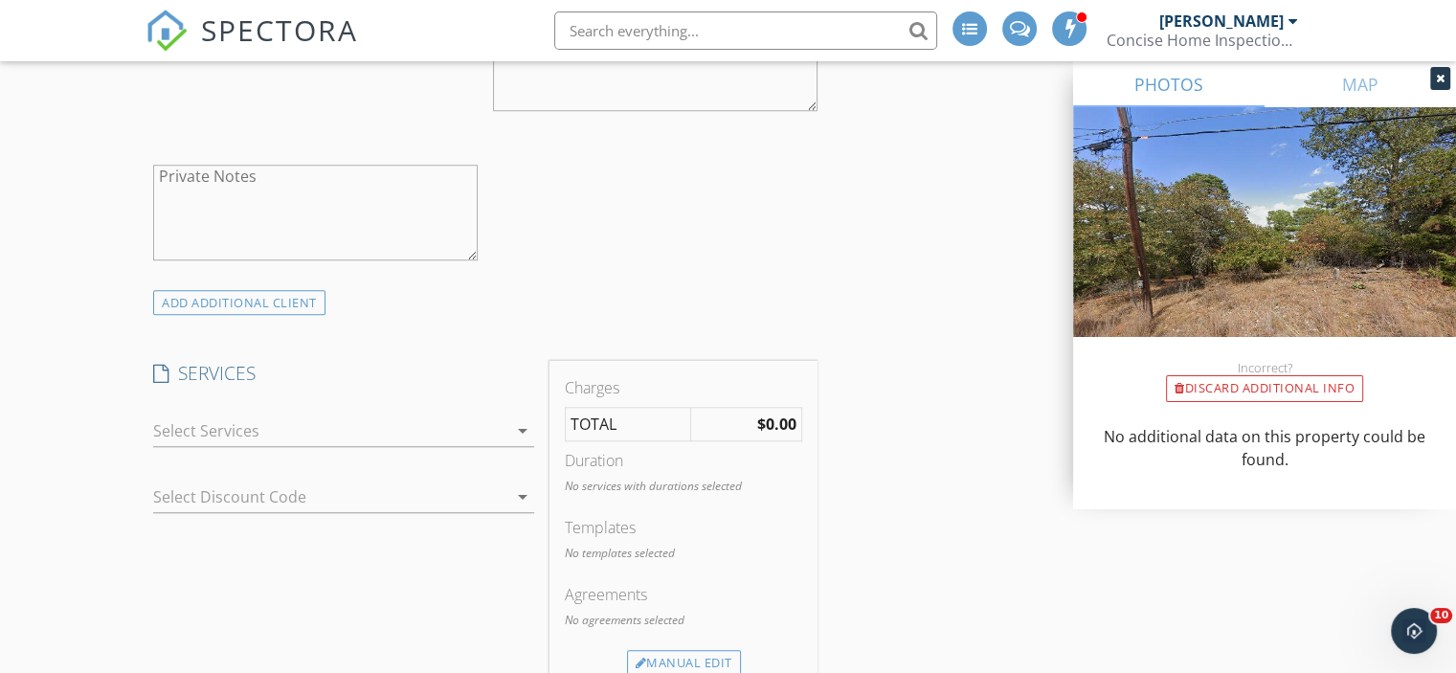
scroll to position [1574, 0]
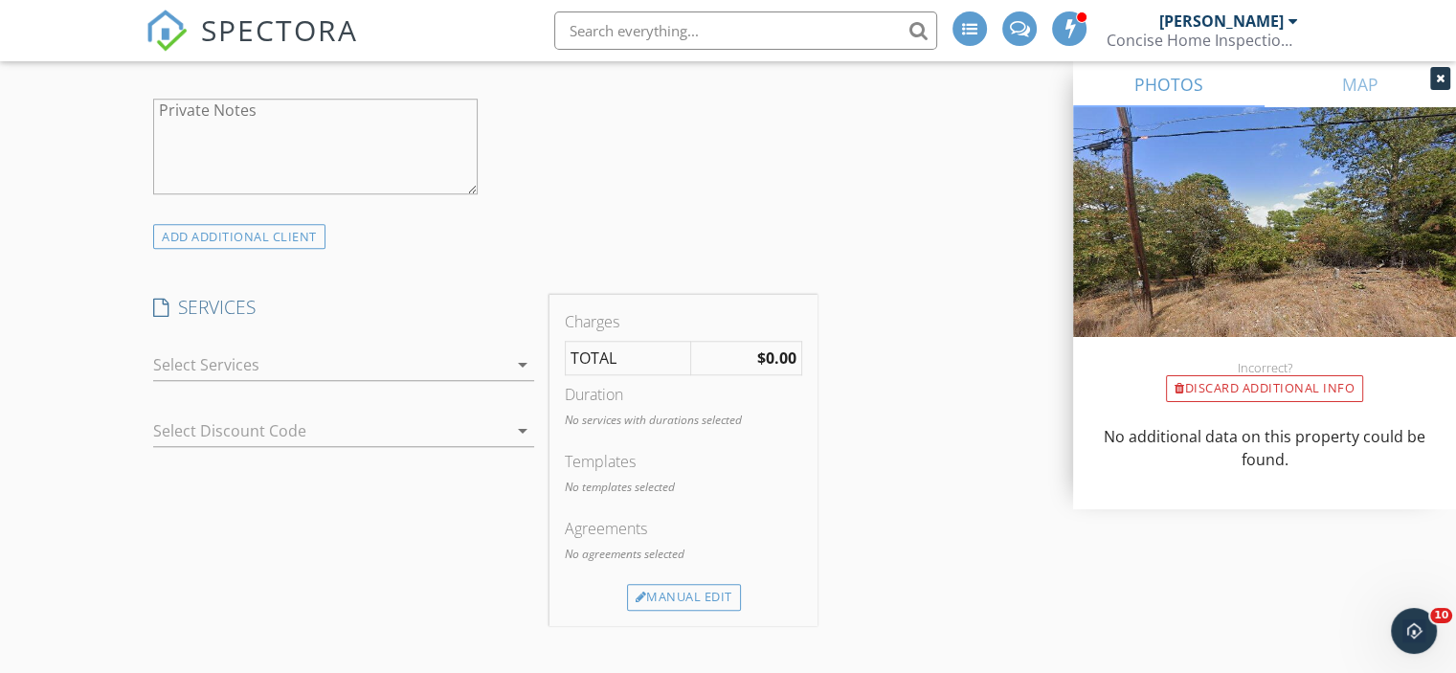
click at [521, 356] on icon "arrow_drop_down" at bounding box center [522, 364] width 23 height 23
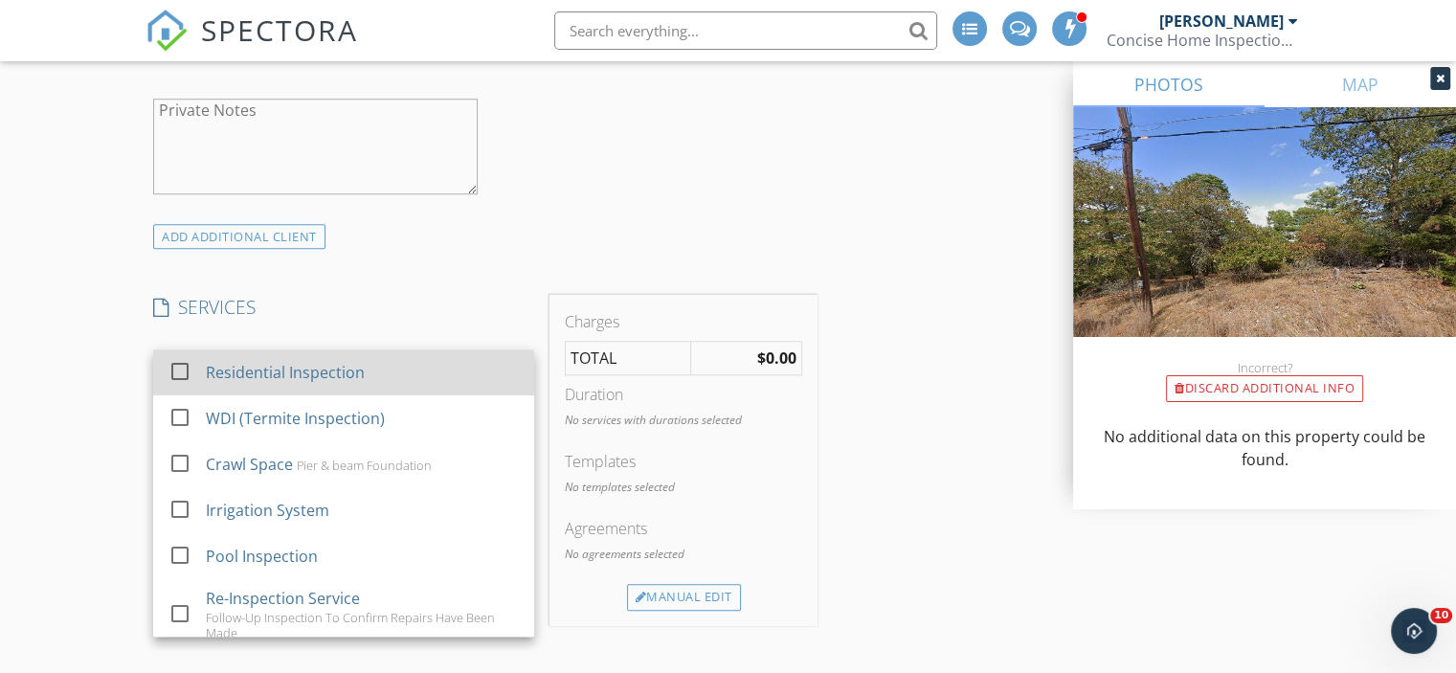
click at [177, 358] on div at bounding box center [180, 370] width 33 height 33
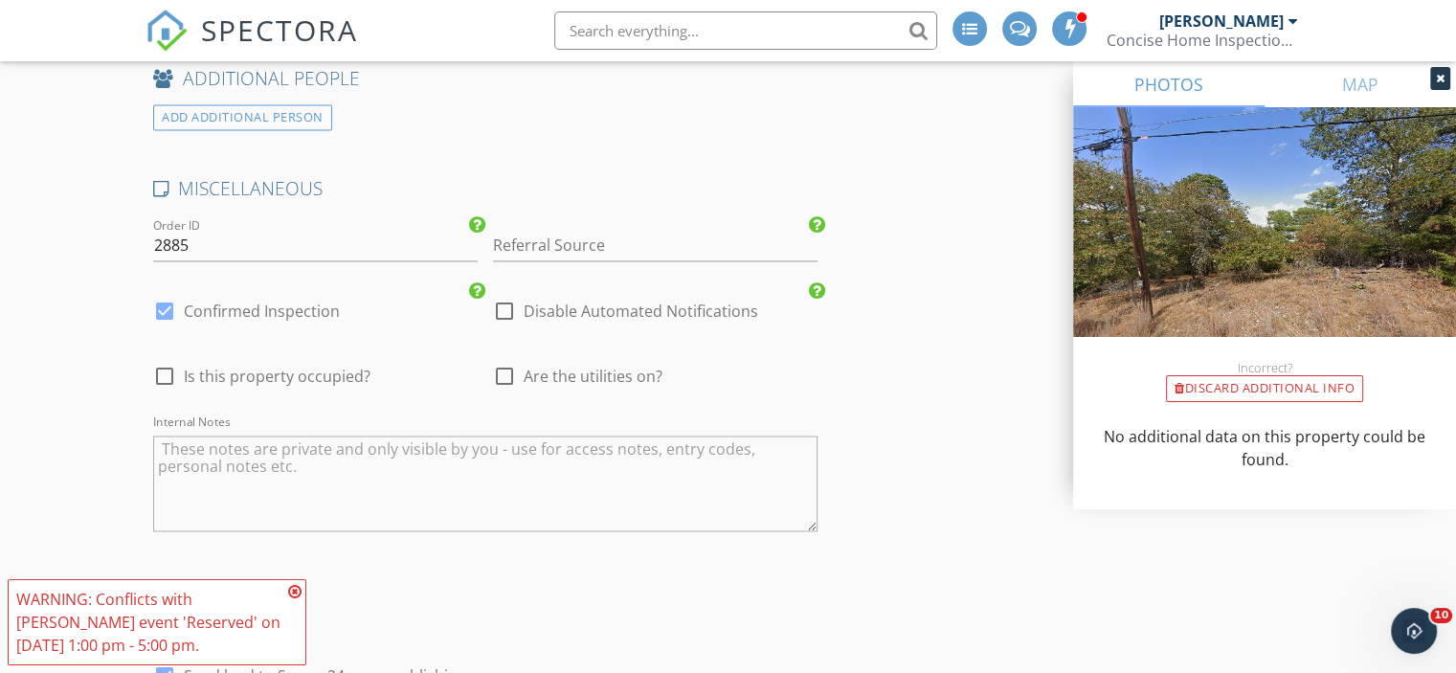
scroll to position [3022, 0]
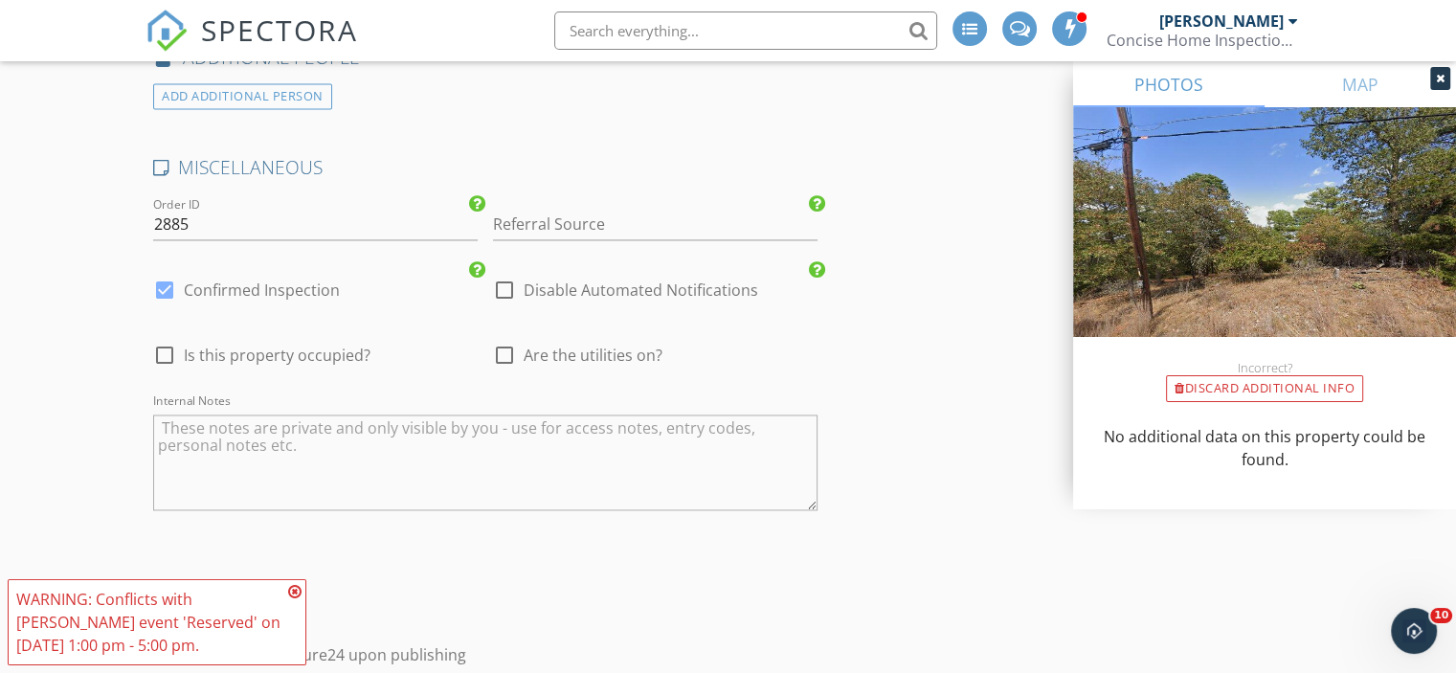
click at [509, 339] on div at bounding box center [504, 355] width 33 height 33
checkbox input "true"
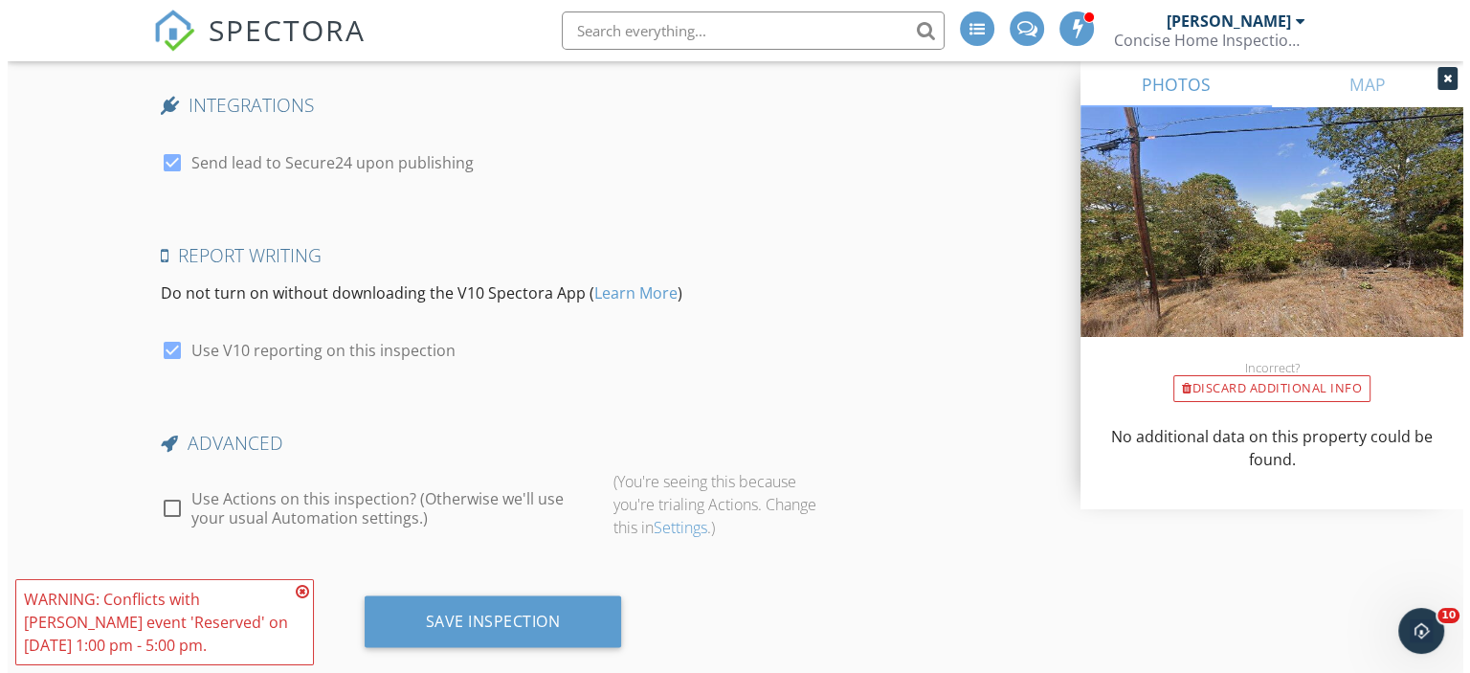
scroll to position [3541, 0]
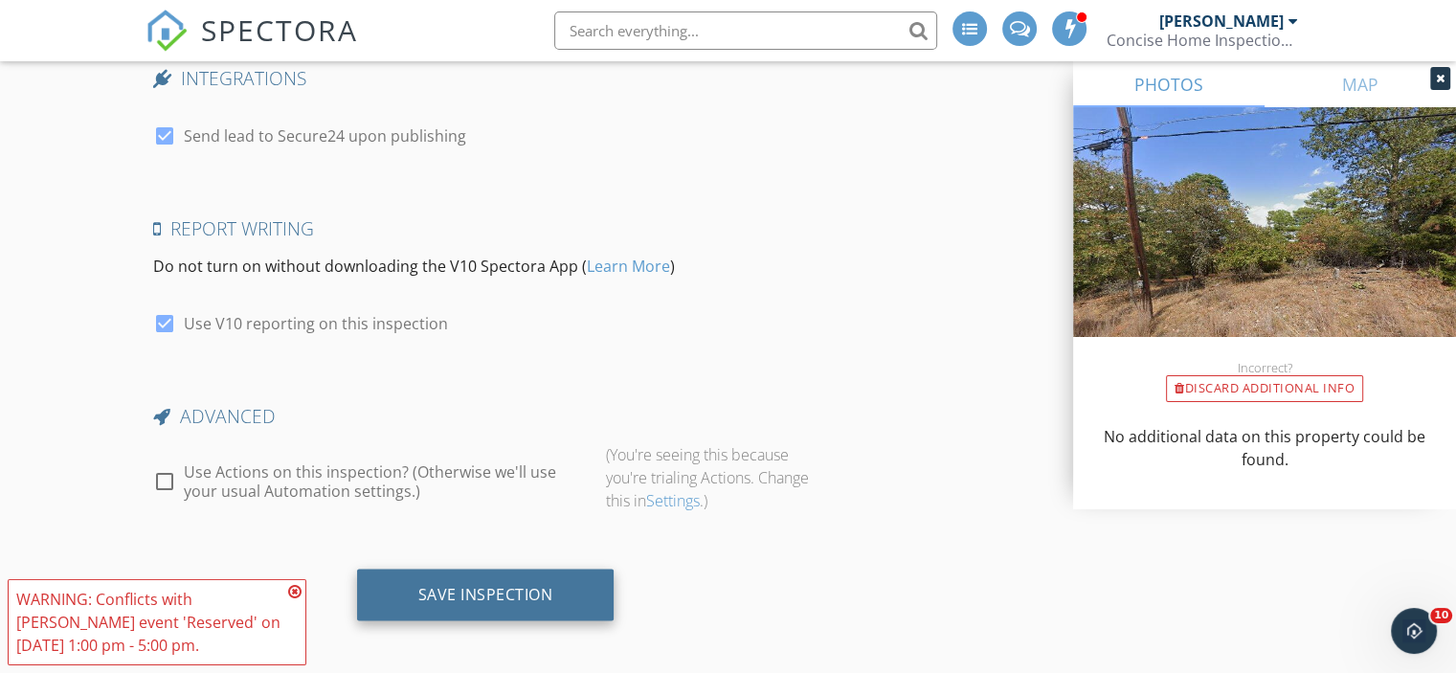
click at [490, 584] on div "Save Inspection" at bounding box center [485, 593] width 135 height 19
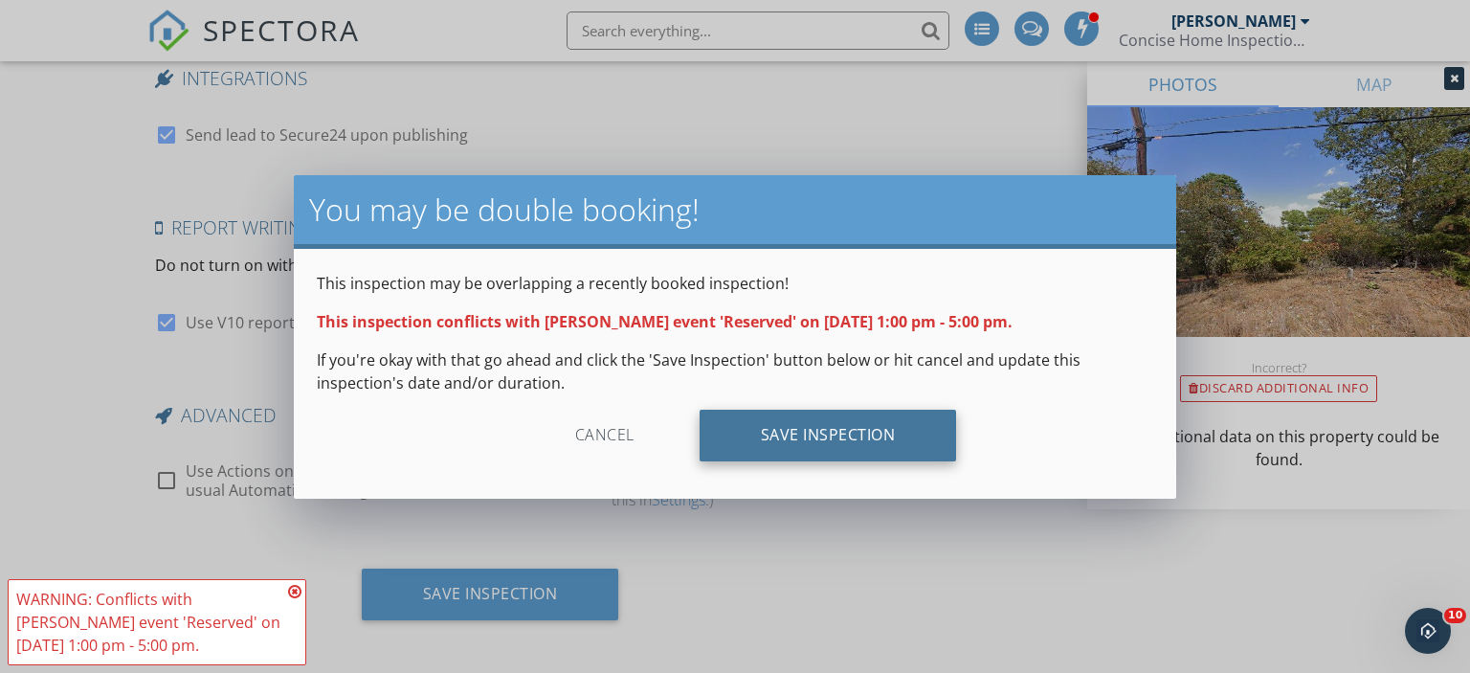
click at [828, 439] on div "Save Inspection" at bounding box center [828, 436] width 257 height 52
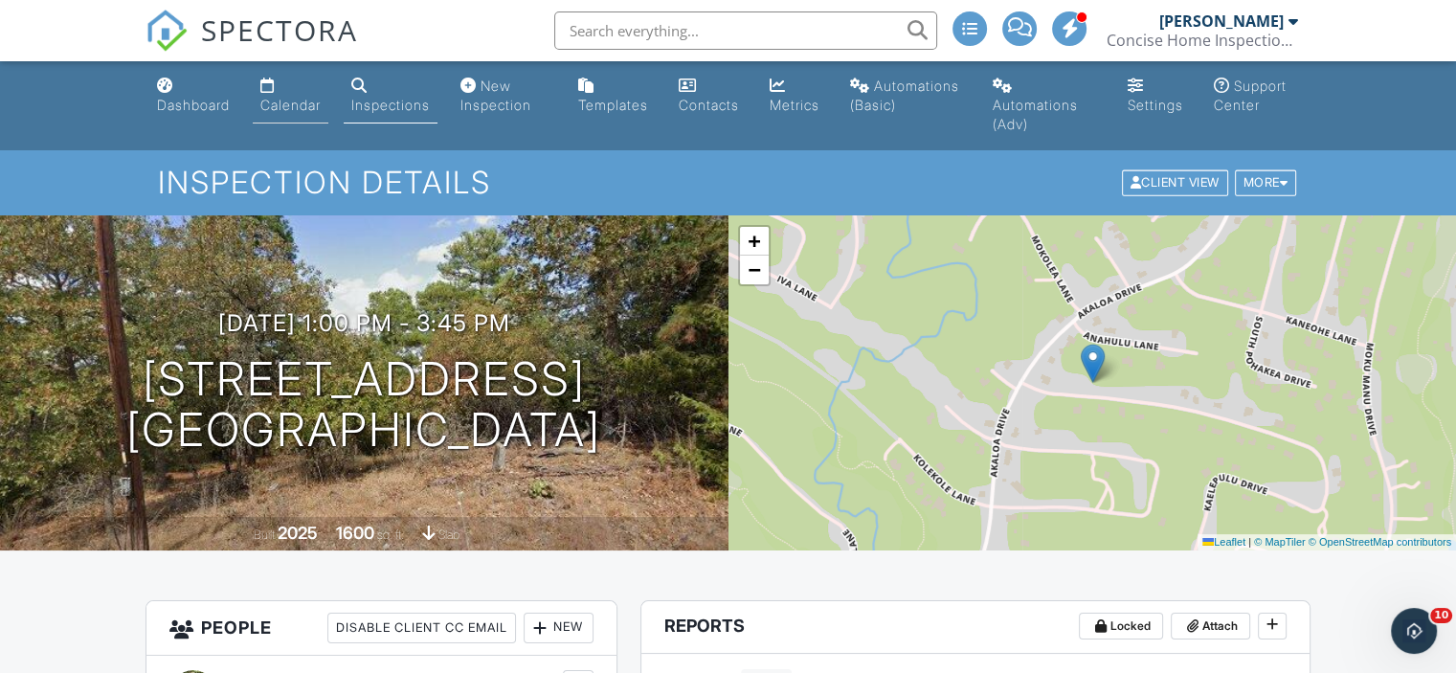
click at [302, 105] on div "Calendar" at bounding box center [290, 105] width 60 height 16
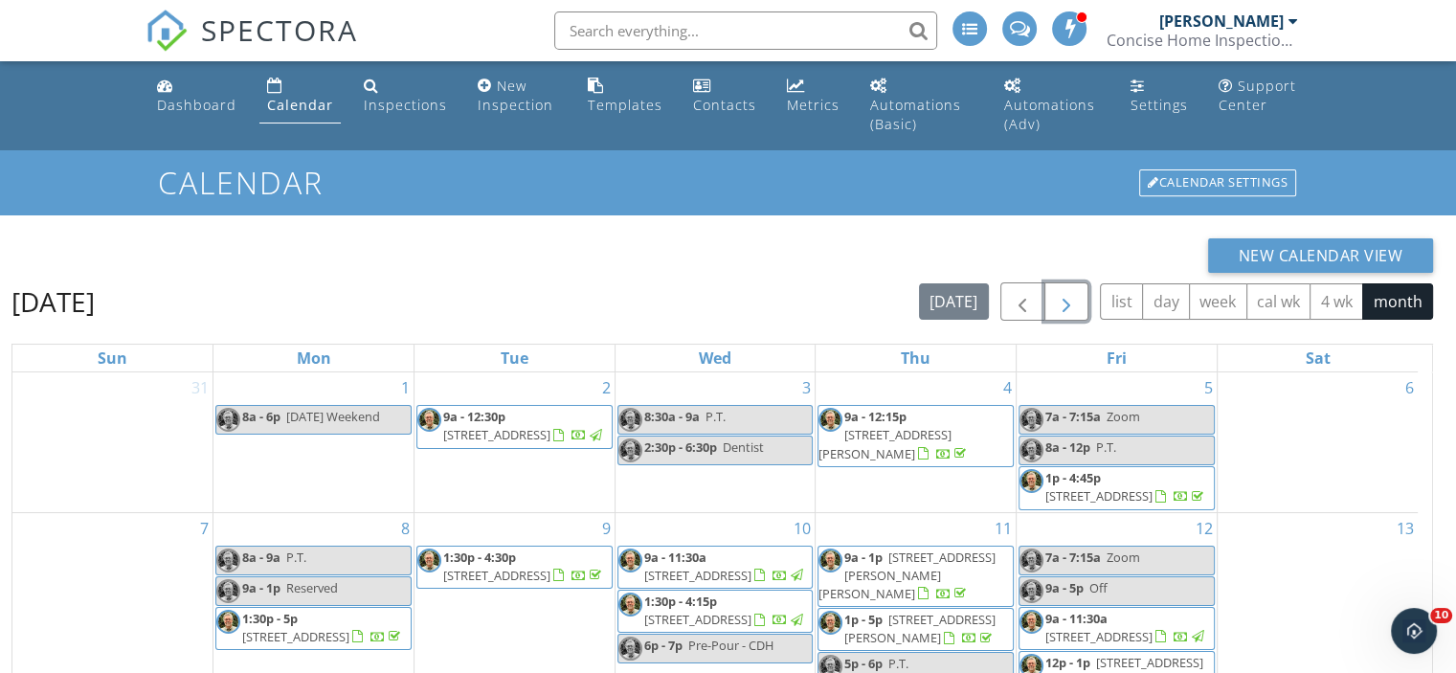
click at [1061, 301] on span "button" at bounding box center [1066, 302] width 23 height 23
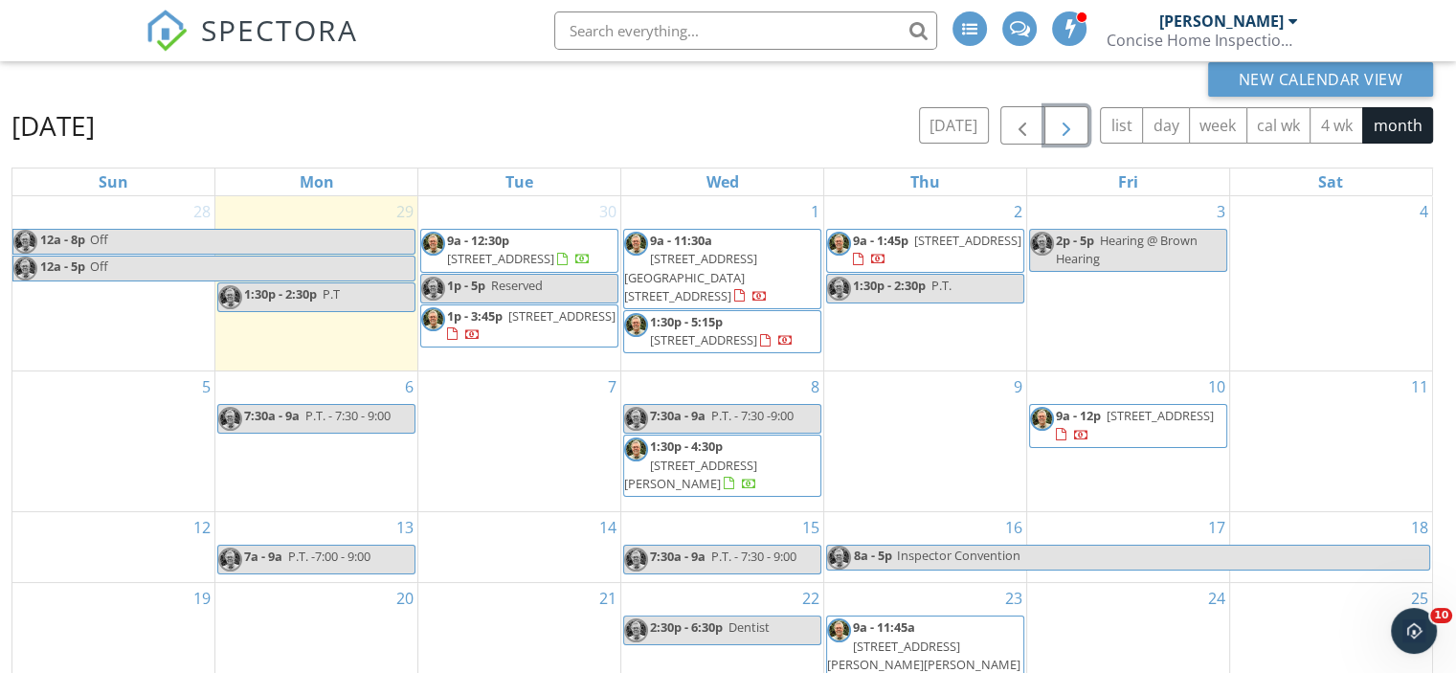
scroll to position [184, 0]
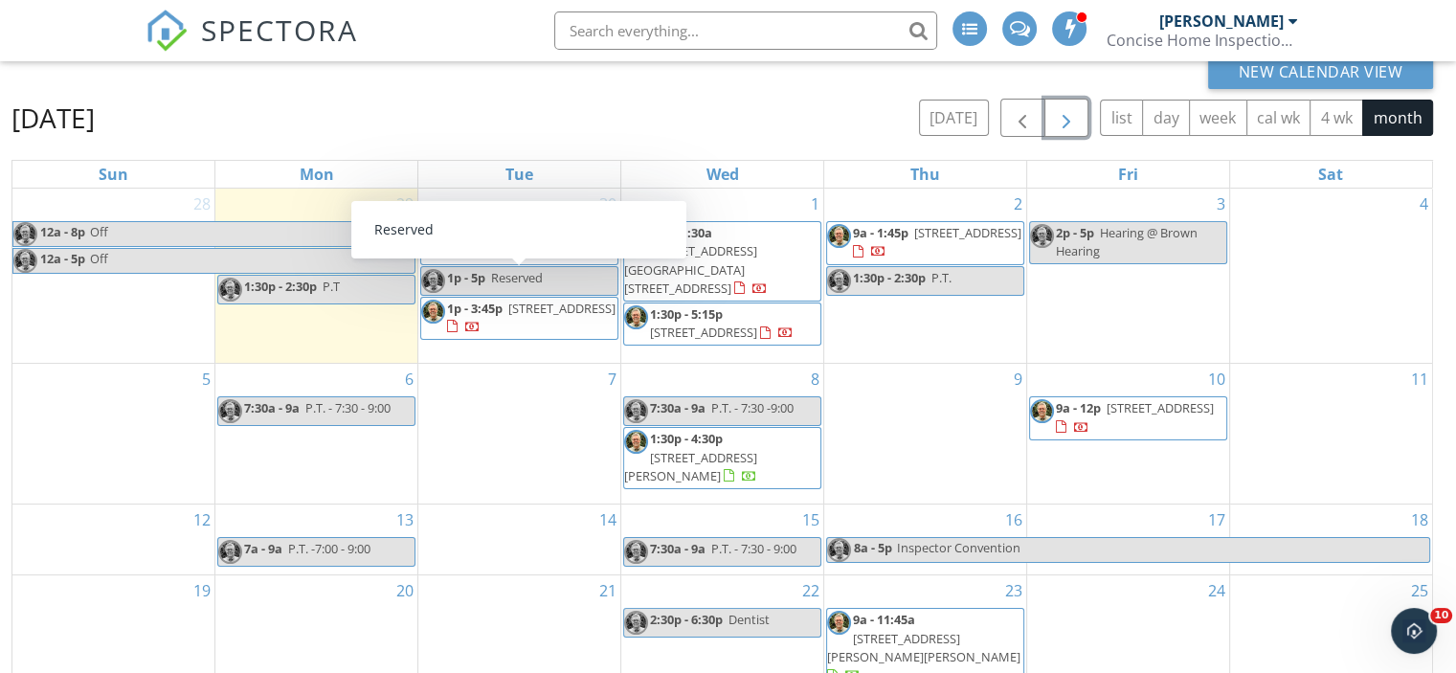
click at [534, 274] on span "Reserved" at bounding box center [517, 277] width 52 height 17
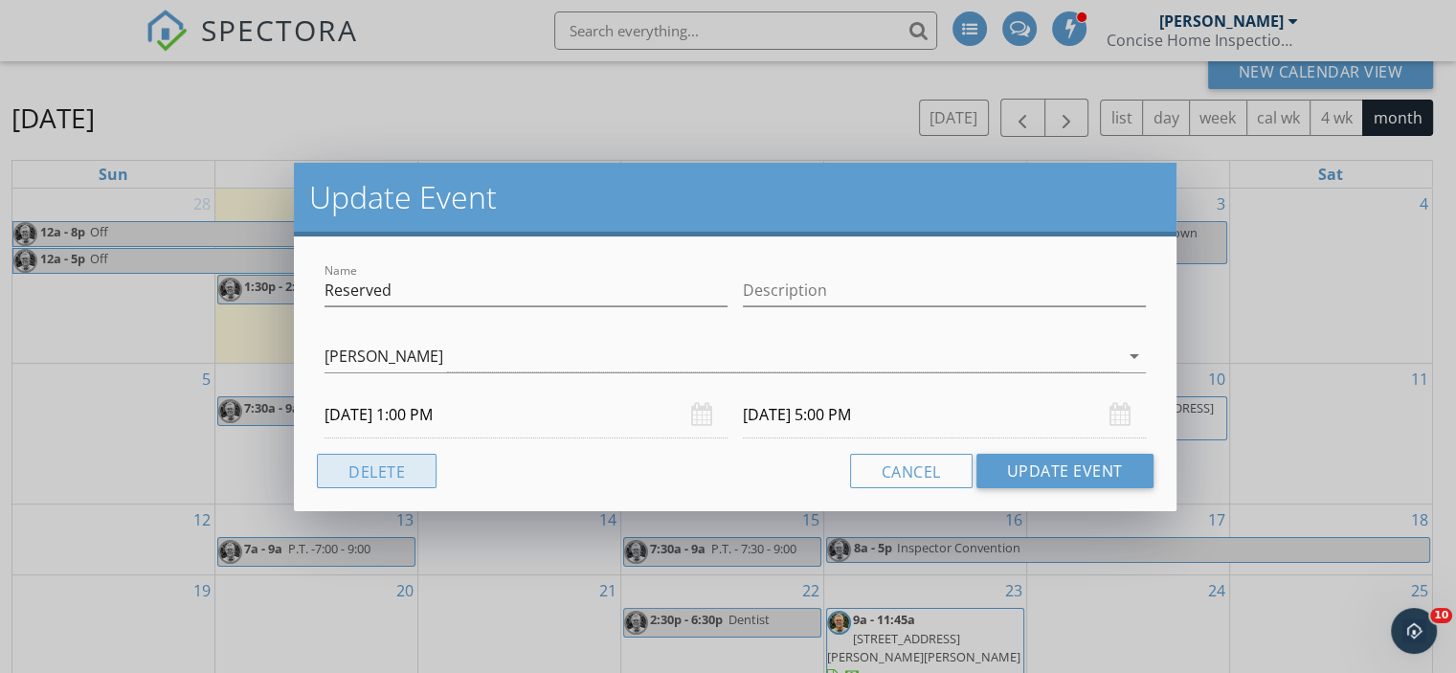
click at [379, 462] on button "Delete" at bounding box center [377, 471] width 120 height 34
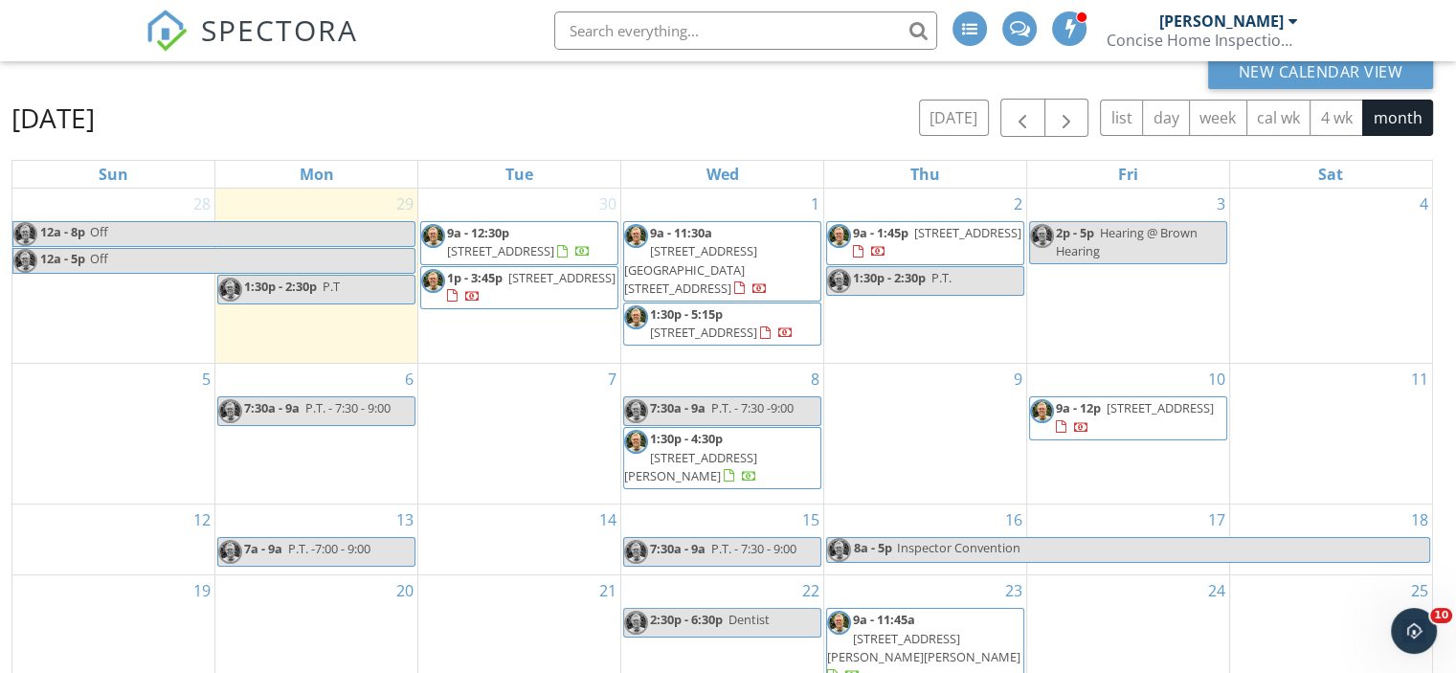
click at [488, 326] on div "30 9a - 12:30p [STREET_ADDRESS] 1p - 3:45p [STREET_ADDRESS]" at bounding box center [519, 276] width 202 height 174
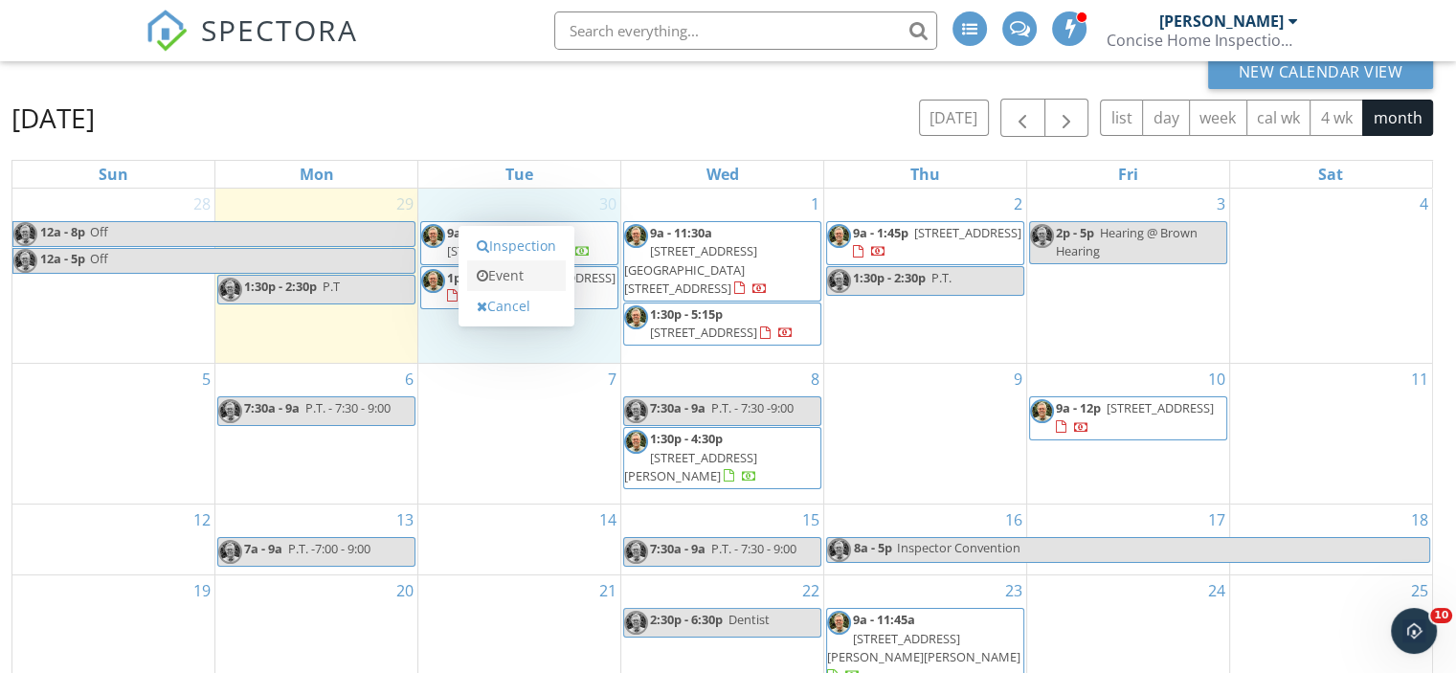
click at [505, 279] on link "Event" at bounding box center [516, 275] width 99 height 31
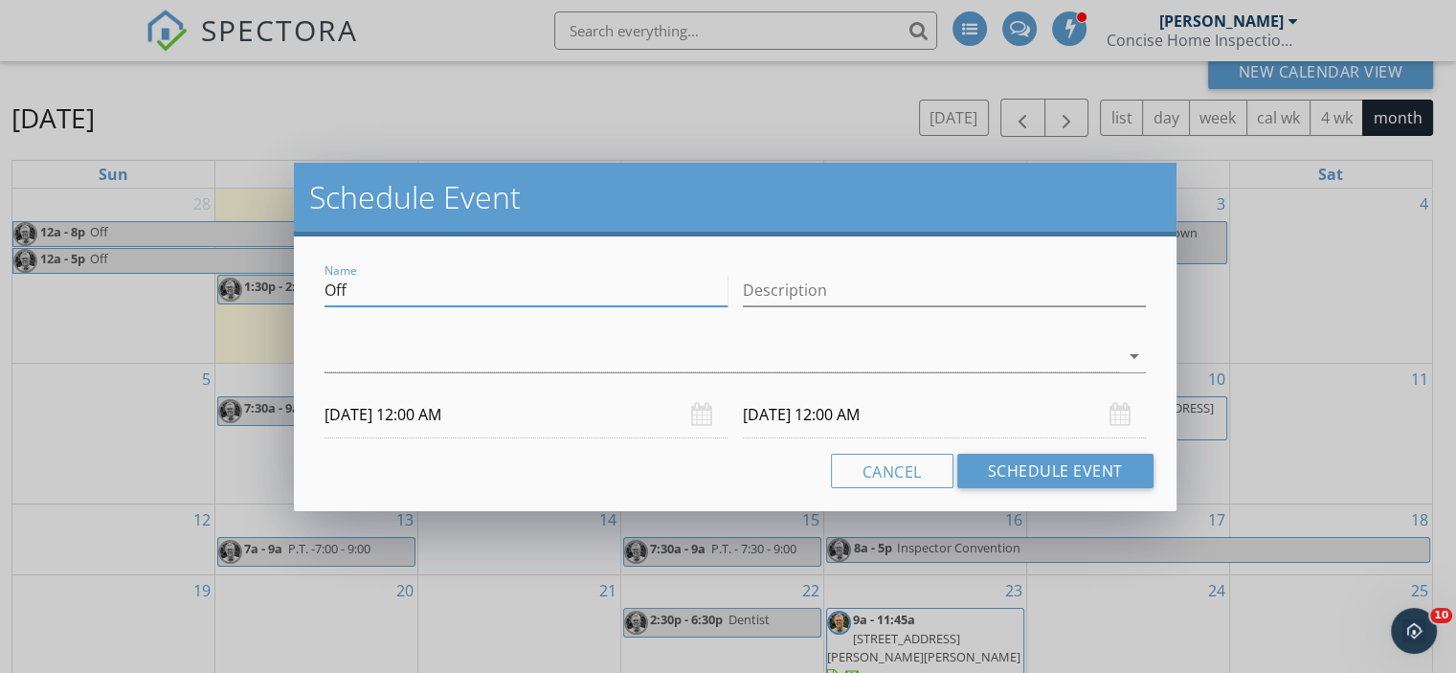
click at [350, 282] on input "Off" at bounding box center [525, 291] width 403 height 32
type input "O"
type input "Electrician"
click at [1126, 349] on icon "arrow_drop_down" at bounding box center [1134, 356] width 23 height 23
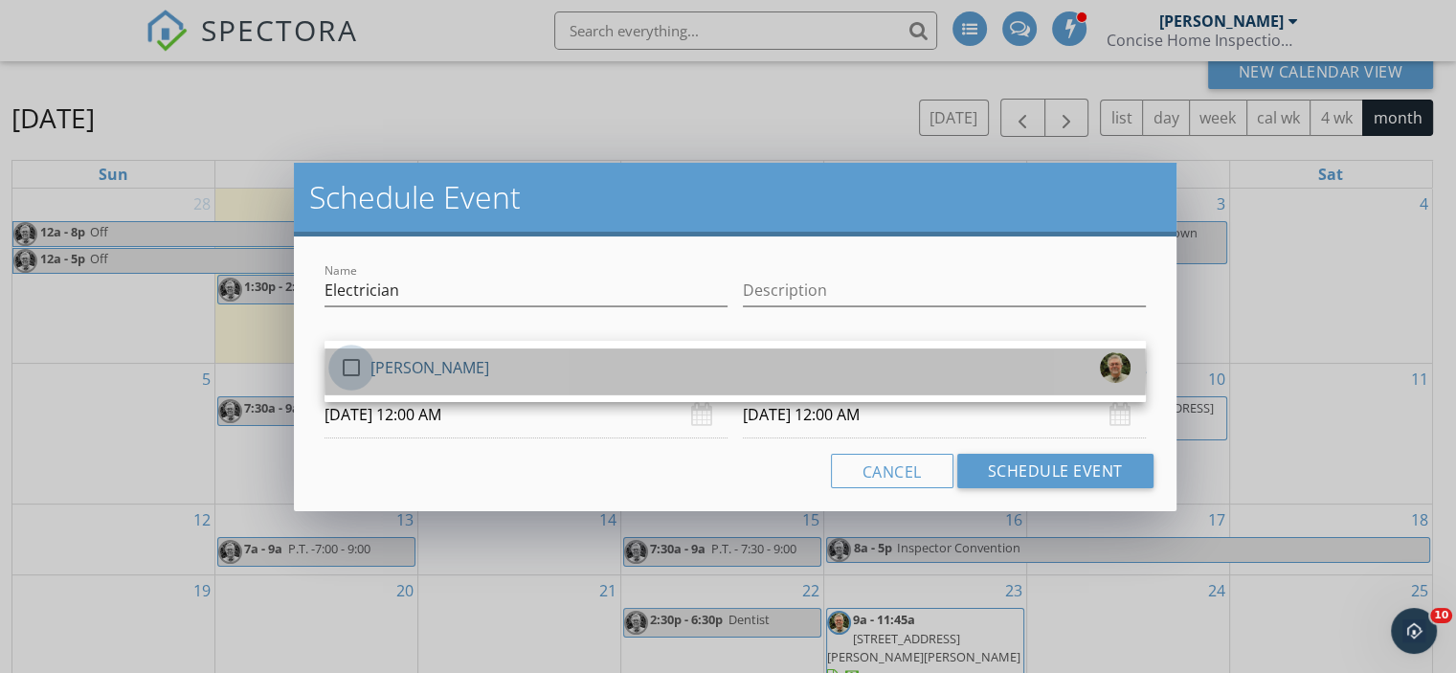
click at [348, 357] on div at bounding box center [351, 367] width 33 height 33
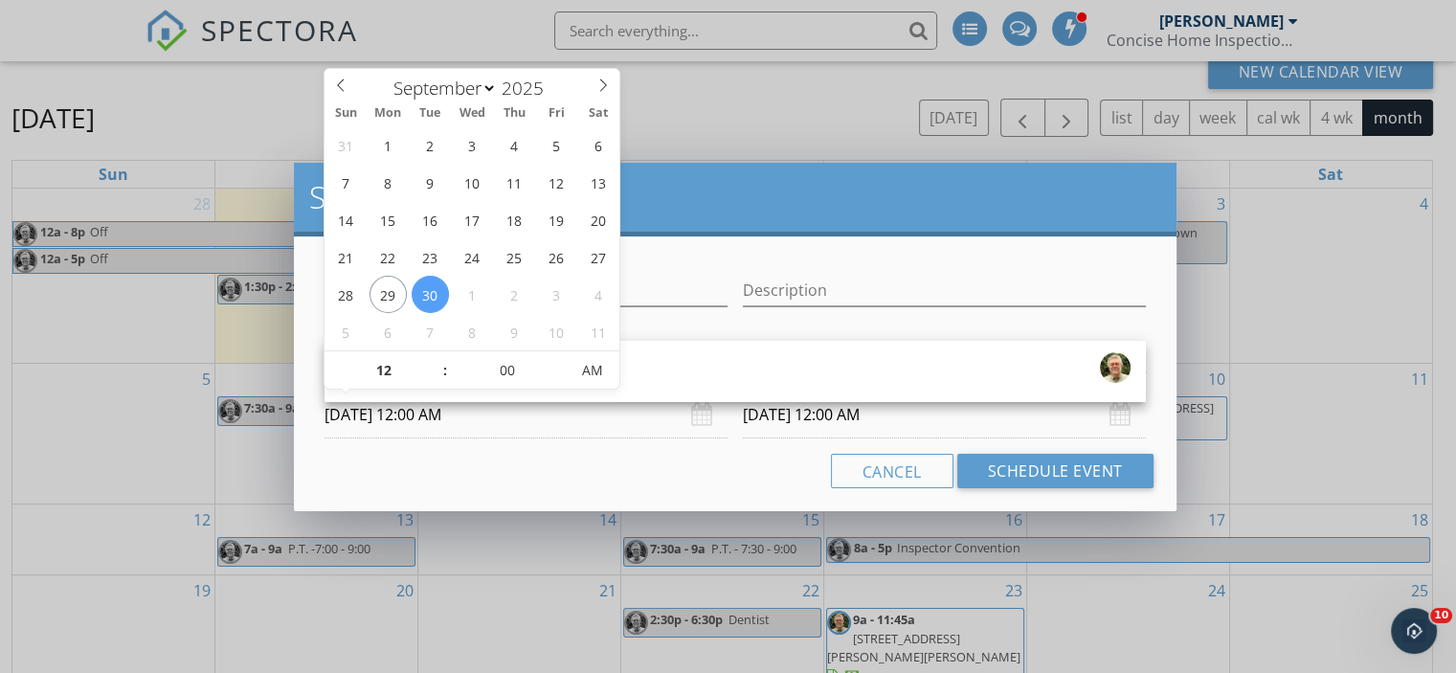
click at [410, 420] on input "[DATE] 12:00 AM" at bounding box center [525, 414] width 403 height 47
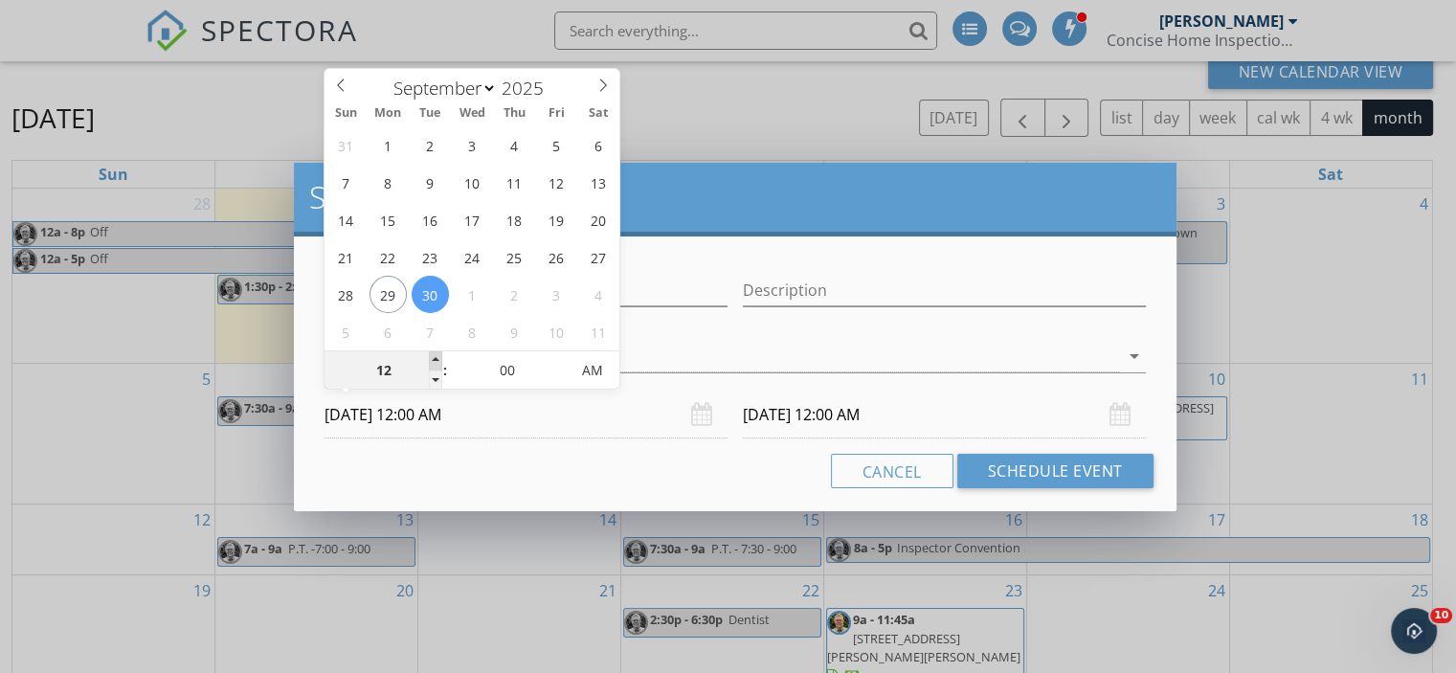
type input "01"
type input "[DATE] 1:00 AM"
click at [434, 353] on span at bounding box center [435, 360] width 13 height 19
type input "02"
type input "[DATE] 2:00 AM"
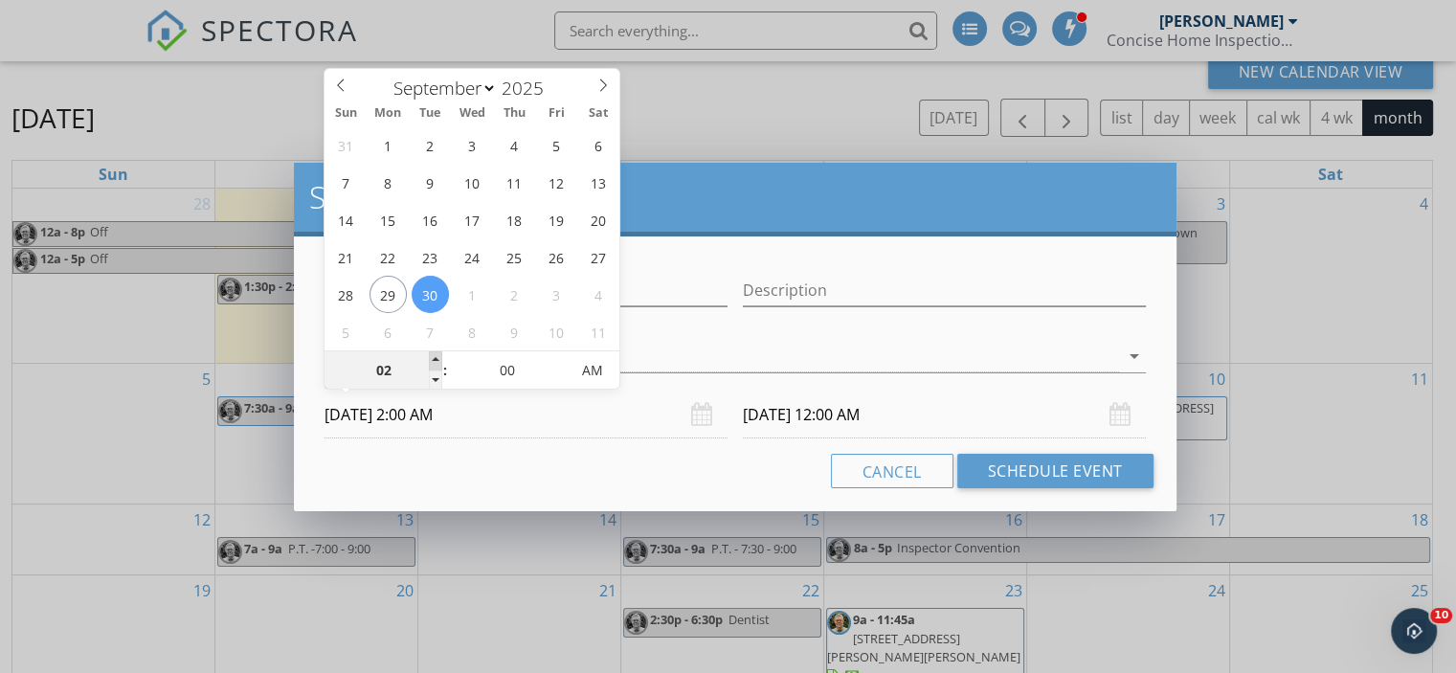
click at [434, 353] on span at bounding box center [435, 360] width 13 height 19
type input "[DATE] 2:00 AM"
type input "03"
type input "[DATE] 3:00 AM"
click at [434, 353] on span at bounding box center [435, 360] width 13 height 19
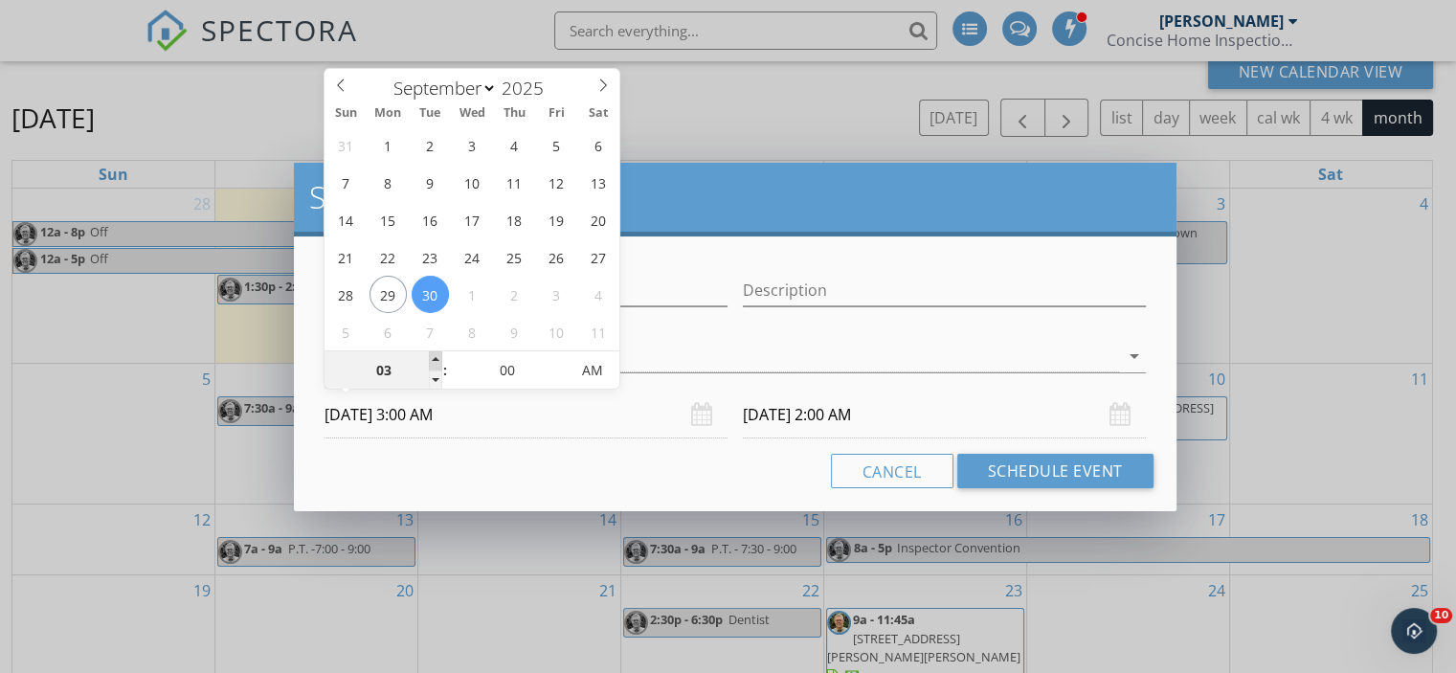
type input "[DATE] 3:00 AM"
type input "04"
type input "[DATE] 4:00 AM"
click at [434, 353] on span at bounding box center [435, 360] width 13 height 19
type input "[DATE] 4:00 AM"
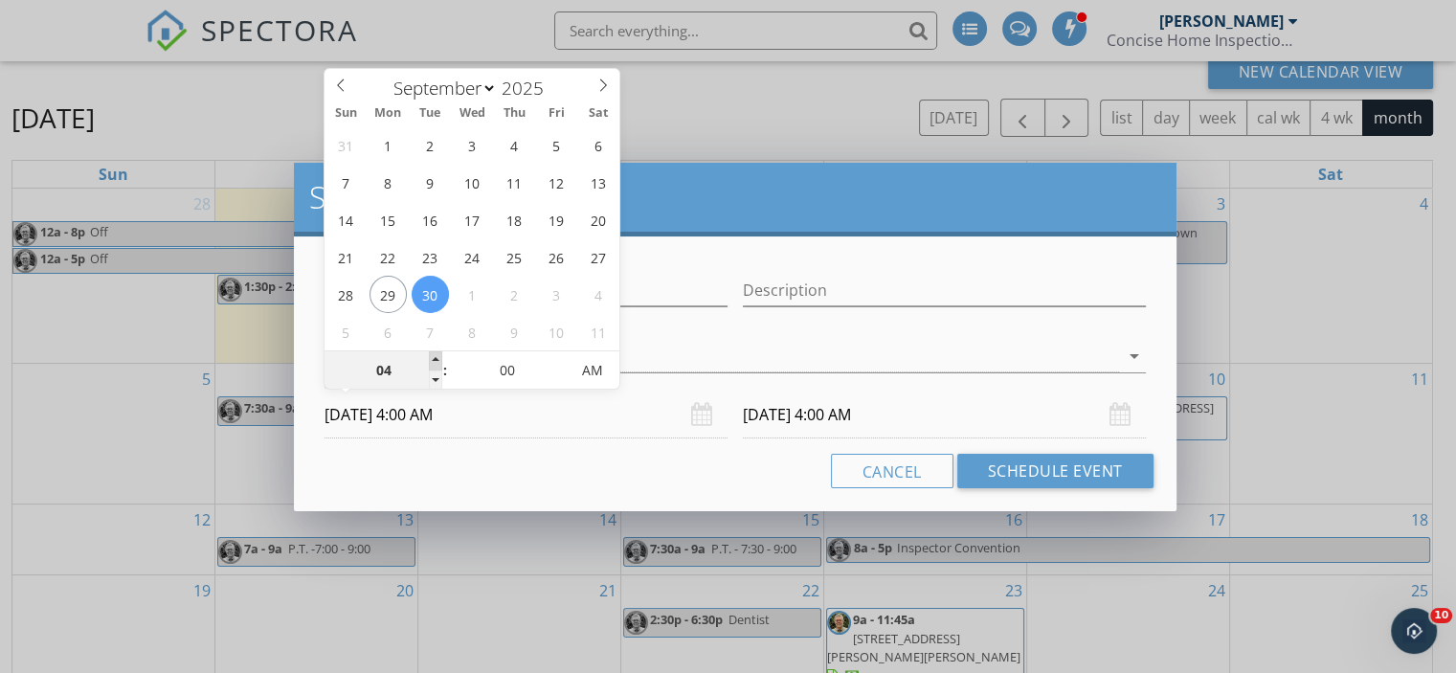
type input "05"
type input "[DATE] 5:00 AM"
click at [434, 353] on span at bounding box center [435, 360] width 13 height 19
type input "[DATE] 5:00 AM"
type input "06"
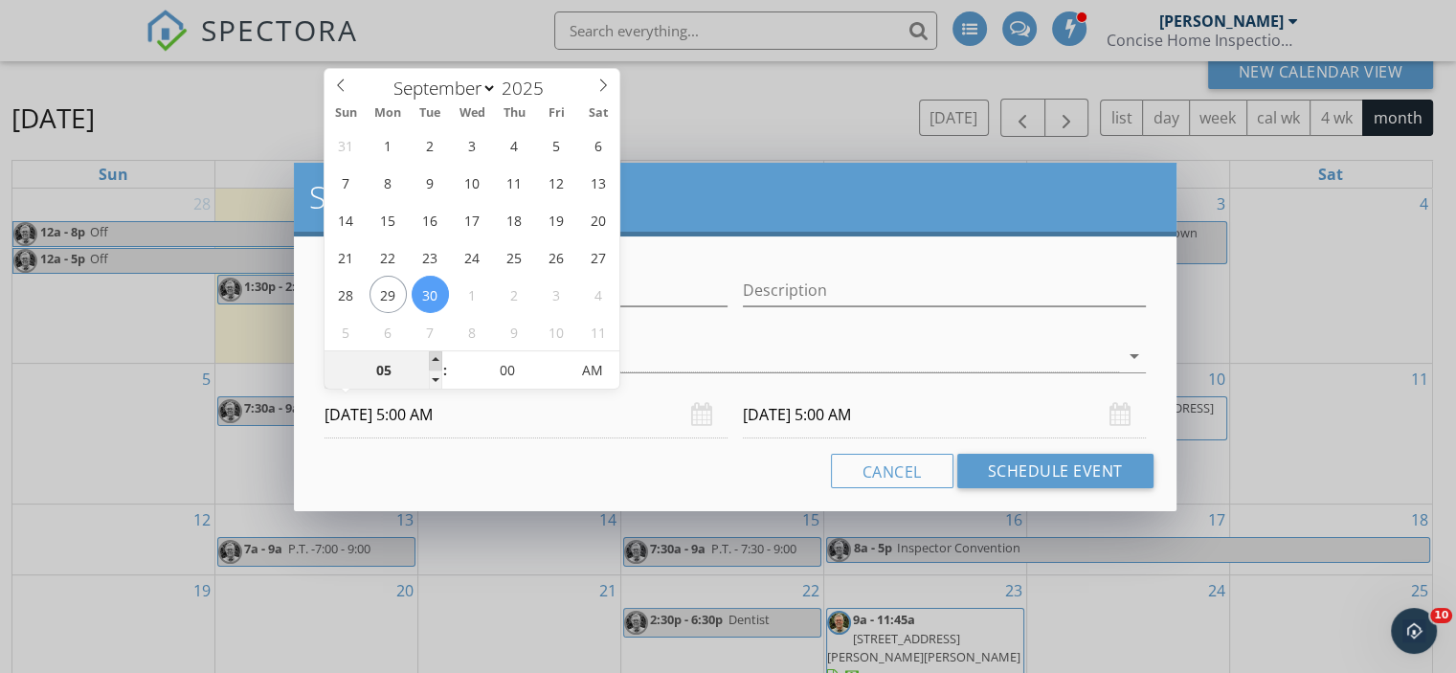
type input "[DATE] 6:00 AM"
click at [434, 353] on span at bounding box center [435, 360] width 13 height 19
type input "[DATE] 6:00 AM"
type input "07"
type input "[DATE] 7:00 AM"
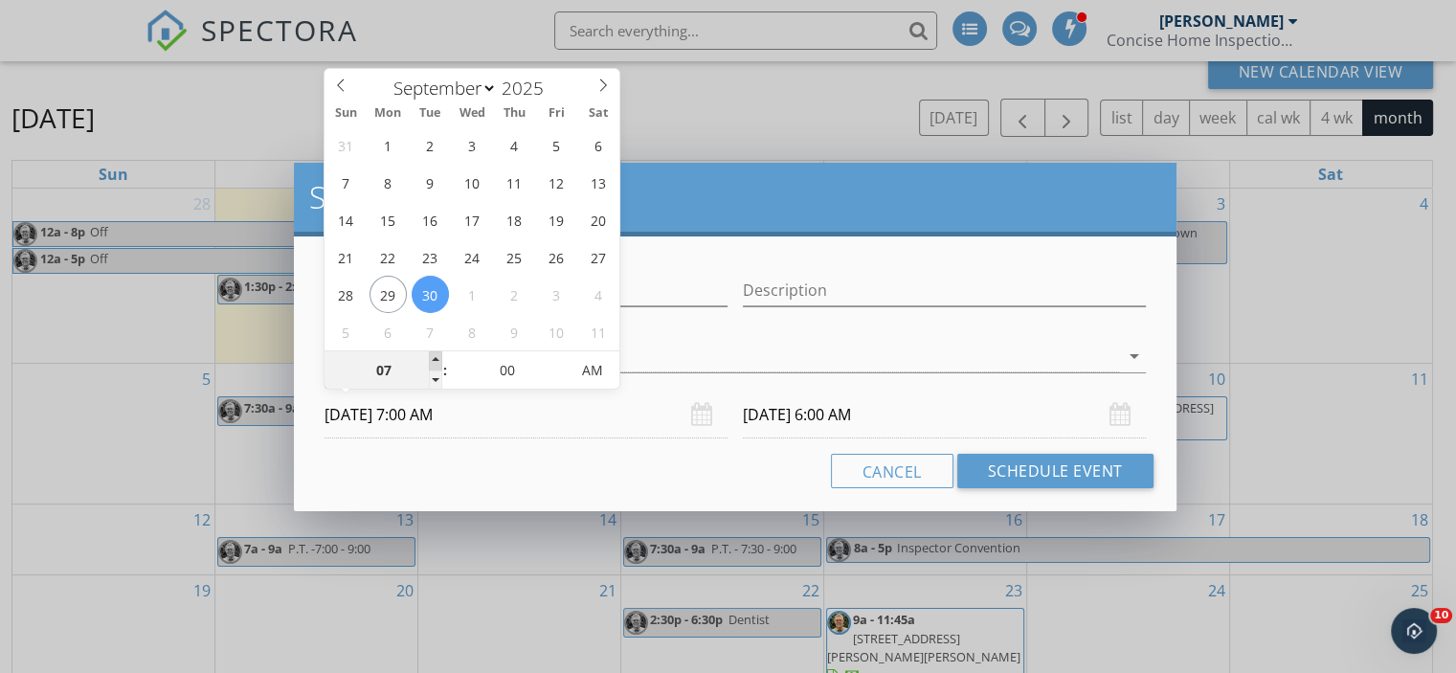
click at [434, 353] on span at bounding box center [435, 360] width 13 height 19
type input "[DATE] 7:00 AM"
type input "08"
type input "[DATE] 8:00 AM"
click at [434, 353] on span at bounding box center [435, 360] width 13 height 19
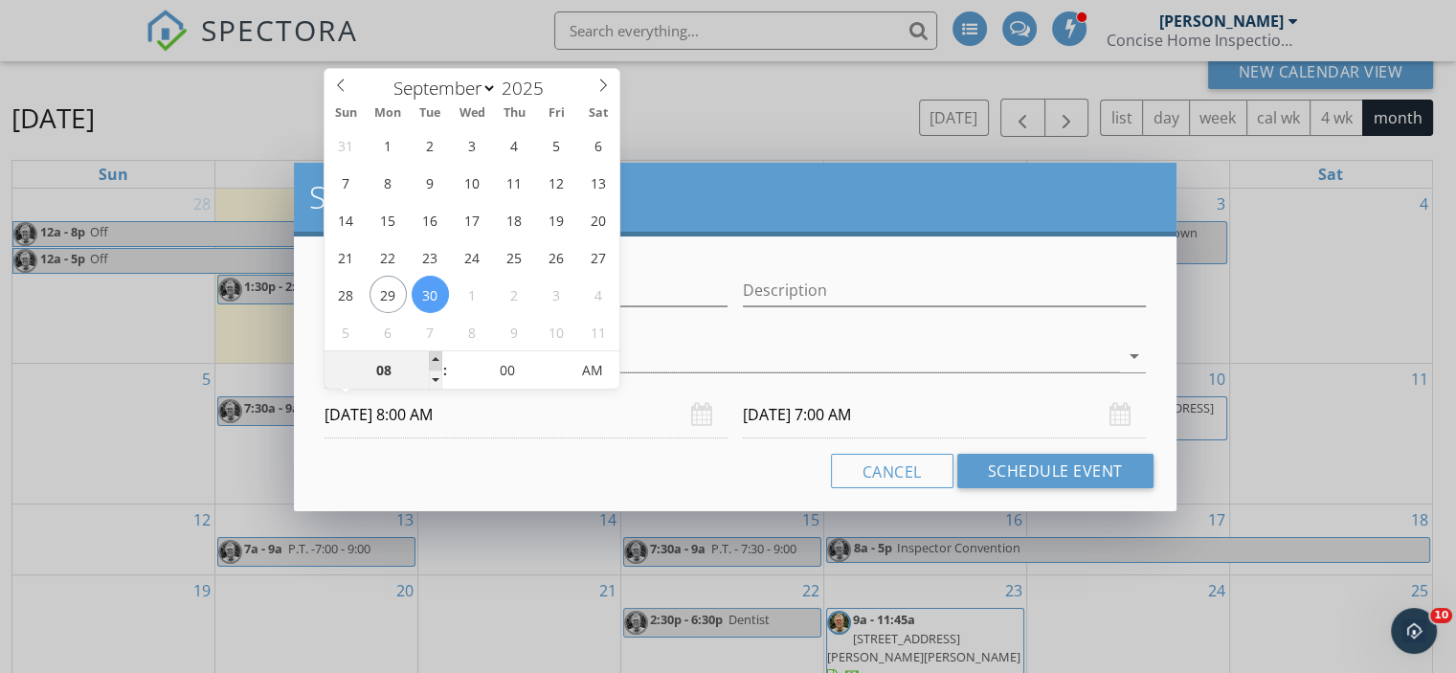
type input "09"
type input "08"
type input "[DATE] 9:00 AM"
type input "[DATE] 8:00 AM"
click at [434, 353] on span at bounding box center [435, 360] width 13 height 19
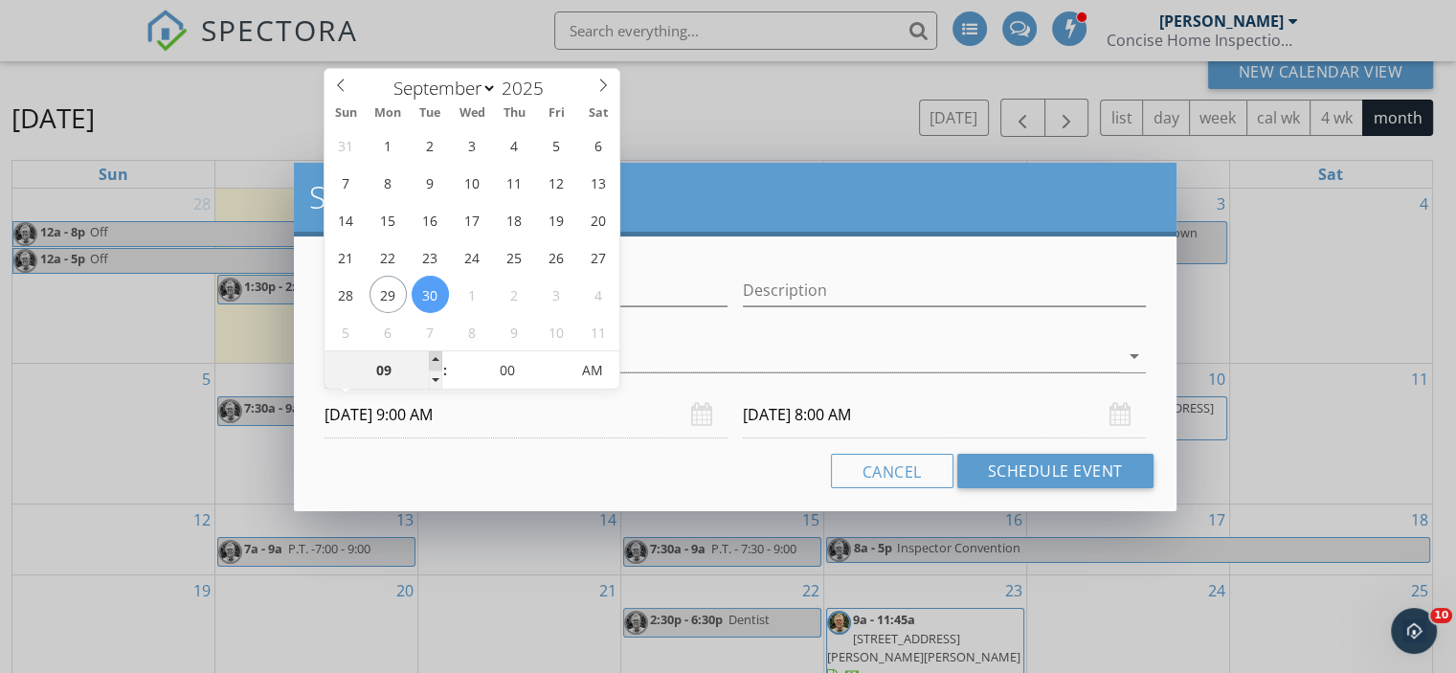
type input "10"
type input "[DATE] 10:00 AM"
click at [434, 353] on span at bounding box center [435, 360] width 13 height 19
type input "10"
type input "[DATE] 10:00 AM"
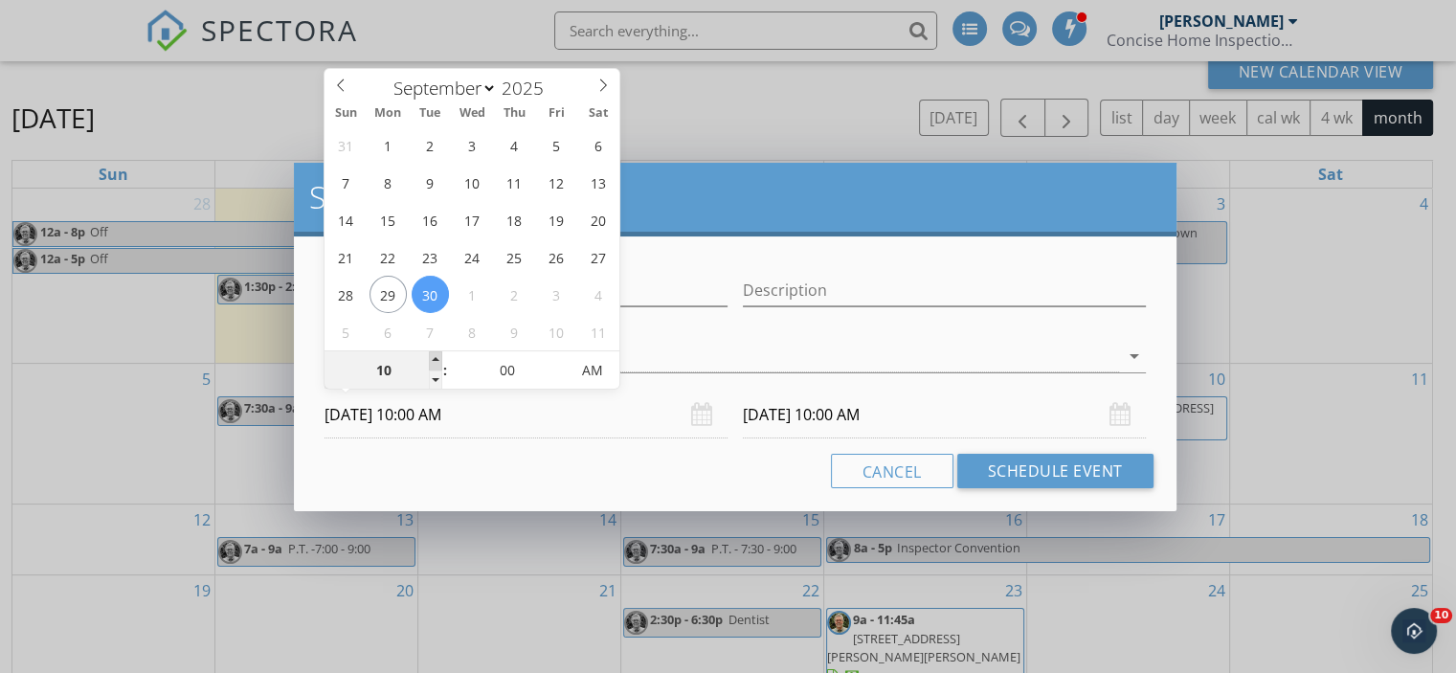
type input "11"
type input "[DATE] 11:00 AM"
click at [434, 353] on span at bounding box center [435, 360] width 13 height 19
type input "11"
type input "[DATE] 11:00 AM"
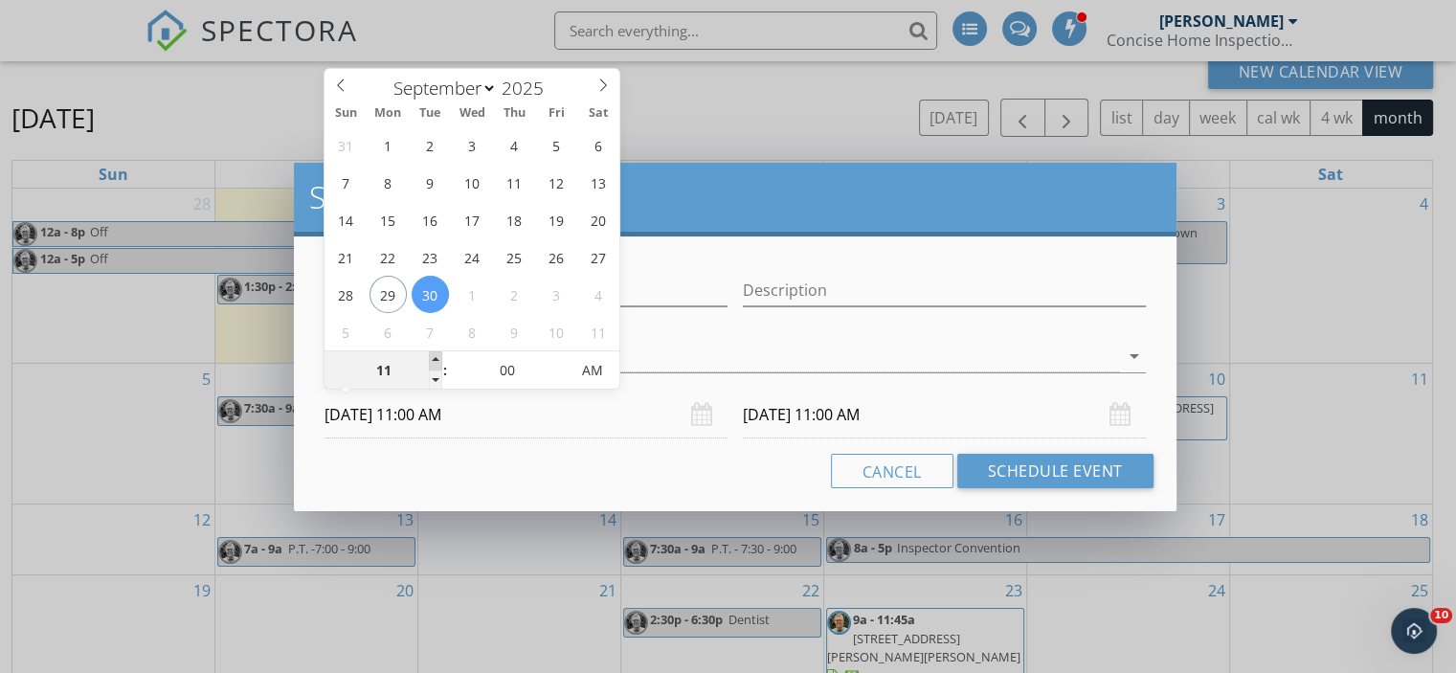
type input "12"
type input "[DATE] 12:00 PM"
click at [434, 353] on span at bounding box center [435, 360] width 13 height 19
type input "12"
type input "[DATE] 12:00 PM"
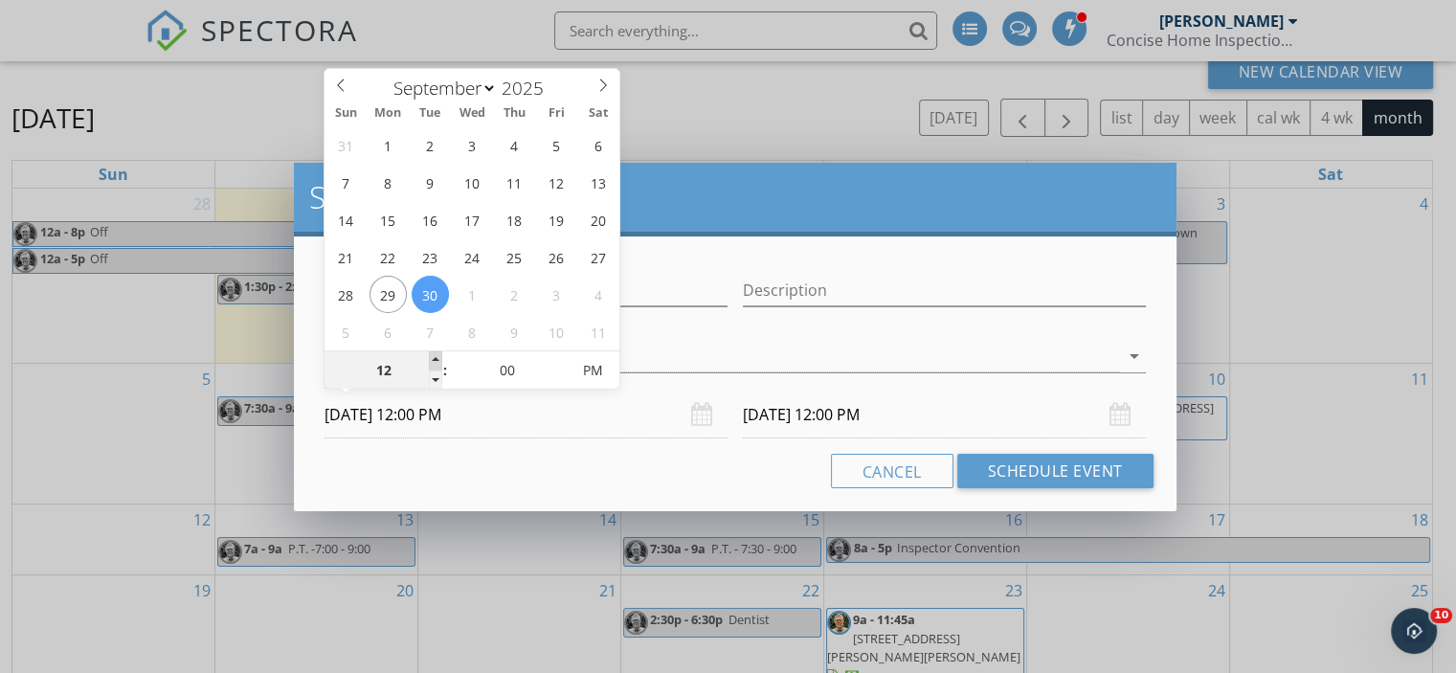
type input "01"
type input "[DATE] 1:00 PM"
click at [434, 353] on span at bounding box center [435, 360] width 13 height 19
type input "01"
type input "[DATE] 1:00 PM"
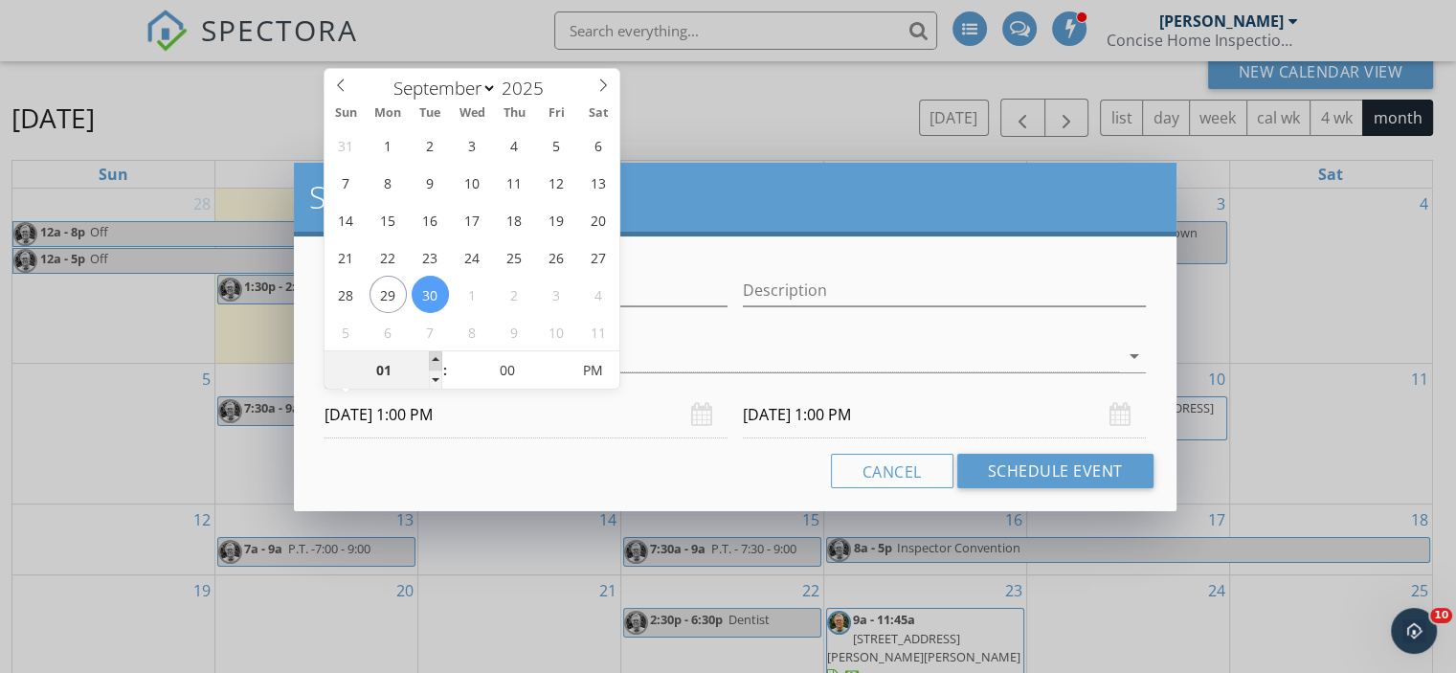
type input "02"
type input "[DATE] 2:00 PM"
click at [434, 353] on span at bounding box center [435, 360] width 13 height 19
type input "03"
type input "[DATE] 3:00 PM"
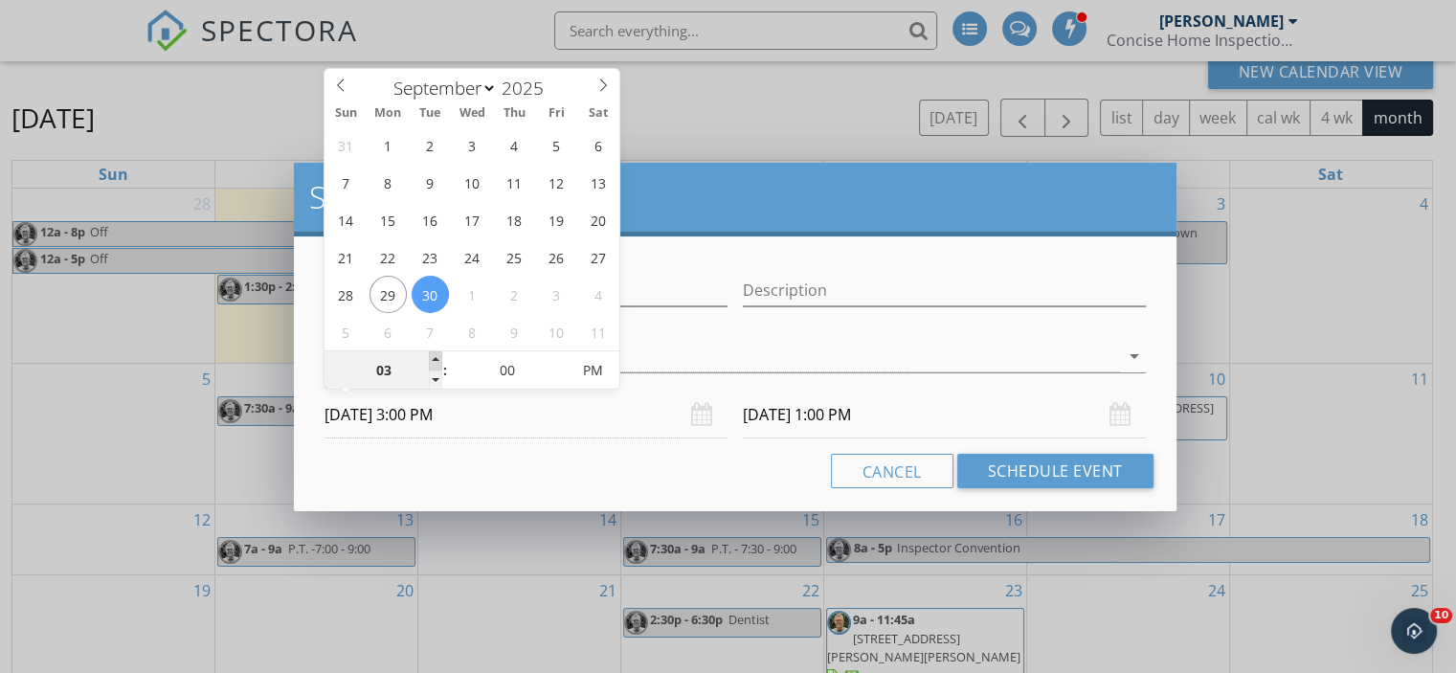
click at [434, 353] on span at bounding box center [435, 360] width 13 height 19
type input "03"
type input "[DATE] 3:00 PM"
type input "04"
type input "[DATE] 4:00 PM"
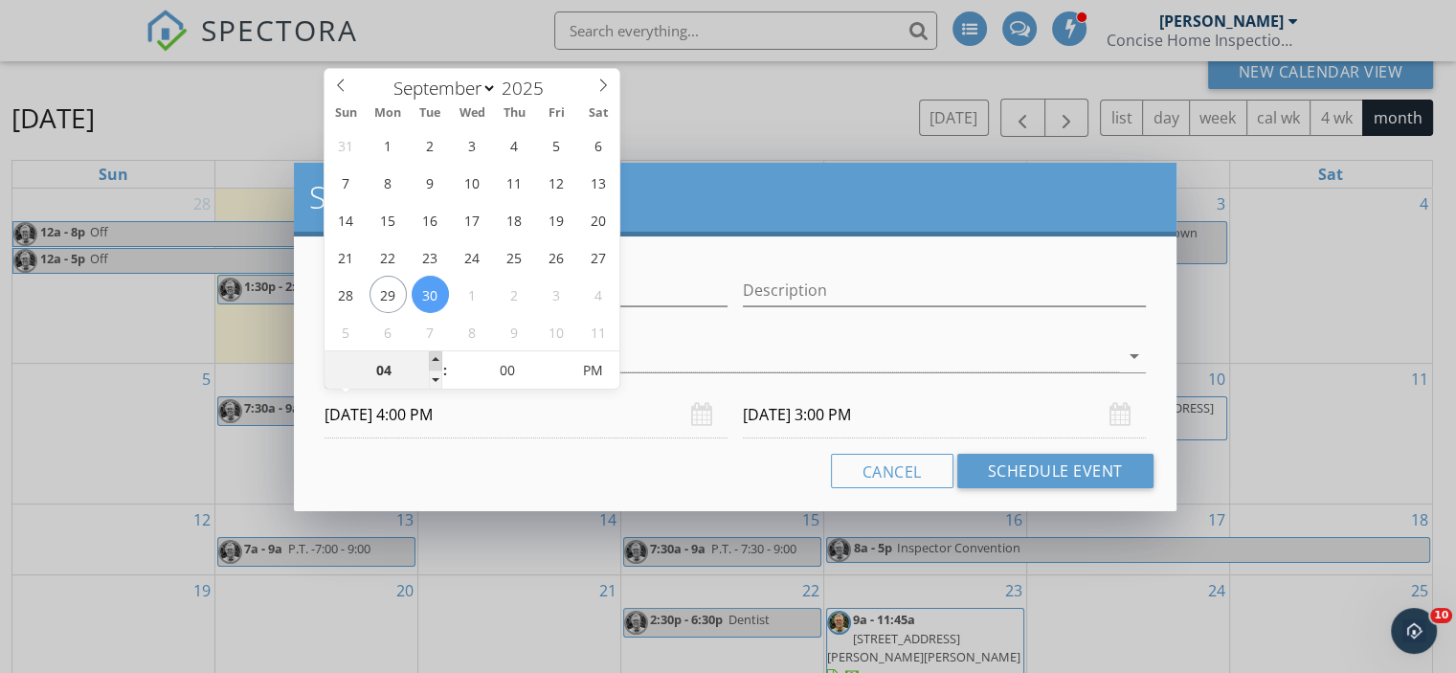
click at [434, 353] on span at bounding box center [435, 360] width 13 height 19
type input "04"
type input "[DATE] 4:00 PM"
click at [793, 419] on input "[DATE] 4:00 PM" at bounding box center [944, 414] width 403 height 47
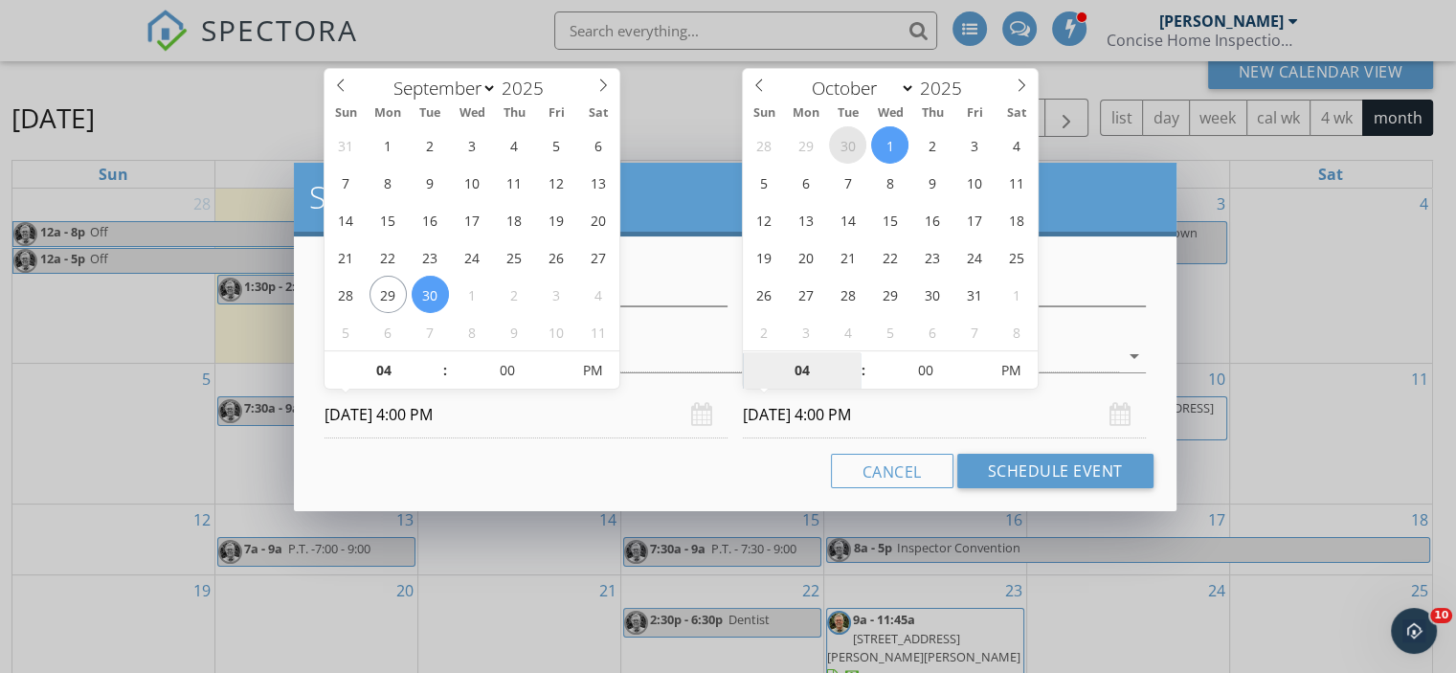
select select "8"
type input "[DATE] 4:00 PM"
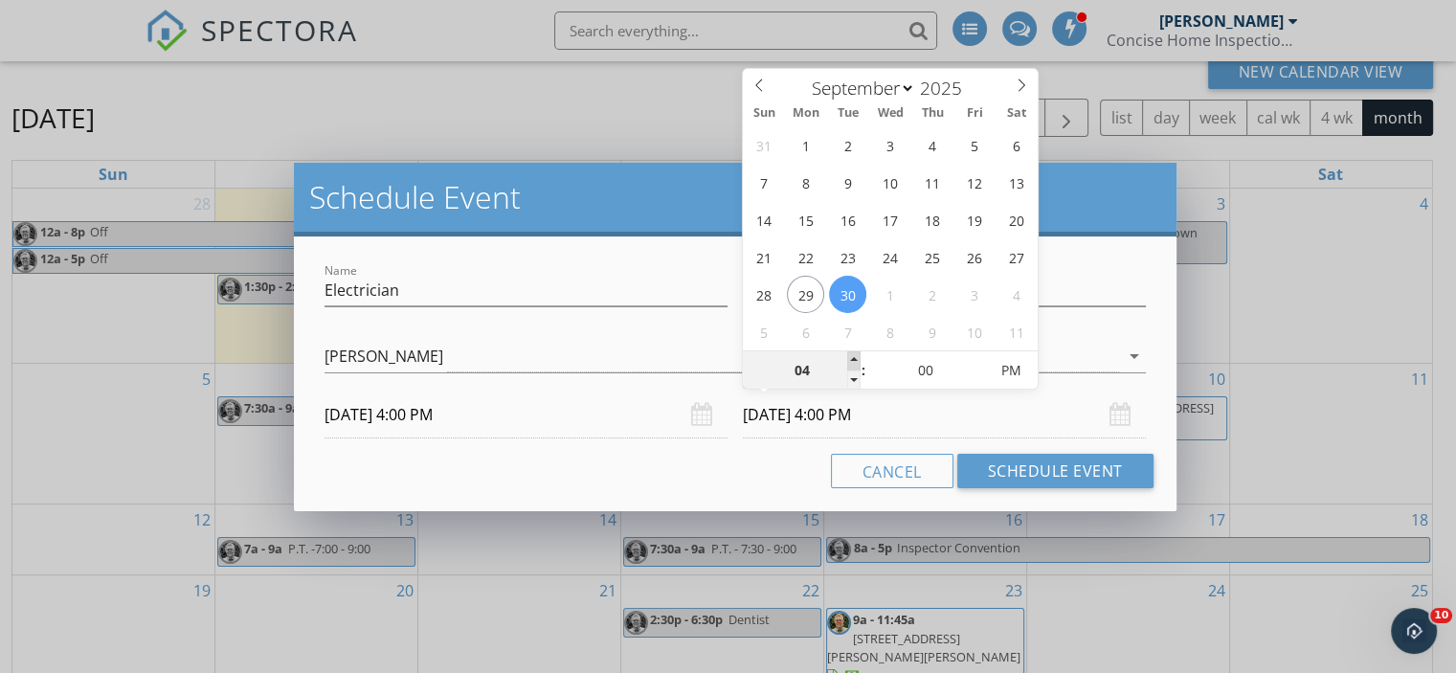
type input "05"
type input "[DATE] 5:00 PM"
click at [854, 354] on span at bounding box center [853, 360] width 13 height 19
type input "06"
type input "[DATE] 6:00 PM"
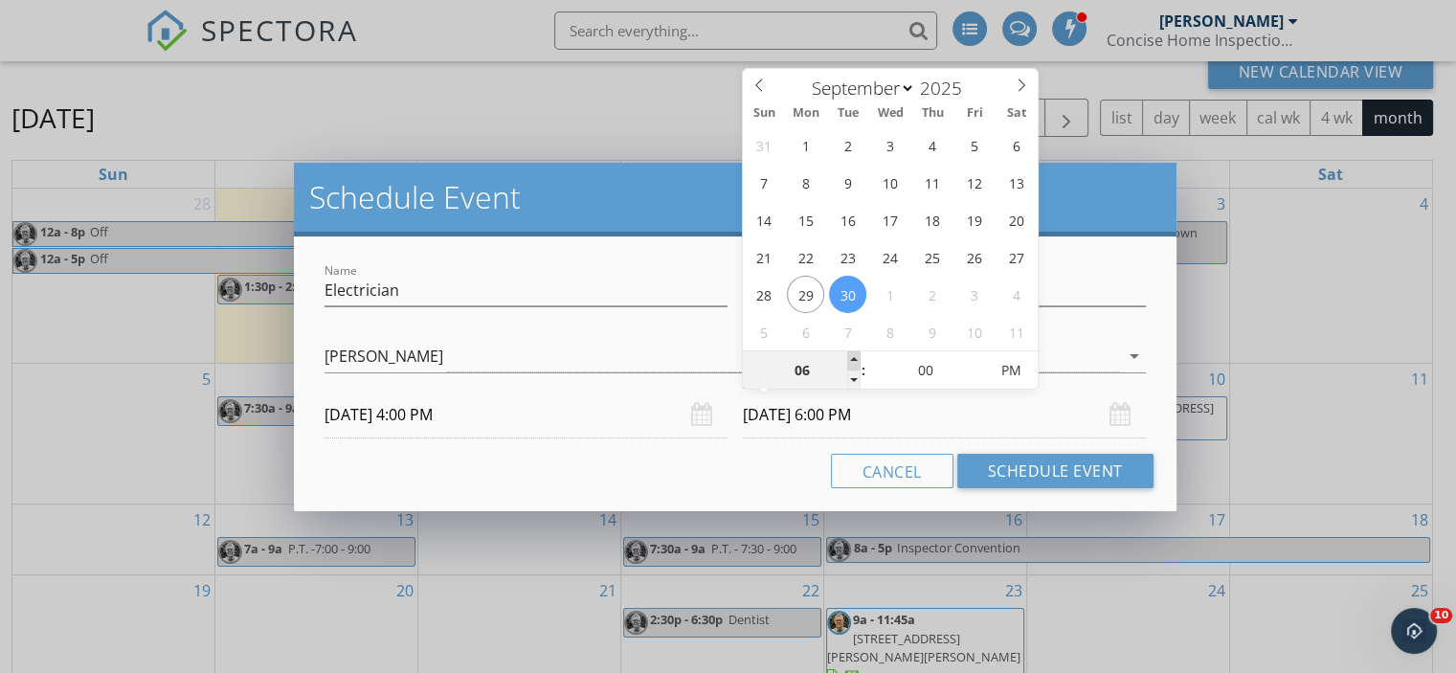
click at [854, 354] on span at bounding box center [853, 360] width 13 height 19
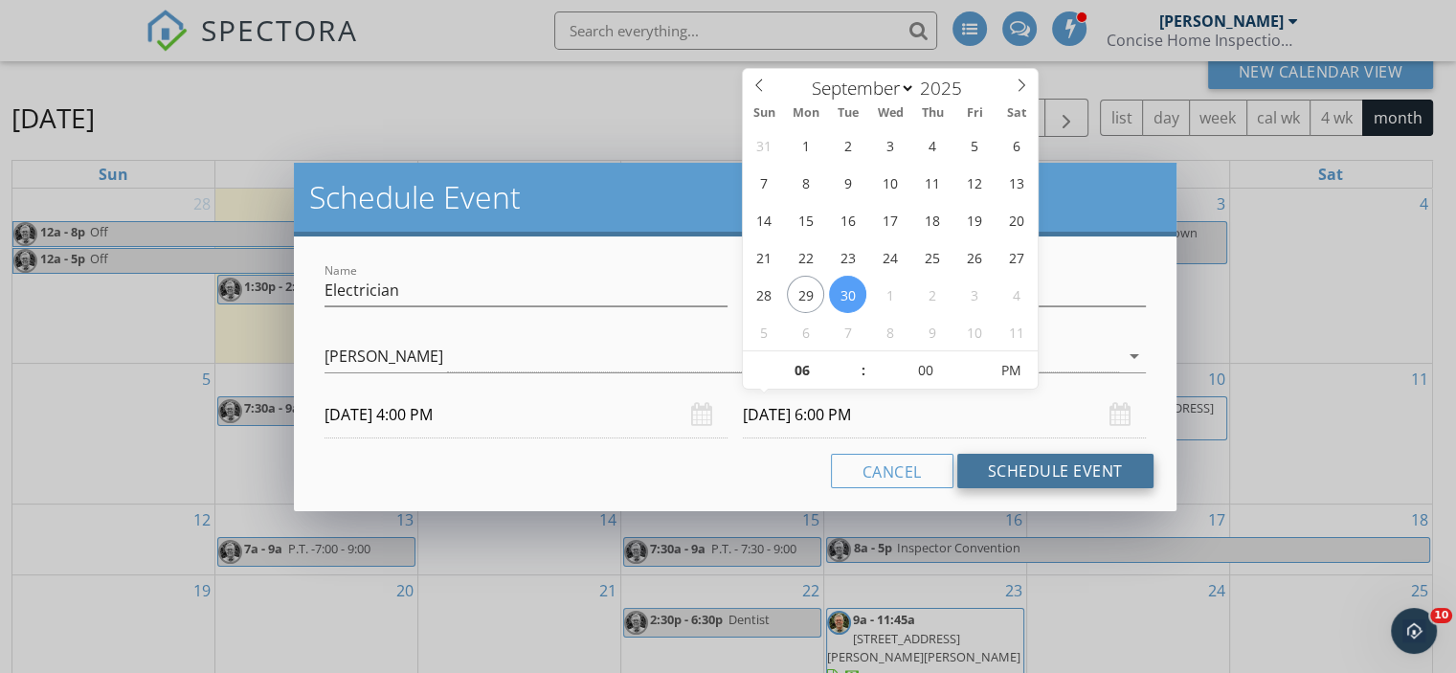
click at [1038, 464] on button "Schedule Event" at bounding box center [1055, 471] width 196 height 34
